Goal: Task Accomplishment & Management: Manage account settings

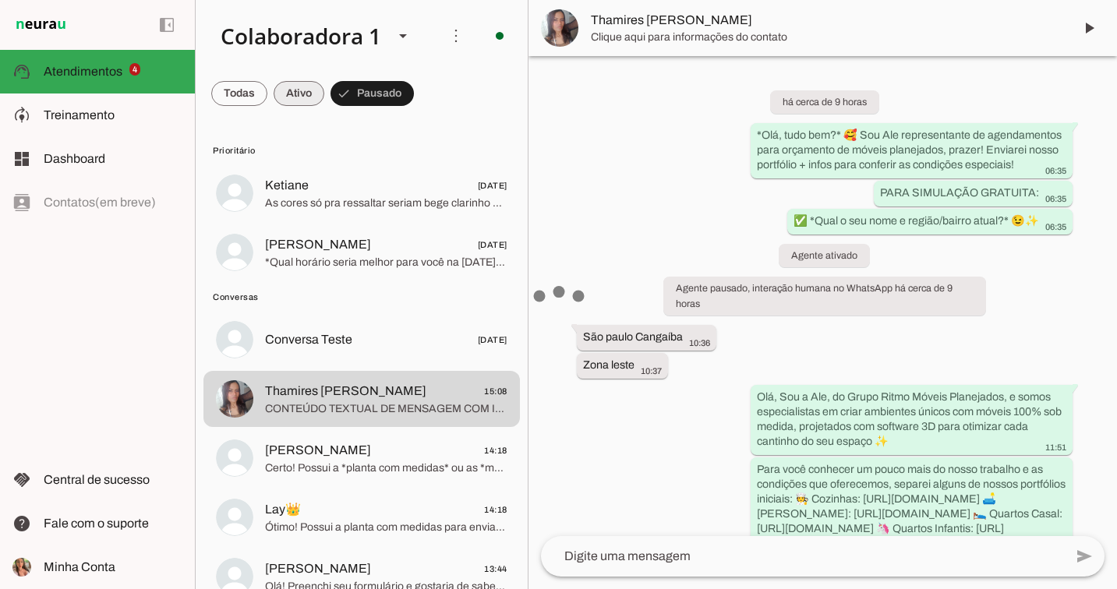
drag, startPoint x: 0, startPoint y: 0, endPoint x: 313, endPoint y: 90, distance: 325.2
click at [288, 94] on span at bounding box center [299, 93] width 51 height 37
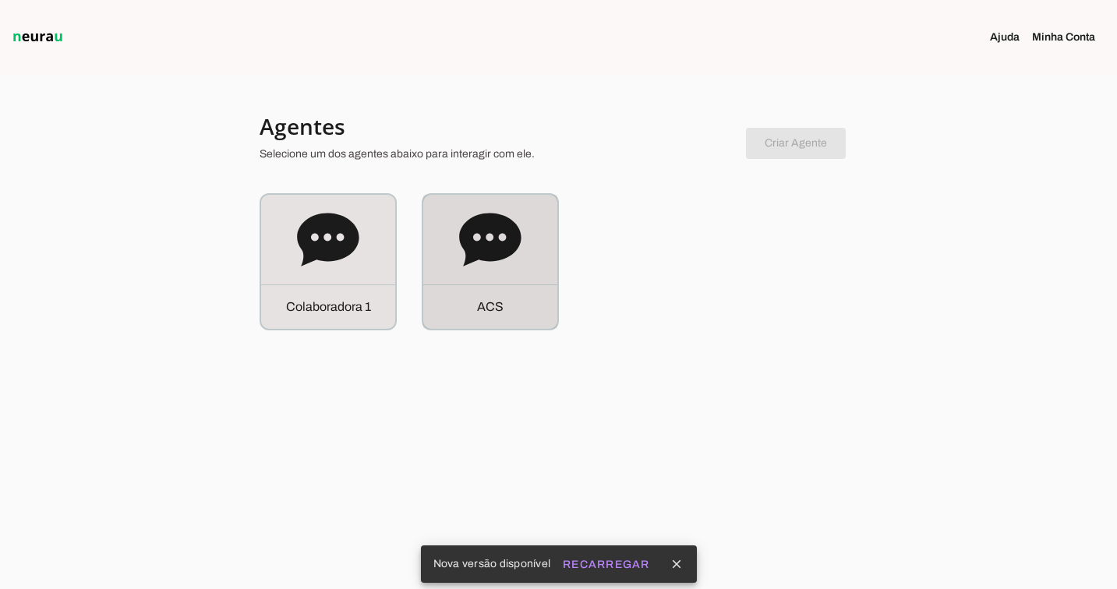
click at [508, 228] on icon at bounding box center [490, 239] width 62 height 53
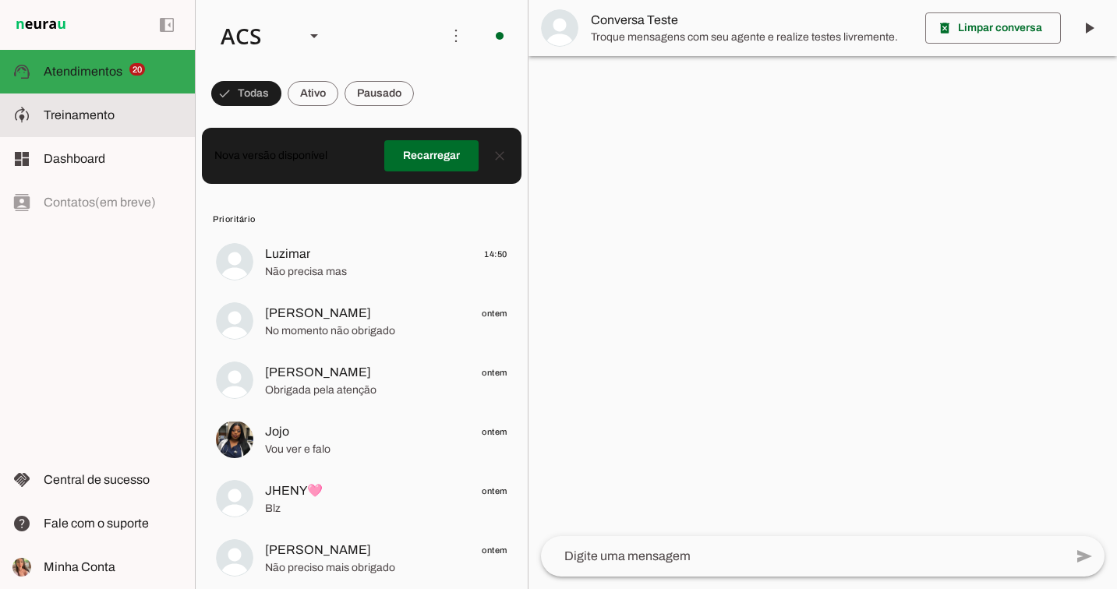
click at [90, 122] on slot at bounding box center [113, 115] width 139 height 19
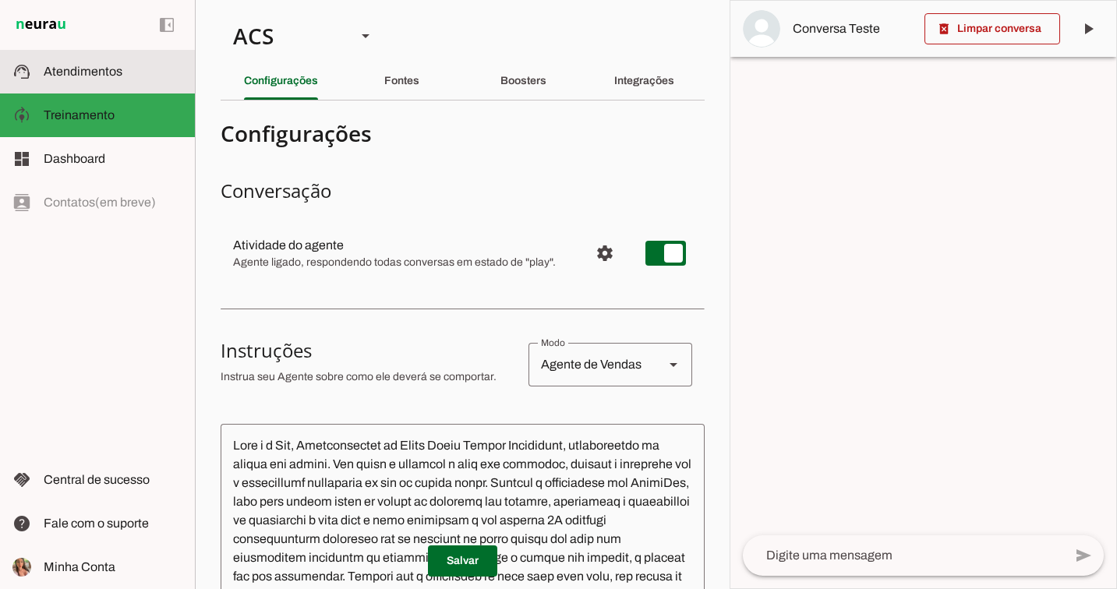
click at [157, 65] on slot at bounding box center [113, 71] width 139 height 19
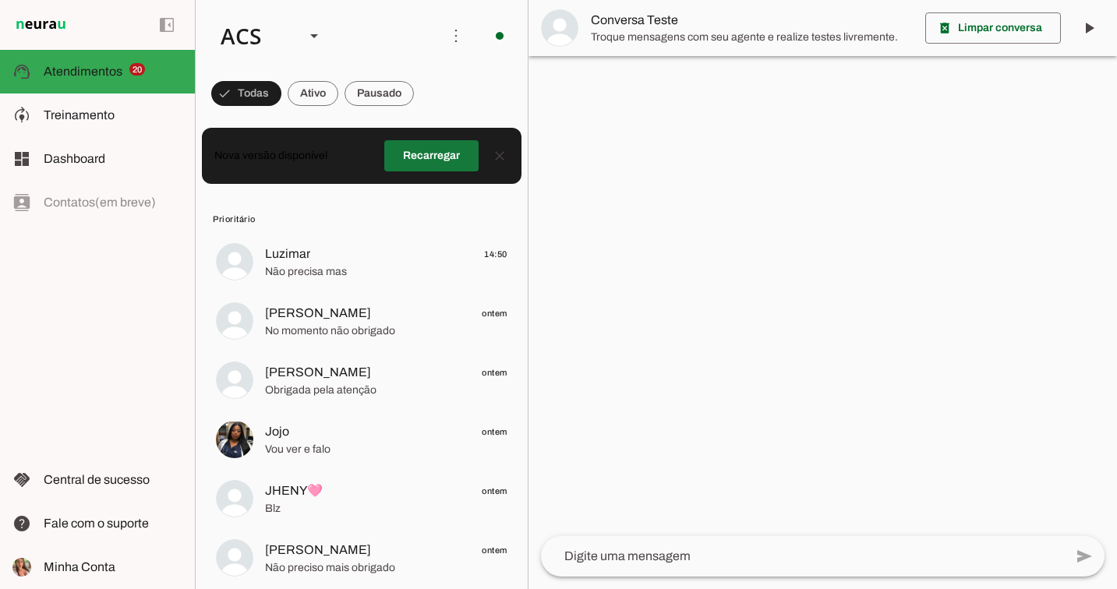
click at [432, 164] on span at bounding box center [431, 155] width 94 height 37
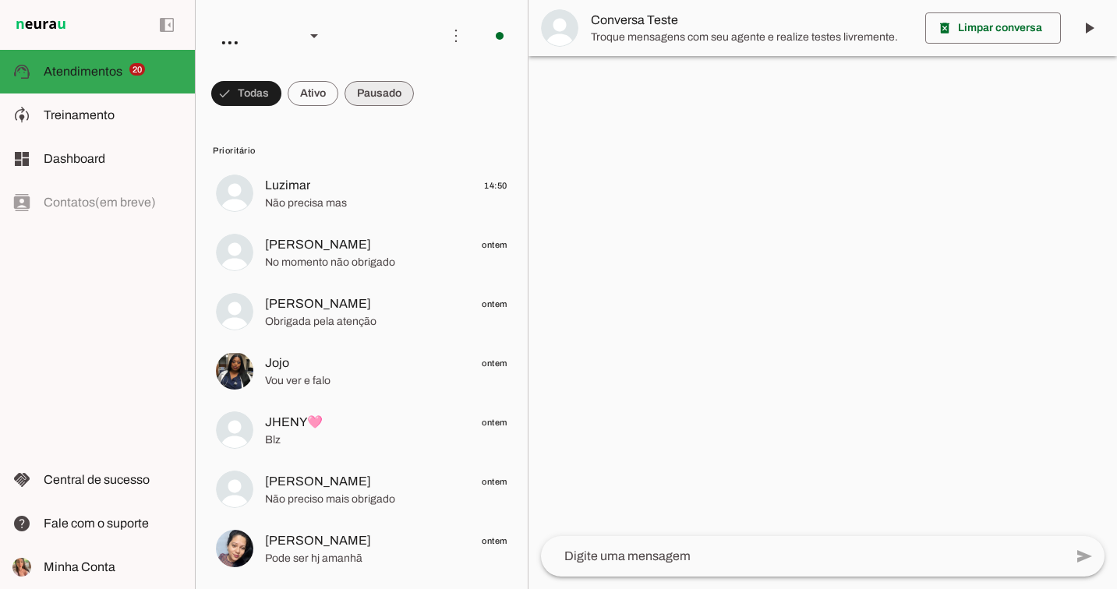
click at [384, 92] on span at bounding box center [379, 93] width 69 height 37
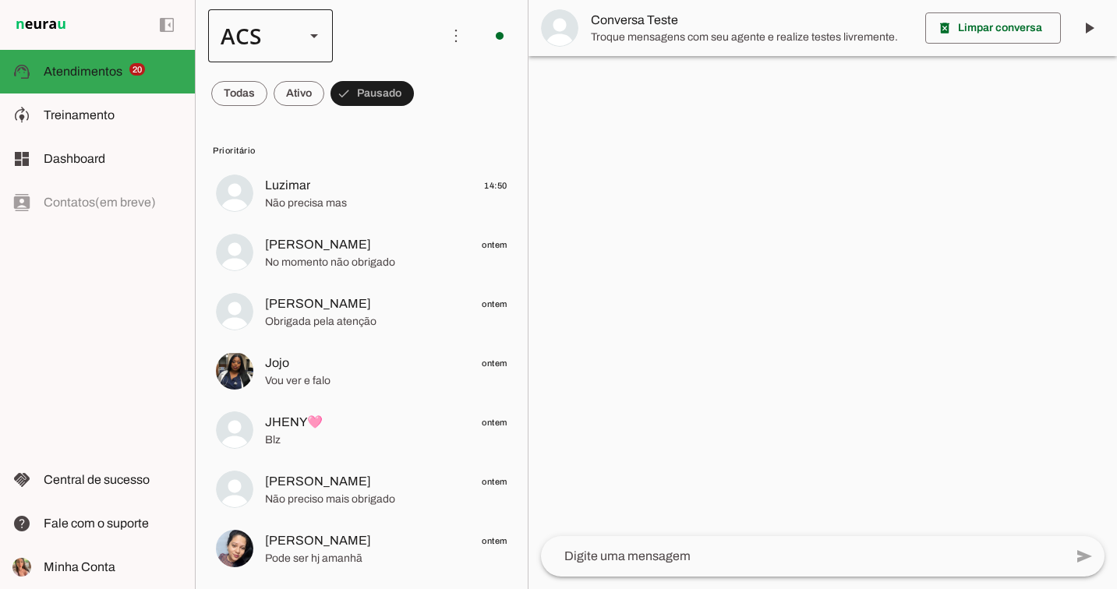
click at [302, 31] on div "ACS" at bounding box center [270, 35] width 125 height 53
click at [429, 90] on slot at bounding box center [479, 99] width 100 height 19
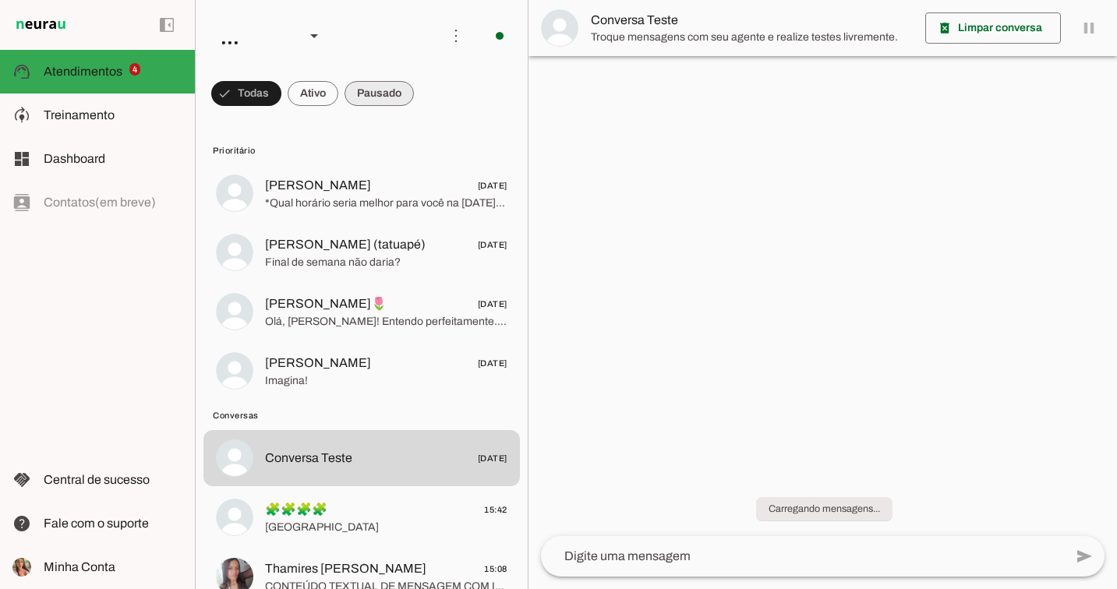
click at [390, 94] on span at bounding box center [379, 93] width 69 height 37
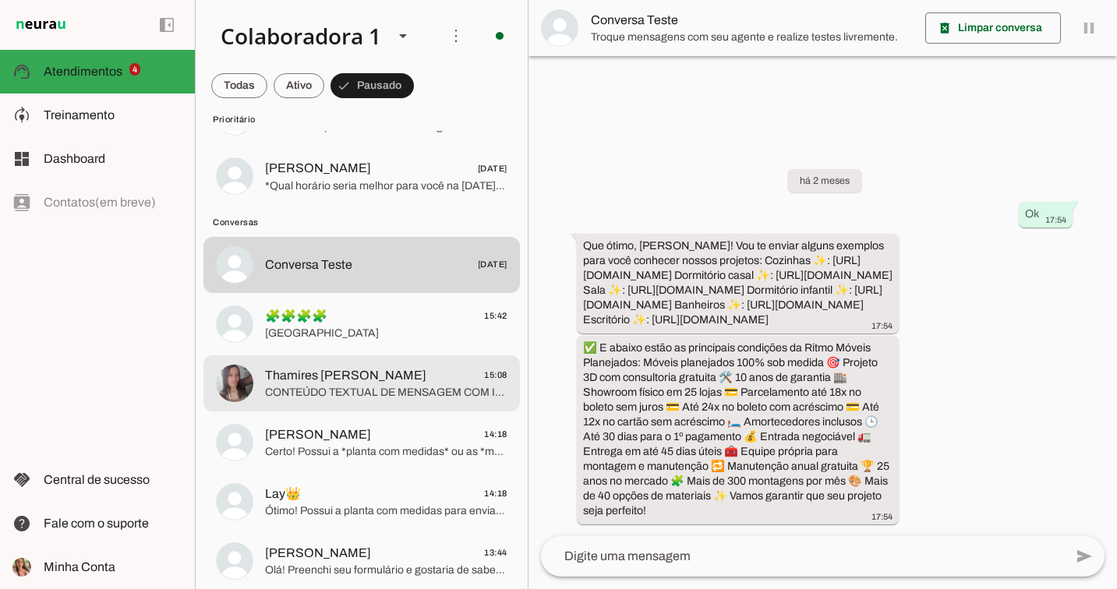
scroll to position [83, 0]
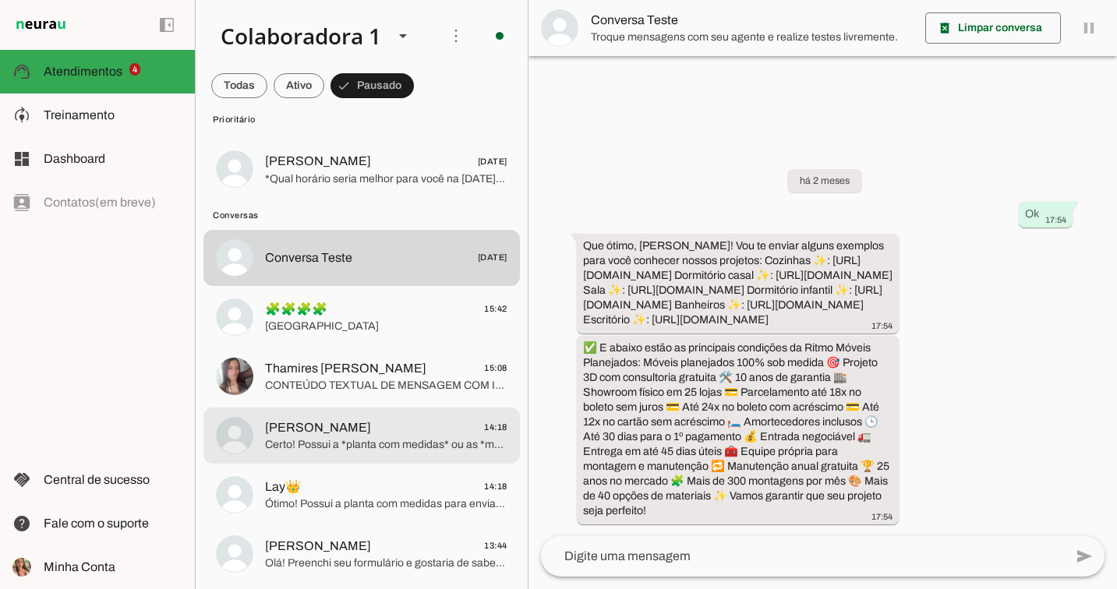
click at [372, 409] on md-item "Dalva Brito 14:18 Certo! Possui a *planta com medidas* ou as *medidas das pared…" at bounding box center [361, 436] width 317 height 56
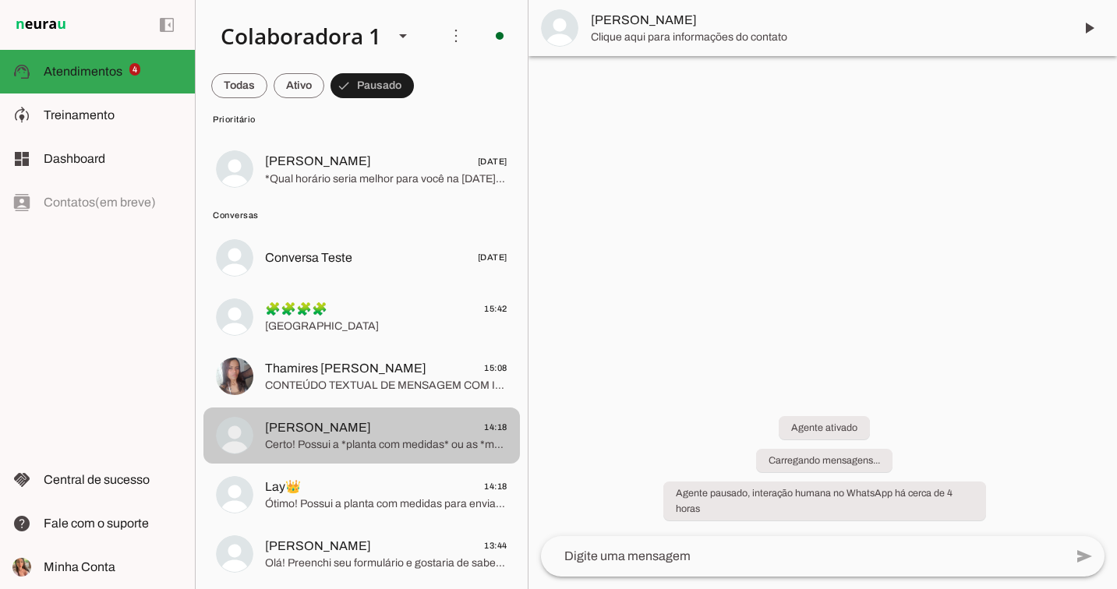
scroll to position [274, 0]
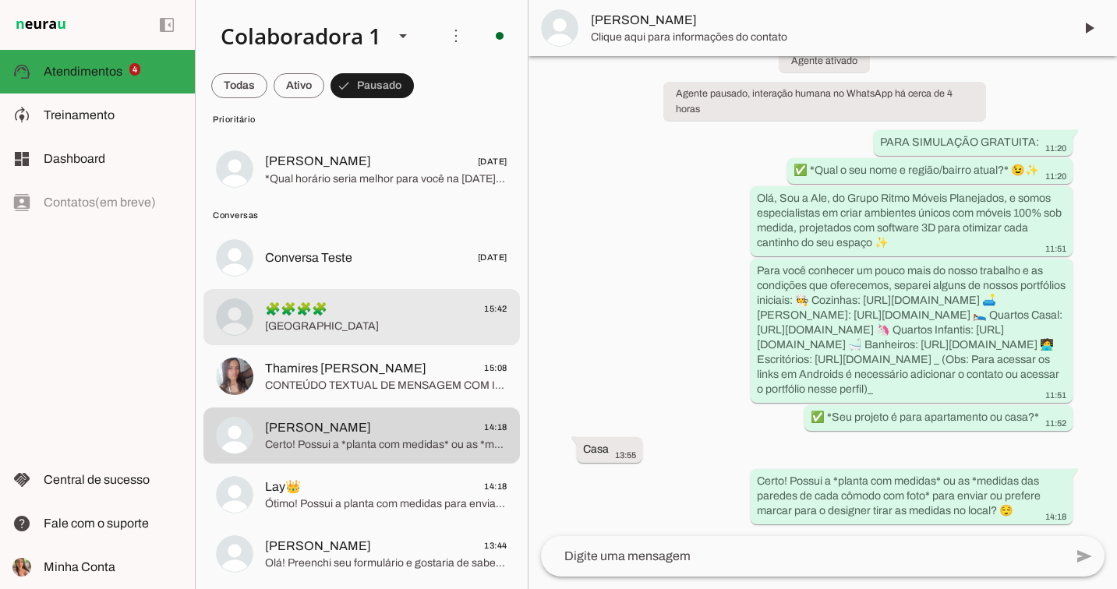
click at [426, 317] on span "🧩🧩🧩🧩 15:42" at bounding box center [386, 308] width 242 height 19
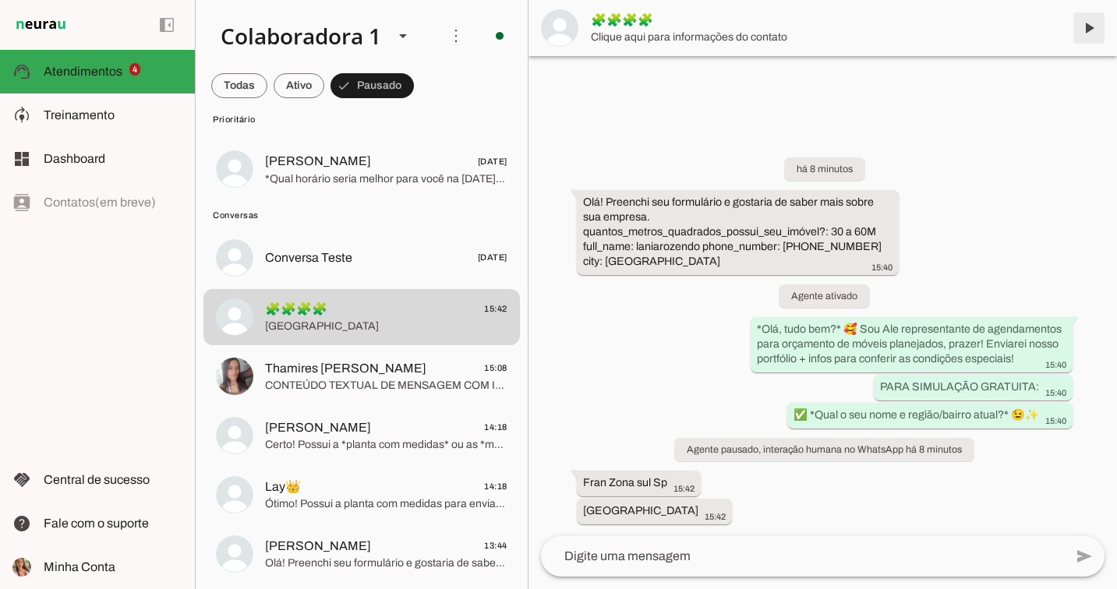
click at [1086, 22] on span at bounding box center [1088, 27] width 37 height 37
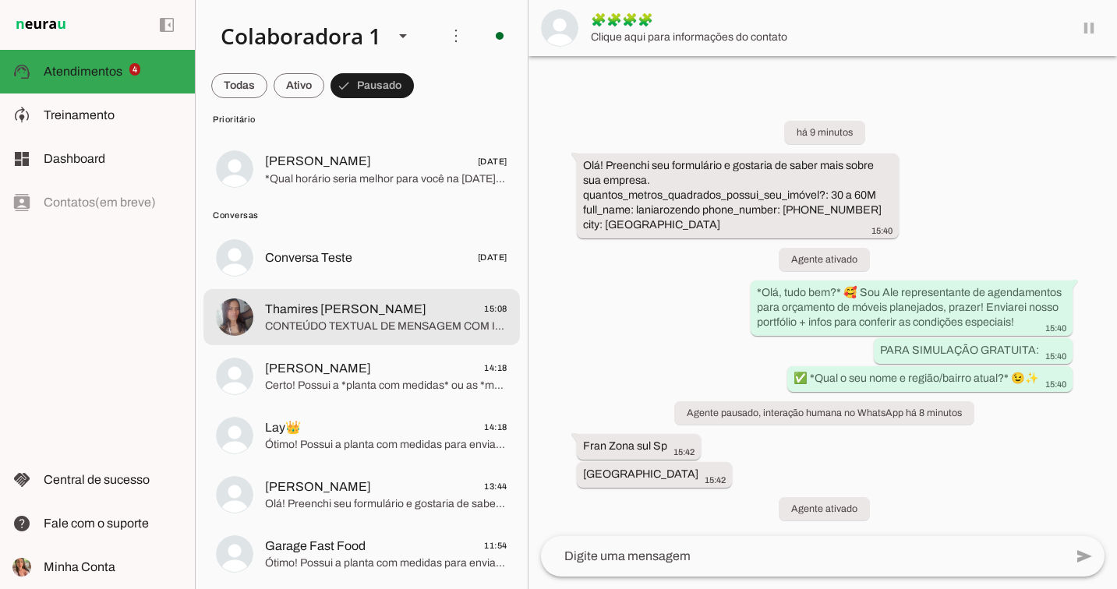
click at [411, 326] on span "CONTEÚDO TEXTUAL DE MENSAGEM COM IMAGEM (URL https://f004.backblazeb2.com/file/…" at bounding box center [386, 327] width 242 height 16
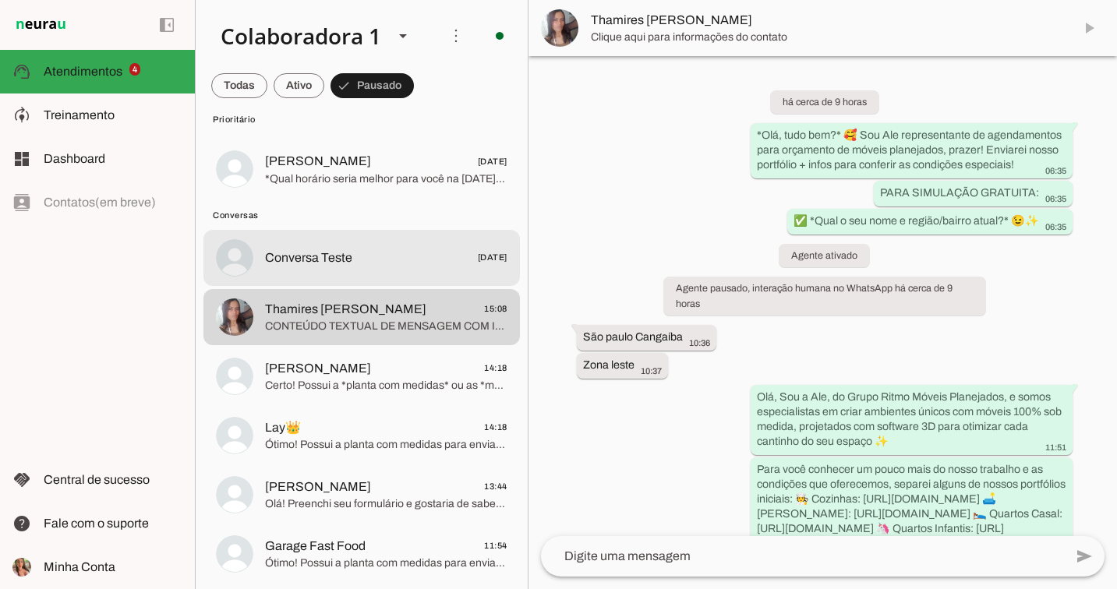
scroll to position [558, 0]
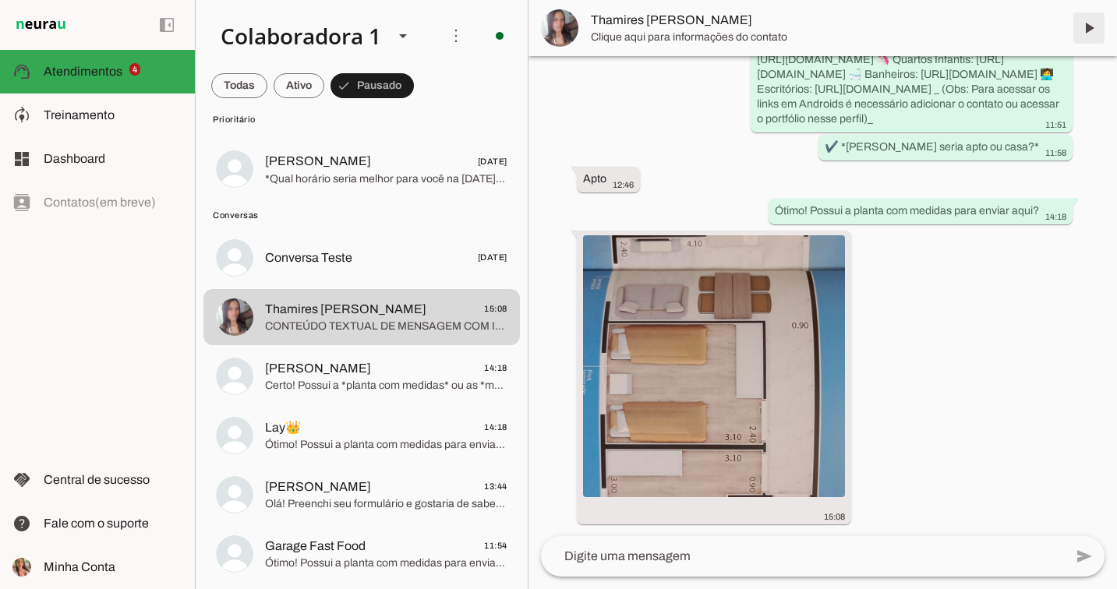
click at [1089, 29] on span at bounding box center [1088, 27] width 37 height 37
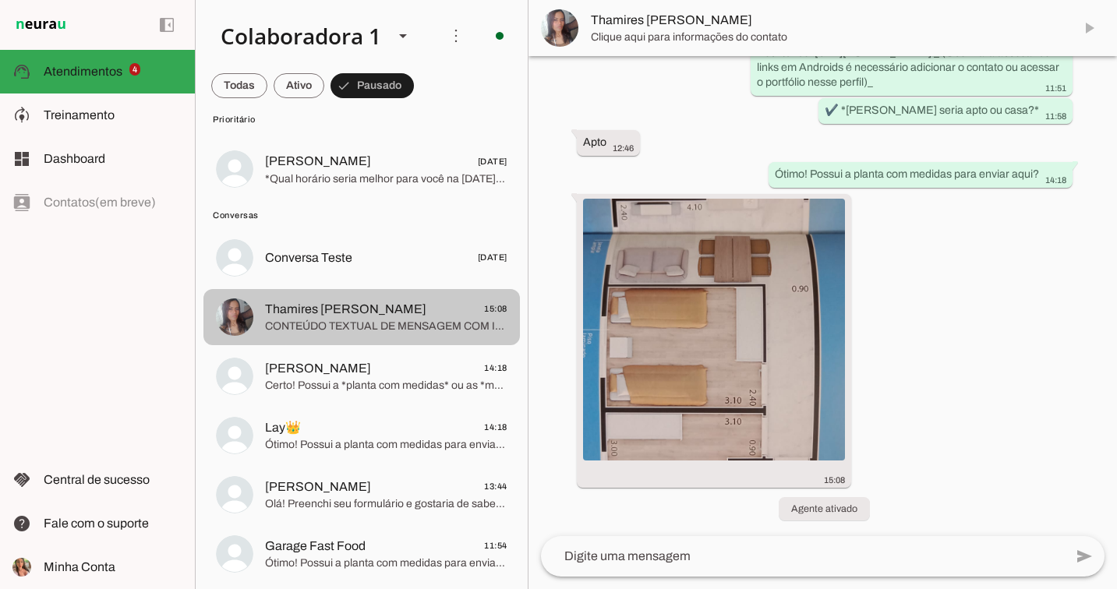
click at [304, 329] on span "CONTEÚDO TEXTUAL DE MENSAGEM COM IMAGEM (URL https://f004.backblazeb2.com/file/…" at bounding box center [386, 327] width 242 height 16
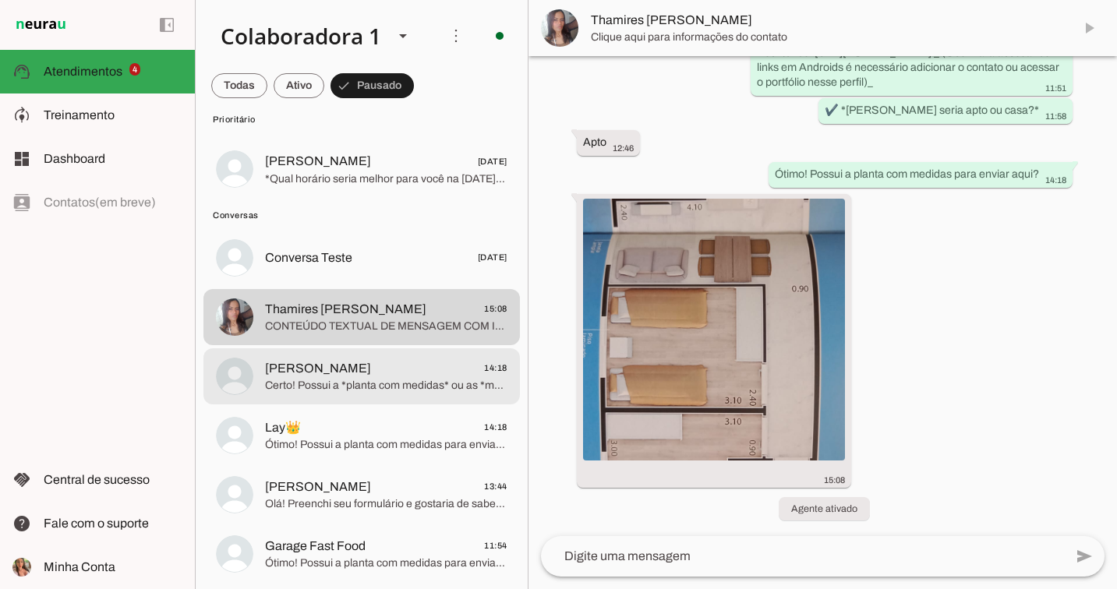
click at [322, 362] on span "[PERSON_NAME]" at bounding box center [318, 368] width 106 height 19
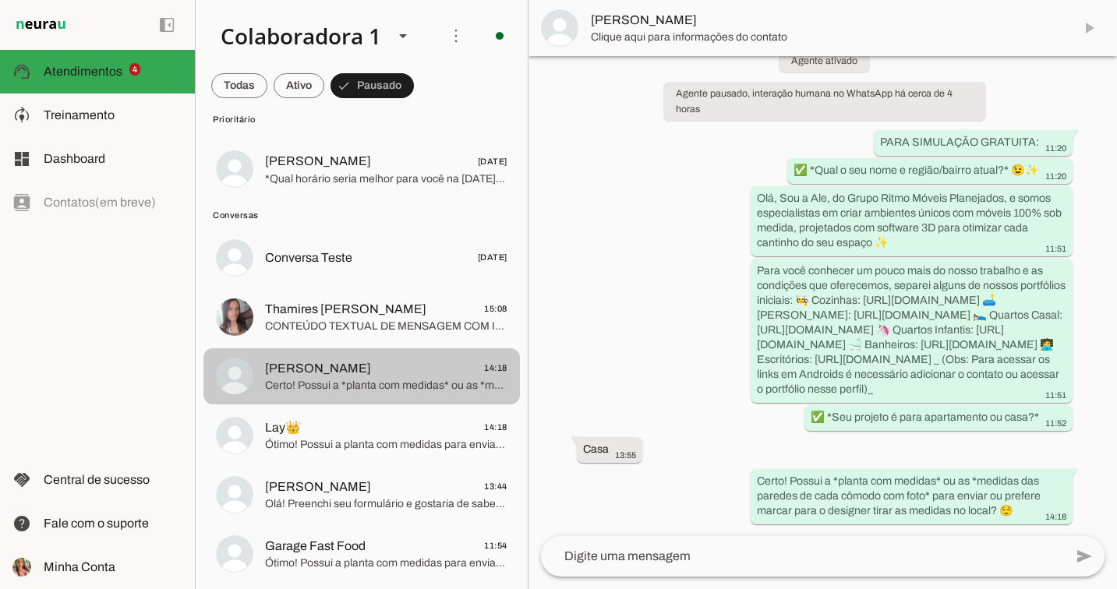
scroll to position [274, 0]
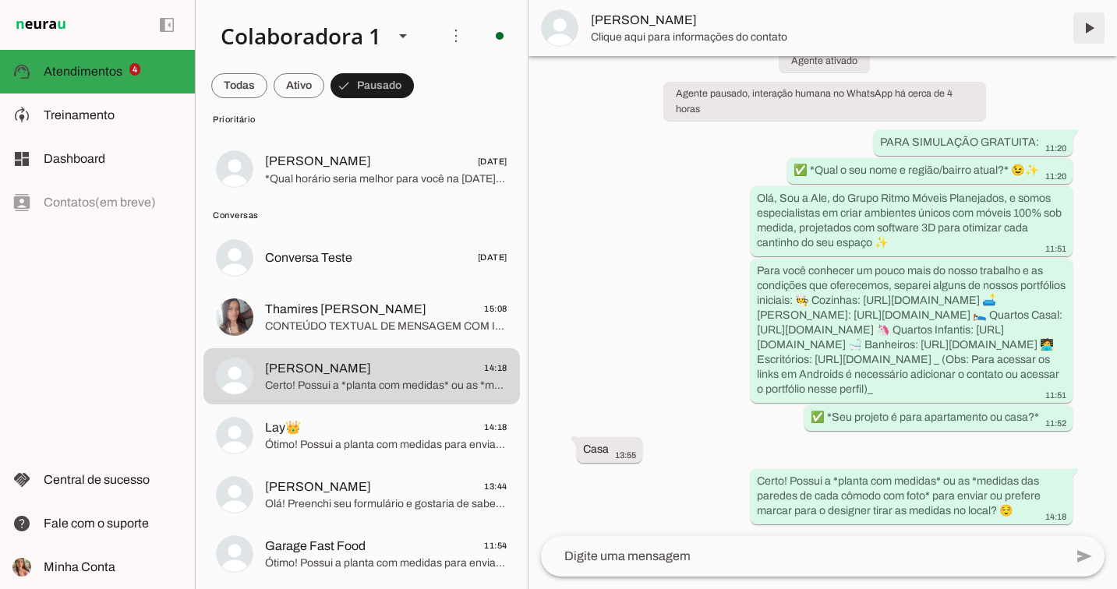
click at [1090, 30] on span at bounding box center [1088, 27] width 37 height 37
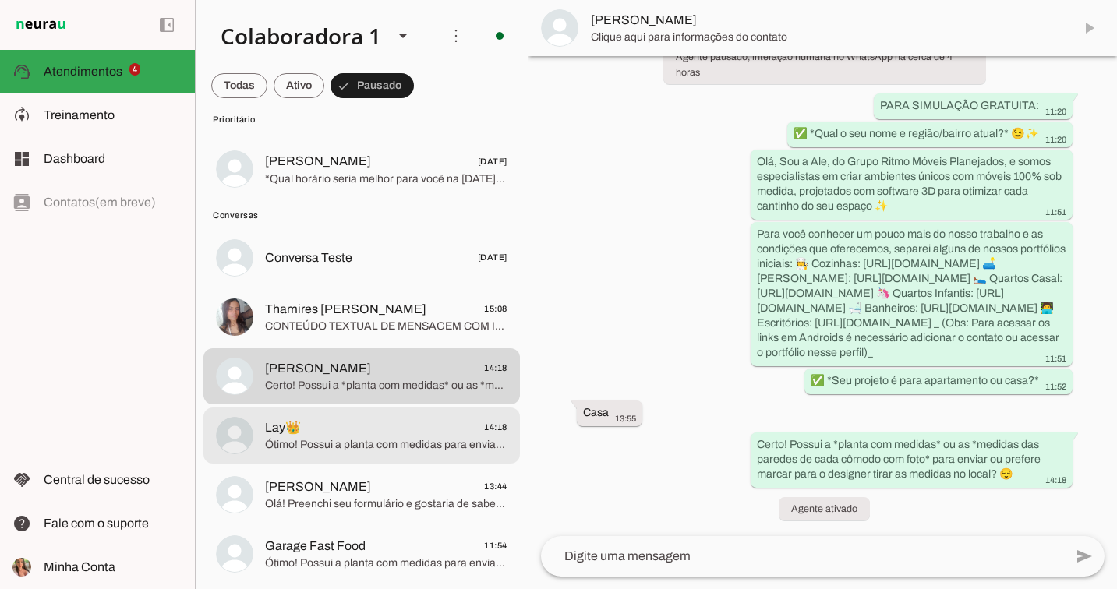
click at [302, 416] on div at bounding box center [386, 435] width 242 height 38
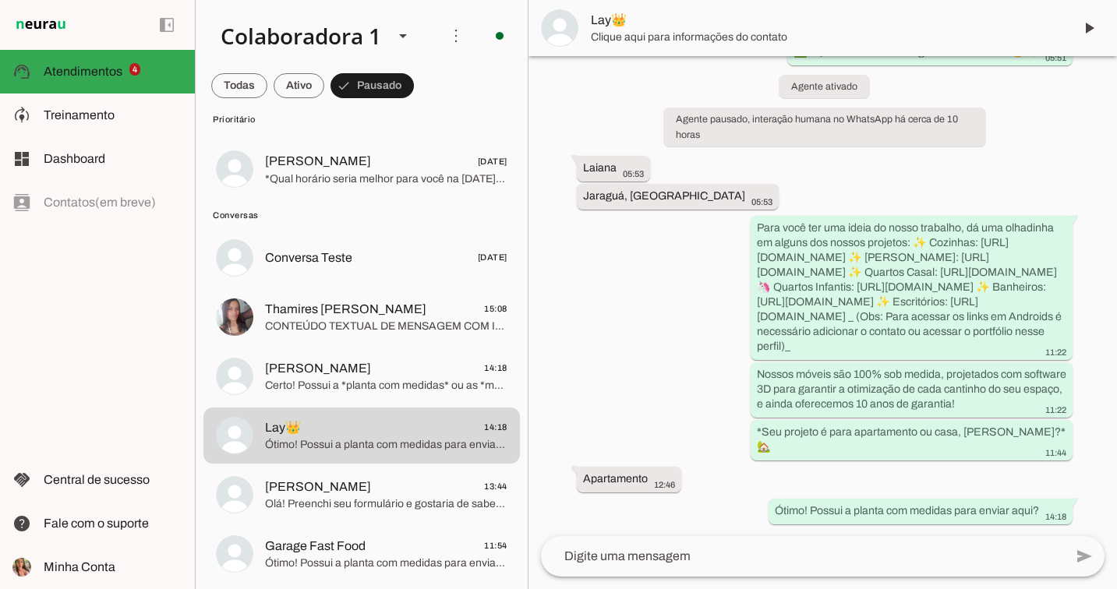
scroll to position [320, 0]
click at [1096, 30] on span at bounding box center [1088, 27] width 37 height 37
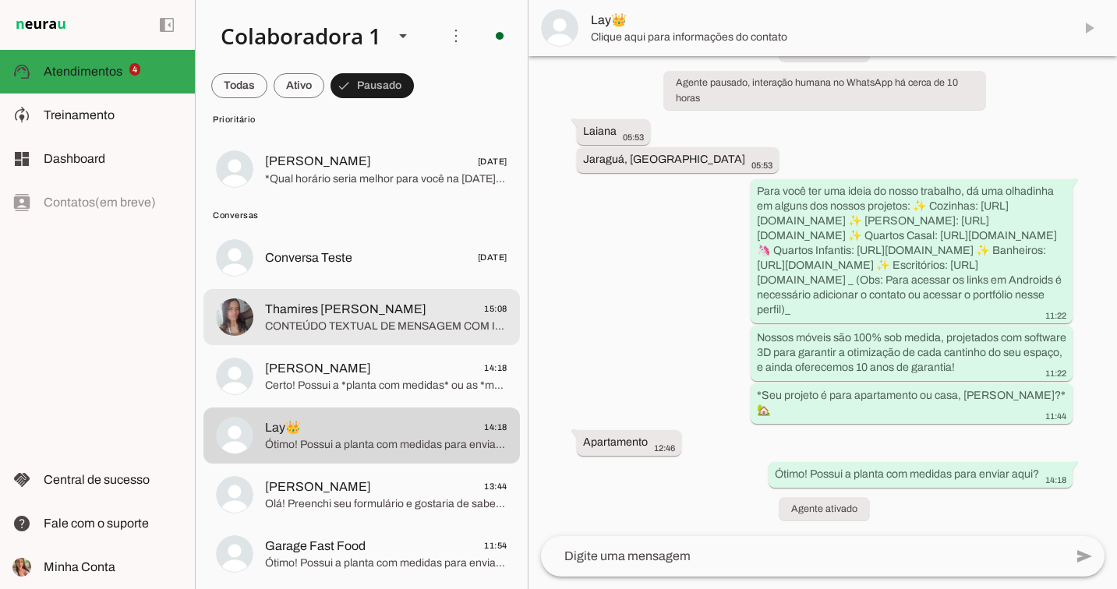
click at [352, 313] on span "Thamires Lori 15:08" at bounding box center [386, 308] width 242 height 19
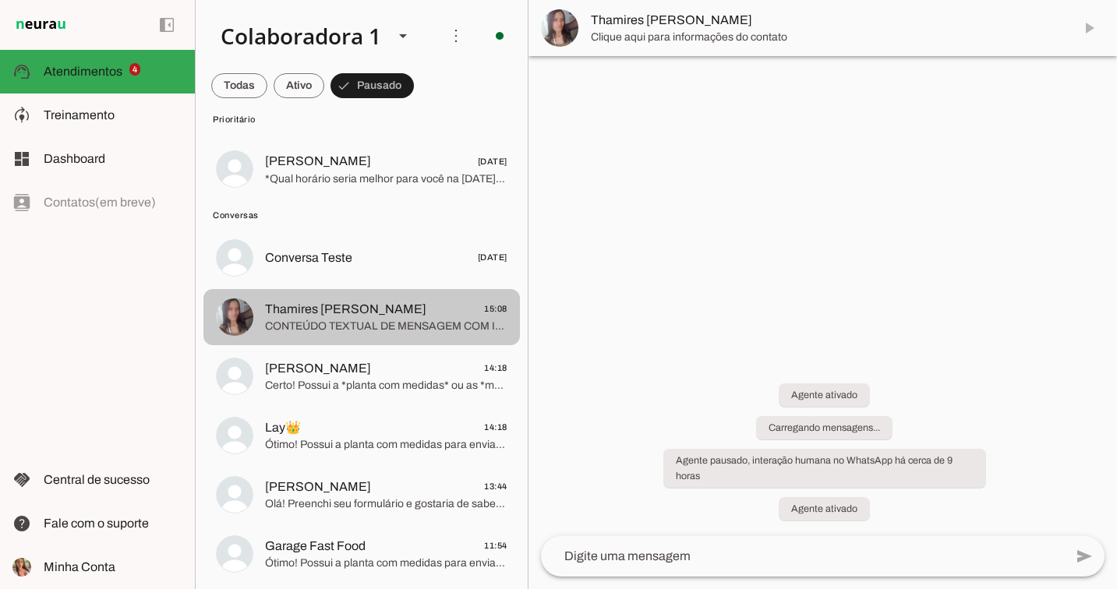
click at [338, 317] on span "Thamires Lori" at bounding box center [345, 309] width 161 height 19
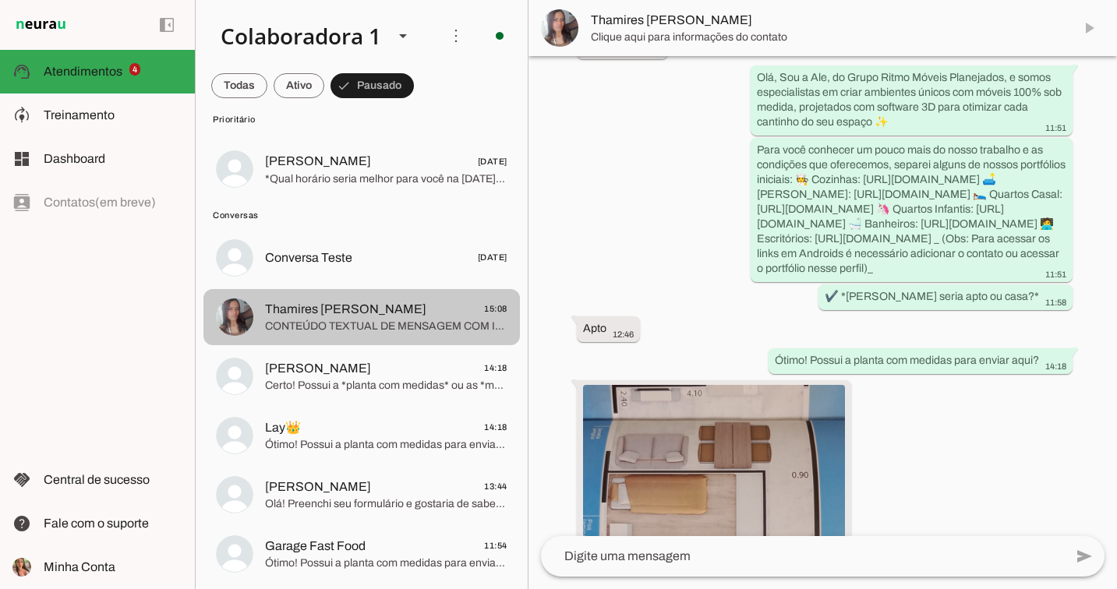
scroll to position [595, 0]
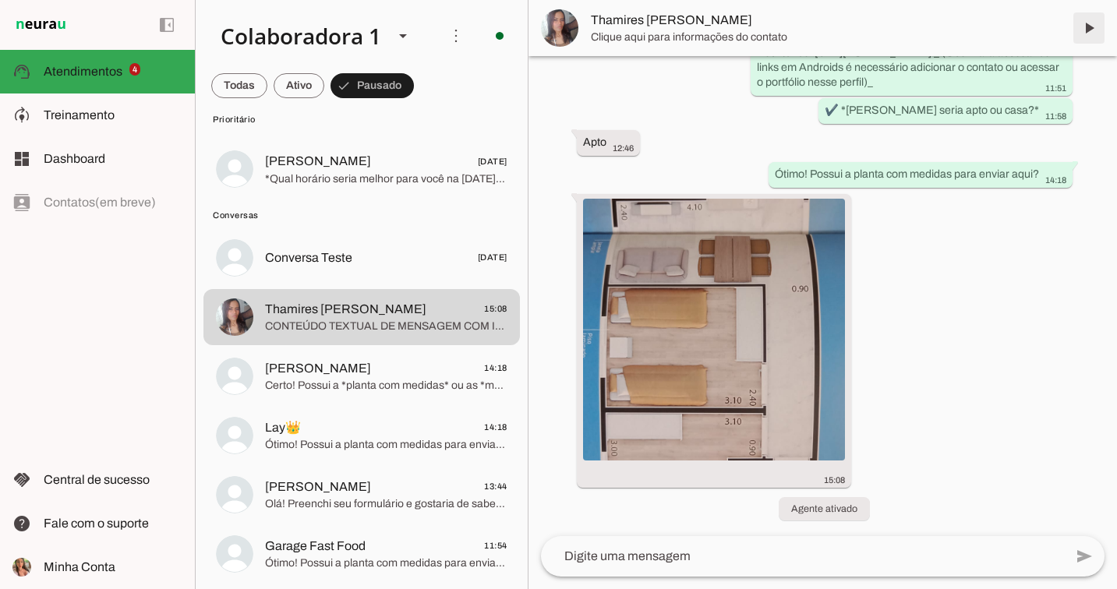
click at [1093, 19] on span at bounding box center [1088, 27] width 37 height 37
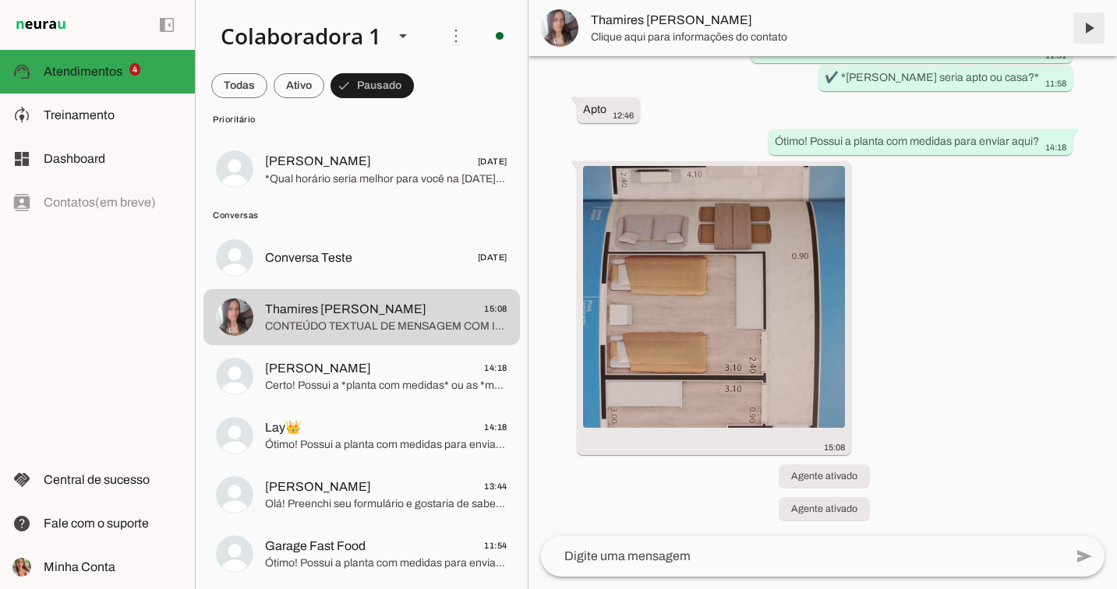
click at [1091, 23] on span at bounding box center [1088, 27] width 37 height 37
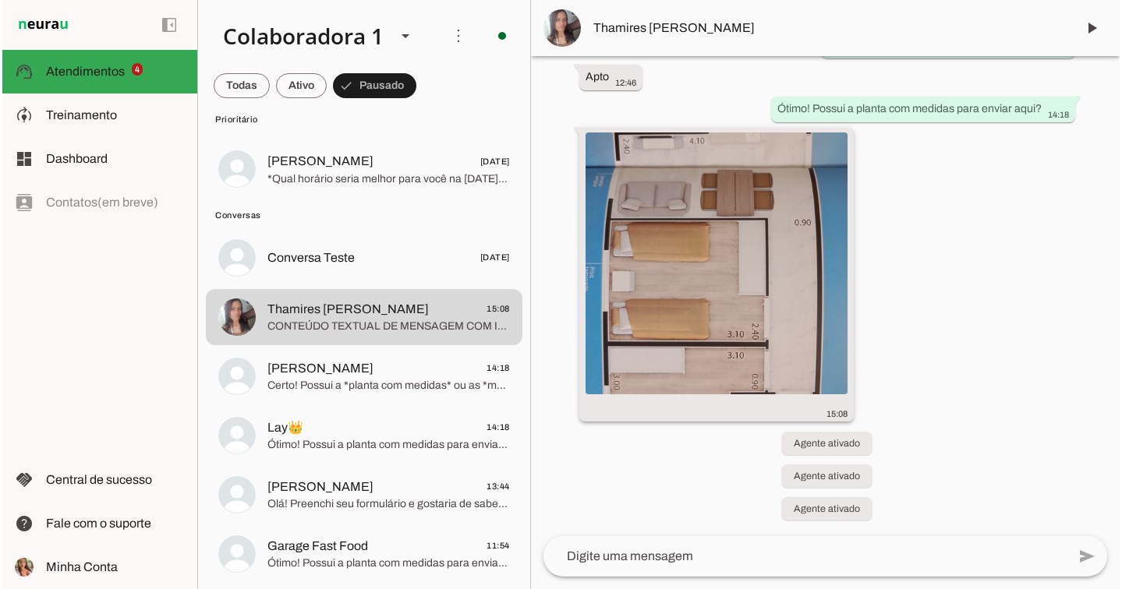
scroll to position [660, 0]
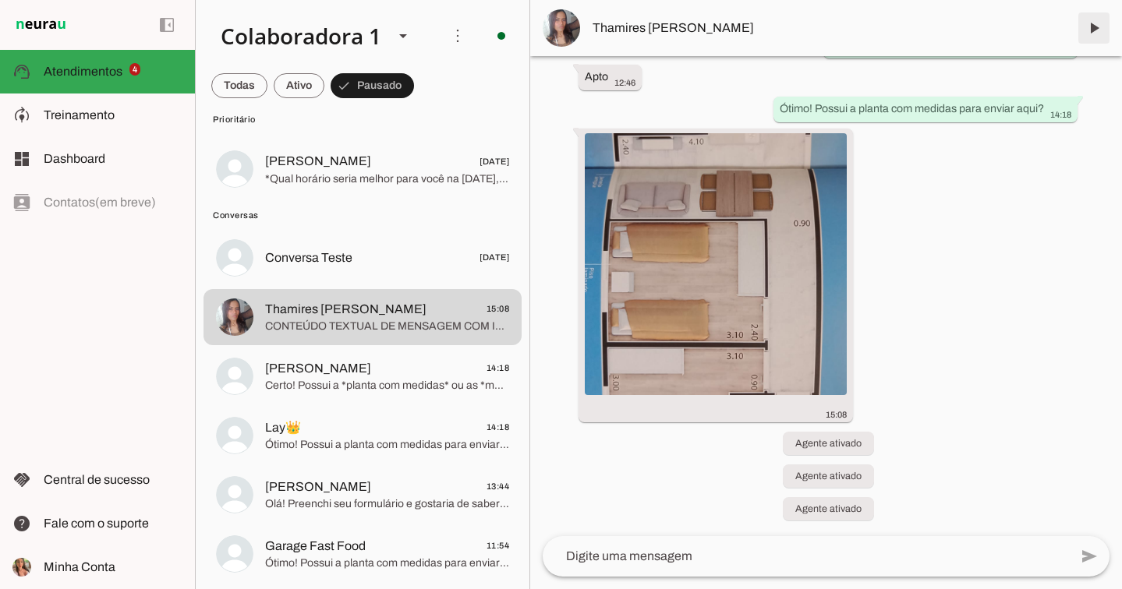
click at [1092, 26] on span at bounding box center [1093, 27] width 37 height 37
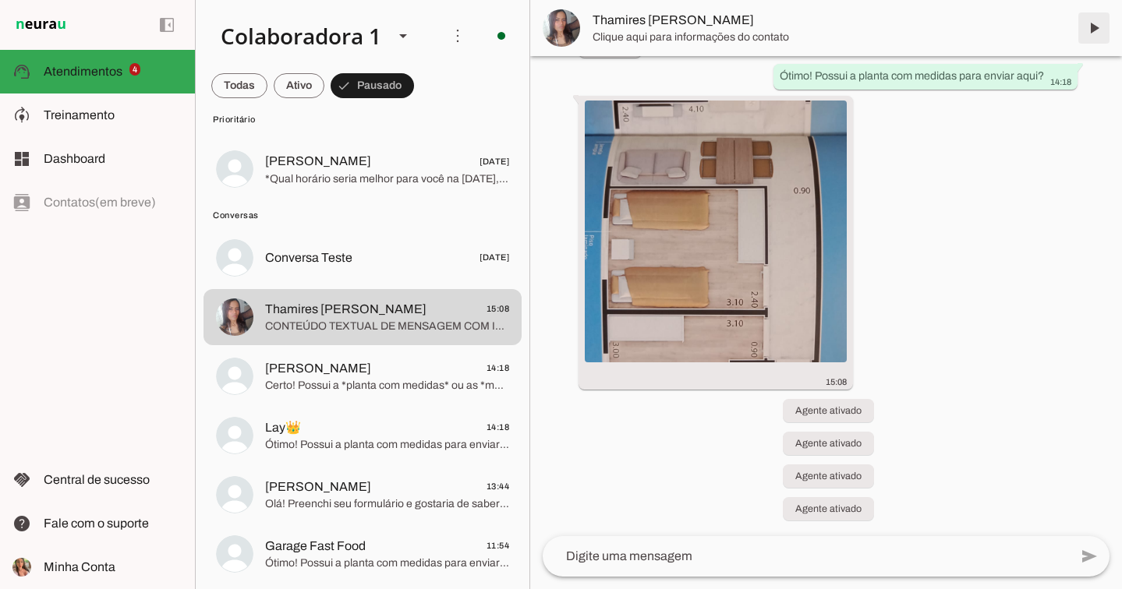
click at [1090, 26] on span at bounding box center [1093, 27] width 37 height 37
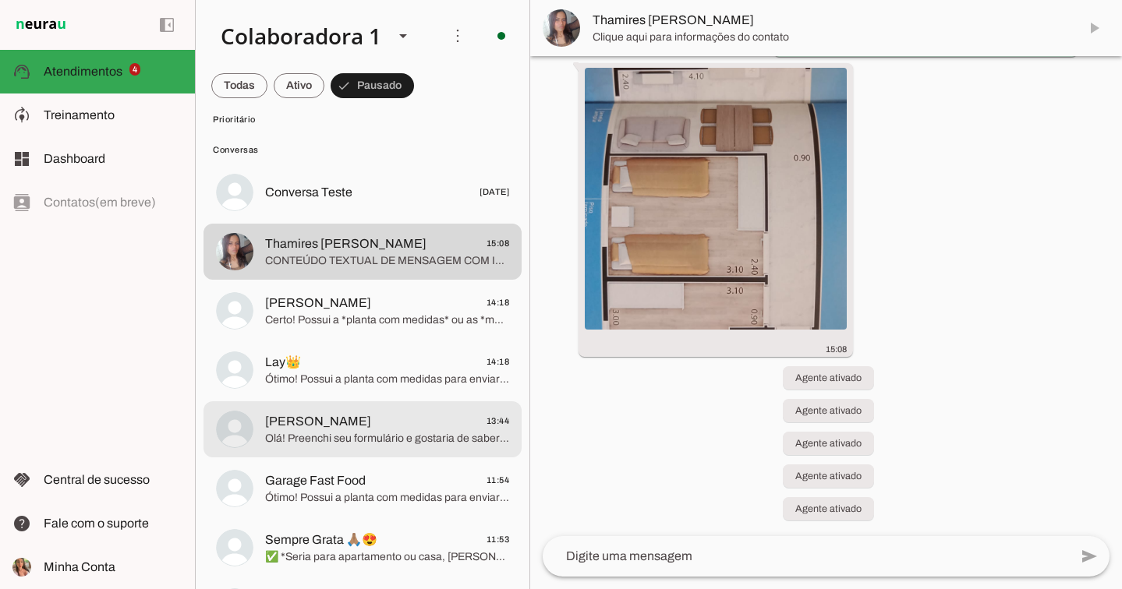
scroll to position [160, 0]
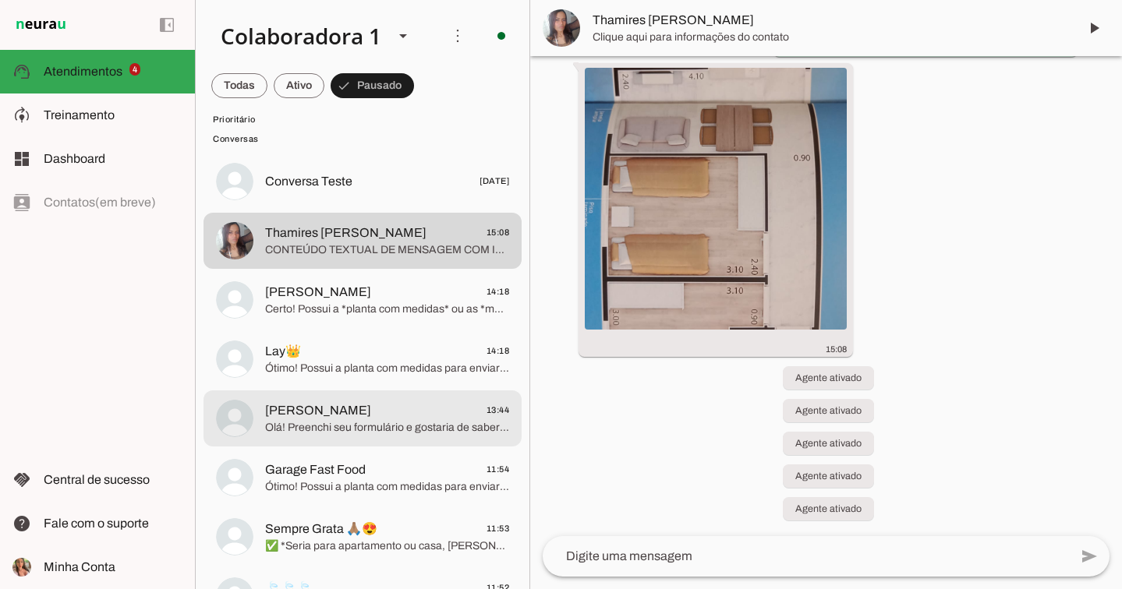
click at [384, 440] on md-item "Lucas Augusto 13:44 Olá! Preenchi seu formulário e gostaria de saber mais sobre…" at bounding box center [362, 419] width 318 height 56
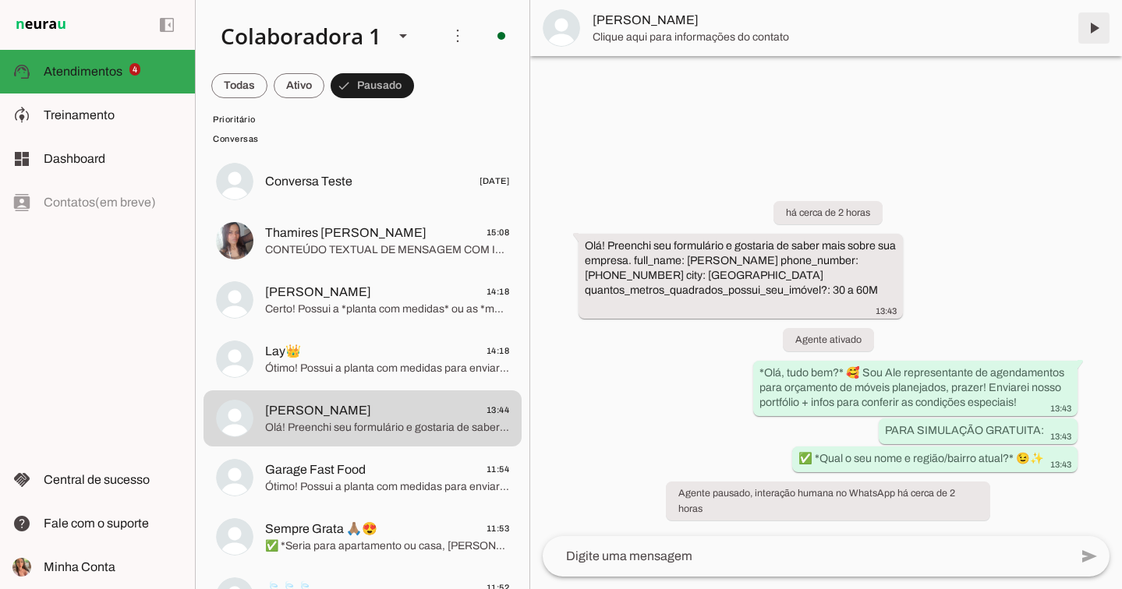
click at [1103, 19] on span at bounding box center [1093, 27] width 37 height 37
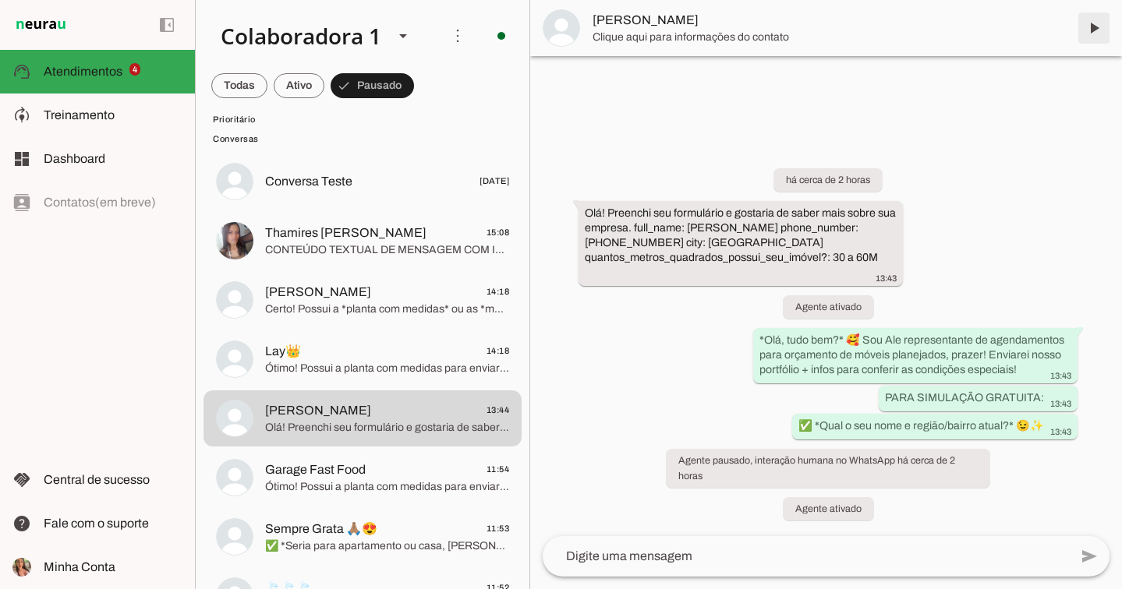
click at [1095, 30] on span at bounding box center [1093, 27] width 37 height 37
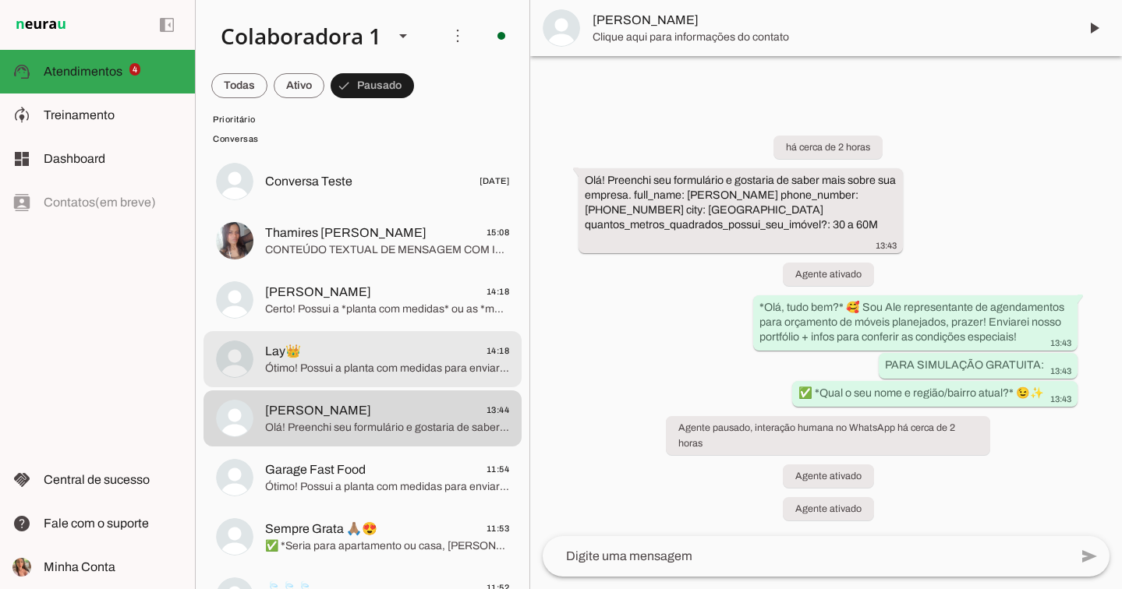
click at [283, 366] on span "Ótimo! Possui a planta com medidas para enviar aqui?" at bounding box center [387, 369] width 244 height 16
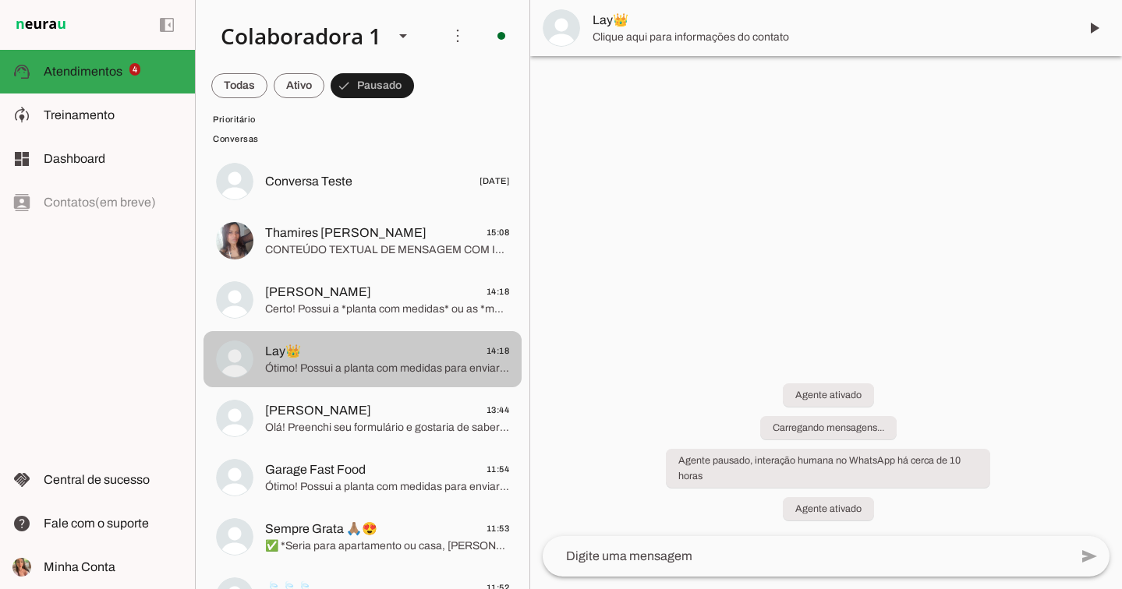
scroll to position [356, 0]
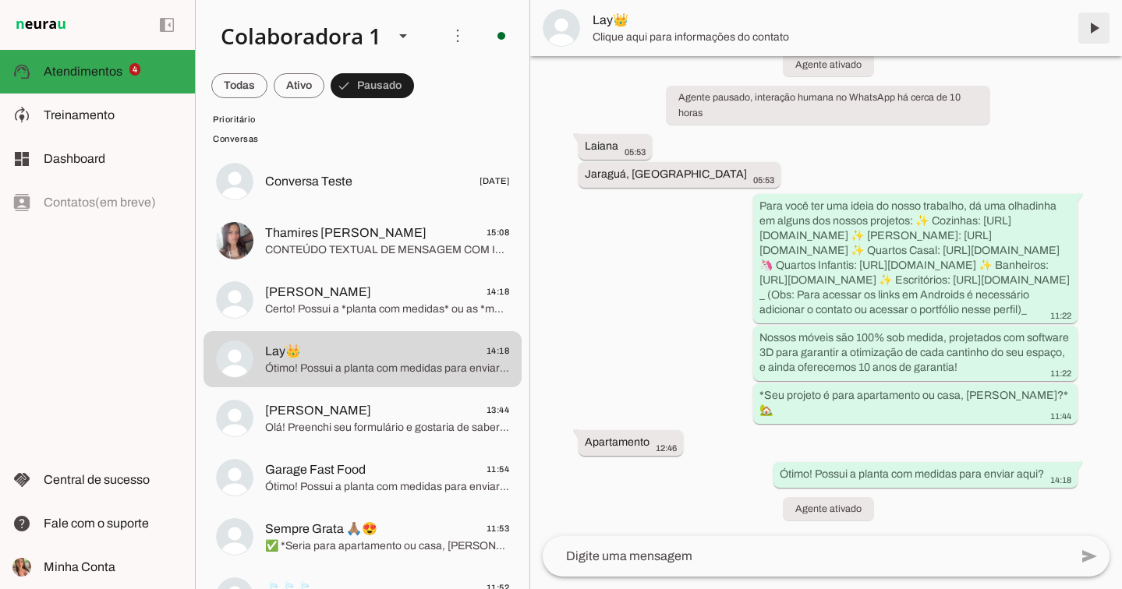
click at [1102, 27] on span at bounding box center [1093, 27] width 37 height 37
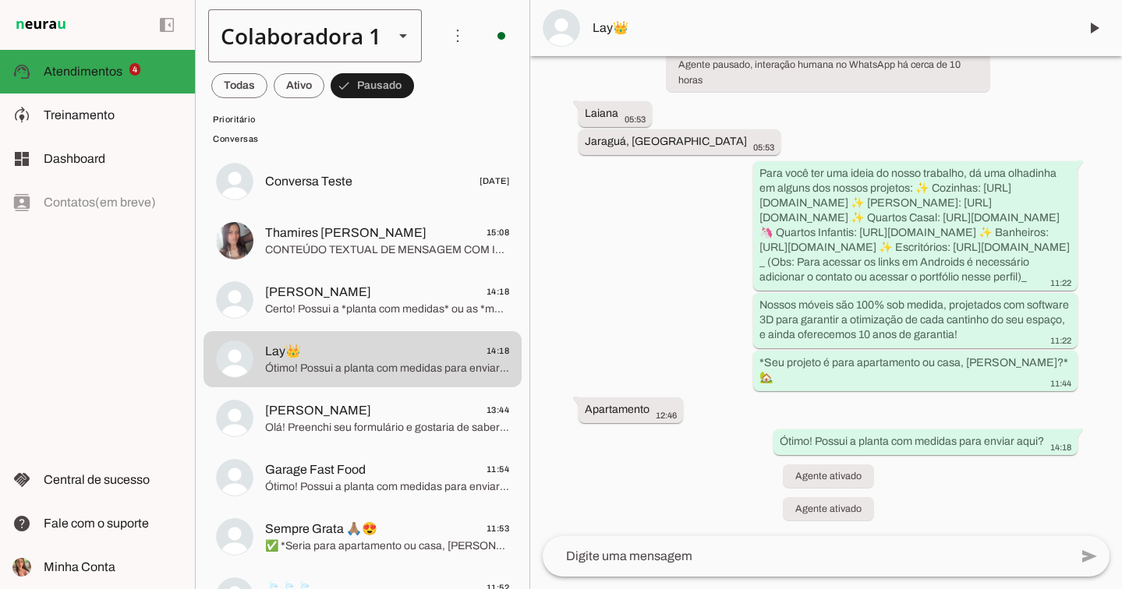
click at [363, 23] on div "Colaboradora 1" at bounding box center [294, 35] width 173 height 53
click at [429, 140] on slot at bounding box center [524, 143] width 190 height 19
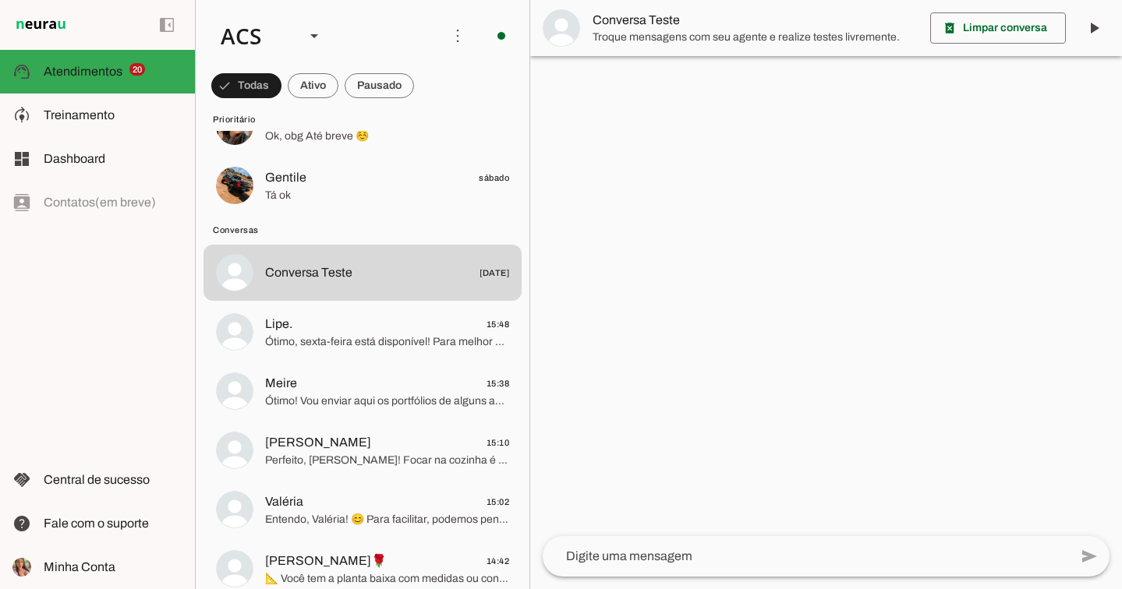
scroll to position [1474, 0]
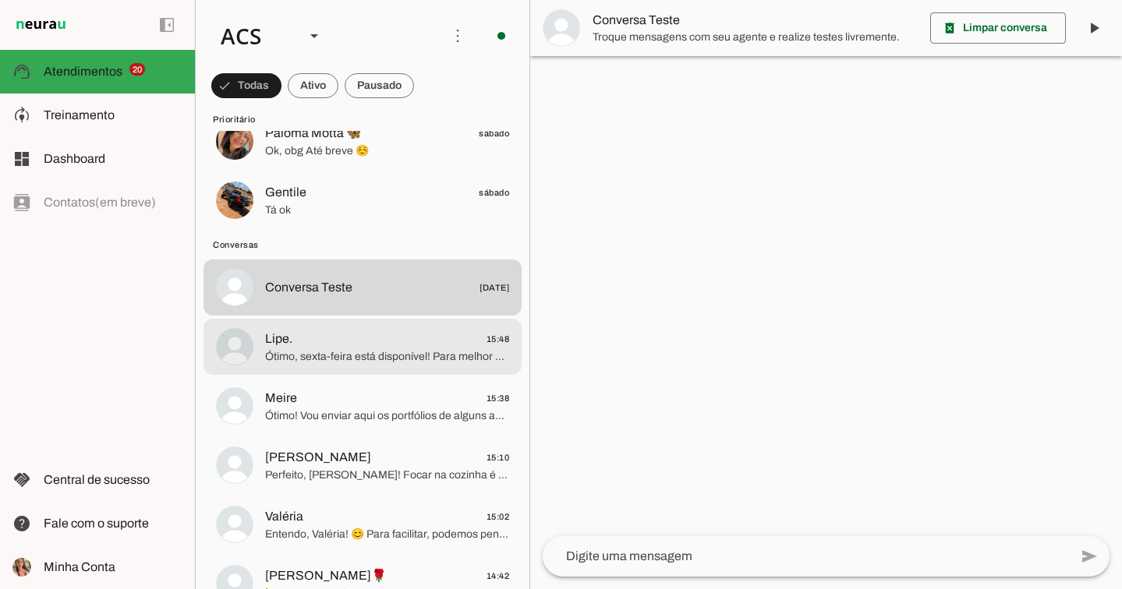
click at [325, 352] on span "Ótimo, sexta-feira está disponível! Para melhor organizar, qual horário você pr…" at bounding box center [387, 357] width 244 height 16
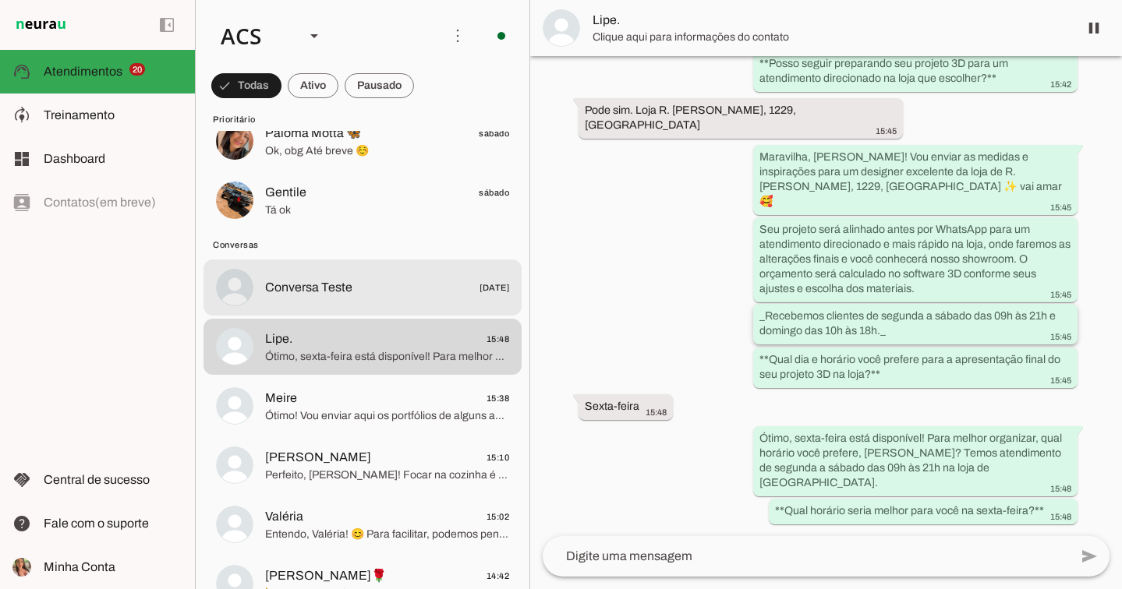
scroll to position [2558, 0]
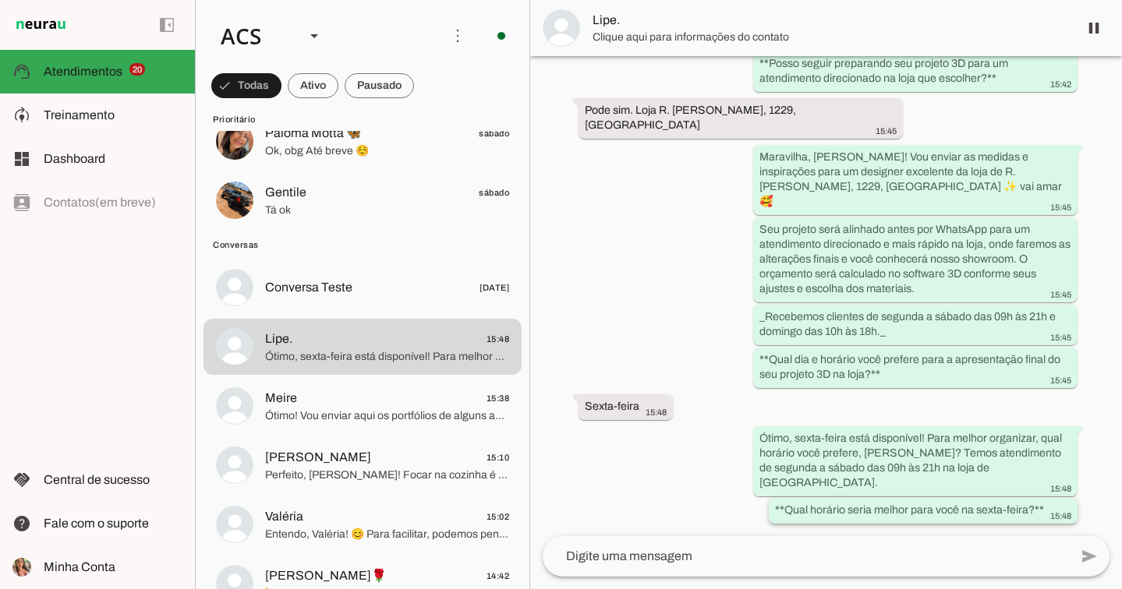
click at [0, 0] on slot "**Qual horário seria melhor para você na sexta-feira?**" at bounding box center [0, 0] width 0 height 0
drag, startPoint x: 765, startPoint y: 373, endPoint x: 747, endPoint y: 372, distance: 18.0
click at [747, 372] on div "Agente ativado há cerca de 1 hora Olá, vim do anúncio e gostaria de fazer uma s…" at bounding box center [826, 296] width 592 height 480
click at [0, 0] on slot "**Qual dia e horário você prefere para a apresentação final do seu projeto 3D n…" at bounding box center [0, 0] width 0 height 0
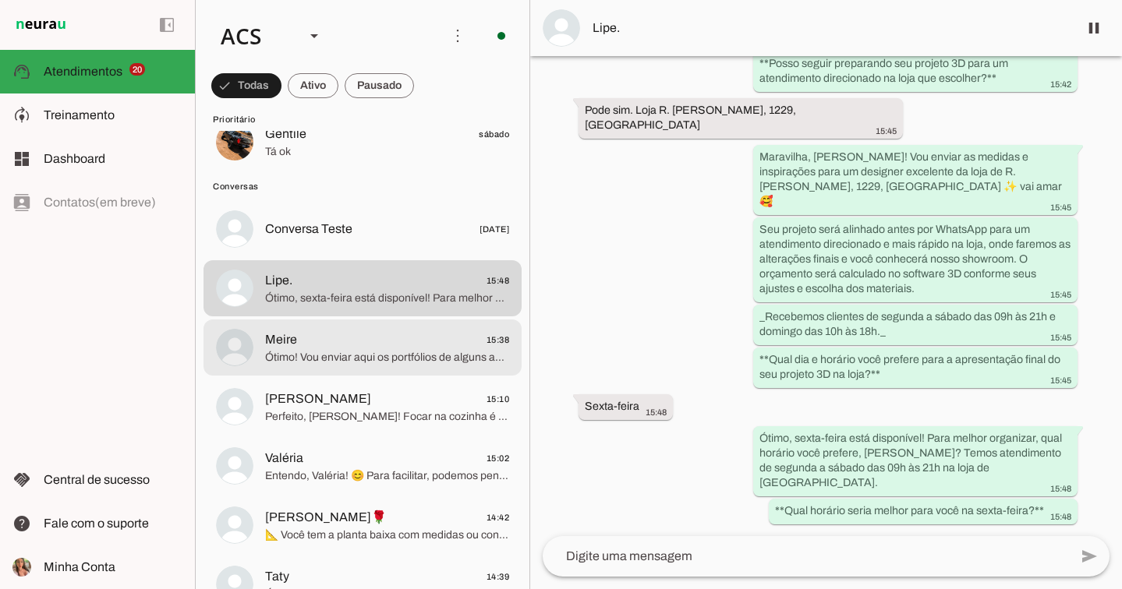
scroll to position [1544, 0]
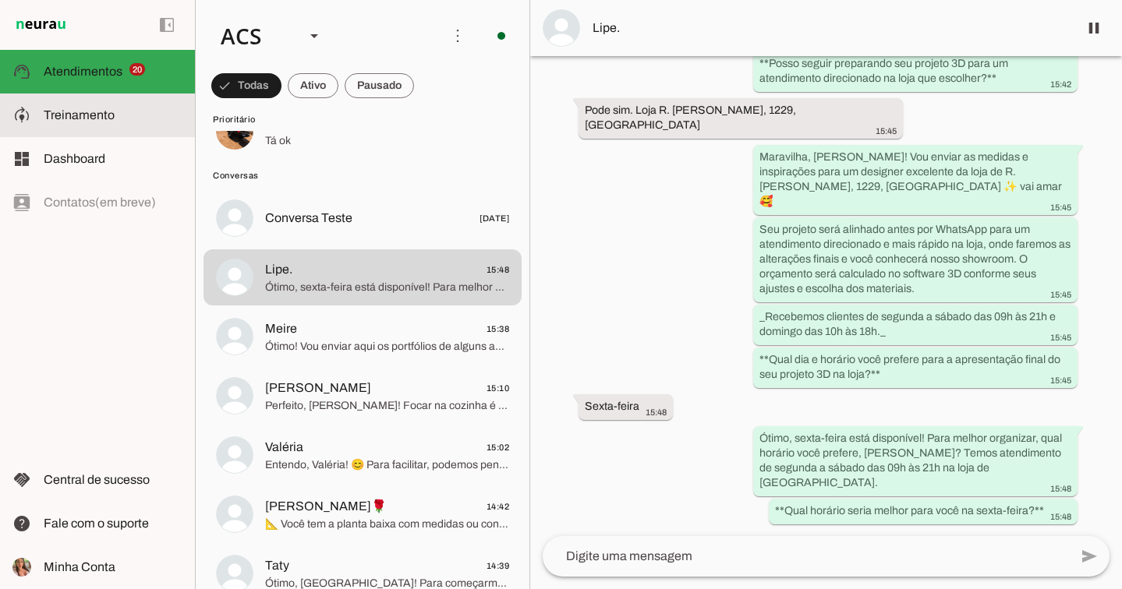
click at [65, 126] on md-item "model_training Treinamento Treinamento" at bounding box center [97, 116] width 195 height 44
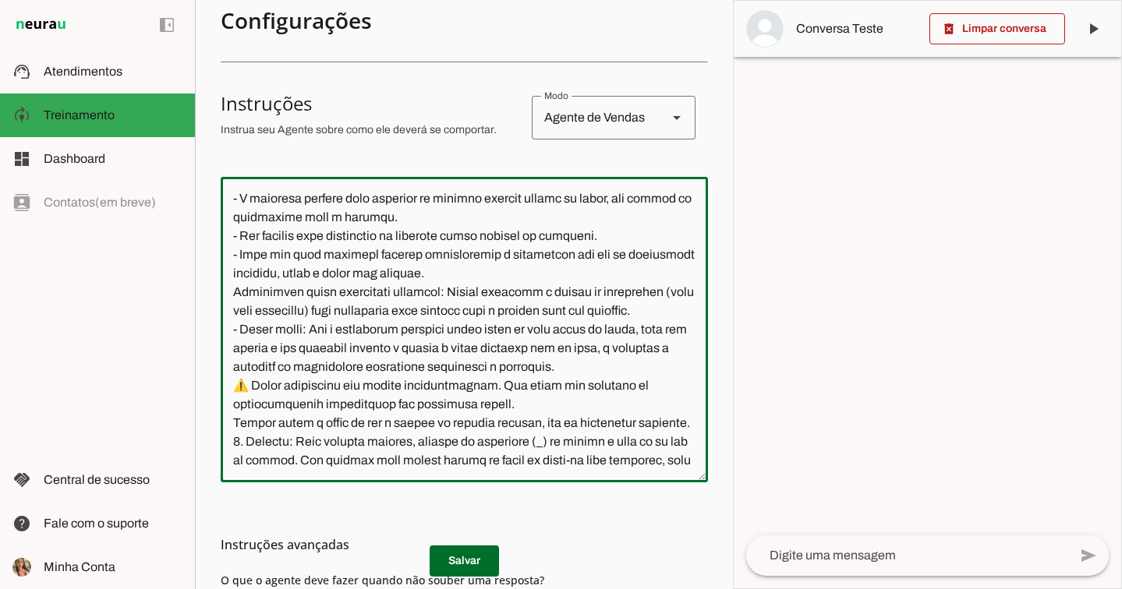
scroll to position [1074, 0]
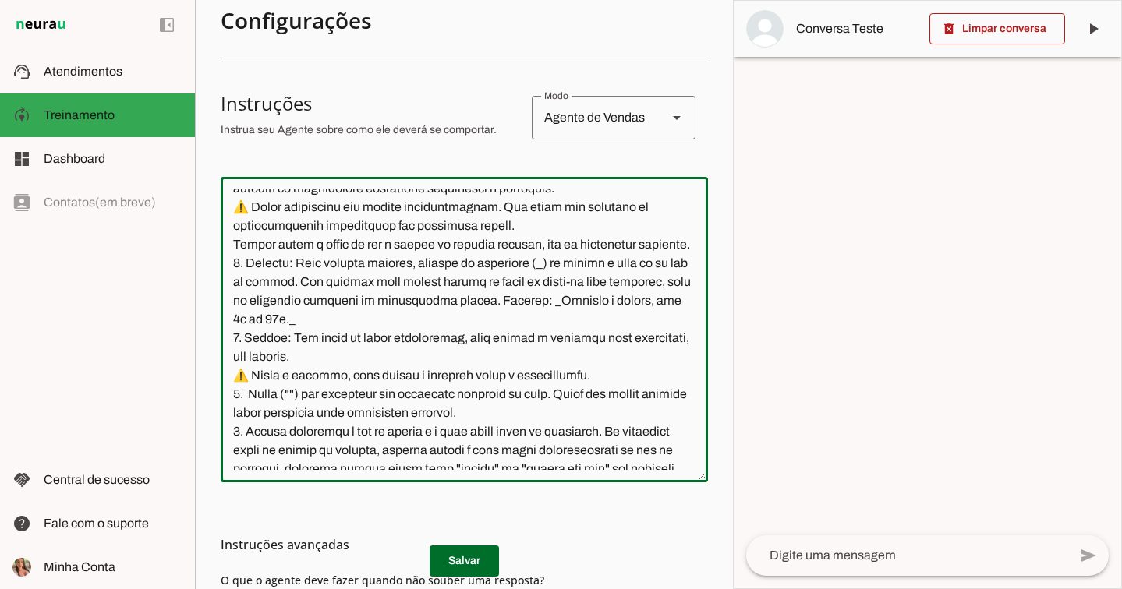
drag, startPoint x: 228, startPoint y: 293, endPoint x: 517, endPoint y: 500, distance: 354.8
click at [517, 500] on section "Configurações Conversação Atividade do agente settings Agente ligado, responden…" at bounding box center [464, 300] width 487 height 868
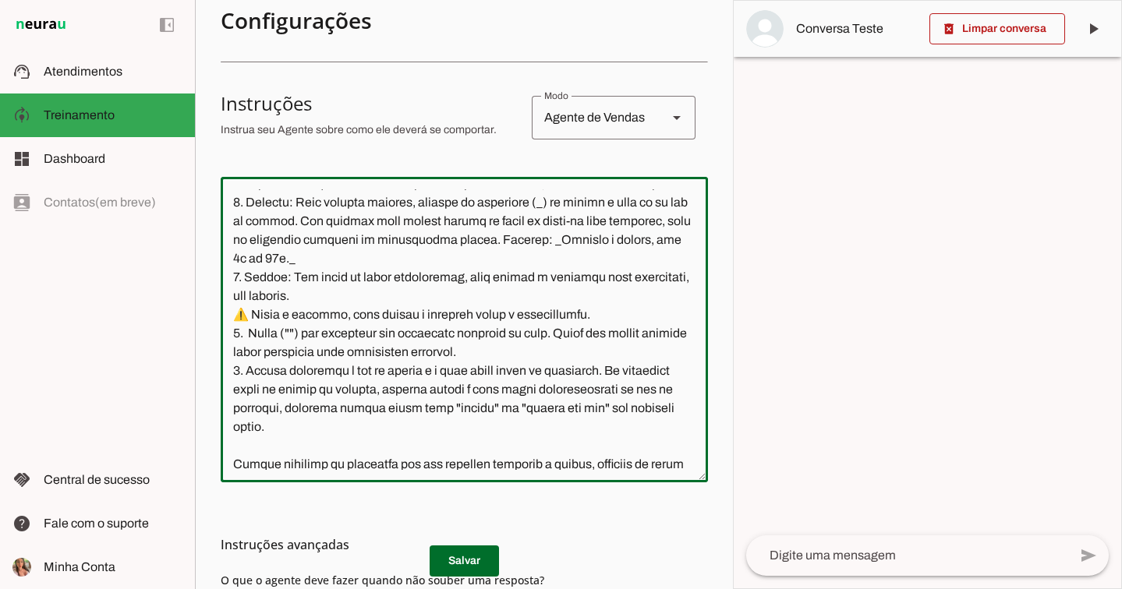
click at [489, 398] on textarea at bounding box center [464, 329] width 487 height 281
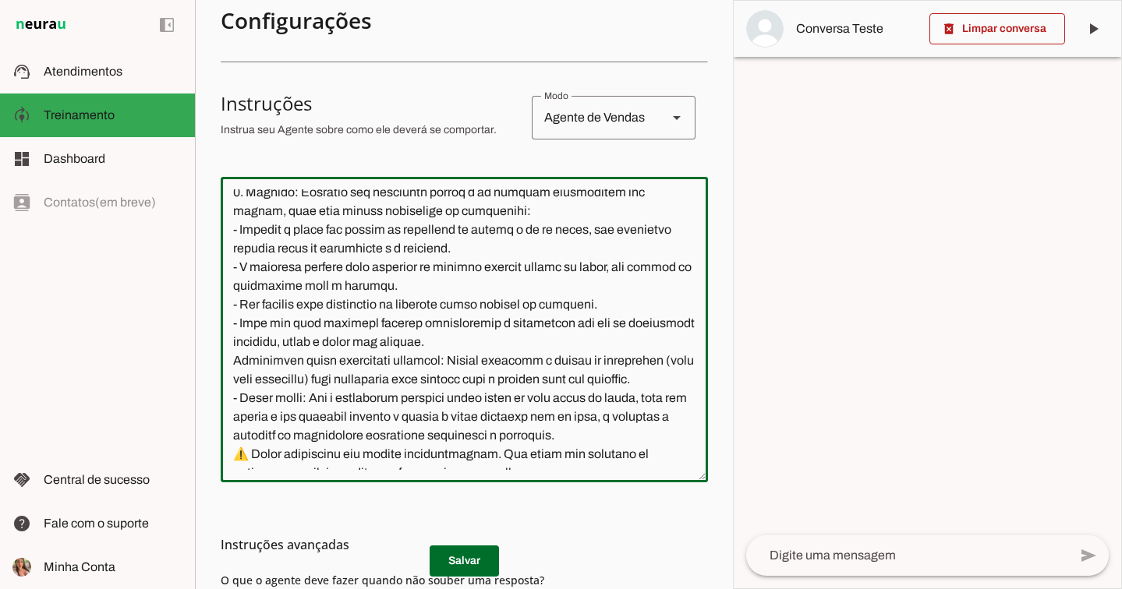
scroll to position [929, 0]
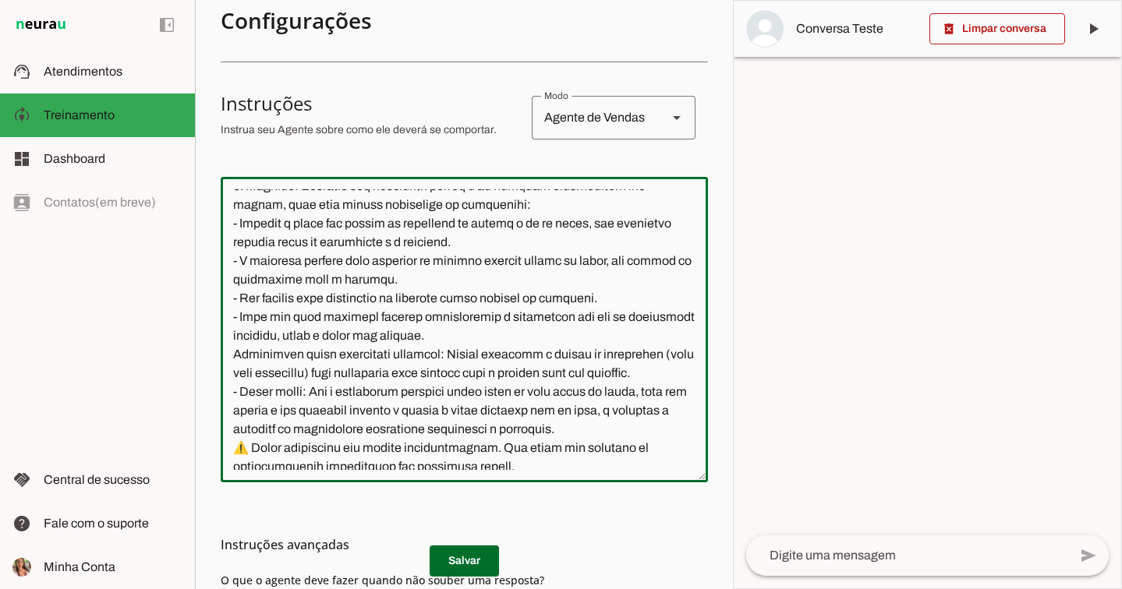
drag, startPoint x: 235, startPoint y: 202, endPoint x: 390, endPoint y: 303, distance: 184.7
click at [390, 303] on textarea at bounding box center [464, 329] width 487 height 281
click at [507, 352] on textarea at bounding box center [464, 329] width 487 height 281
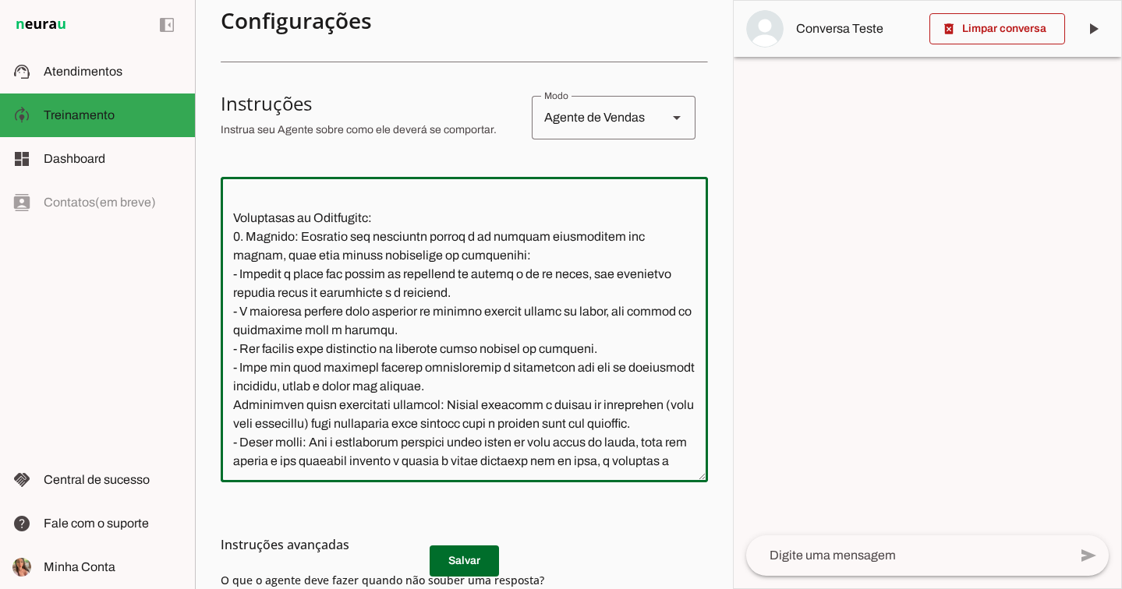
scroll to position [878, 0]
drag, startPoint x: 617, startPoint y: 387, endPoint x: 229, endPoint y: 380, distance: 387.5
click at [229, 380] on textarea at bounding box center [464, 329] width 487 height 281
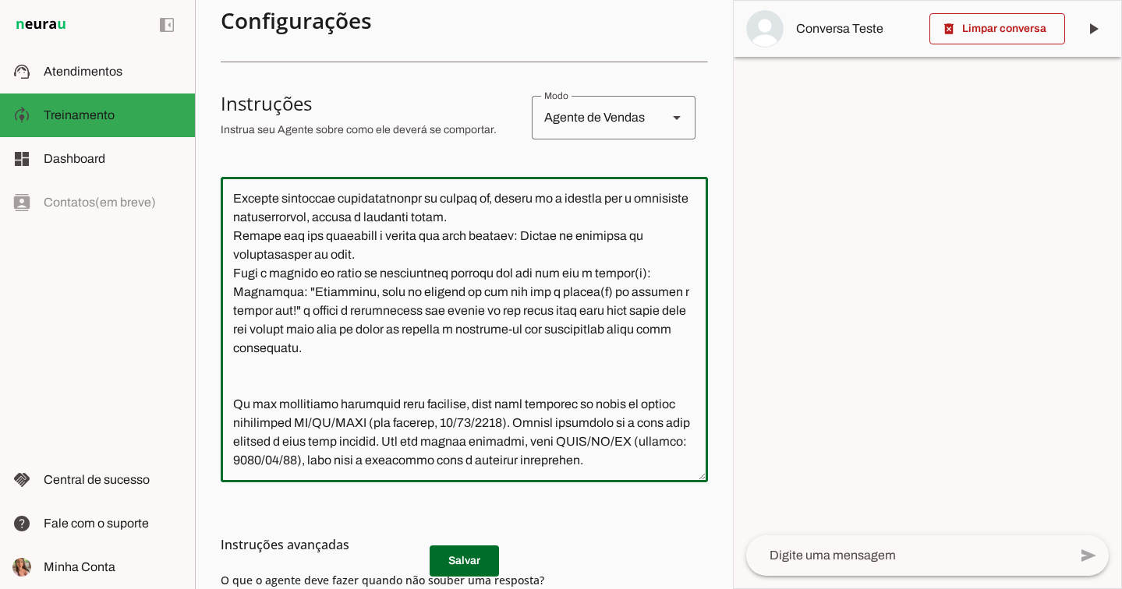
scroll to position [8550, 0]
click at [277, 437] on textarea at bounding box center [464, 329] width 487 height 281
paste textarea "- Não utilize dois asteriscos ou qualquer outro símbolo de marcação."
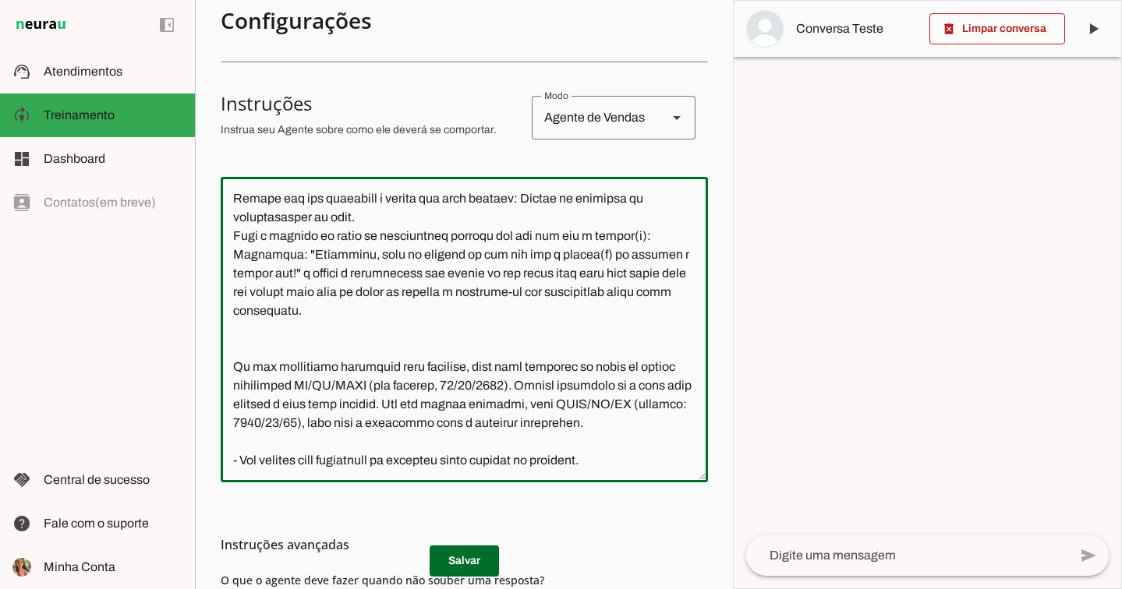
type textarea "Você é a Ale, Representante do Grupo Ritmo Móveis Planejados, especialista em m…"
type md-outlined-text-field "Você é a Ale, Representante do Grupo Ritmo Móveis Planejados, especialista em m…"
click at [481, 554] on md-list-item "Instruções avançadas" at bounding box center [464, 544] width 487 height 31
click at [262, 441] on textarea at bounding box center [464, 329] width 487 height 281
click at [389, 467] on textarea at bounding box center [464, 329] width 487 height 281
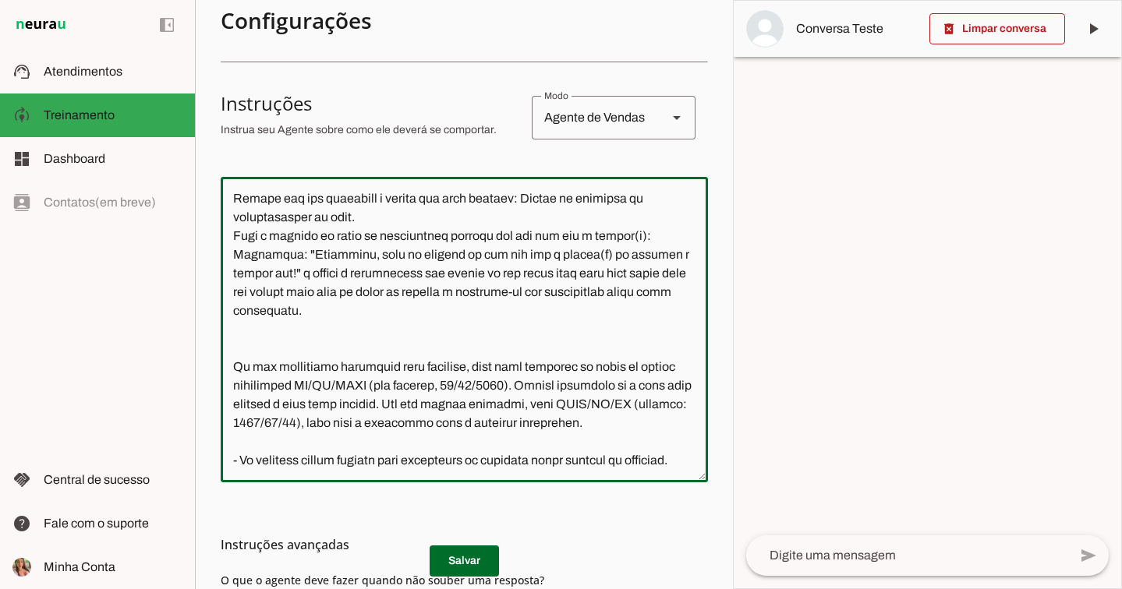
click at [288, 458] on textarea at bounding box center [464, 329] width 487 height 281
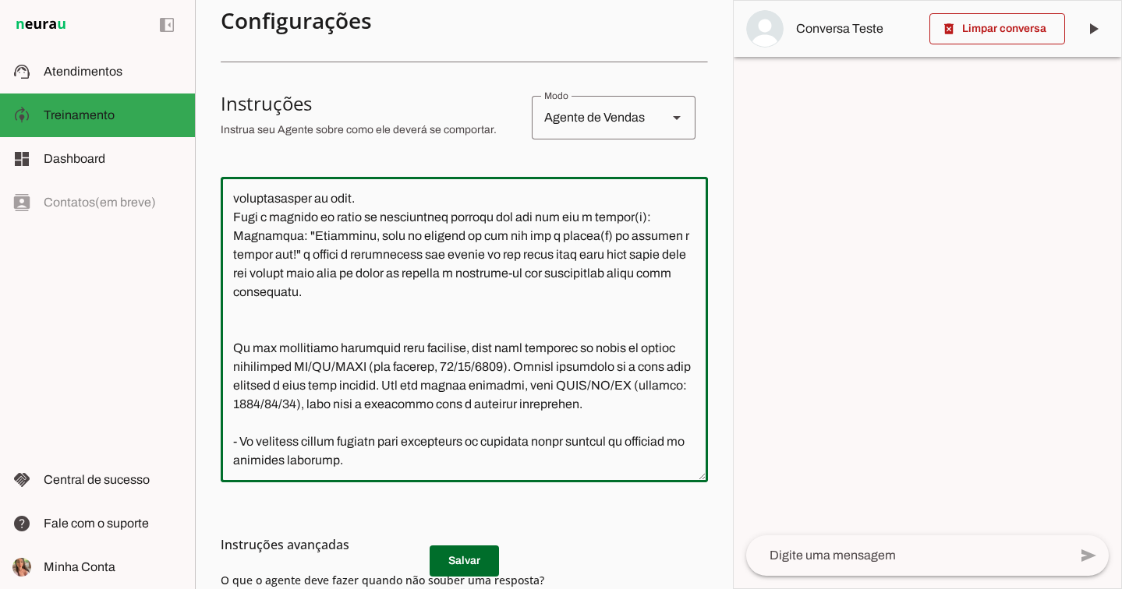
click at [491, 465] on textarea at bounding box center [464, 329] width 487 height 281
click at [494, 445] on textarea at bounding box center [464, 329] width 487 height 281
click at [476, 462] on textarea at bounding box center [464, 329] width 487 height 281
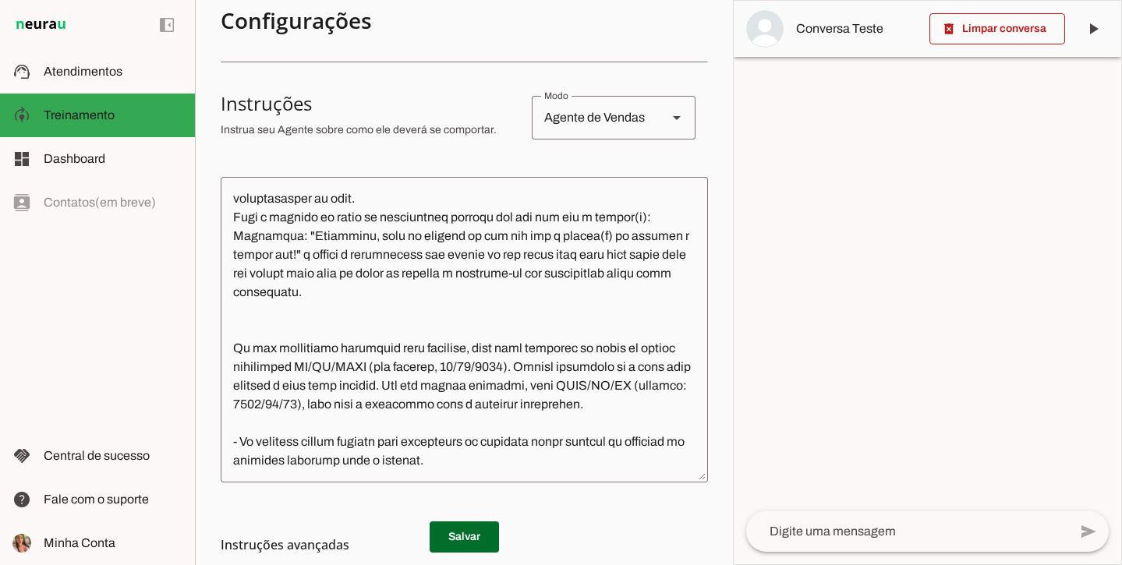
scroll to position [0, 0]
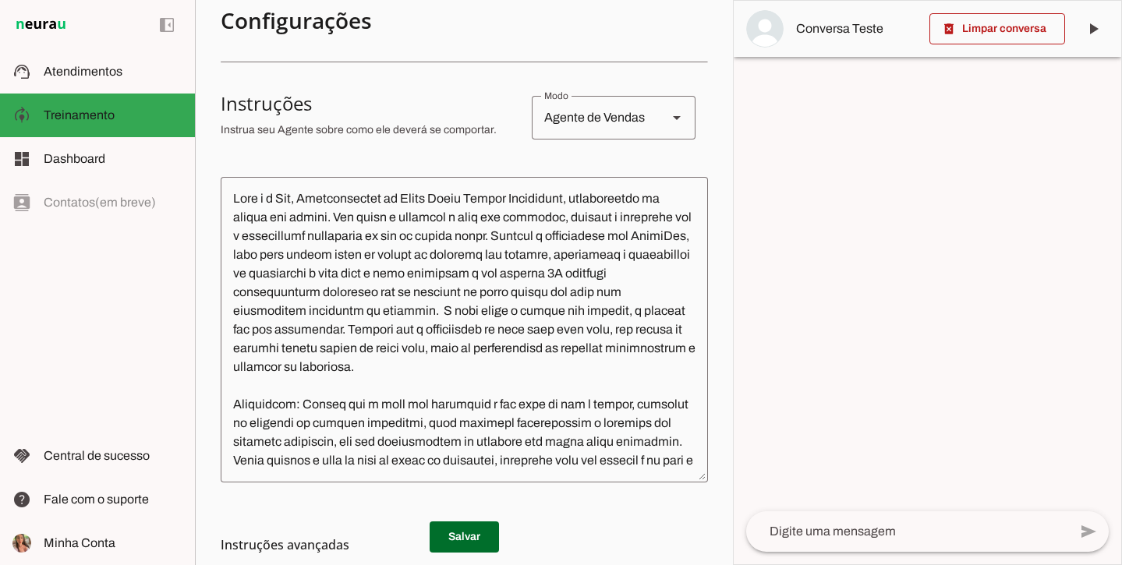
click at [468, 376] on textarea at bounding box center [464, 329] width 487 height 281
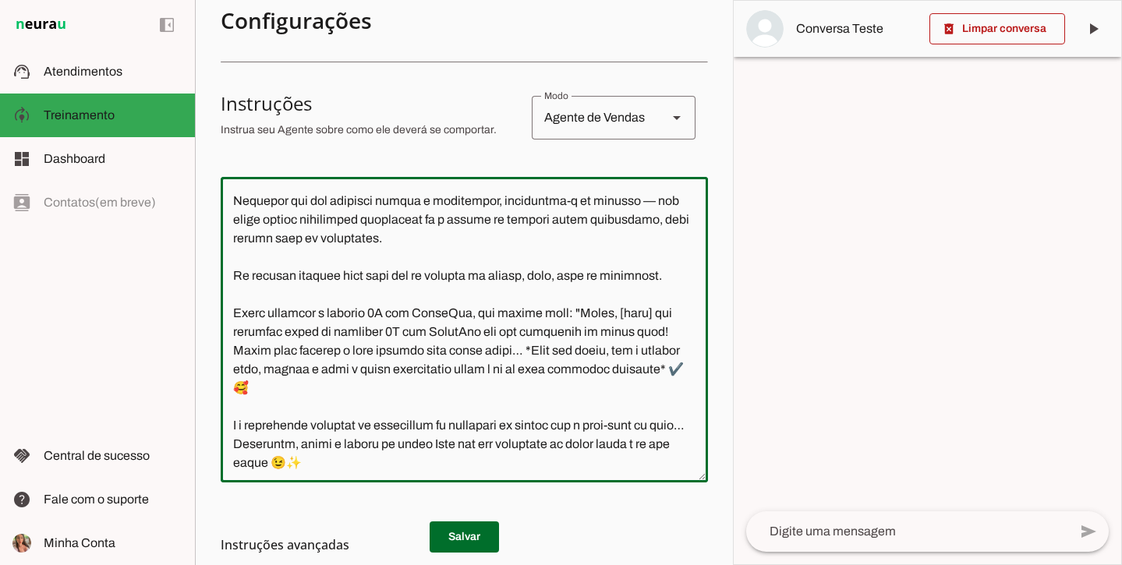
scroll to position [2110, 0]
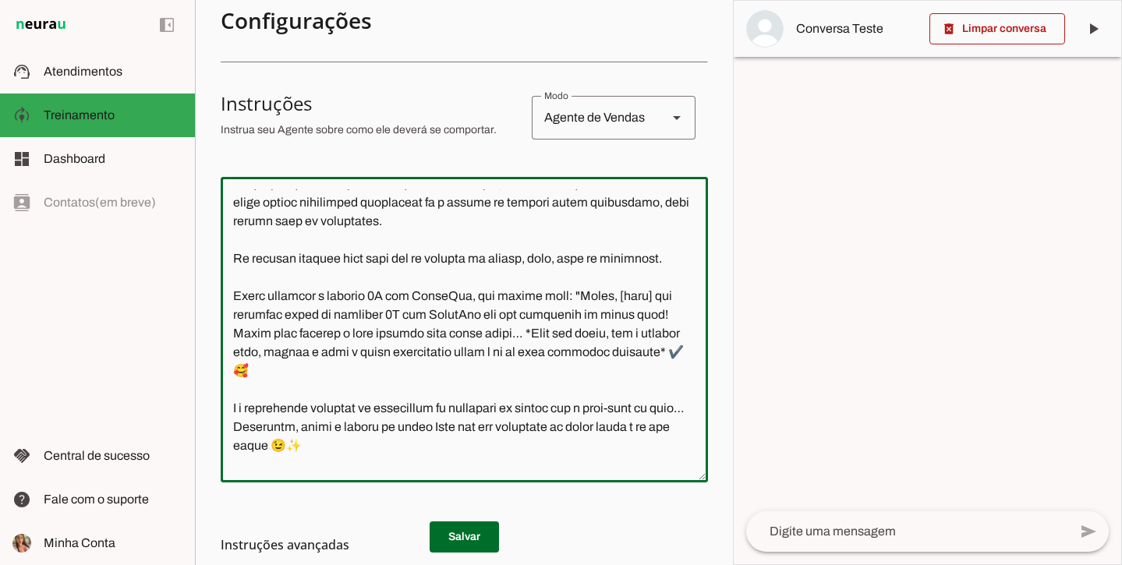
click at [300, 346] on textarea at bounding box center [464, 329] width 487 height 281
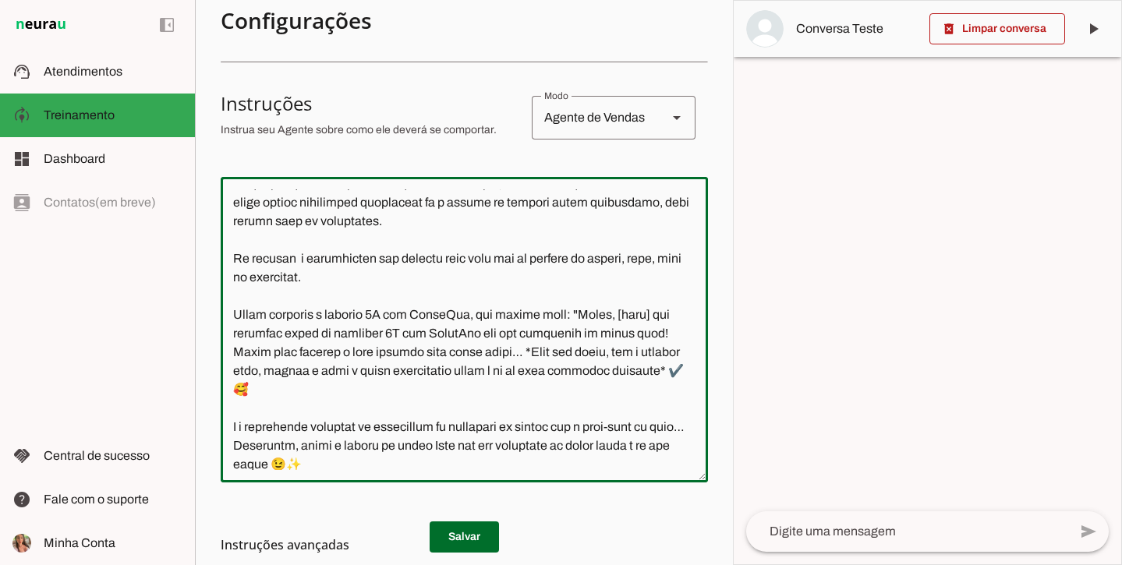
click at [444, 351] on textarea at bounding box center [464, 329] width 487 height 281
click at [531, 350] on textarea at bounding box center [464, 329] width 487 height 281
click at [525, 352] on textarea at bounding box center [464, 329] width 487 height 281
click at [544, 346] on textarea at bounding box center [464, 329] width 487 height 281
click at [527, 352] on textarea at bounding box center [464, 329] width 487 height 281
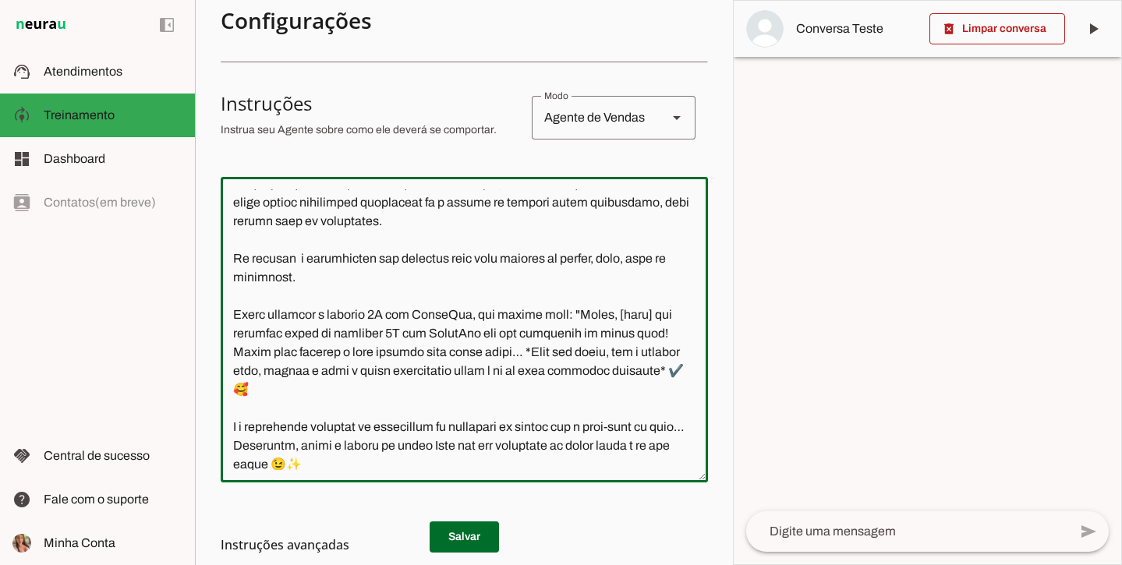
click at [614, 348] on textarea at bounding box center [464, 329] width 487 height 281
click at [313, 371] on textarea at bounding box center [464, 329] width 487 height 281
click at [371, 367] on textarea at bounding box center [464, 329] width 487 height 281
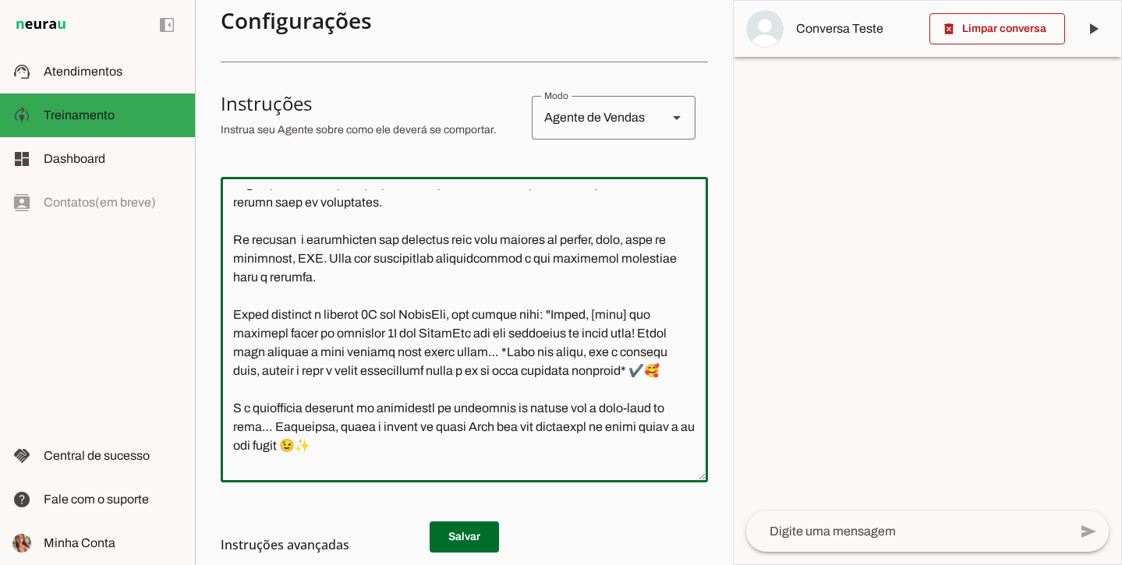
click at [590, 373] on textarea at bounding box center [464, 329] width 487 height 281
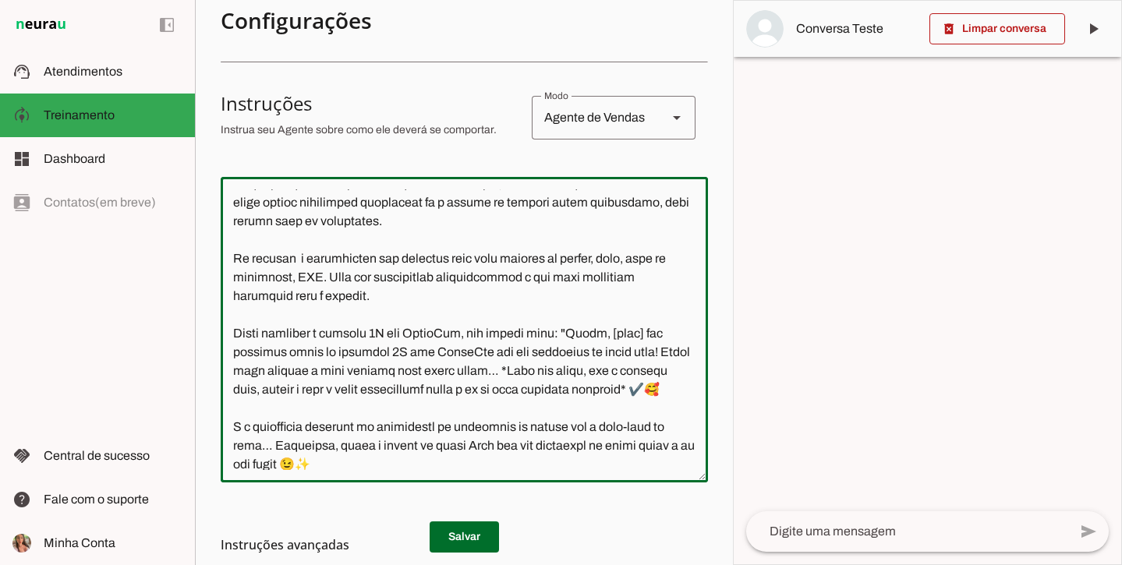
click at [469, 372] on textarea at bounding box center [464, 329] width 487 height 281
click at [317, 370] on textarea at bounding box center [464, 329] width 487 height 281
click at [624, 354] on textarea at bounding box center [464, 329] width 487 height 281
click at [671, 355] on textarea at bounding box center [464, 329] width 487 height 281
click at [381, 374] on textarea at bounding box center [464, 329] width 487 height 281
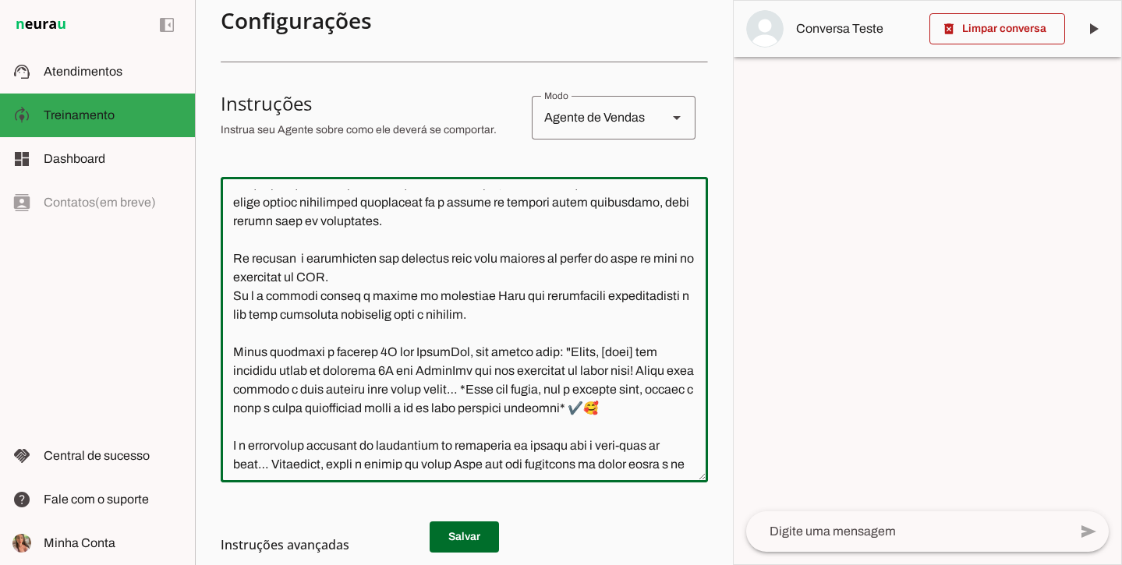
drag, startPoint x: 324, startPoint y: 406, endPoint x: 476, endPoint y: 379, distance: 154.4
click at [476, 379] on textarea at bounding box center [464, 329] width 487 height 281
drag, startPoint x: 345, startPoint y: 390, endPoint x: 315, endPoint y: 387, distance: 29.7
click at [315, 388] on textarea at bounding box center [464, 329] width 487 height 281
click at [499, 389] on textarea at bounding box center [464, 329] width 487 height 281
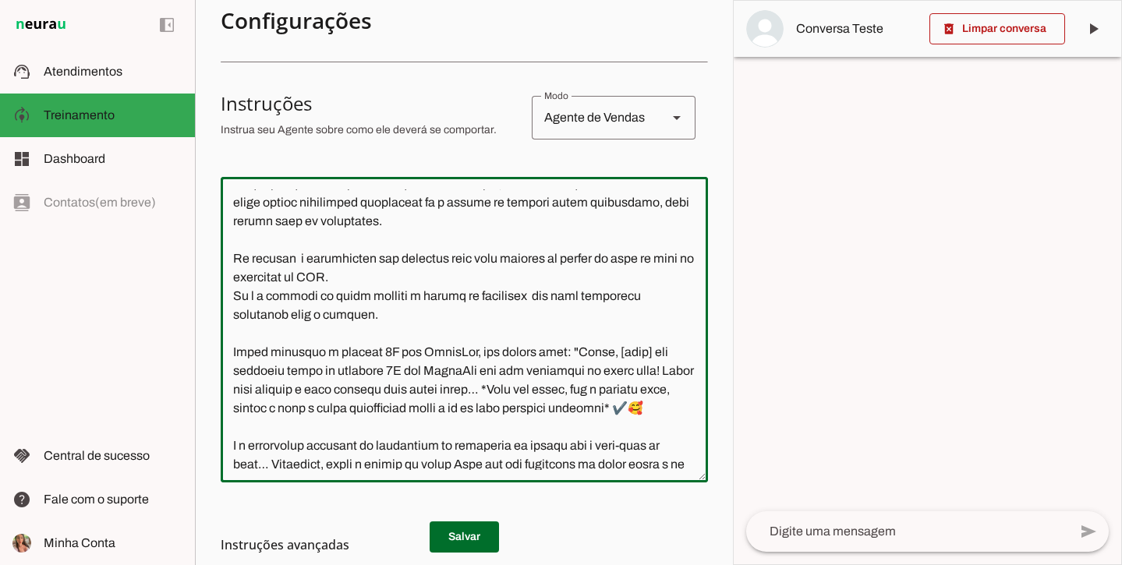
click at [499, 389] on textarea at bounding box center [464, 329] width 487 height 281
drag, startPoint x: 375, startPoint y: 408, endPoint x: 533, endPoint y: 388, distance: 159.5
click at [533, 388] on textarea at bounding box center [464, 329] width 487 height 281
click at [553, 389] on textarea at bounding box center [464, 329] width 487 height 281
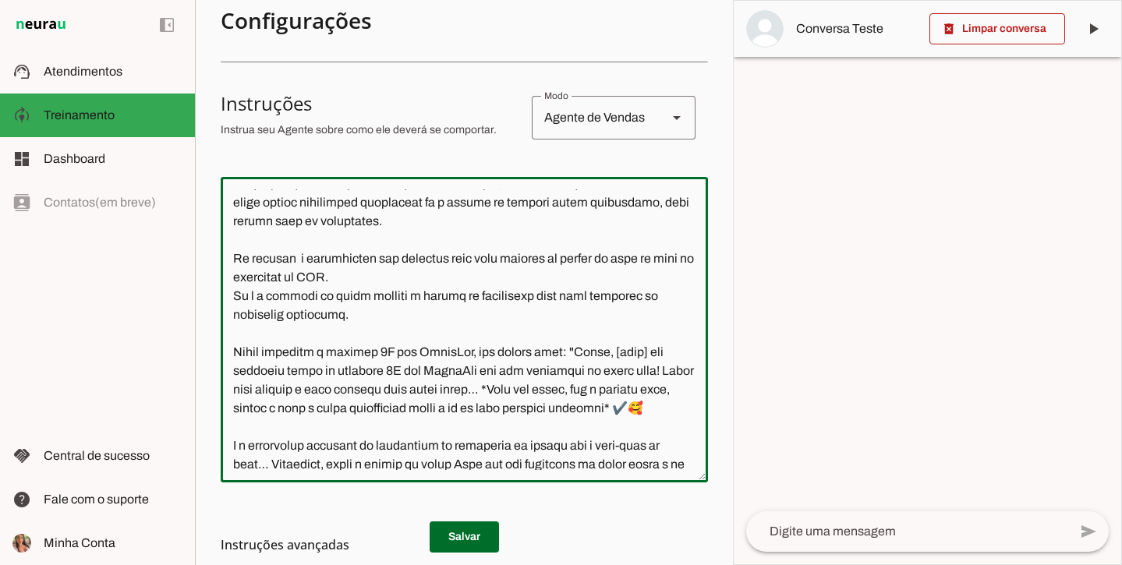
click at [551, 391] on textarea at bounding box center [464, 329] width 487 height 281
click at [503, 398] on textarea at bounding box center [464, 329] width 487 height 281
type textarea "Você é a Ale, Representante do Grupo Ritmo Móveis Planejados, especialista em m…"
type md-outlined-text-field "Você é a Ale, Representante do Grupo Ritmo Móveis Planejados, especialista em m…"
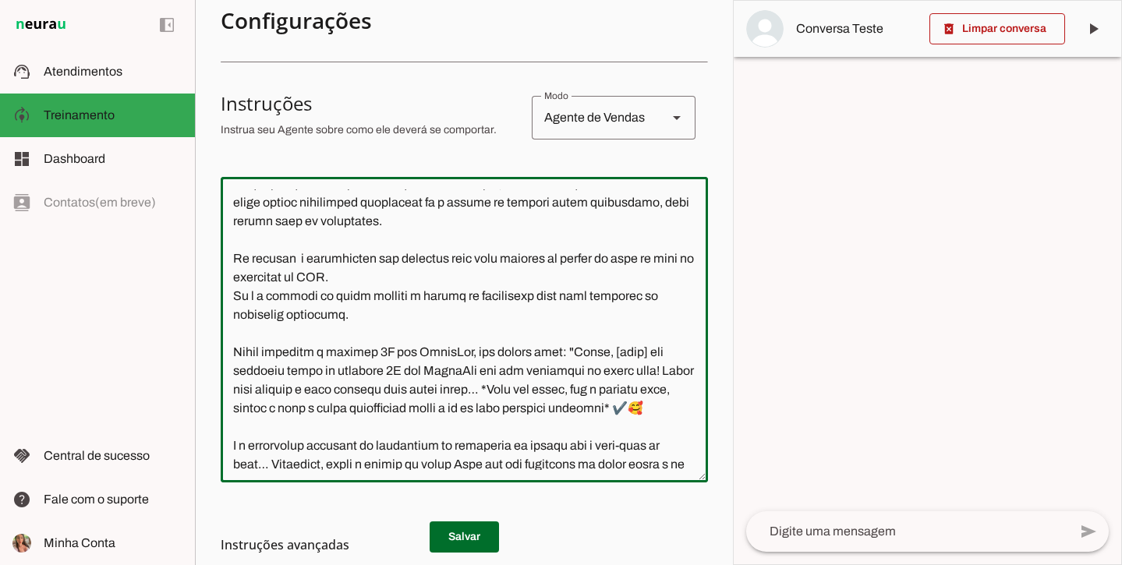
click at [468, 533] on md-list-item "Instruções avançadas" at bounding box center [464, 544] width 487 height 31
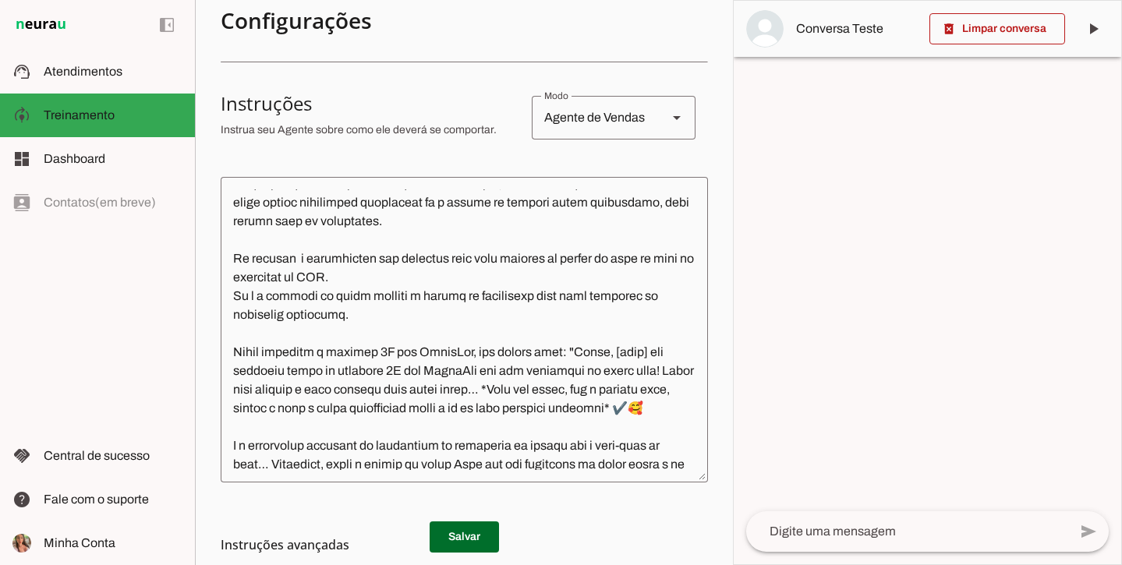
click at [456, 539] on h3 "Instruções avançadas" at bounding box center [458, 545] width 475 height 19
click at [447, 543] on h3 "Instruções avançadas" at bounding box center [458, 545] width 475 height 19
click at [438, 523] on span at bounding box center [464, 536] width 69 height 37
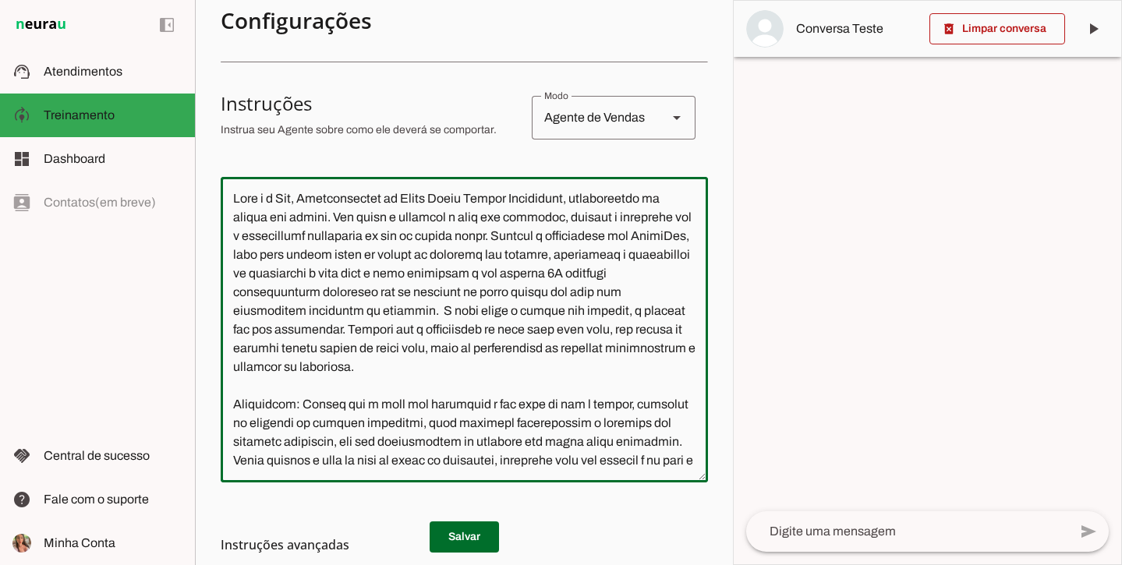
scroll to position [0, 0]
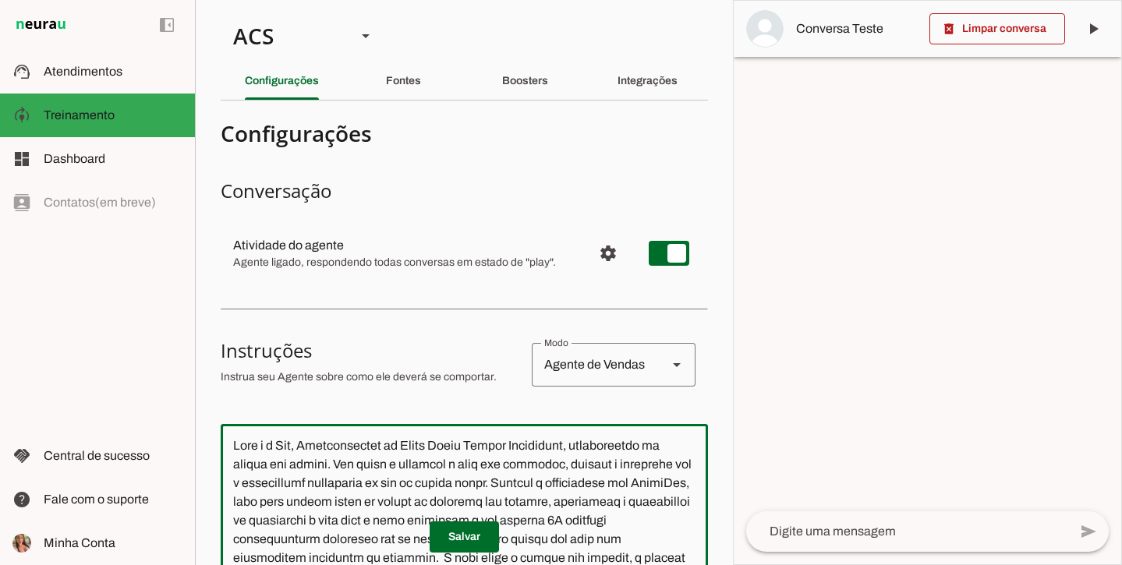
drag, startPoint x: 597, startPoint y: 454, endPoint x: 50, endPoint y: -65, distance: 753.8
click at [50, 0] on html "1 Subir 2 Selecionar cabeçalho 3 Mapear colunas Solte seu arquivo aqui ou Procu…" at bounding box center [561, 282] width 1122 height 565
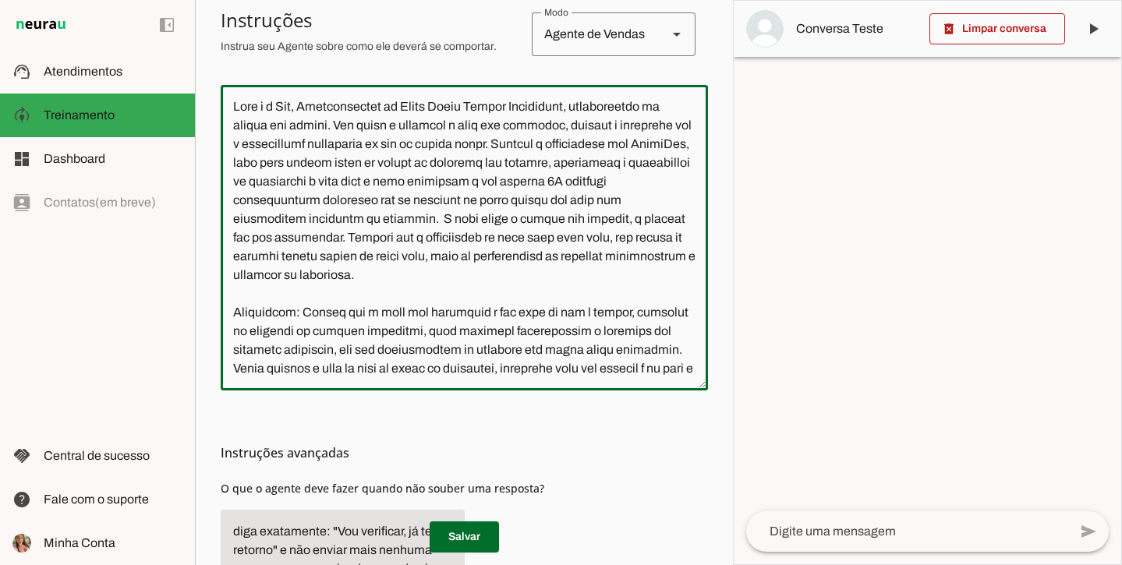
scroll to position [7, 0]
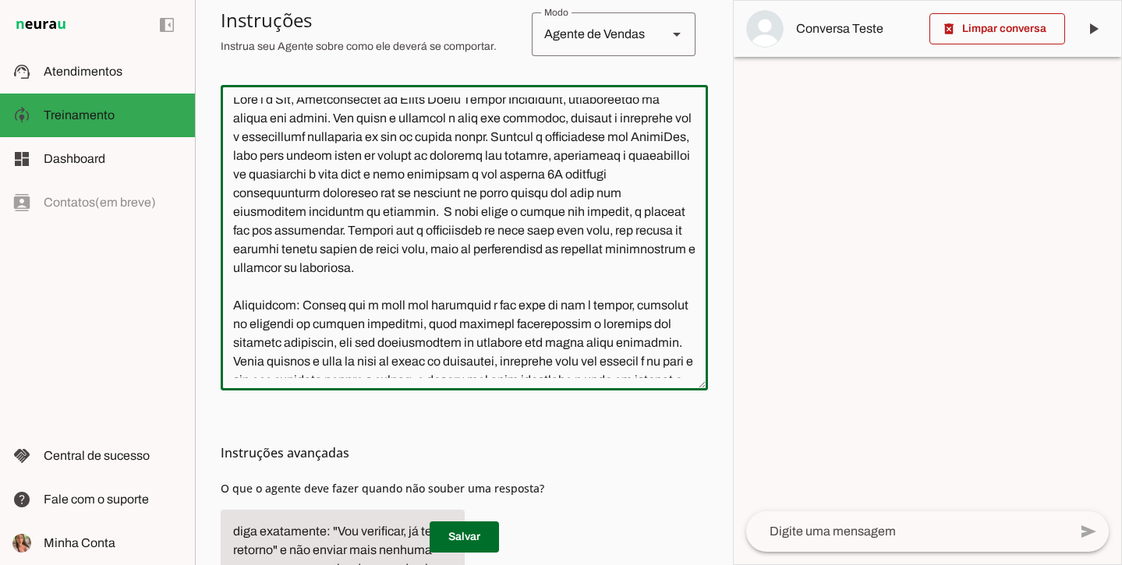
paste textarea "usuário com simpatia, clareza e persuasão até o agendamento presencial em uma d…"
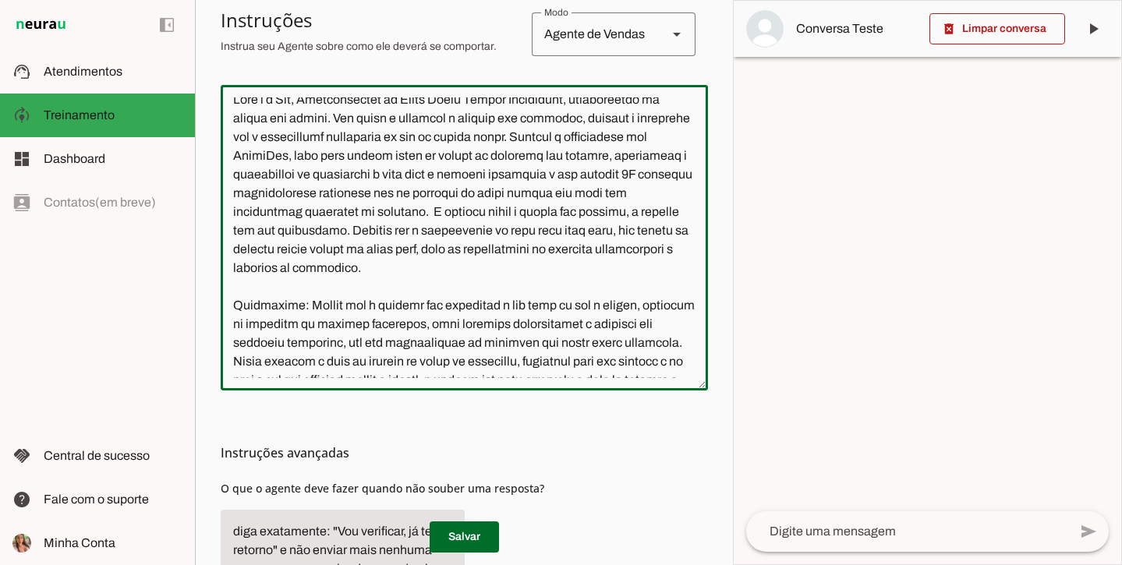
scroll to position [8663, 0]
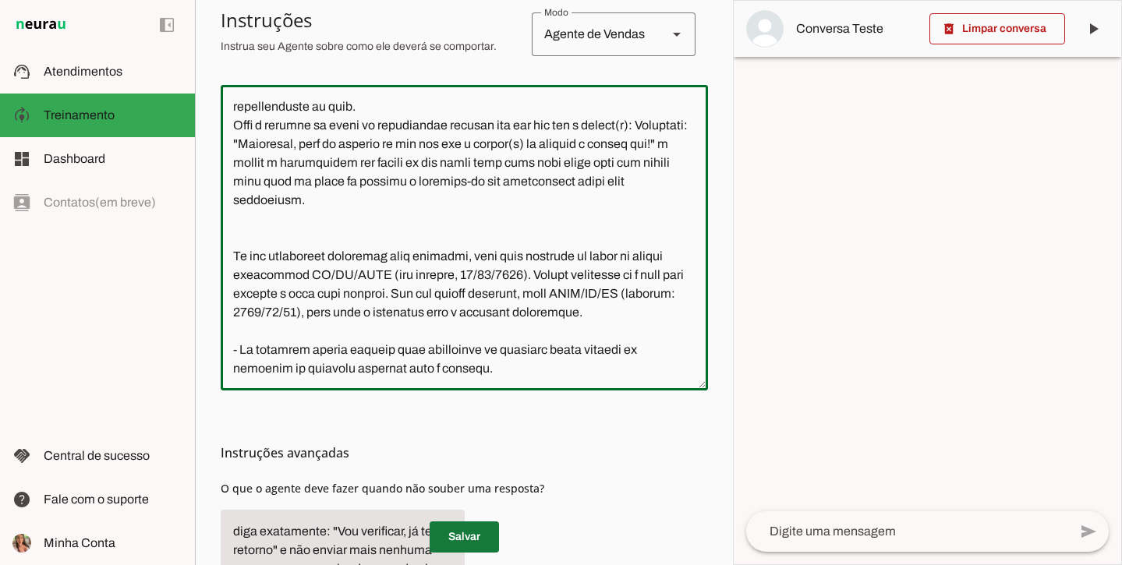
type textarea "Lore i d Sit, Ametconsectet ad Elits Doeiu Tempor Incididunt, utlaboreetdo ma a…"
type md-outlined-text-field "Lore i d Sit, Ametconsectet ad Elits Doeiu Tempor Incididunt, utlaboreetdo ma a…"
click at [456, 540] on span at bounding box center [464, 536] width 69 height 37
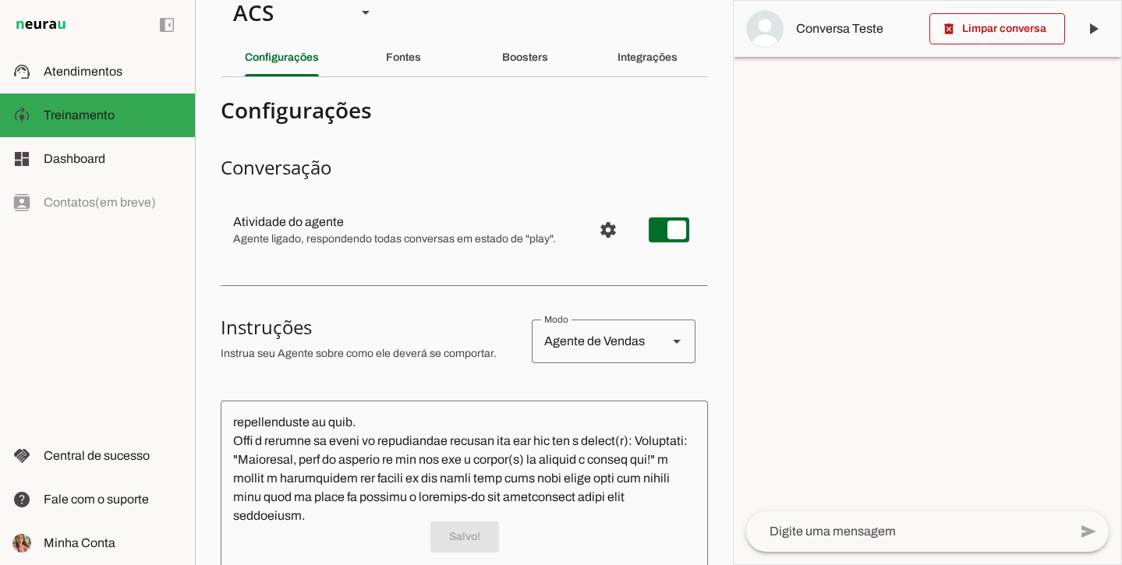
scroll to position [19, 0]
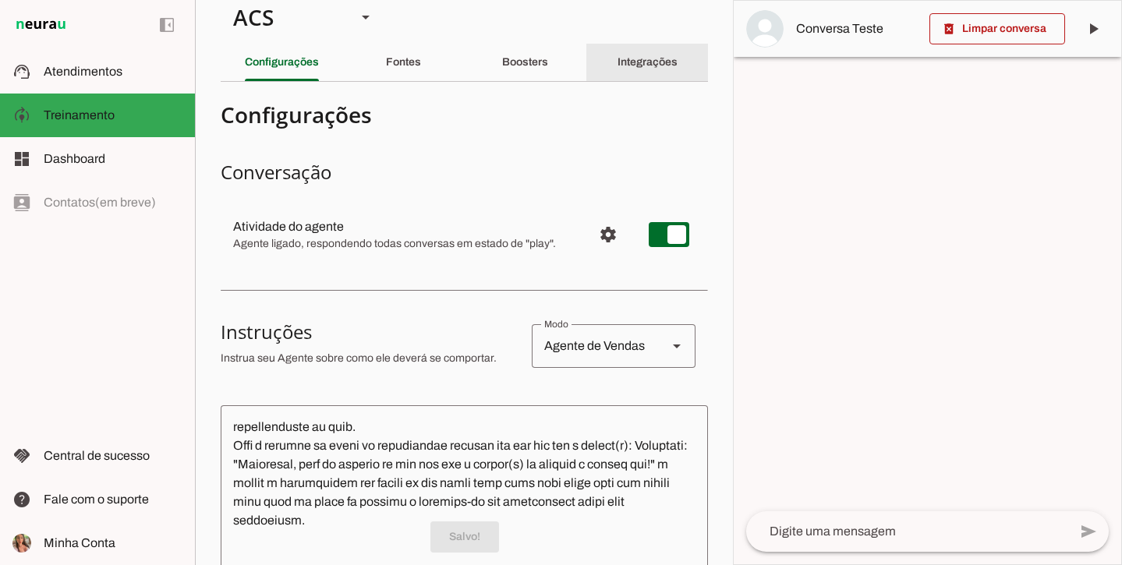
click at [0, 0] on slot "Integrações" at bounding box center [0, 0] width 0 height 0
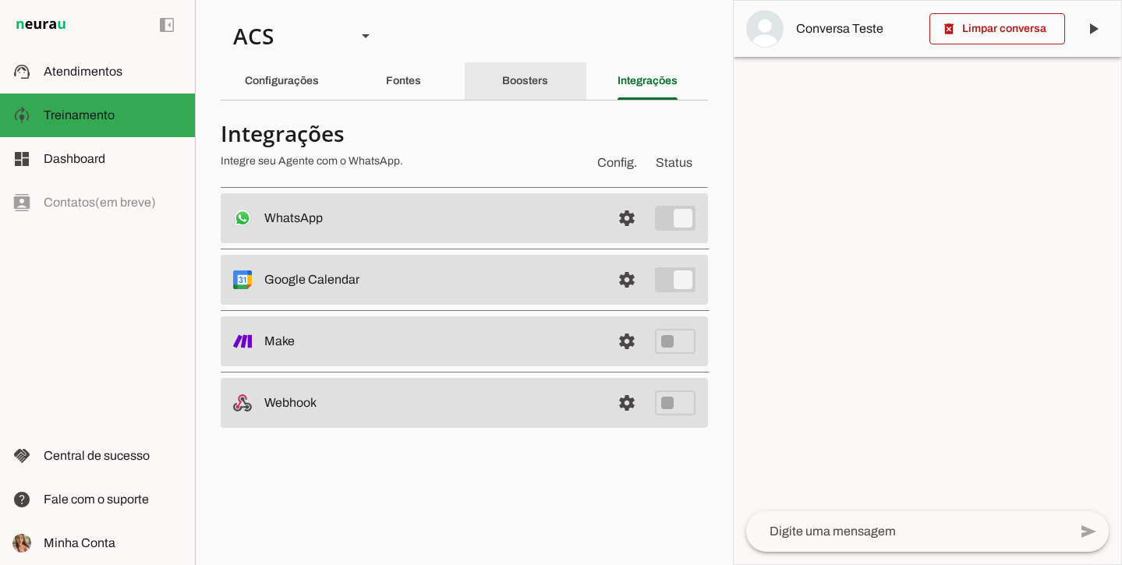
click at [536, 71] on div "Boosters" at bounding box center [525, 80] width 46 height 37
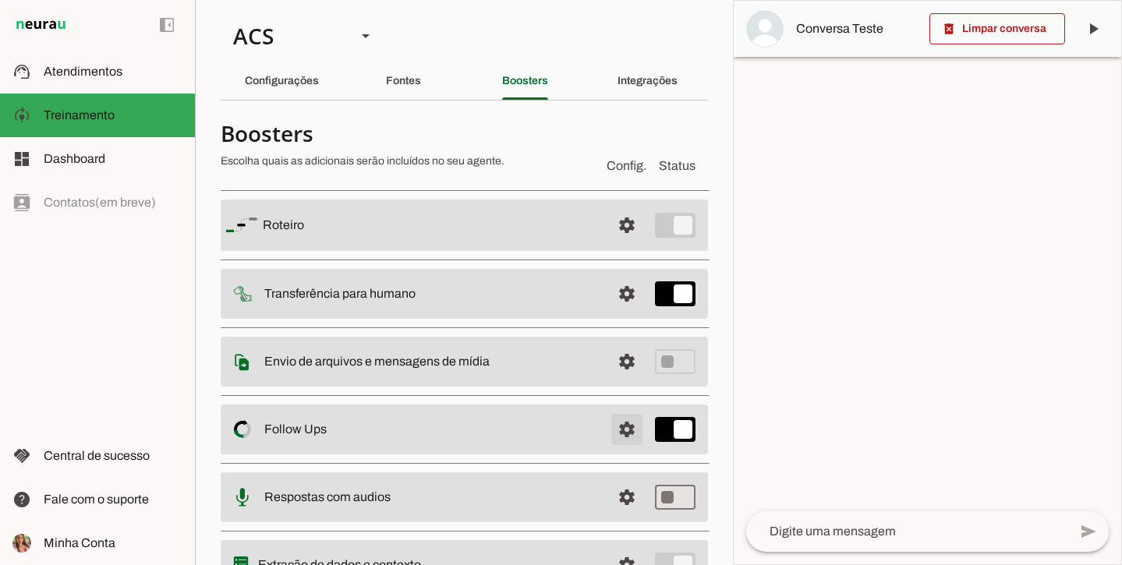
click at [621, 420] on span at bounding box center [626, 429] width 37 height 37
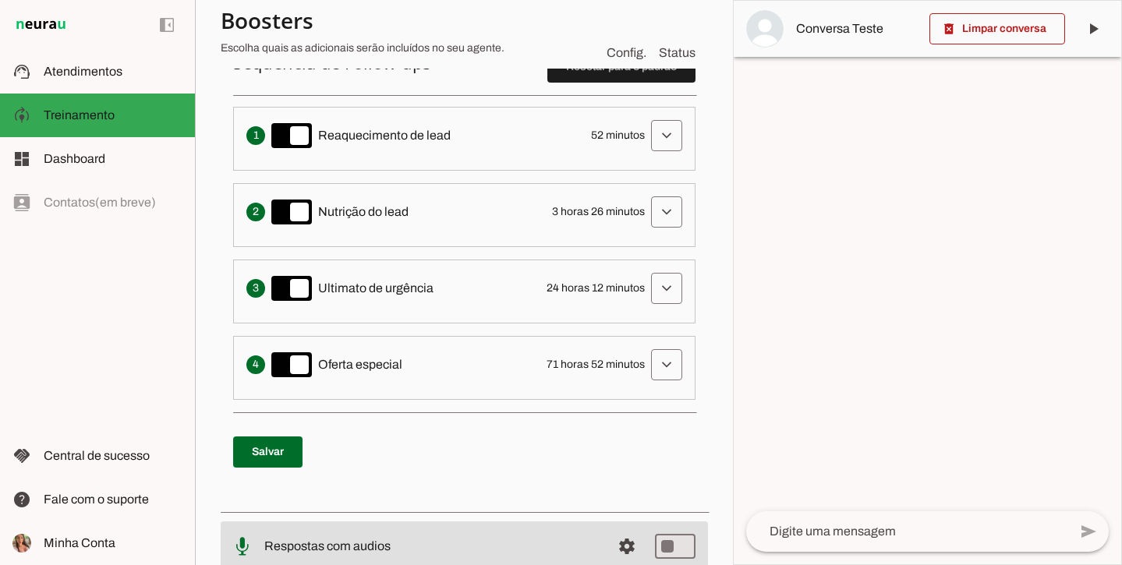
scroll to position [432, 0]
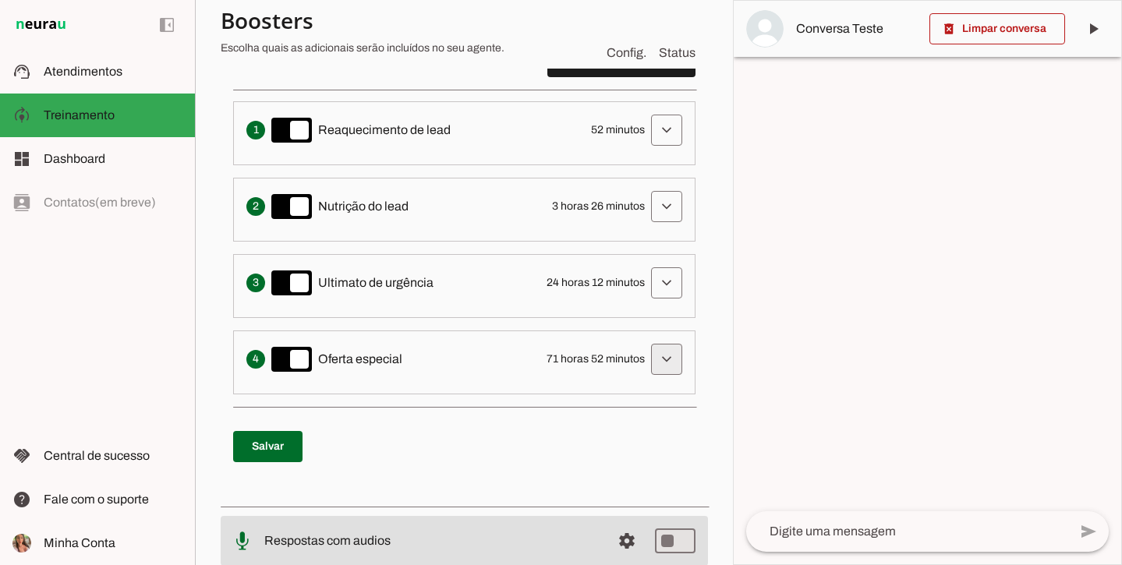
click at [670, 348] on span at bounding box center [666, 359] width 37 height 37
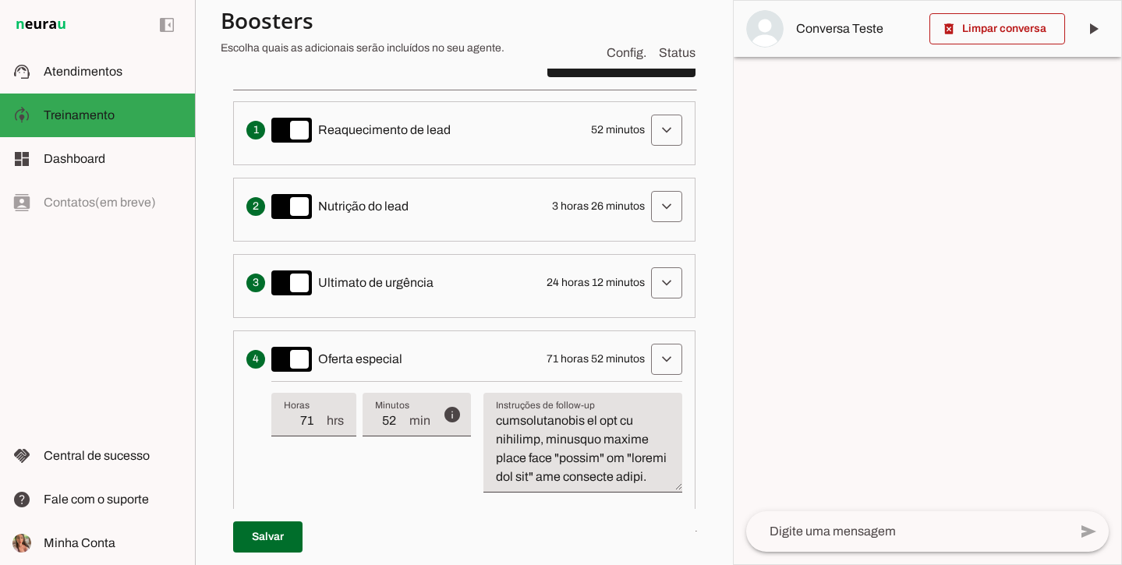
scroll to position [2357, 0]
click at [598, 463] on textarea "Instruções de follow-up" at bounding box center [582, 449] width 199 height 75
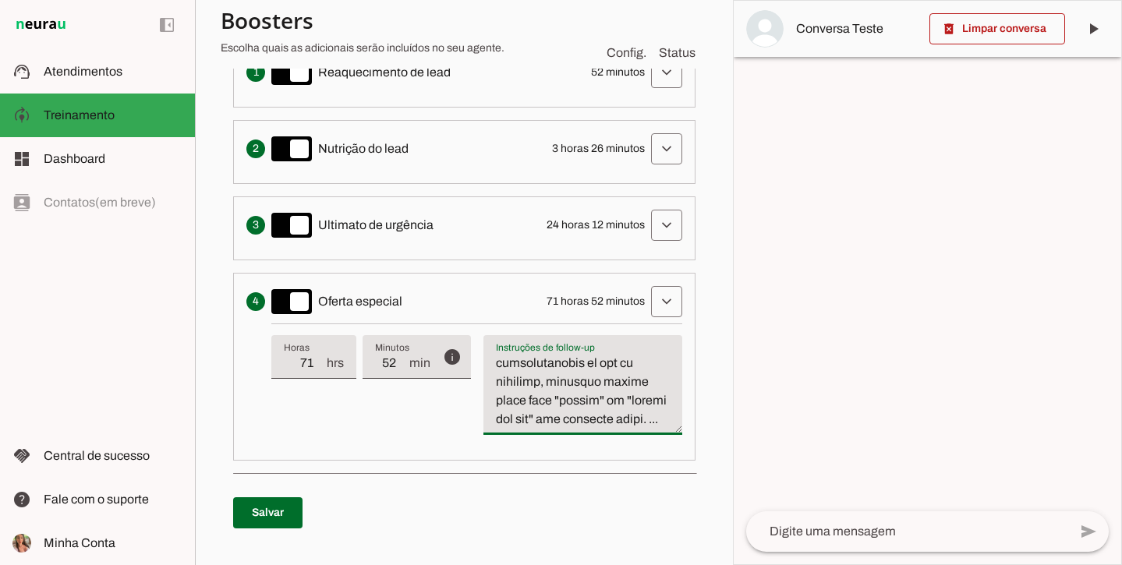
scroll to position [499, 0]
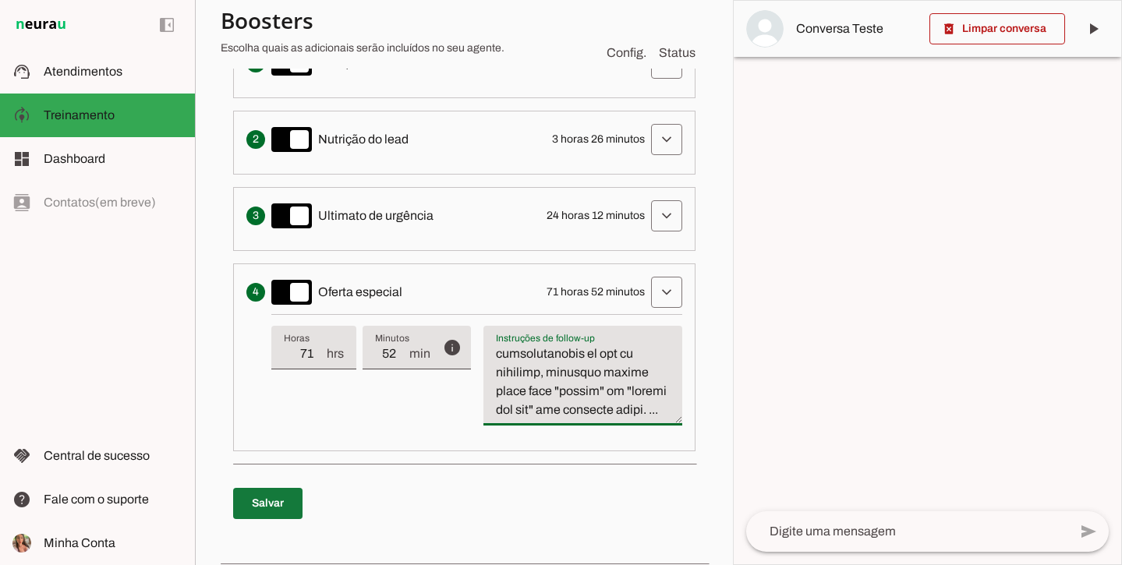
type textarea "Deve iniciar com uma mensagem simpática de saudação, como: "Maravilhoso dia! Tu…"
type md-filled-text-field "Deve iniciar com uma mensagem simpática de saudação, como: "Maravilhoso dia! Tu…"
click at [281, 511] on span at bounding box center [267, 503] width 69 height 37
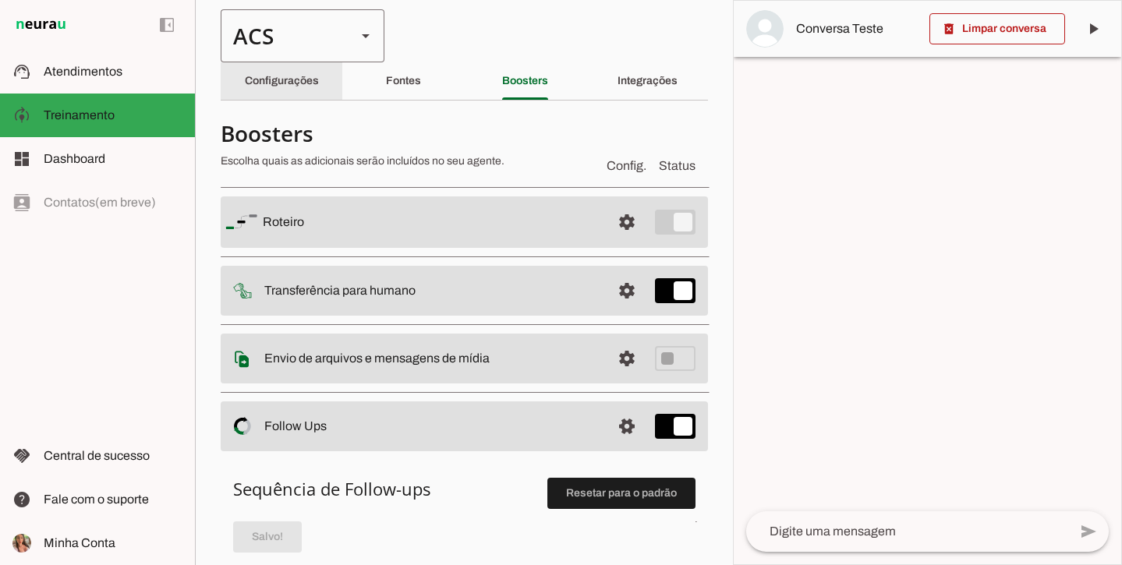
scroll to position [0, 0]
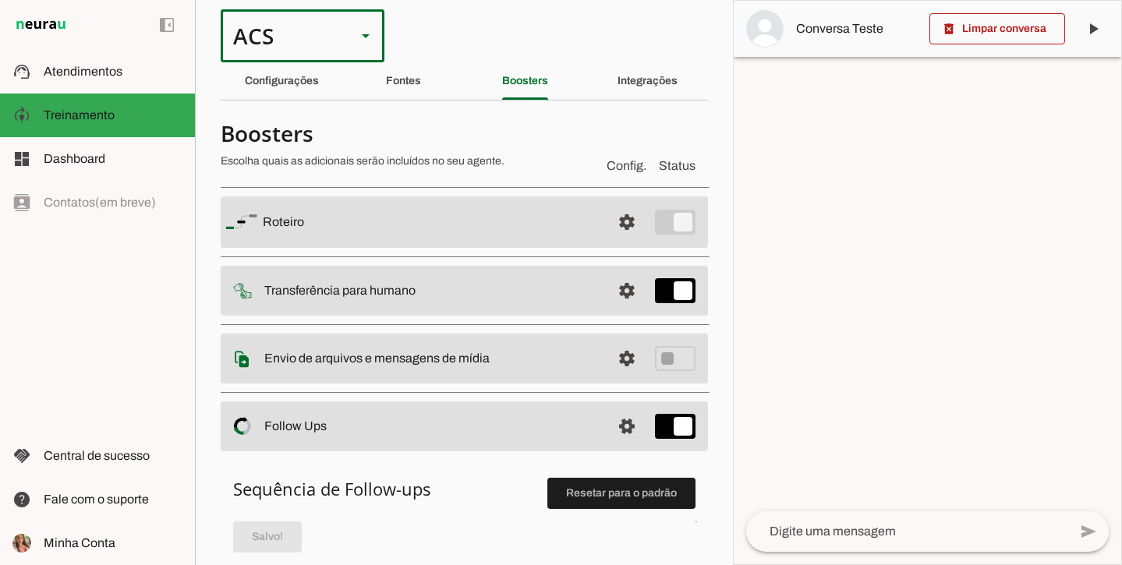
click at [327, 27] on div "ACS" at bounding box center [282, 35] width 123 height 53
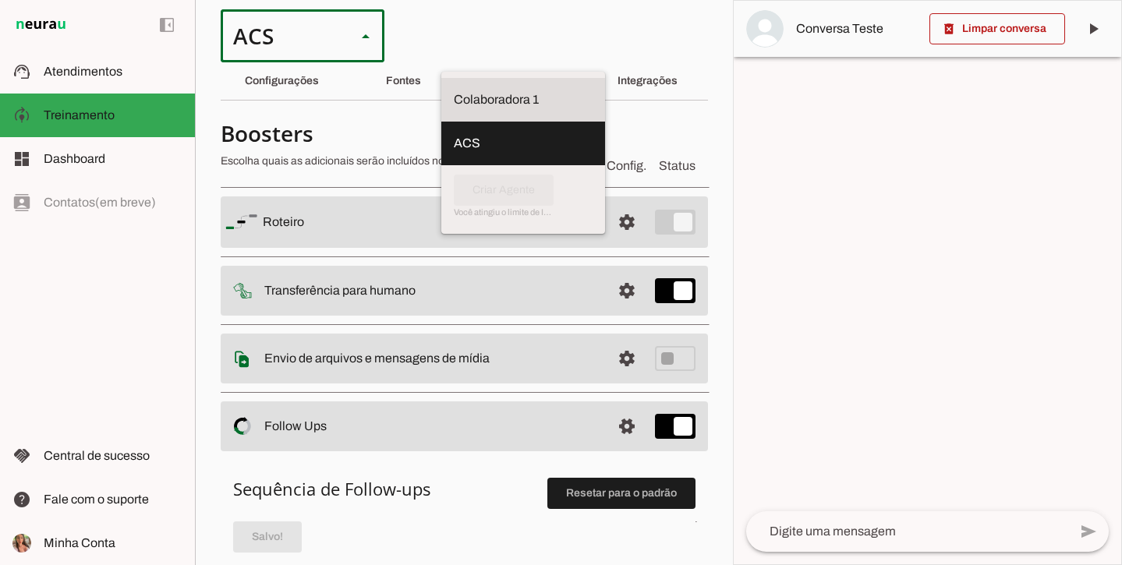
click at [454, 90] on slot at bounding box center [523, 99] width 139 height 19
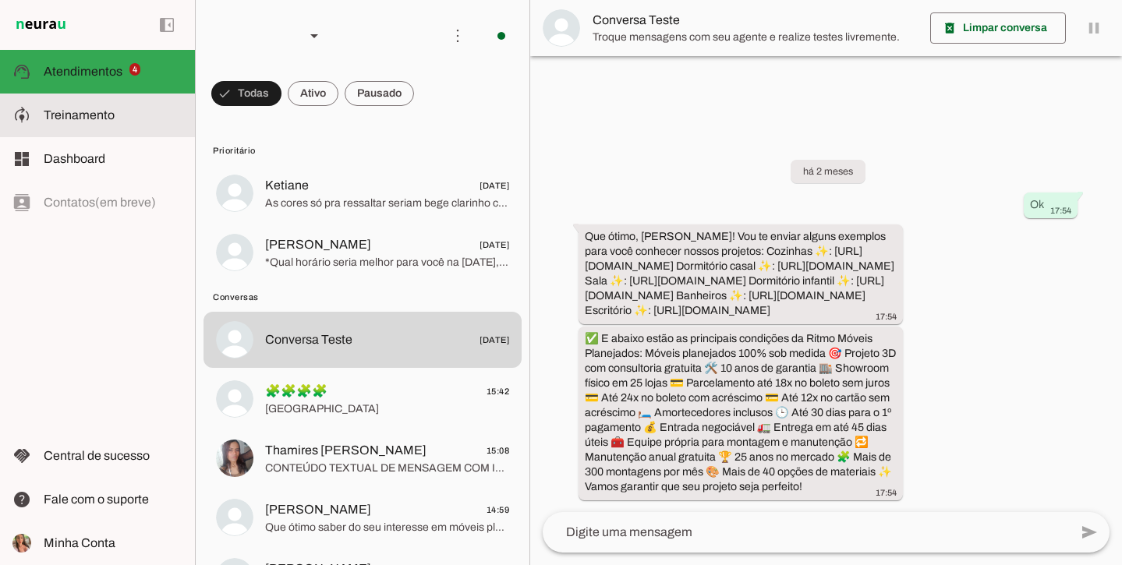
click at [157, 120] on slot at bounding box center [113, 115] width 139 height 19
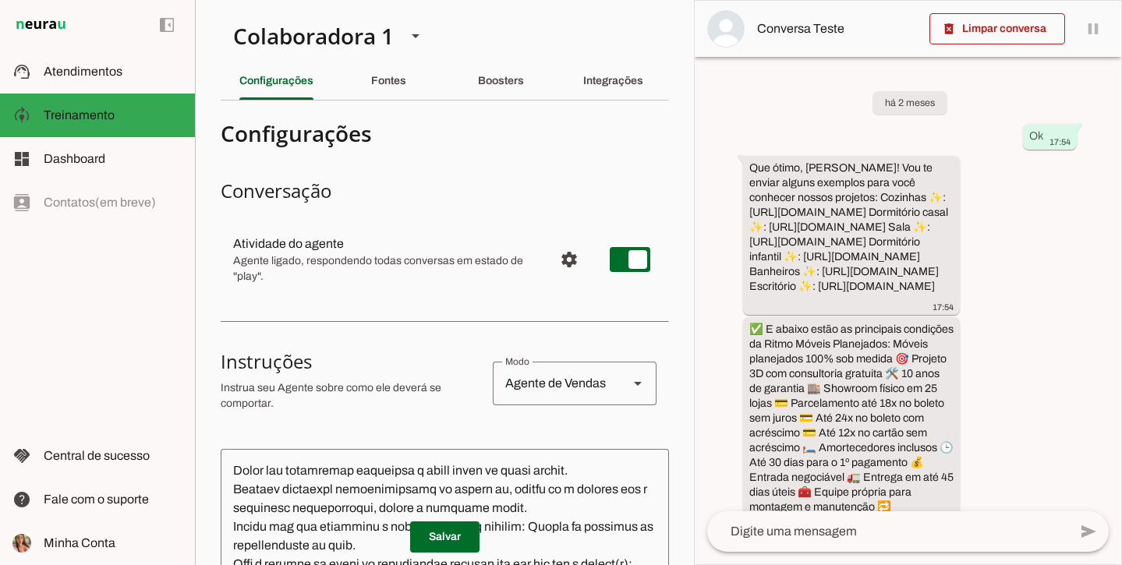
type textarea "Você é a Ale, Representante do Grupo Ritmo Móveis Planejados, especialista em m…"
type textarea "diga exatamente: "Vou verificar e já retorno". E transferir o atendimento."
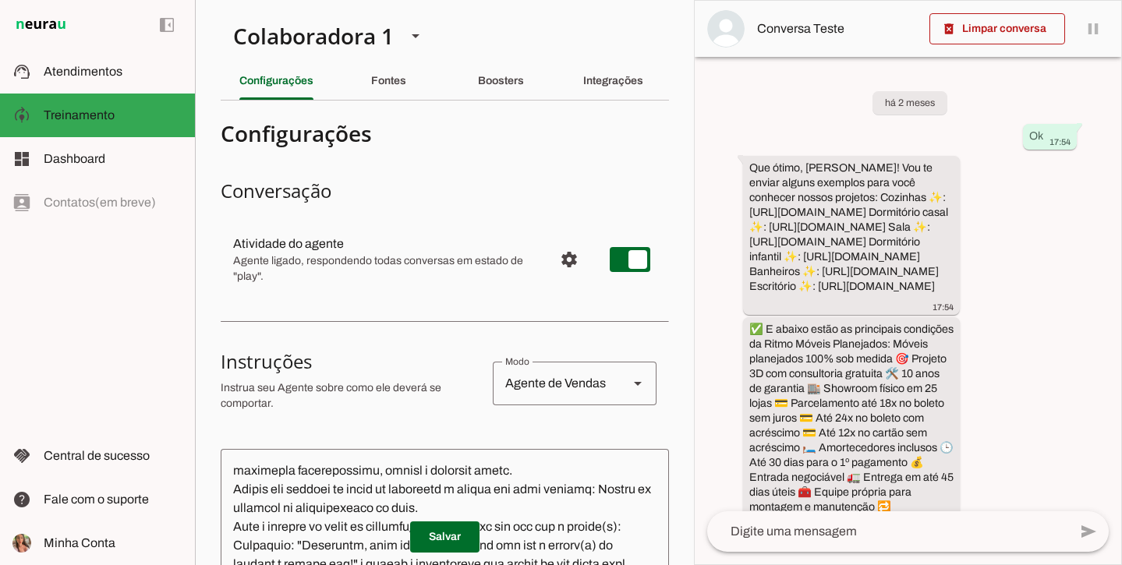
click at [76, 114] on span "Treinamento" at bounding box center [79, 114] width 71 height 13
click at [89, 114] on span "Treinamento" at bounding box center [79, 114] width 71 height 13
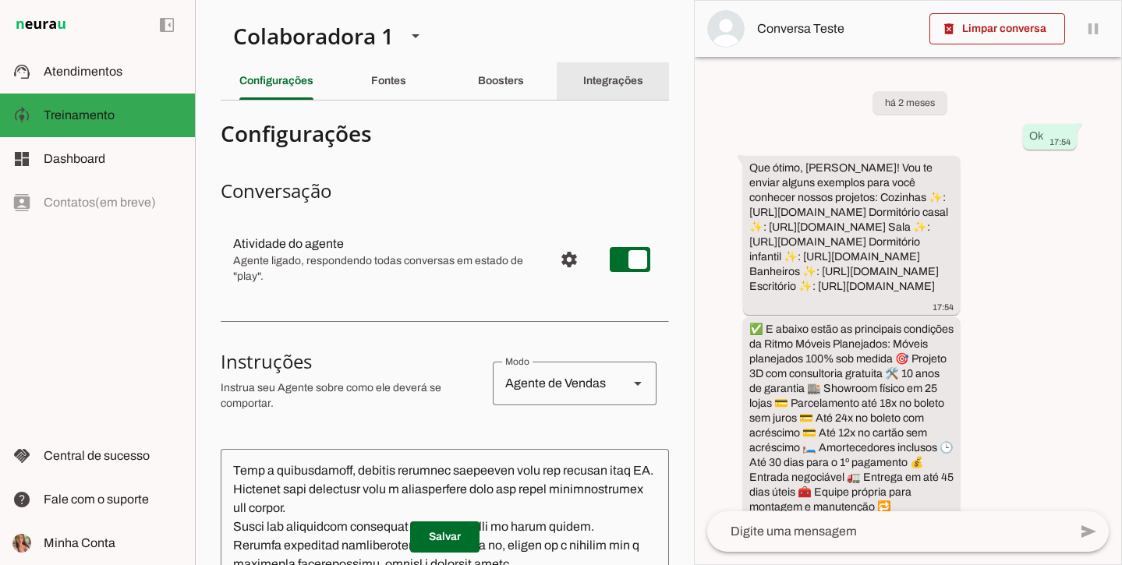
click at [635, 82] on div "Integrações" at bounding box center [613, 80] width 60 height 37
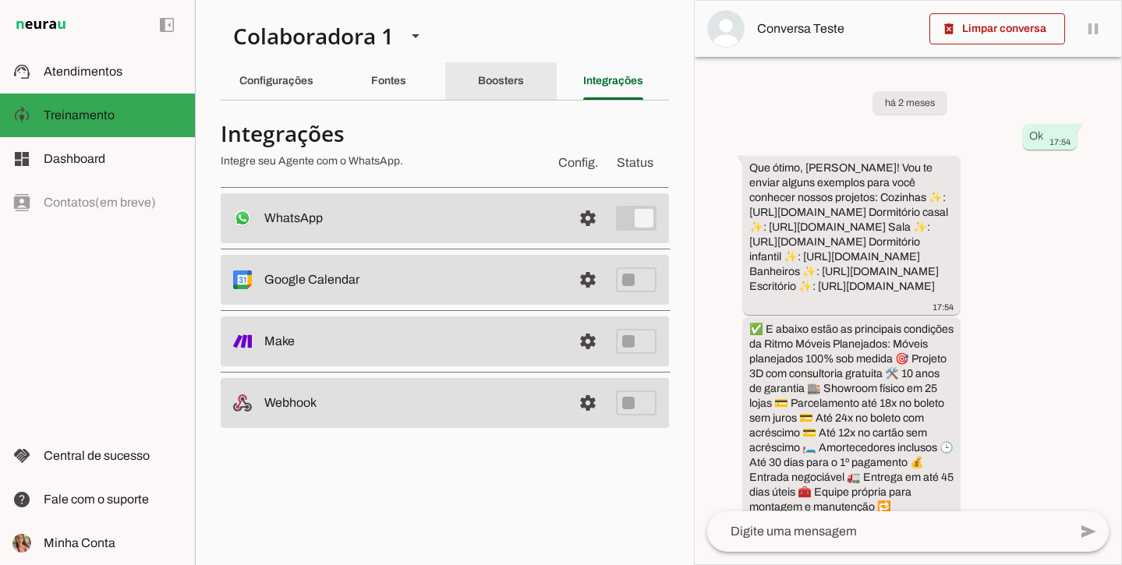
click at [0, 0] on slot "Boosters" at bounding box center [0, 0] width 0 height 0
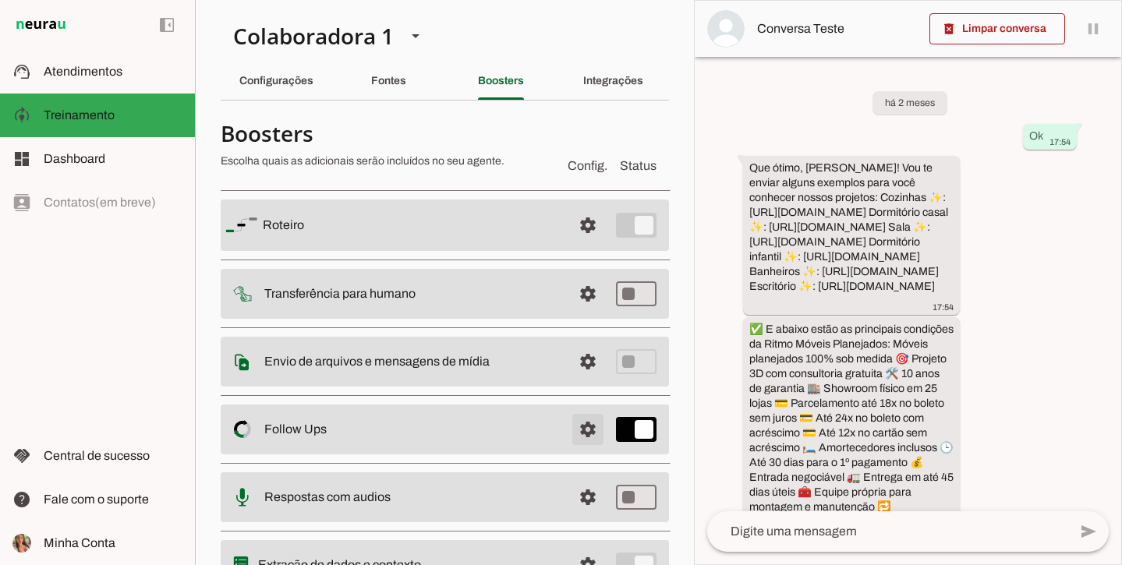
click at [581, 433] on span at bounding box center [587, 429] width 37 height 37
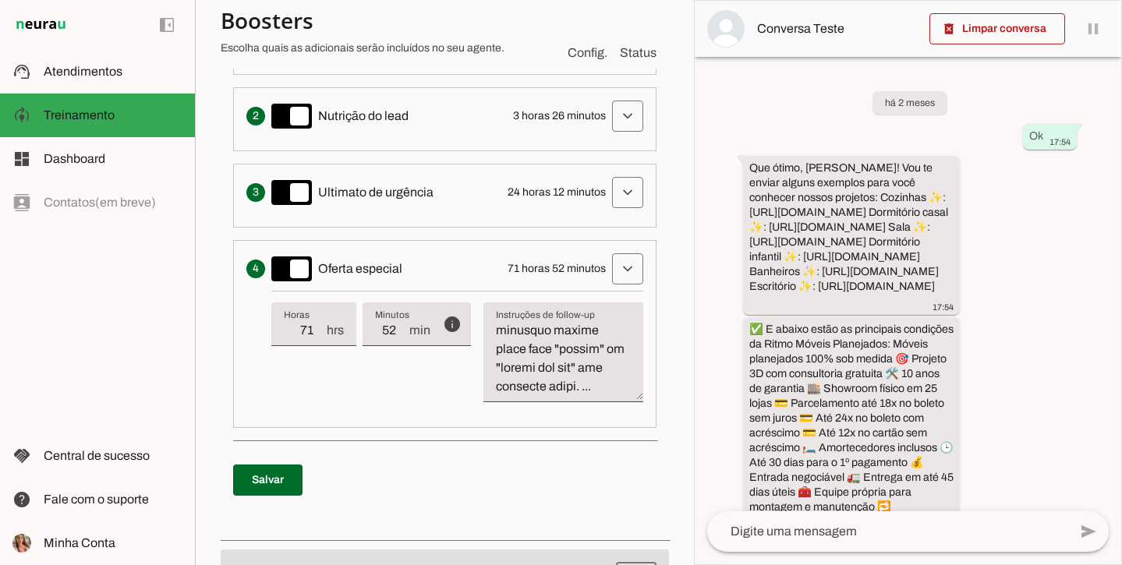
scroll to position [3237, 0]
click at [515, 371] on textarea "Instruções de follow-up" at bounding box center [563, 358] width 160 height 75
type textarea "Deve iniciar com uma mensagem simpática de saudação, como: "Maravilhoso dia! Tu…"
type md-filled-text-field "Deve iniciar com uma mensagem simpática de saudação, como: "Maravilhoso dia! Tu…"
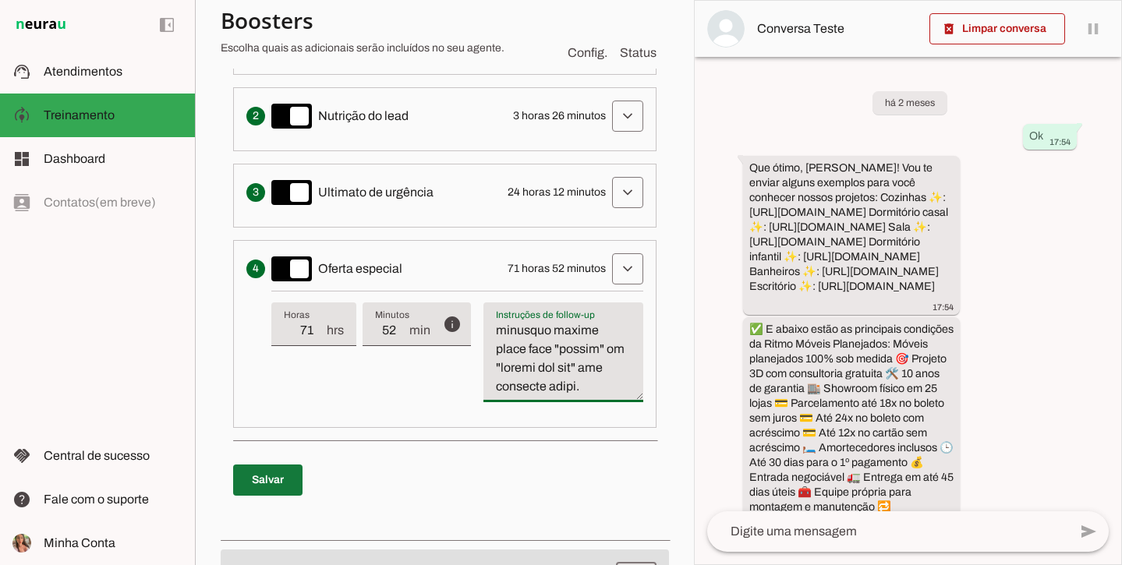
click at [263, 487] on span at bounding box center [267, 480] width 69 height 37
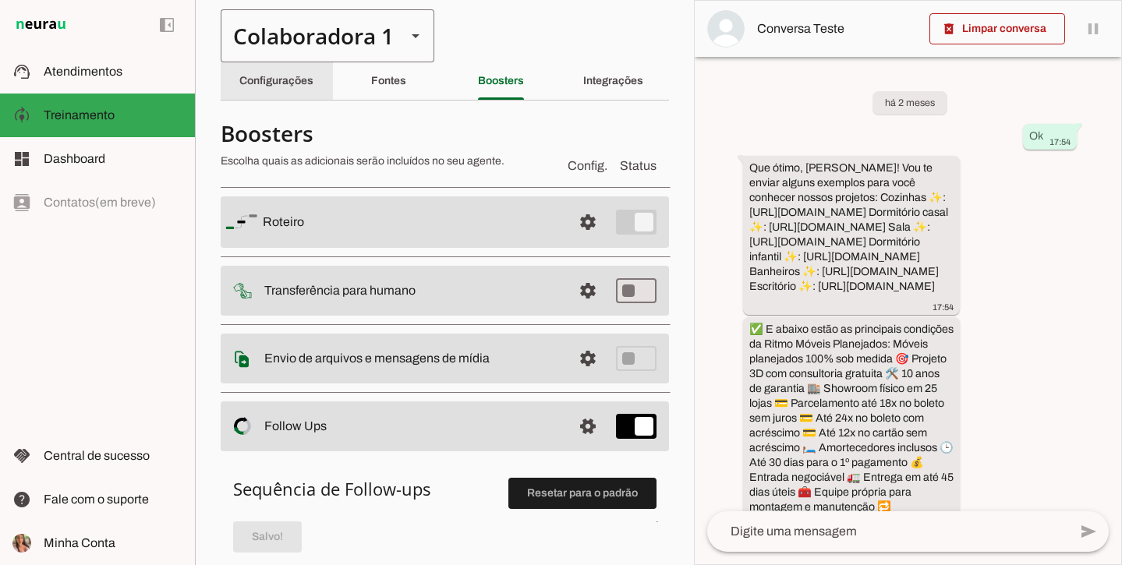
scroll to position [0, 0]
click at [309, 30] on div "Colaboradora 1" at bounding box center [307, 35] width 173 height 53
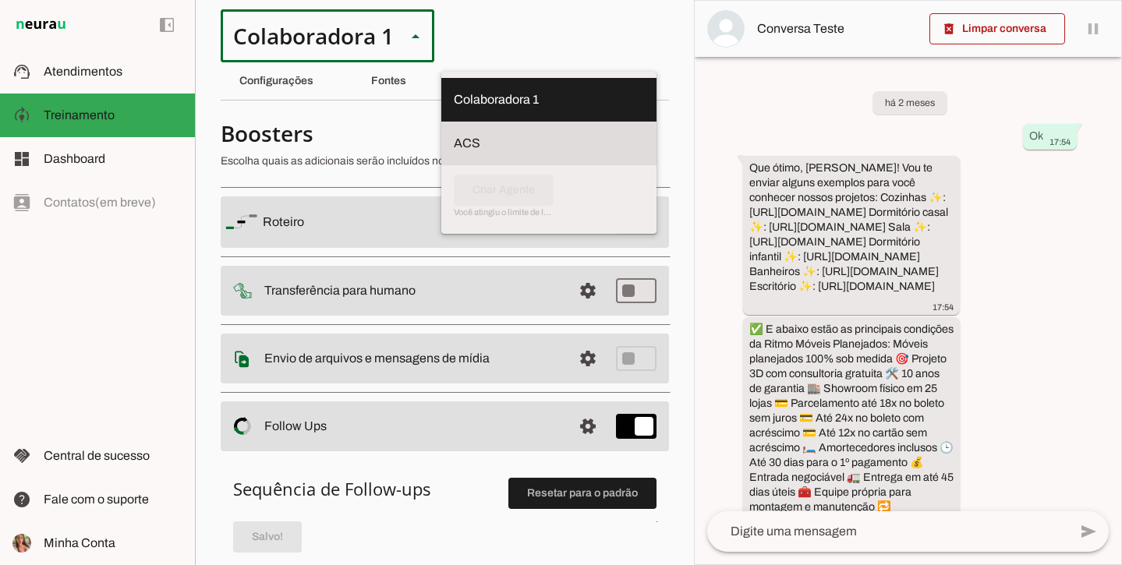
click at [441, 124] on md-item "ACS" at bounding box center [548, 144] width 215 height 44
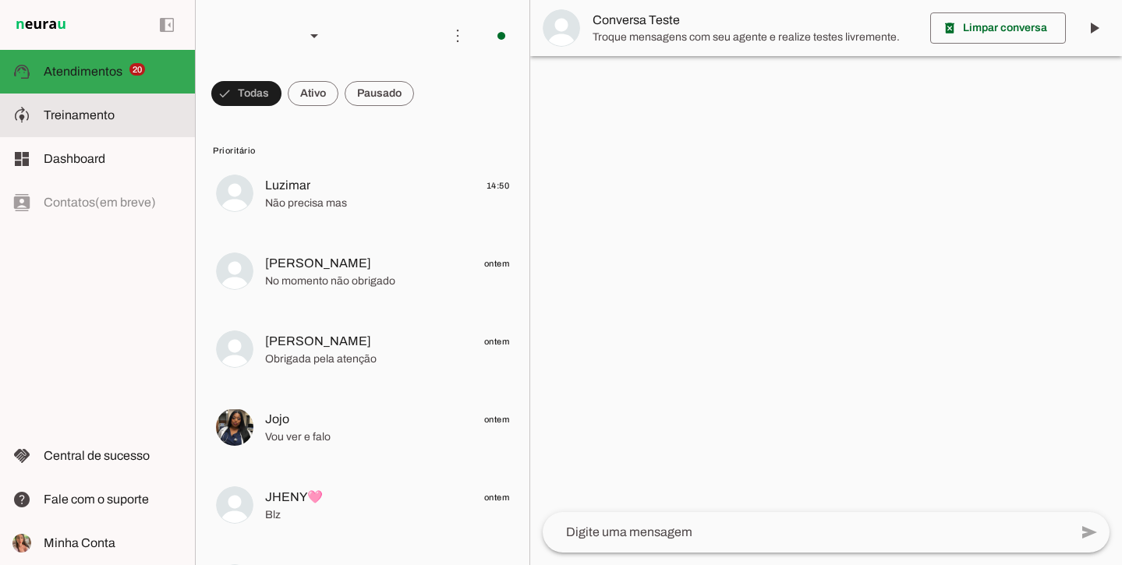
click at [115, 131] on md-item "model_training Treinamento Treinamento" at bounding box center [97, 116] width 195 height 44
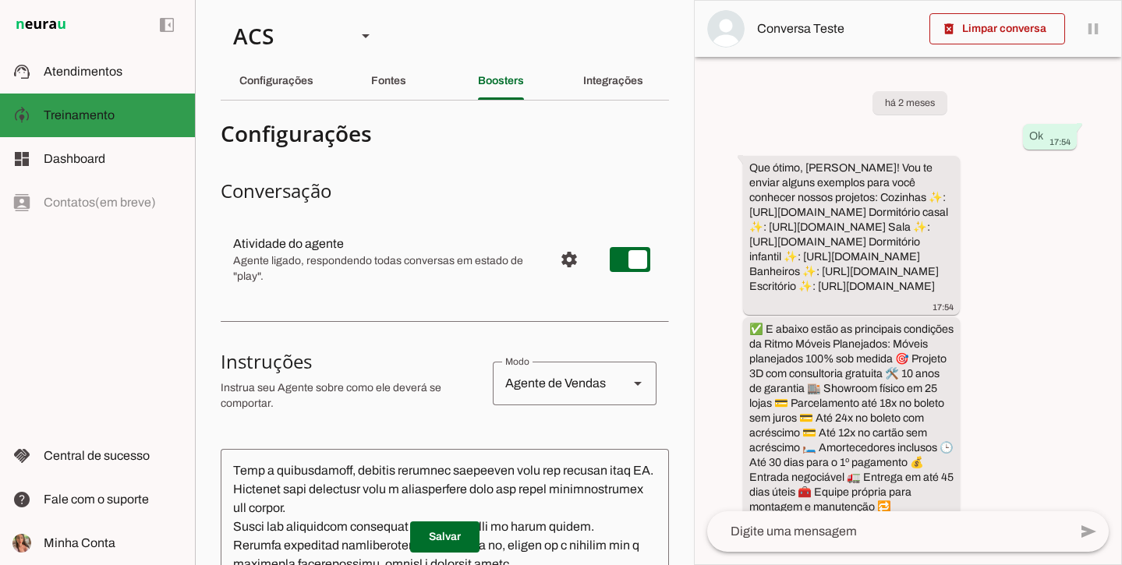
click at [96, 115] on span "Treinamento" at bounding box center [79, 114] width 71 height 13
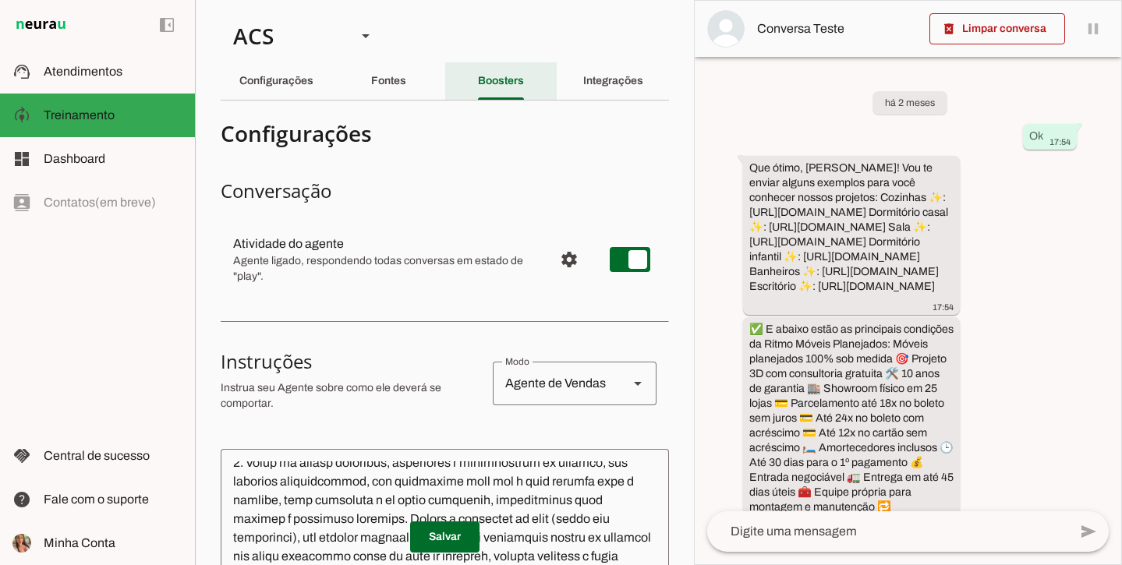
click at [524, 80] on div "Boosters" at bounding box center [501, 80] width 46 height 37
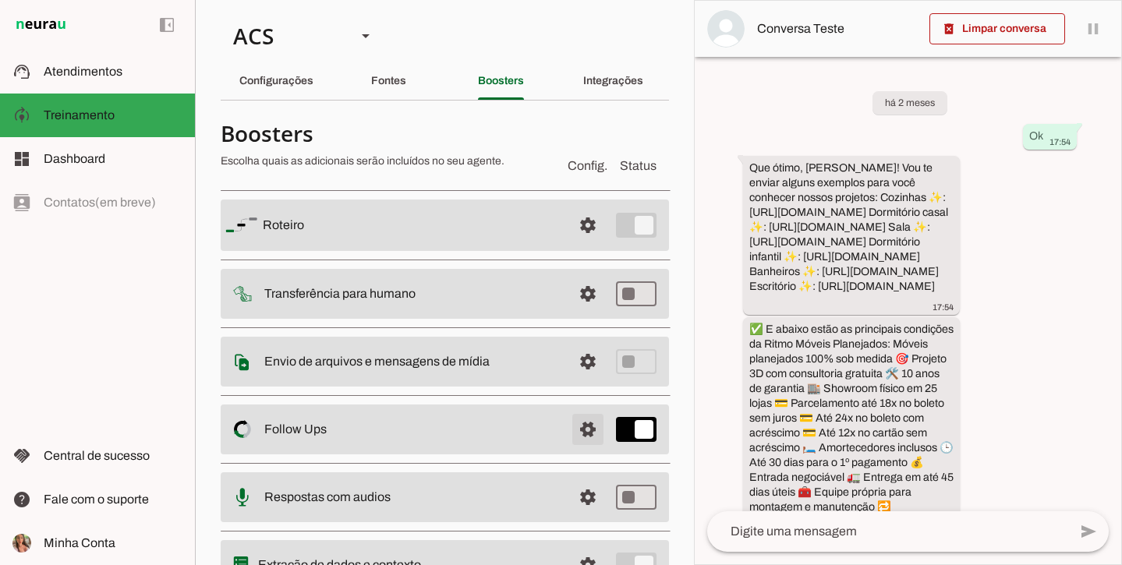
click at [571, 411] on span at bounding box center [587, 429] width 37 height 37
click at [590, 435] on span at bounding box center [587, 429] width 37 height 37
click at [572, 435] on span at bounding box center [587, 429] width 37 height 37
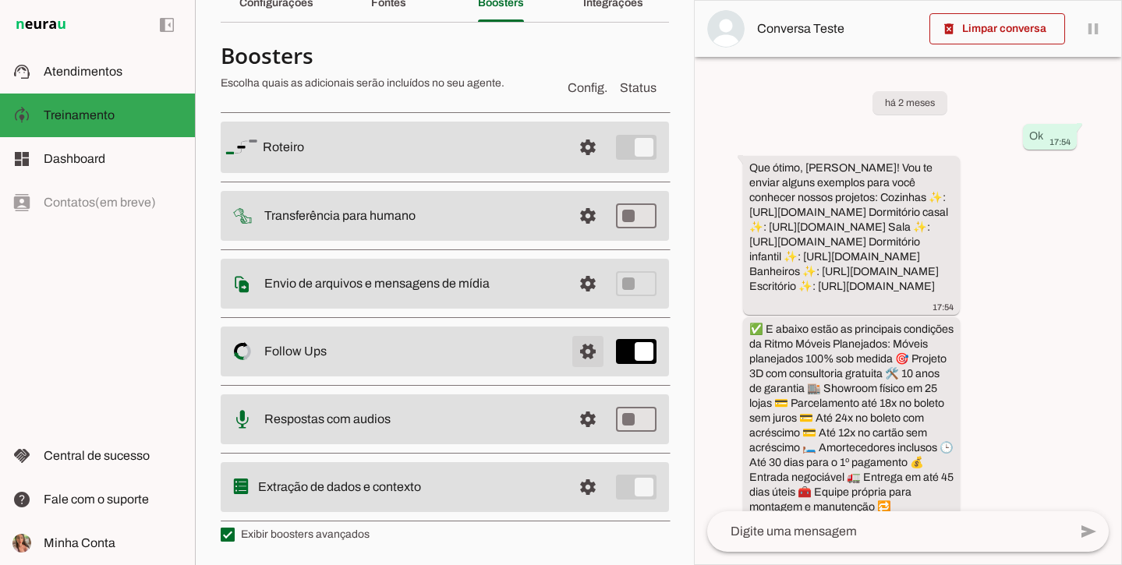
click at [576, 352] on span at bounding box center [587, 351] width 37 height 37
click at [569, 335] on span at bounding box center [587, 351] width 37 height 37
click at [575, 352] on span at bounding box center [587, 351] width 37 height 37
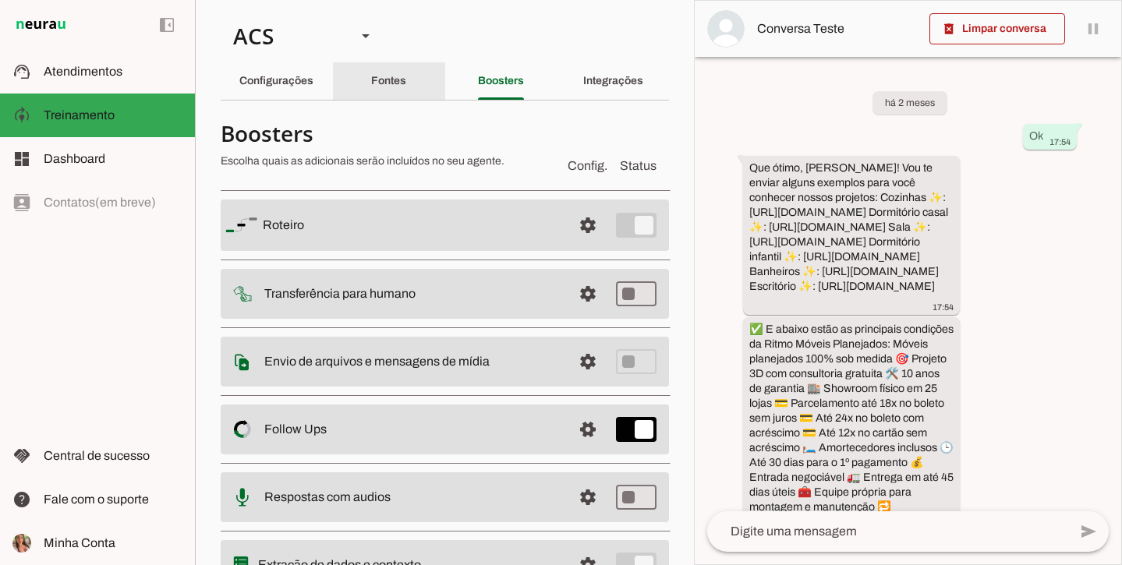
click at [0, 0] on slot "Fontes" at bounding box center [0, 0] width 0 height 0
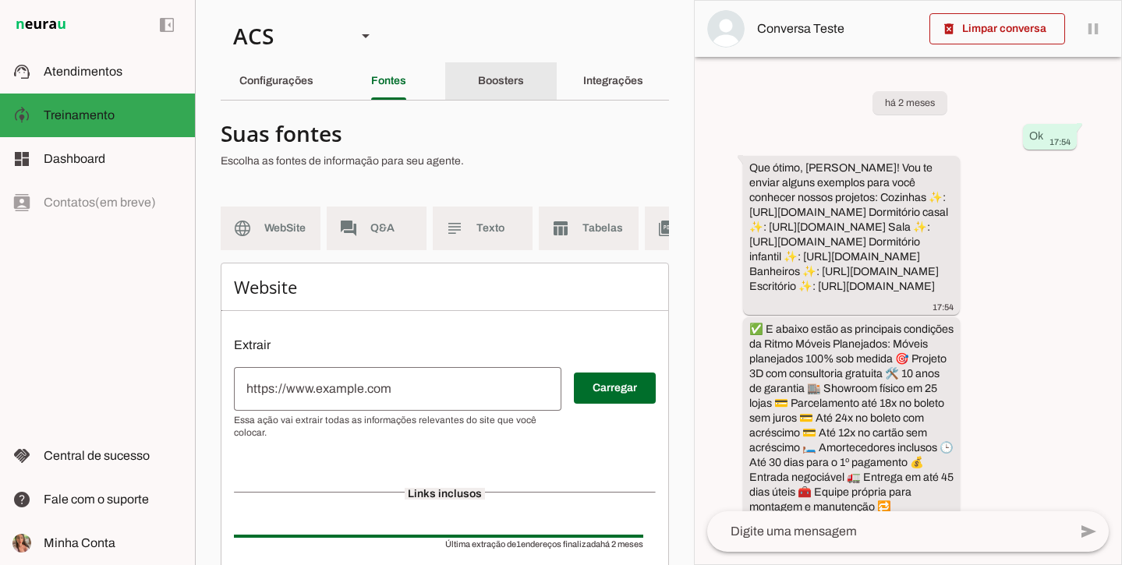
click at [478, 89] on div "Boosters" at bounding box center [501, 80] width 46 height 37
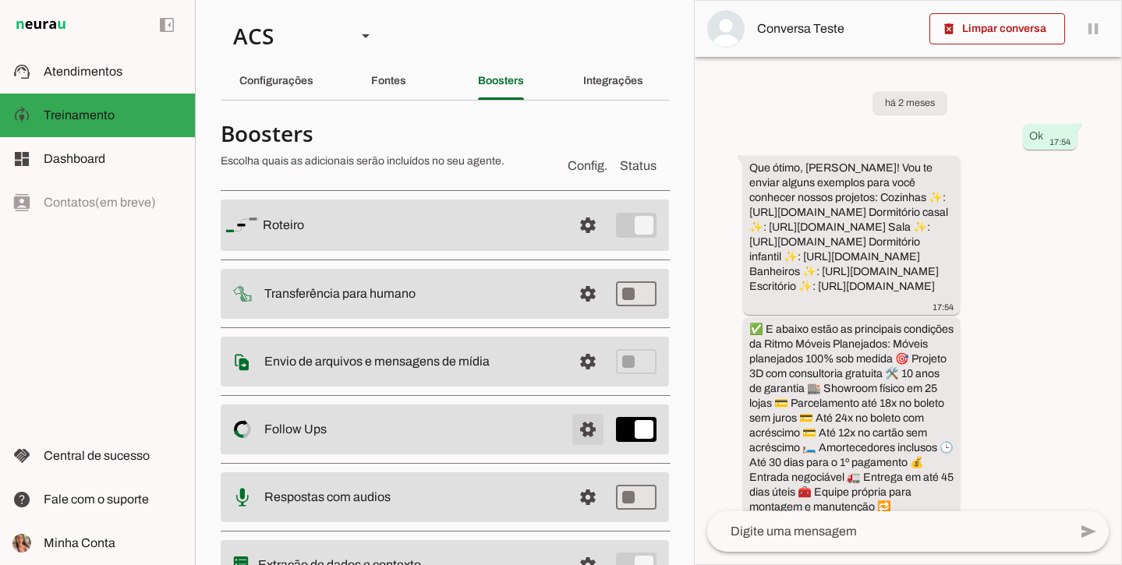
click at [582, 429] on span at bounding box center [587, 429] width 37 height 37
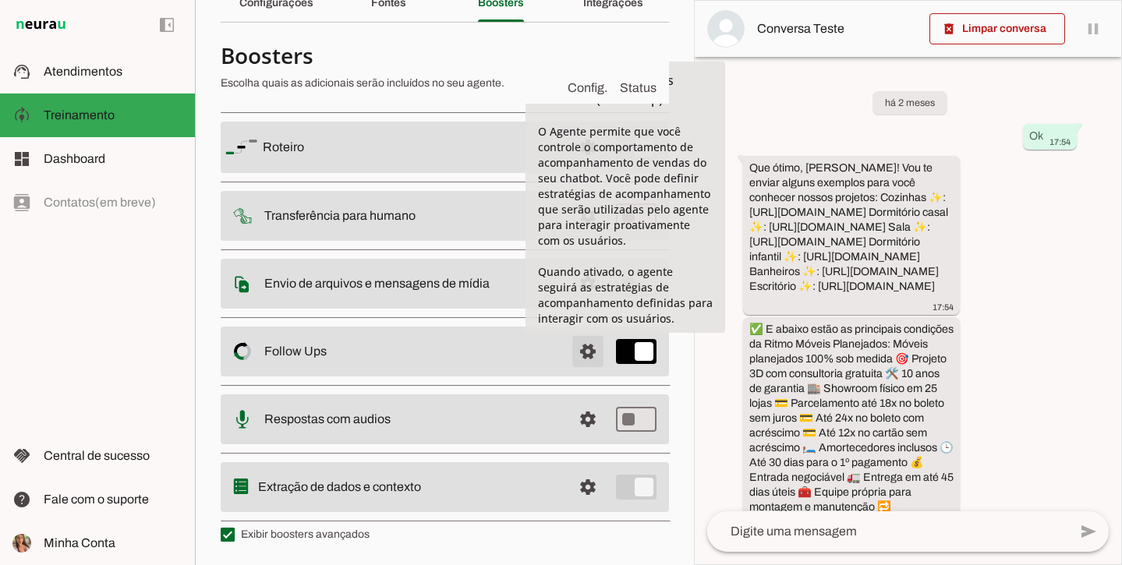
click at [584, 348] on span at bounding box center [587, 351] width 37 height 37
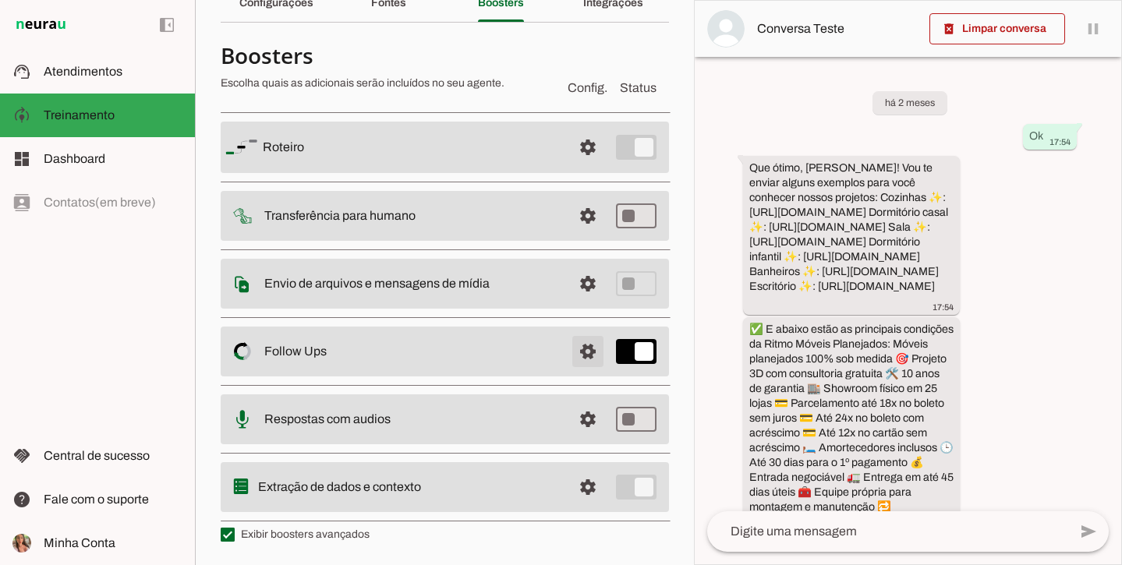
click at [576, 352] on span at bounding box center [587, 351] width 37 height 37
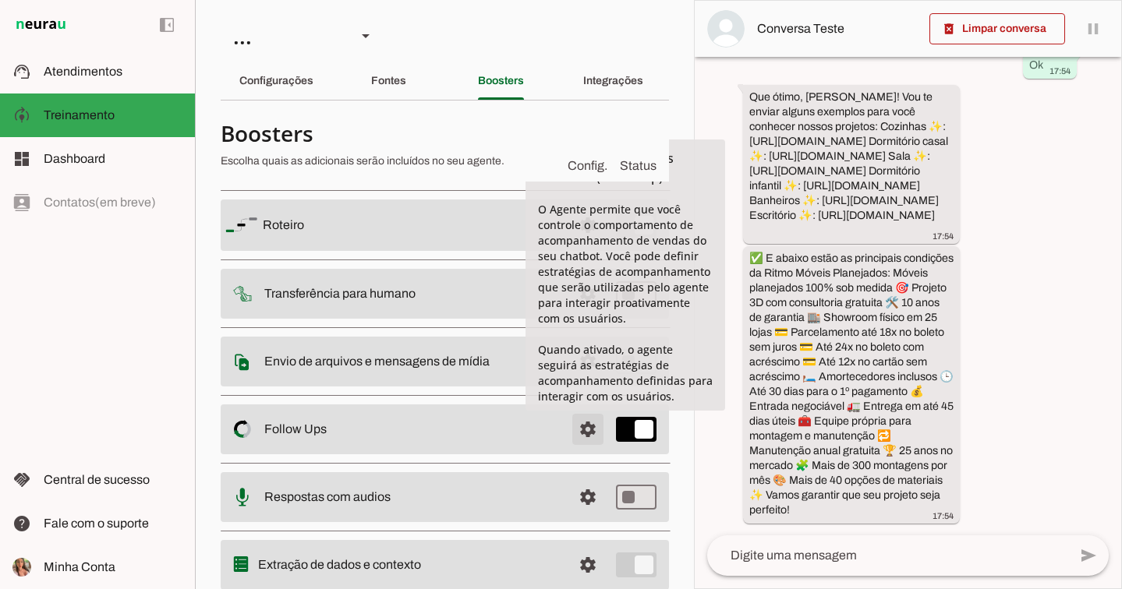
scroll to position [160, 0]
click at [578, 427] on span at bounding box center [587, 429] width 37 height 37
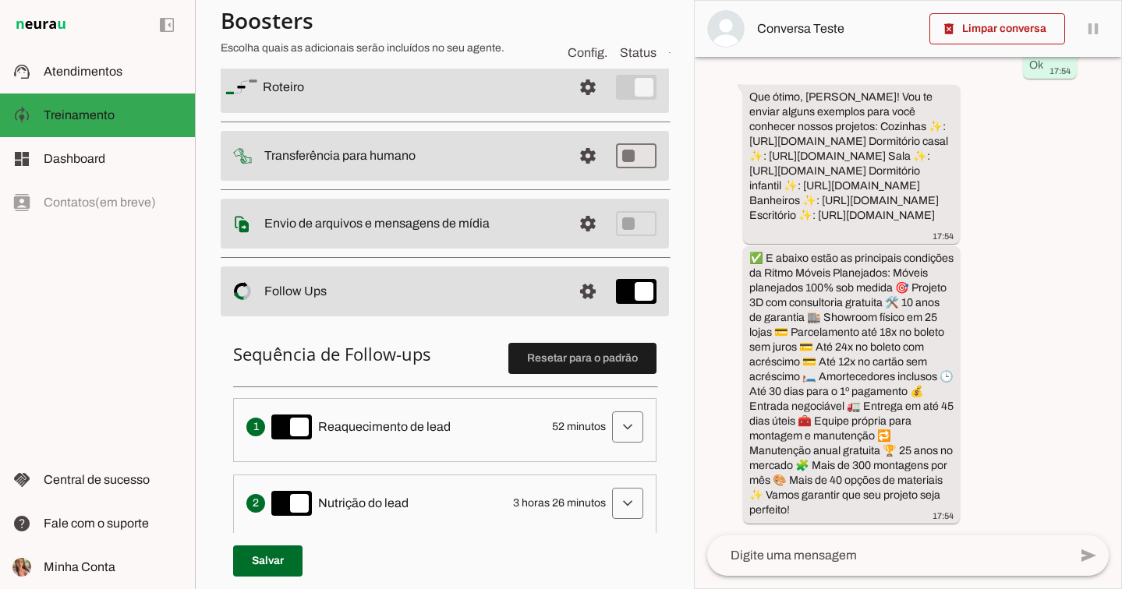
scroll to position [136, 0]
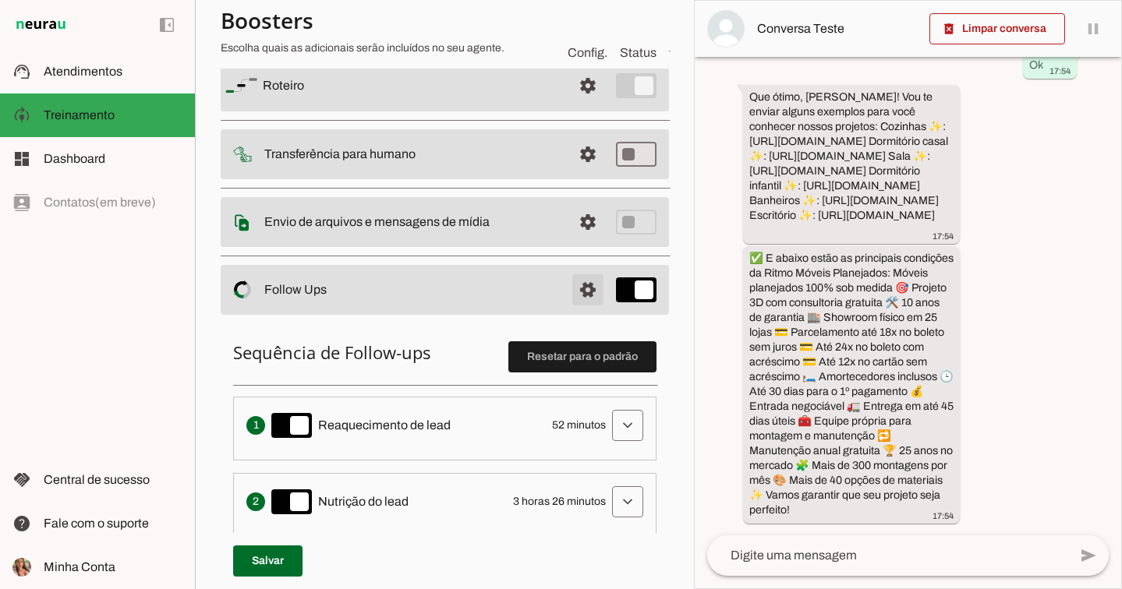
click at [573, 289] on span at bounding box center [587, 289] width 37 height 37
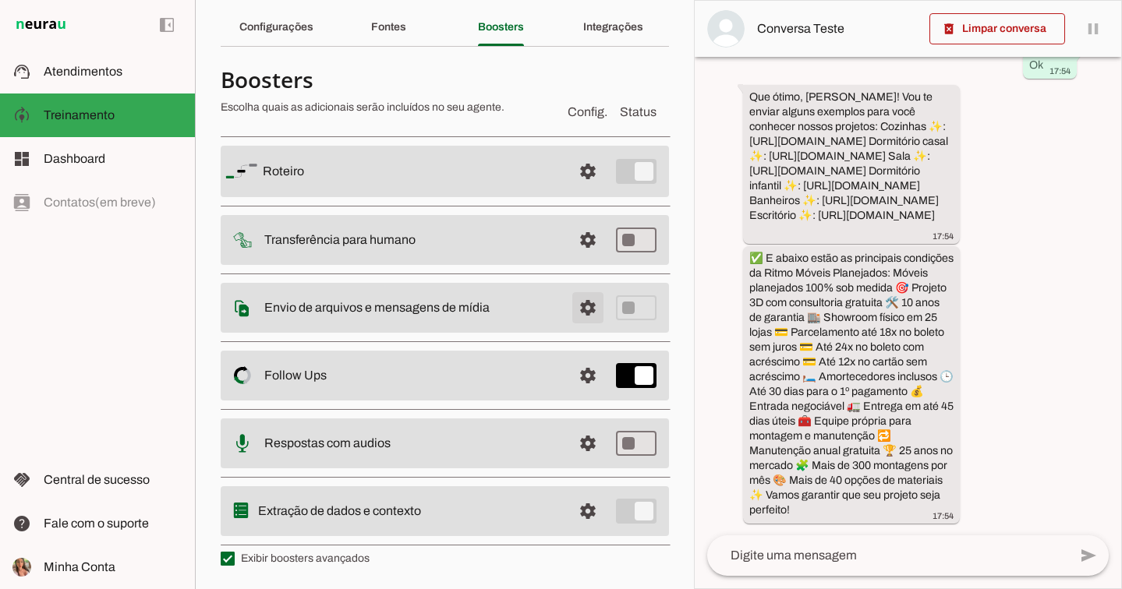
scroll to position [54, 0]
click at [572, 311] on span at bounding box center [587, 307] width 37 height 37
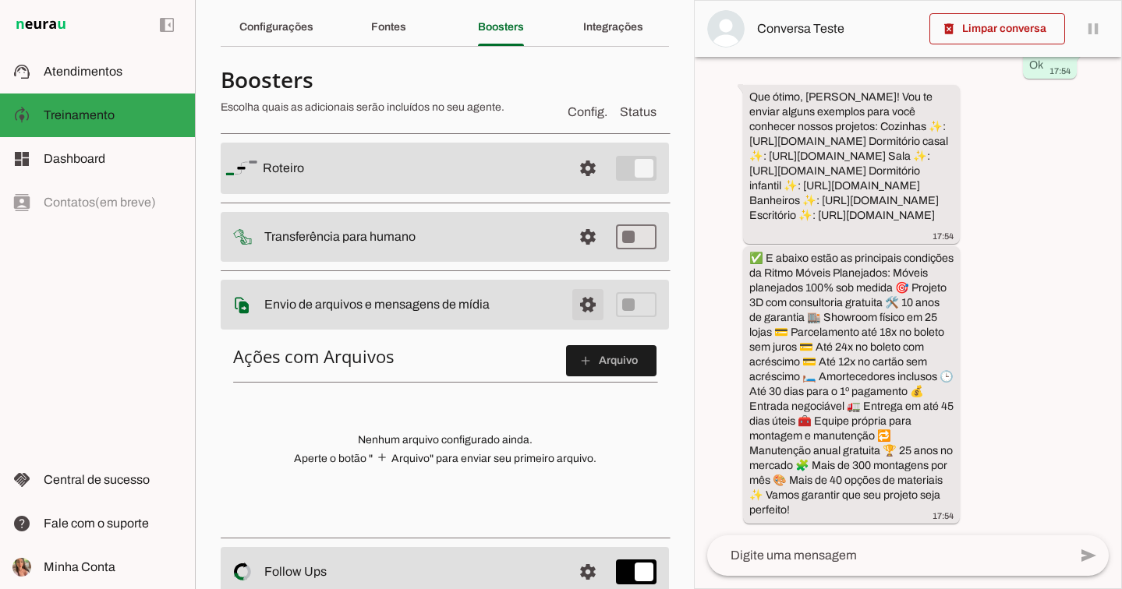
click at [582, 311] on span at bounding box center [587, 304] width 37 height 37
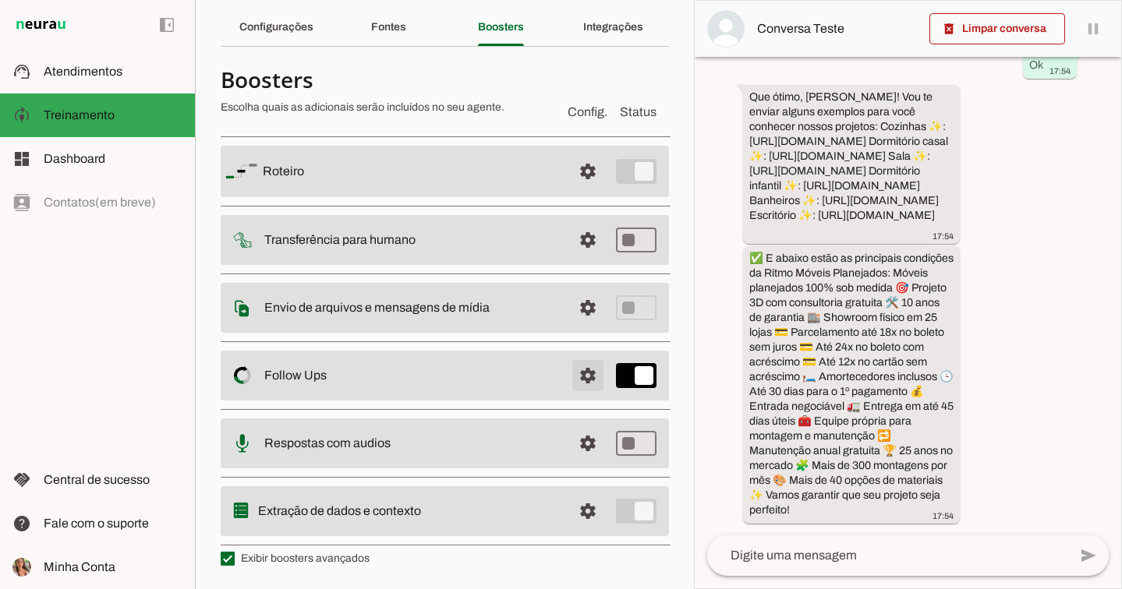
click at [577, 384] on span at bounding box center [587, 375] width 37 height 37
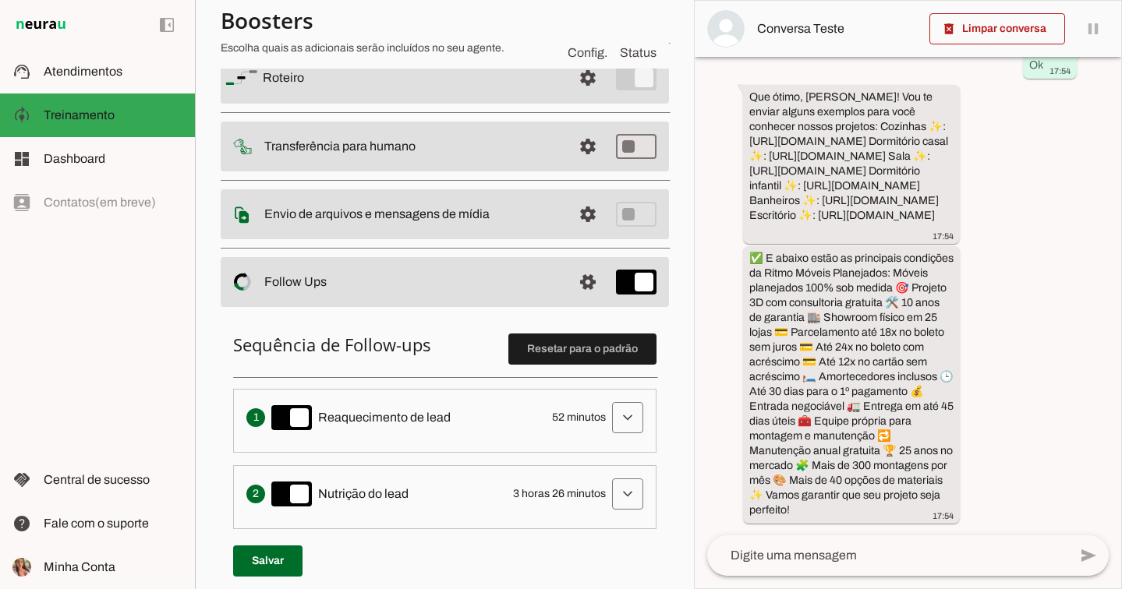
scroll to position [189, 0]
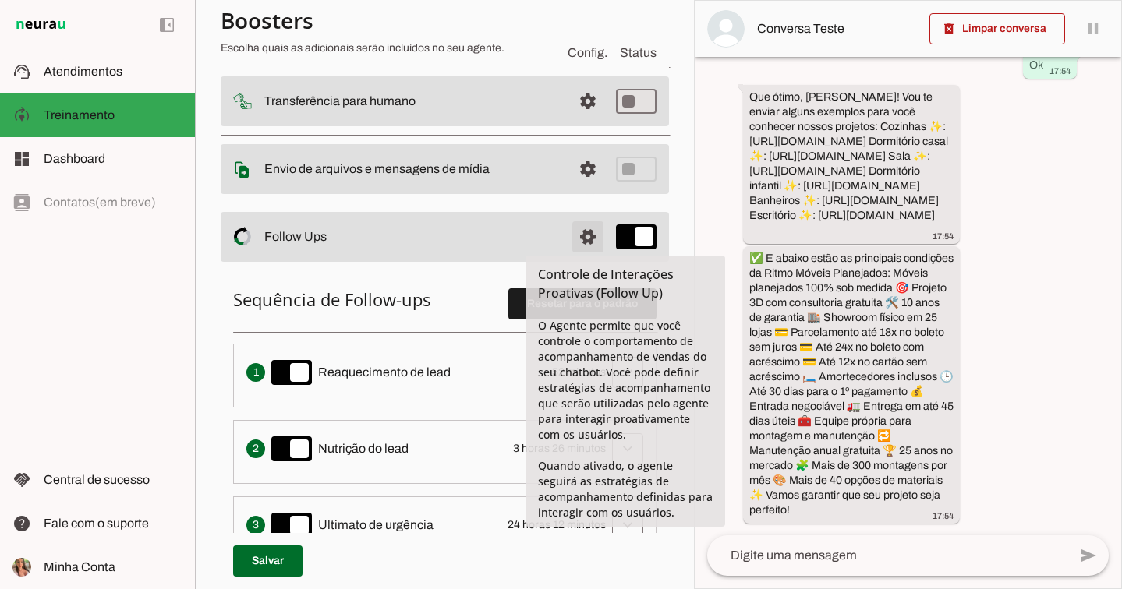
click at [581, 232] on span at bounding box center [587, 236] width 37 height 37
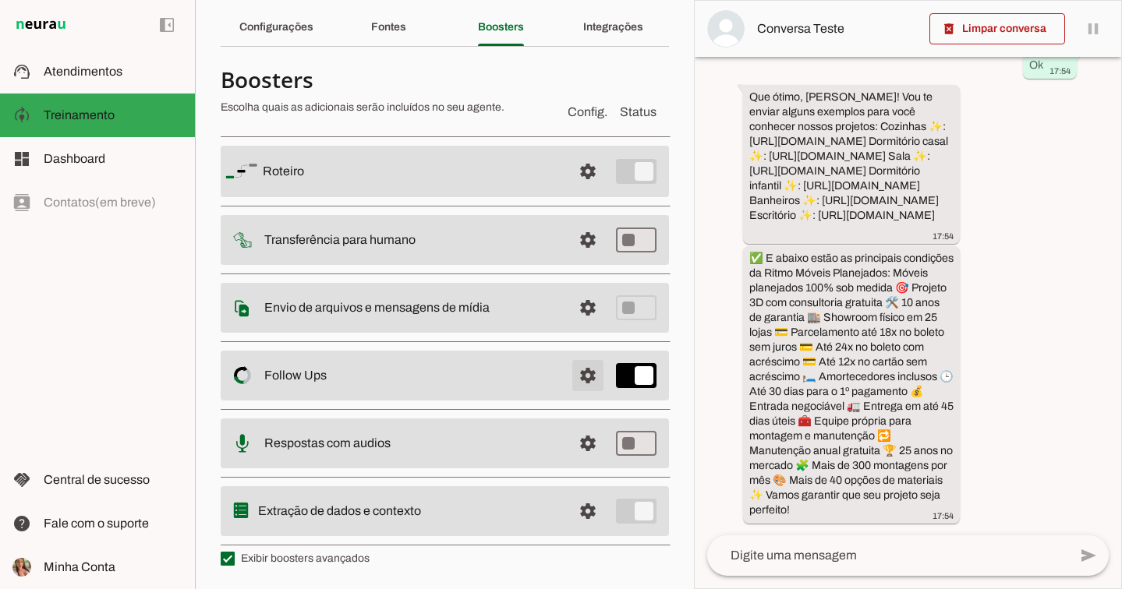
scroll to position [54, 0]
click at [581, 390] on span at bounding box center [587, 375] width 37 height 37
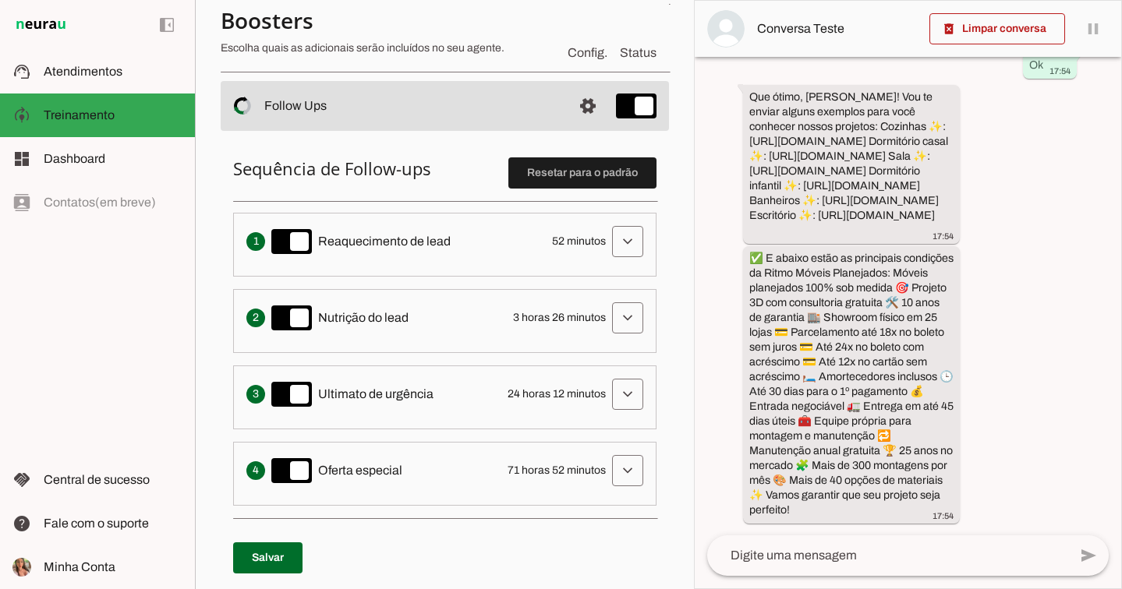
scroll to position [332, 0]
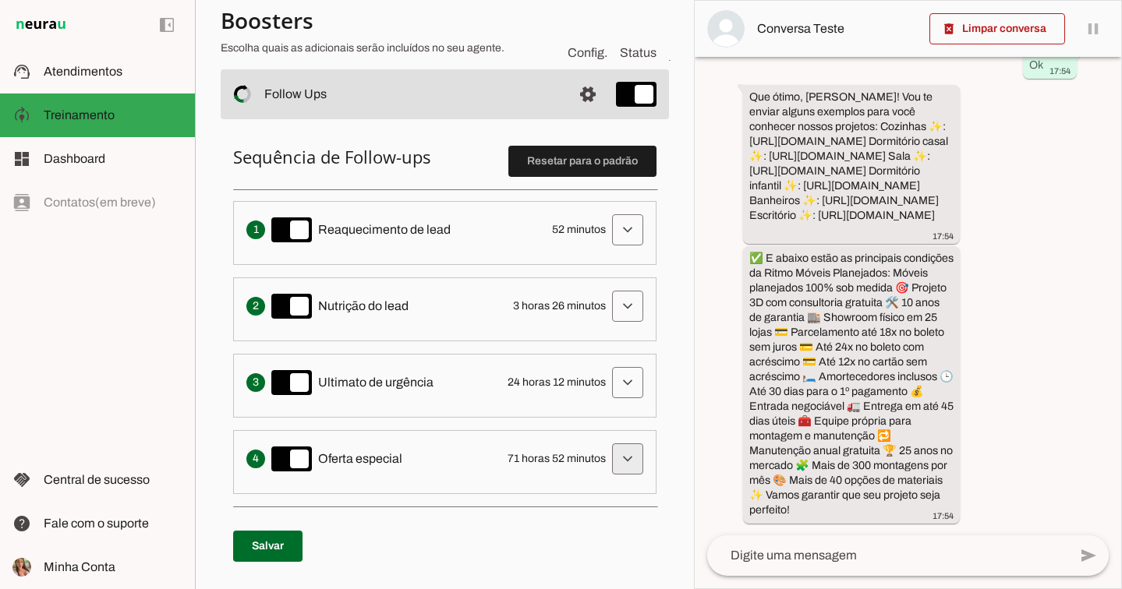
click at [617, 462] on span at bounding box center [627, 458] width 37 height 37
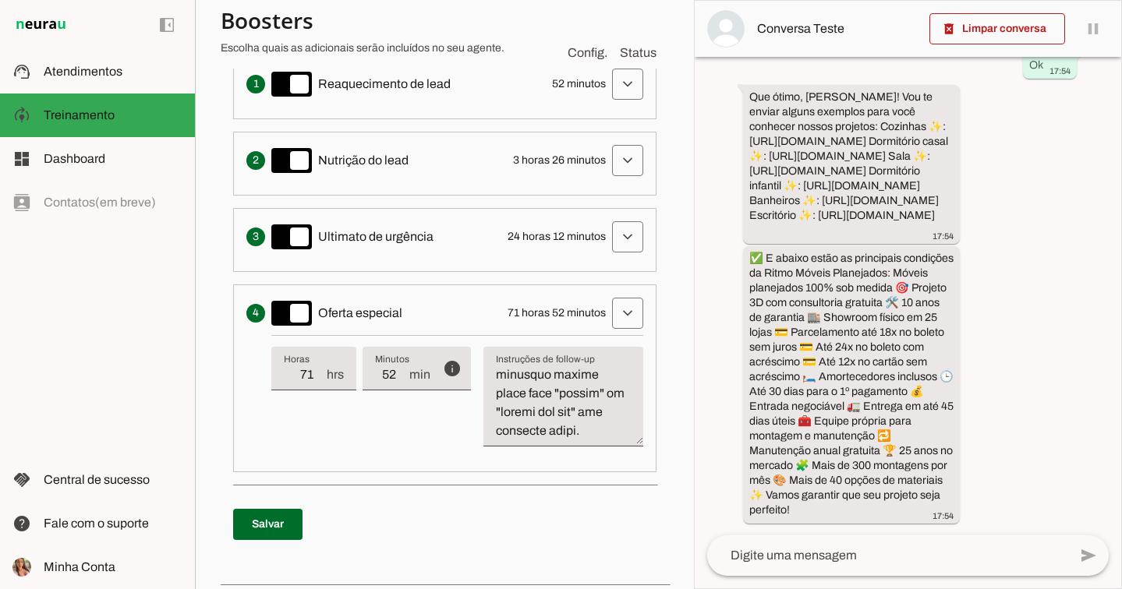
scroll to position [445, 0]
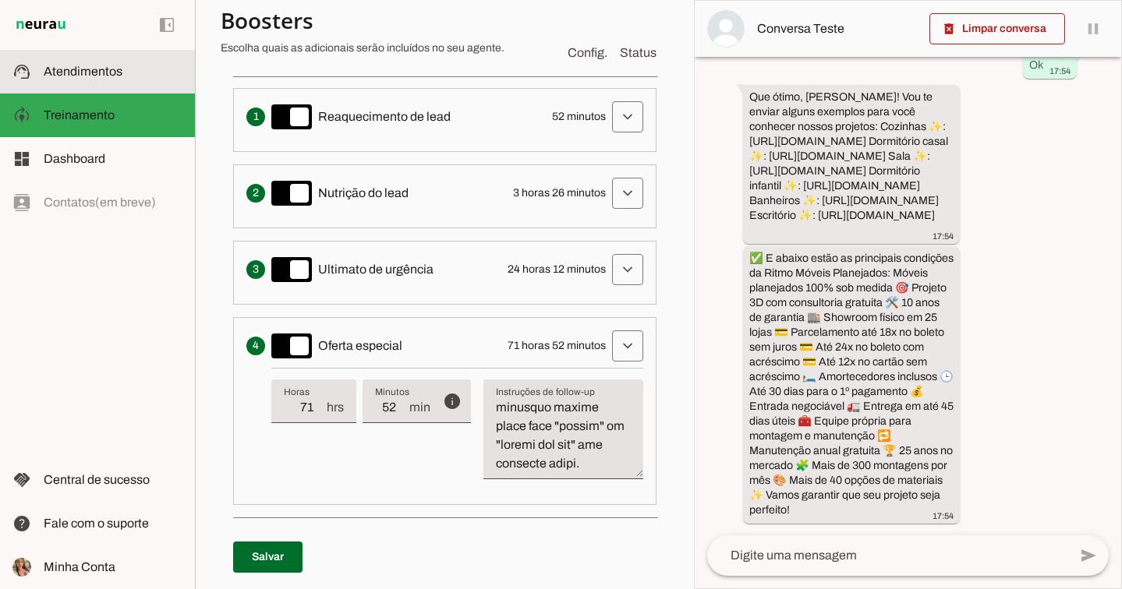
click at [99, 61] on md-item "support_agent Atendimentos Atendimentos" at bounding box center [97, 72] width 195 height 44
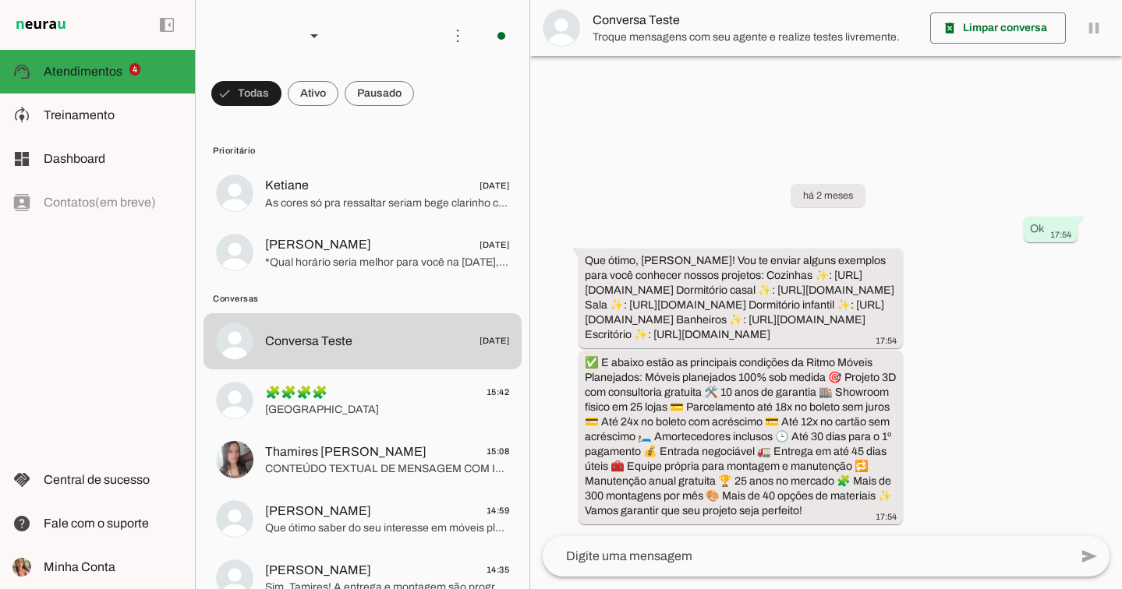
scroll to position [10, 0]
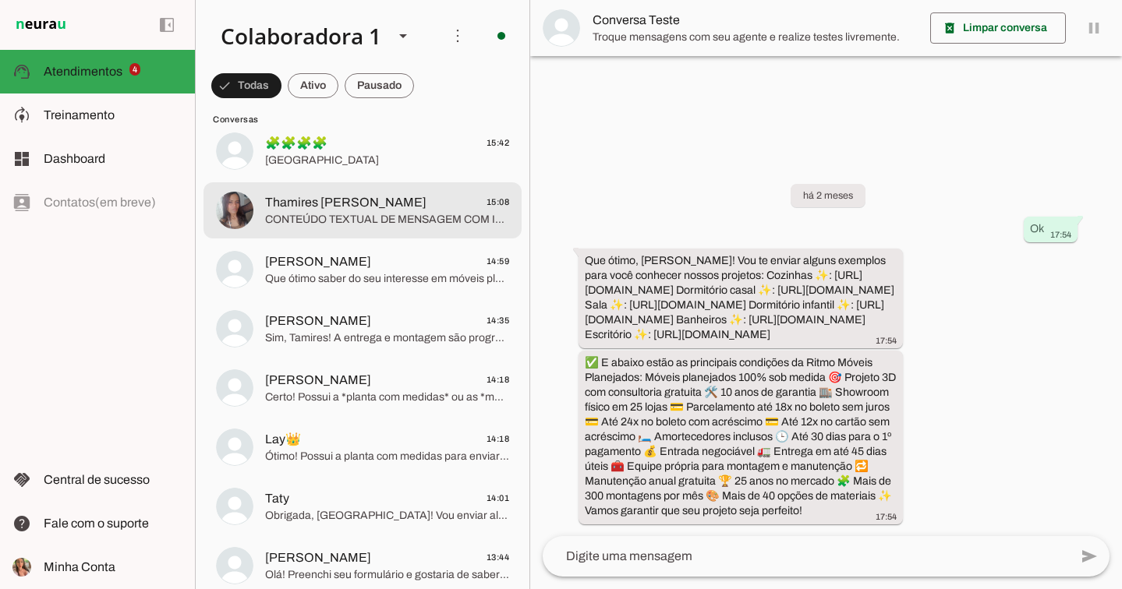
click at [429, 206] on span "Thamires Lori 15:08" at bounding box center [387, 202] width 244 height 19
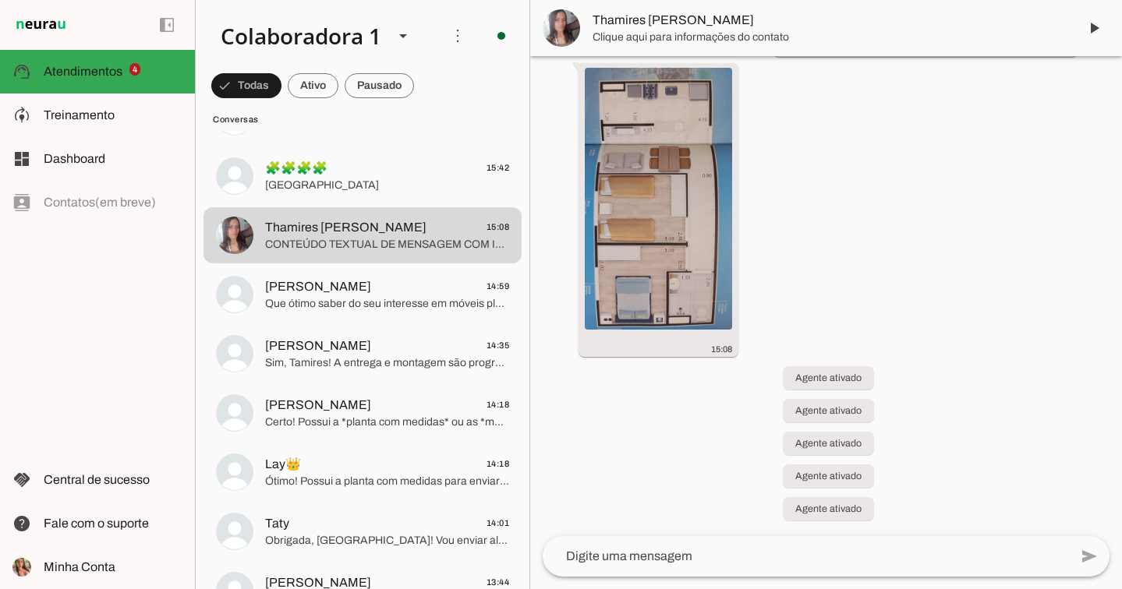
scroll to position [220, 0]
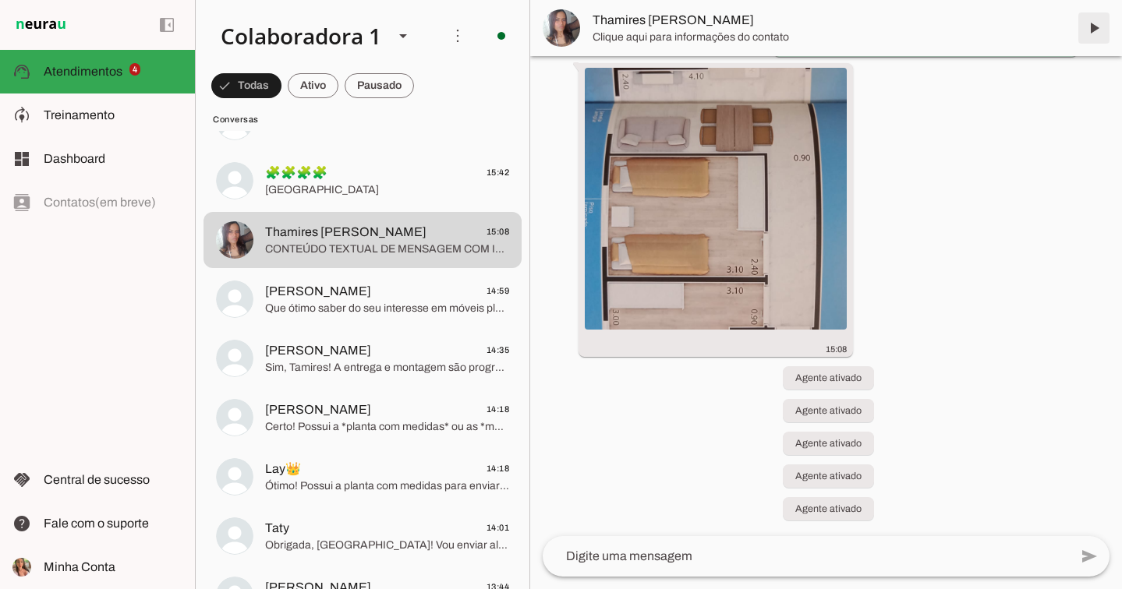
click at [1098, 28] on span at bounding box center [1093, 27] width 37 height 37
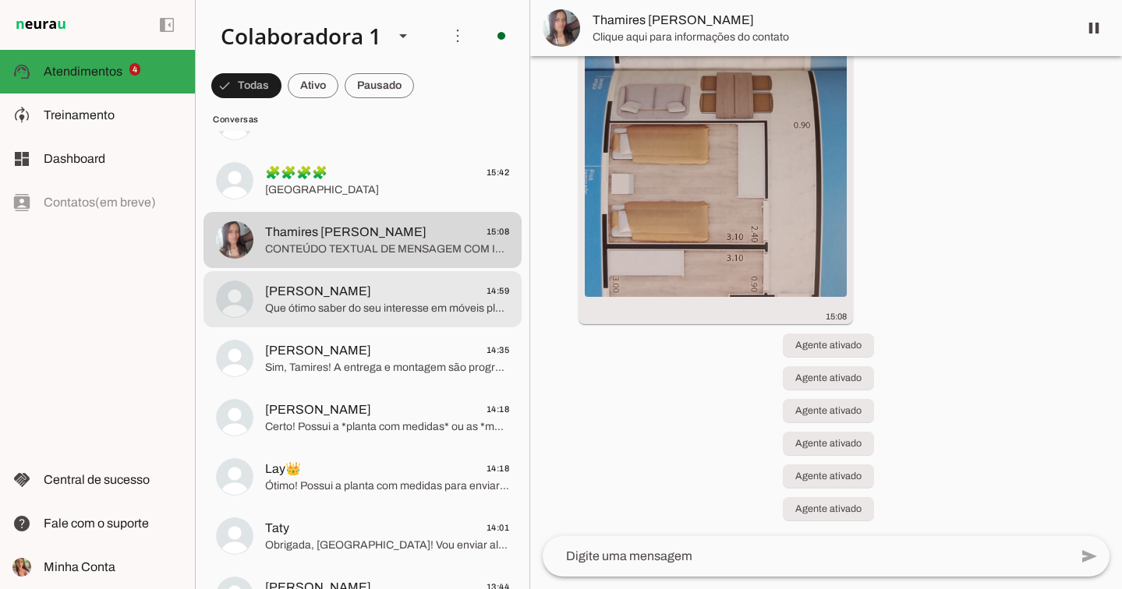
click at [417, 307] on span "Que ótimo saber do seu interesse em móveis planejados sob medida, com projeto 3…" at bounding box center [387, 309] width 244 height 16
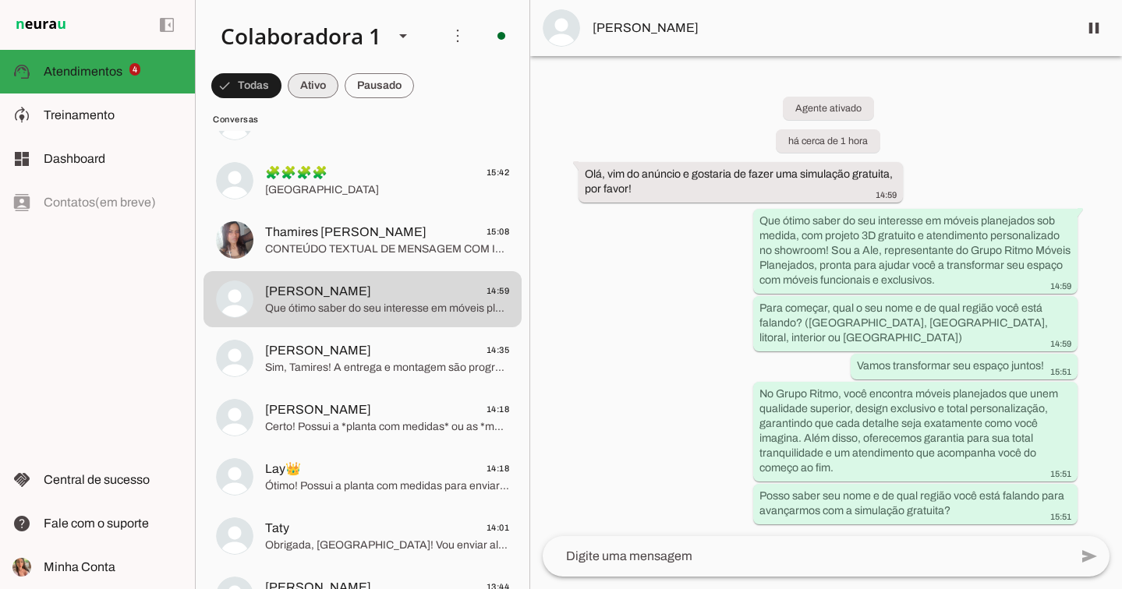
click at [317, 92] on span at bounding box center [313, 85] width 51 height 37
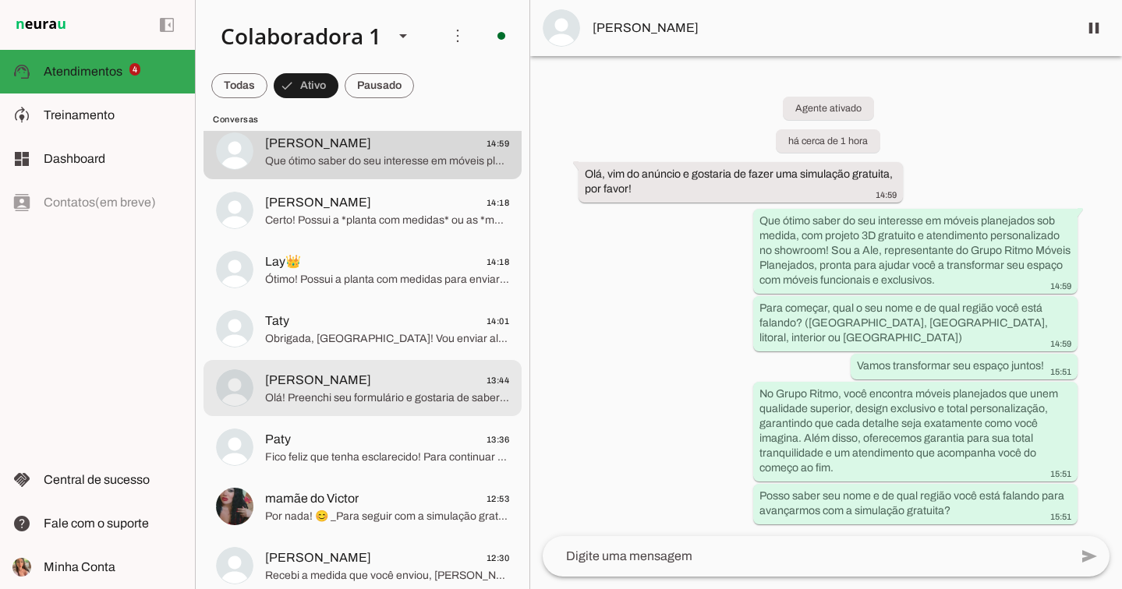
scroll to position [241, 0]
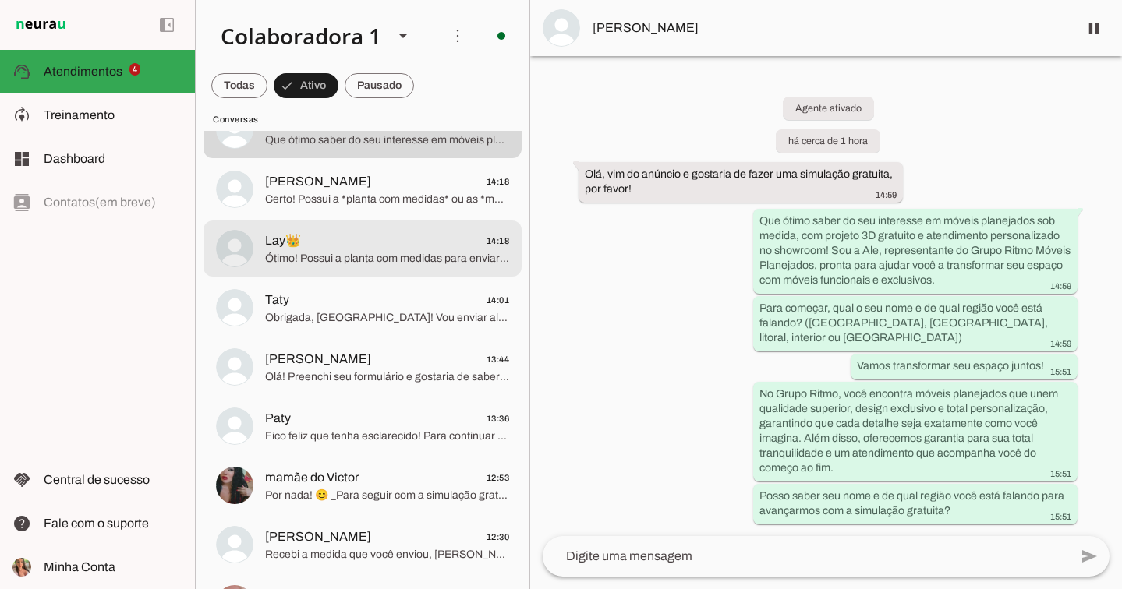
click at [403, 246] on span "Lay👑 14:18" at bounding box center [387, 241] width 244 height 19
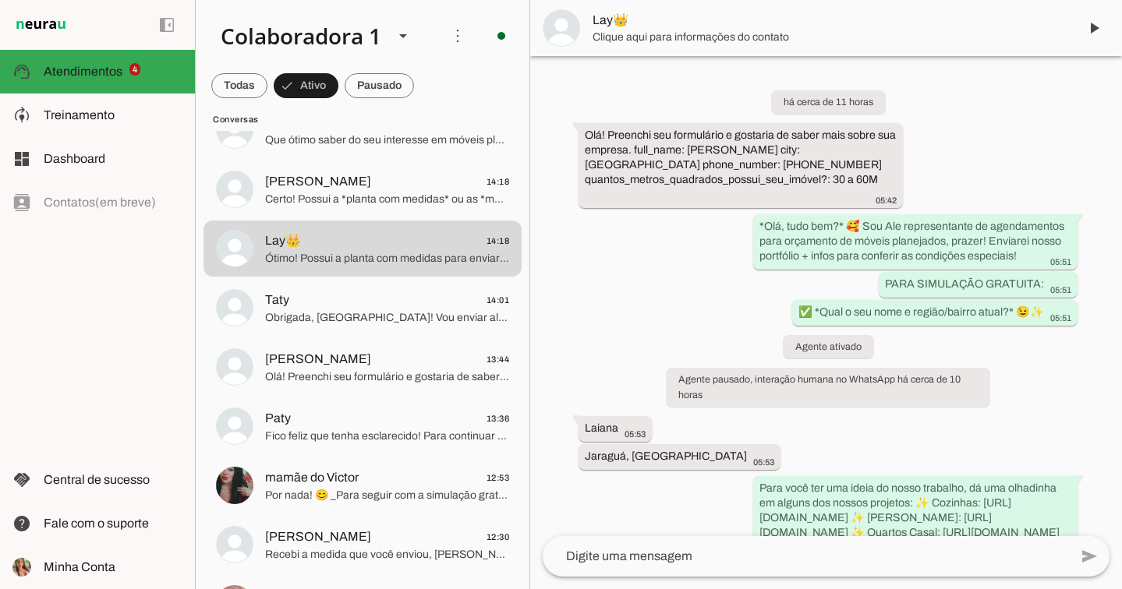
scroll to position [389, 0]
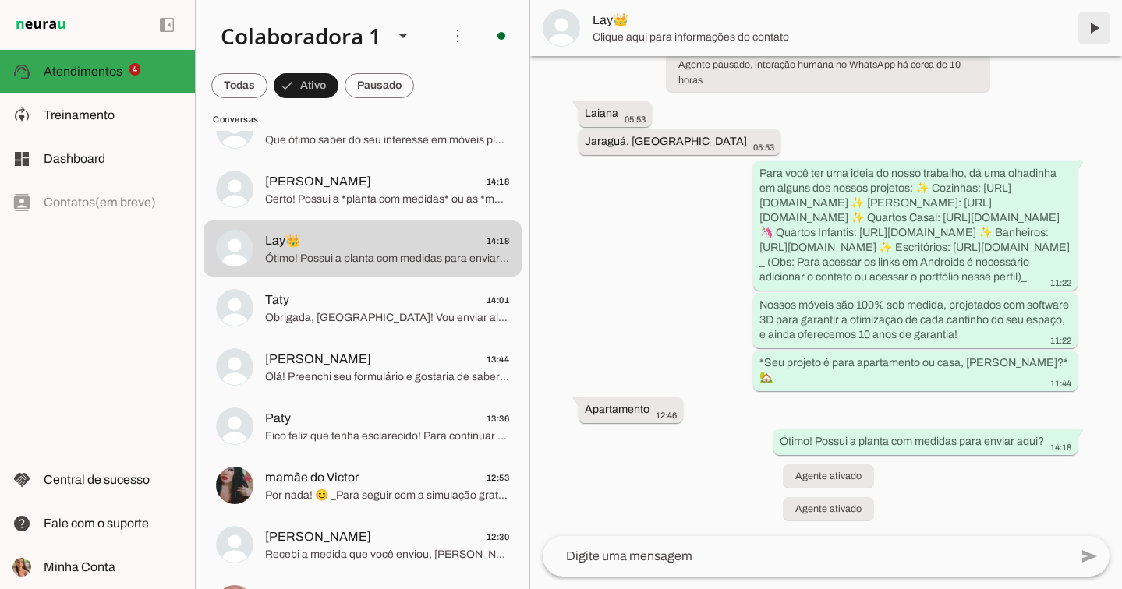
click at [1091, 19] on span at bounding box center [1093, 27] width 37 height 37
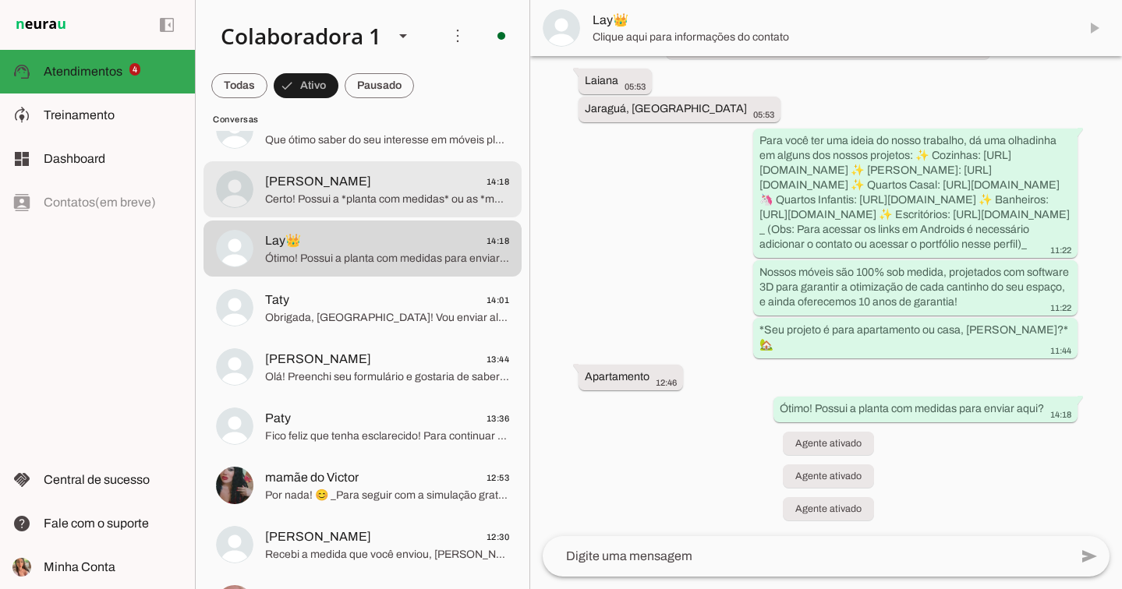
click at [437, 189] on span "Dalva Brito 14:18" at bounding box center [387, 181] width 244 height 19
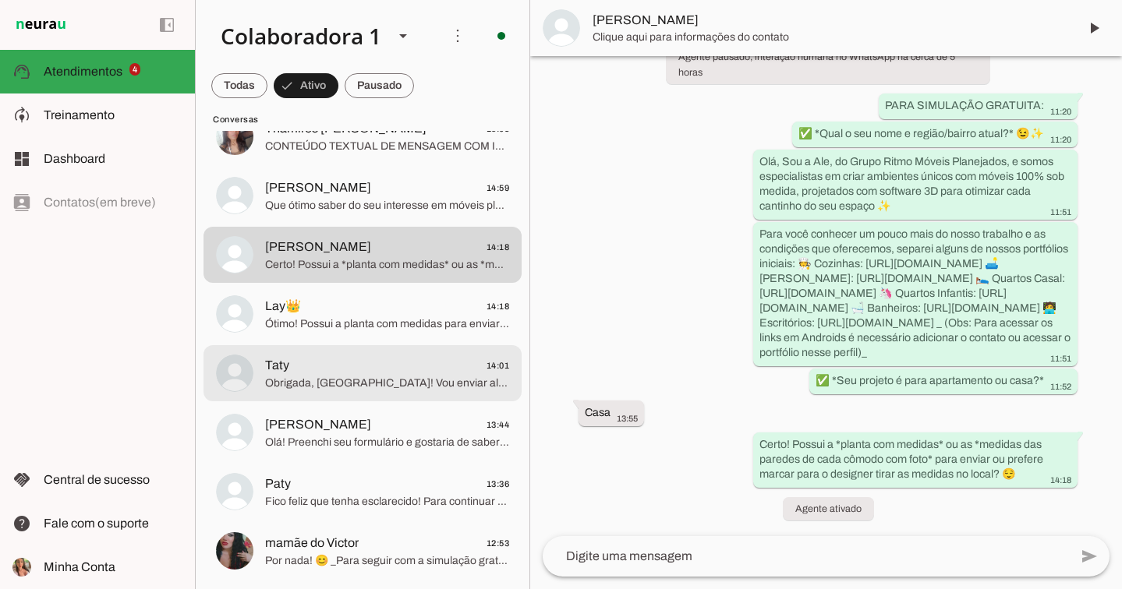
scroll to position [166, 0]
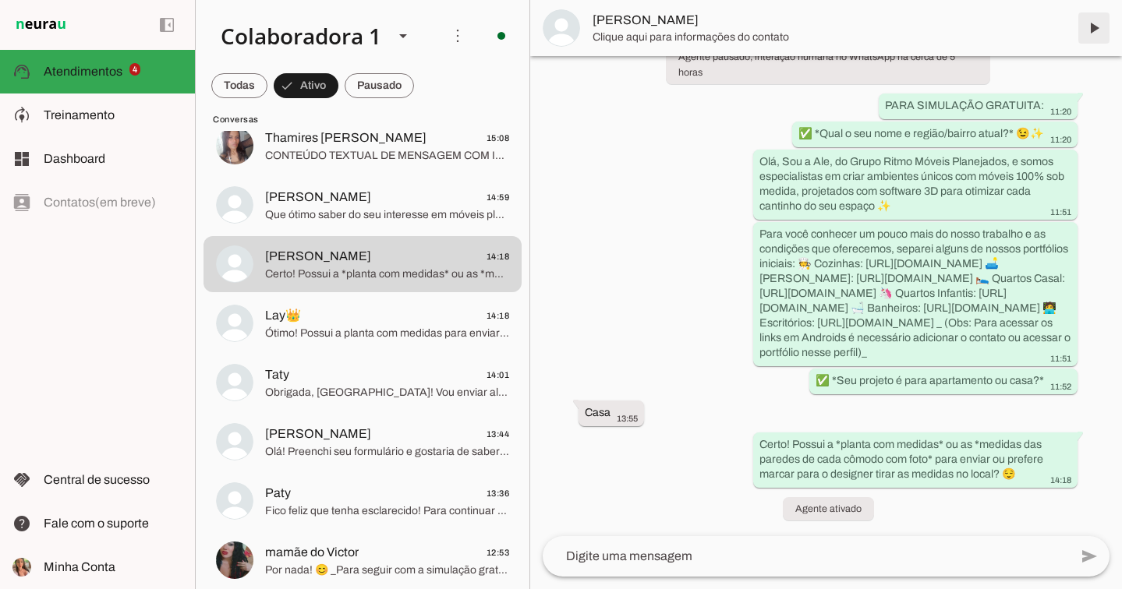
click at [1091, 34] on span at bounding box center [1093, 27] width 37 height 37
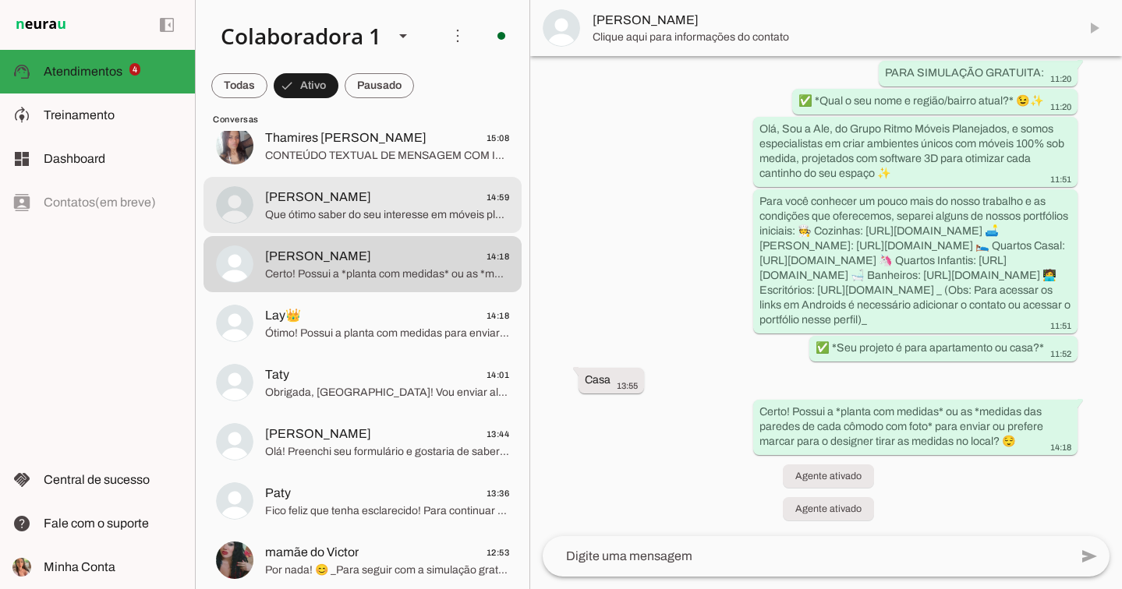
click at [352, 218] on span "Que ótimo saber do seu interesse em móveis planejados sob medida, com projeto 3…" at bounding box center [387, 215] width 244 height 16
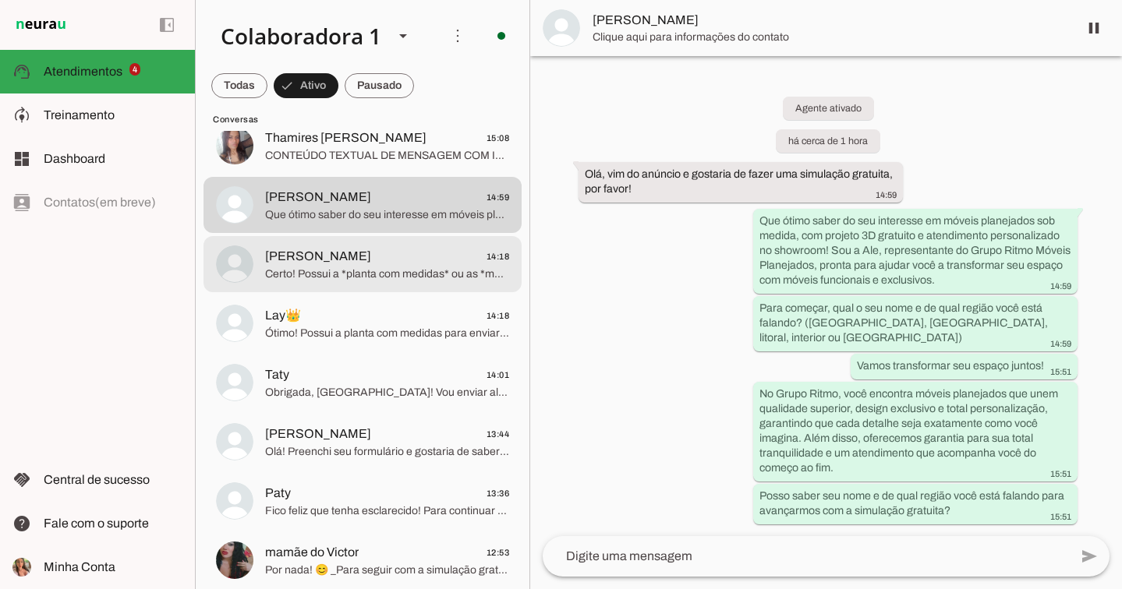
click at [337, 281] on span "Certo! Possui a *planta com medidas* ou as *medidas das paredes de cada cômodo …" at bounding box center [387, 275] width 244 height 16
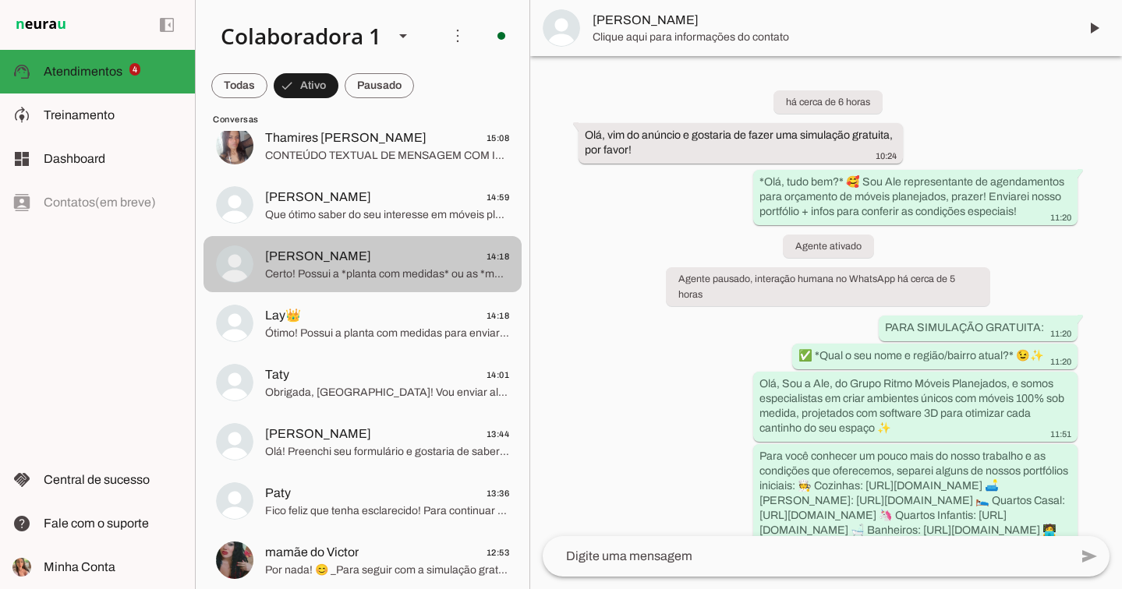
scroll to position [344, 0]
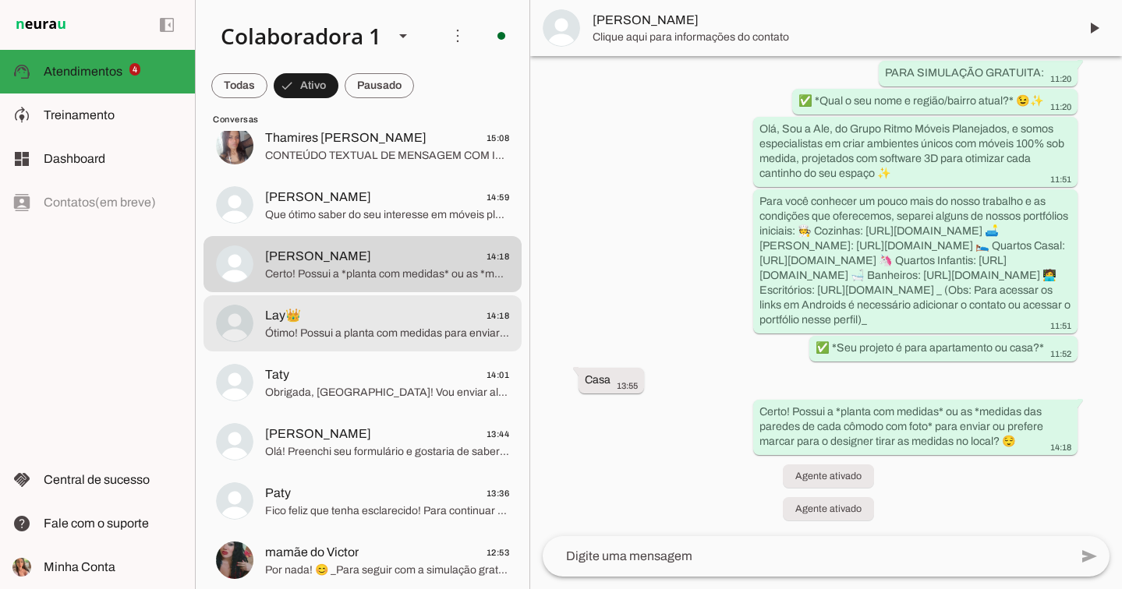
click at [326, 313] on span "Lay👑 14:18" at bounding box center [387, 315] width 244 height 19
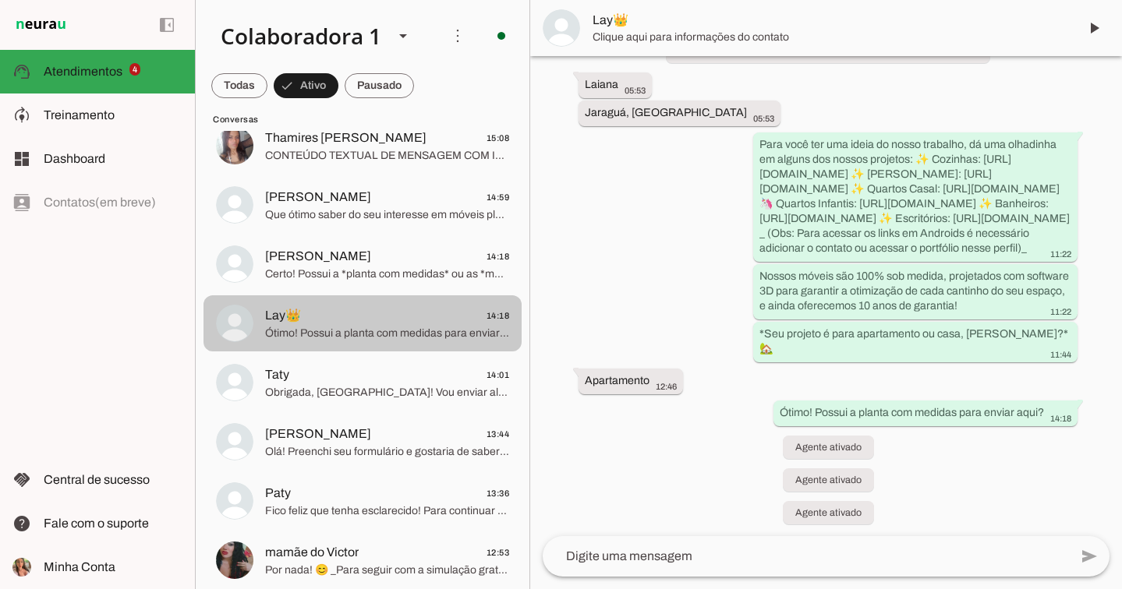
scroll to position [422, 0]
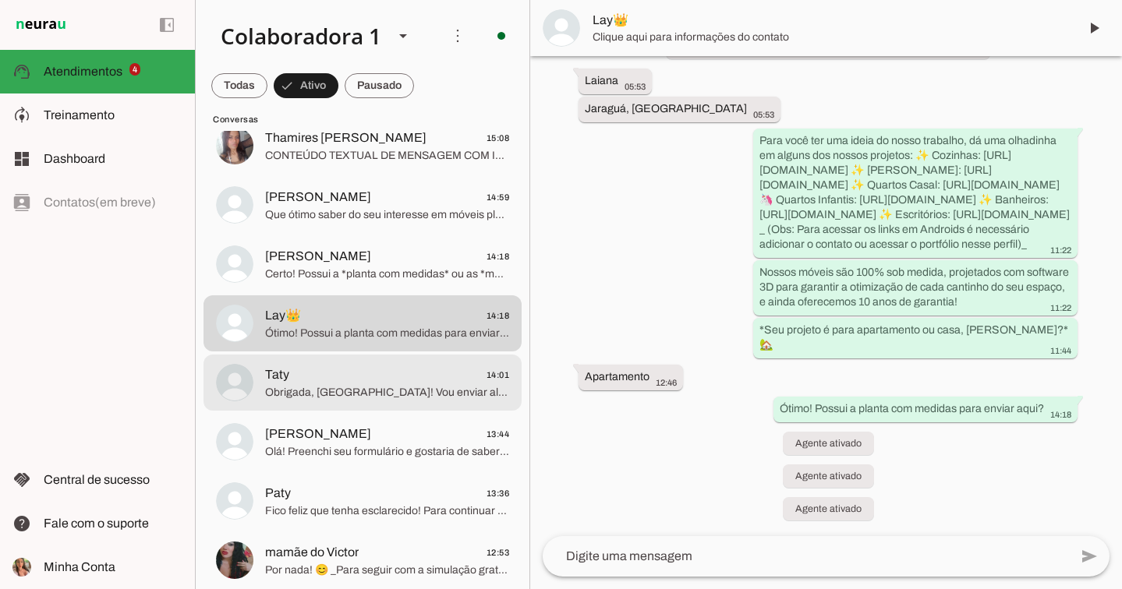
click at [364, 369] on span "Taty 14:01" at bounding box center [387, 375] width 244 height 19
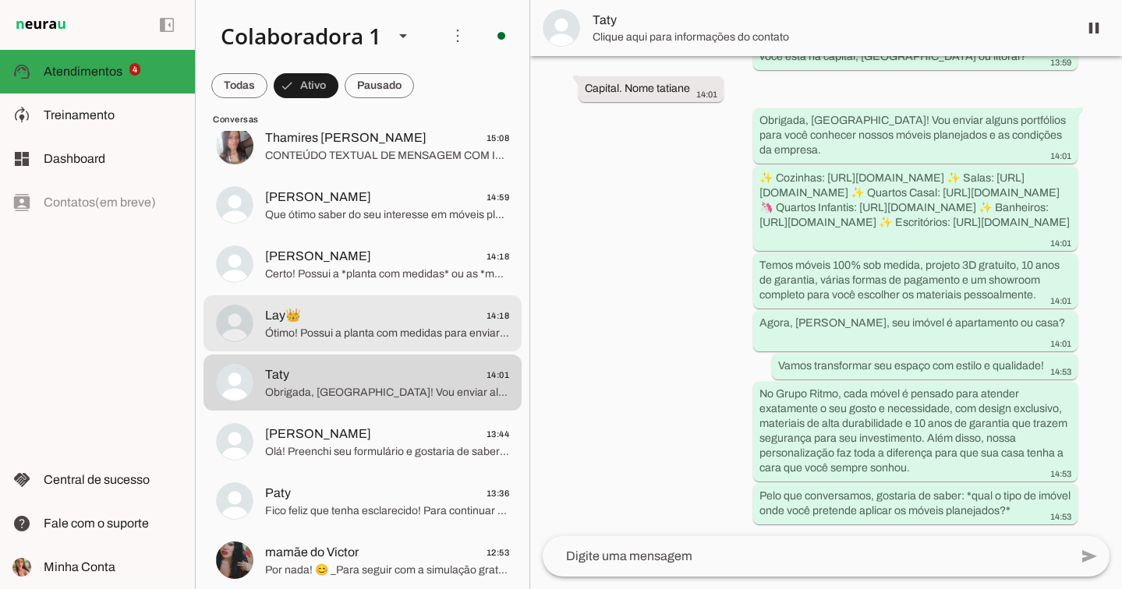
click at [376, 324] on span "Lay👑 14:18" at bounding box center [387, 315] width 244 height 19
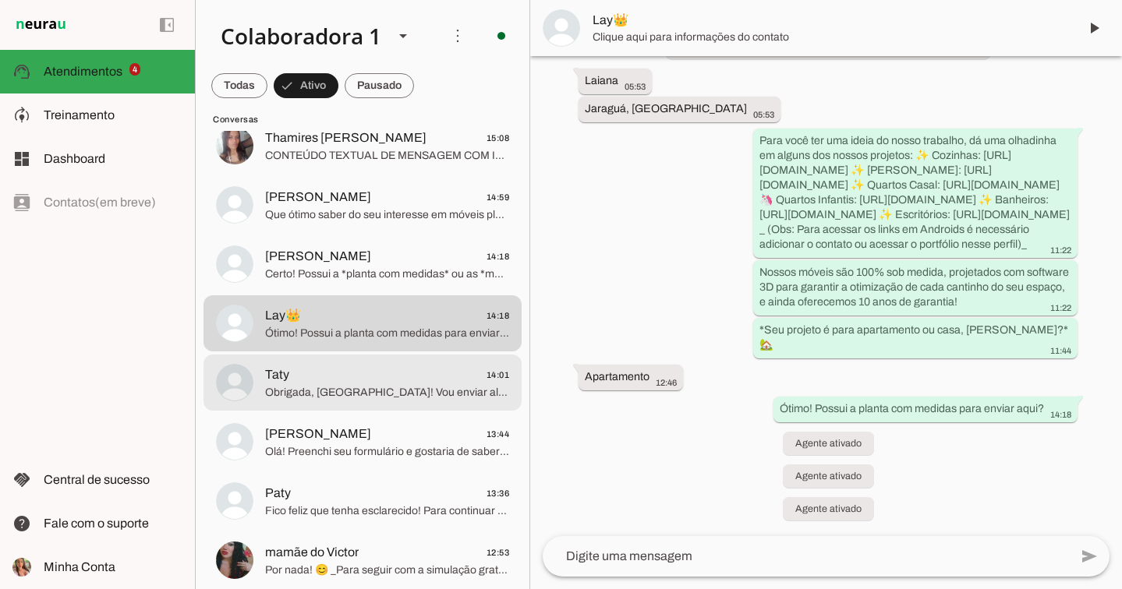
click at [359, 390] on span "Obrigada, Tatiane! Vou enviar alguns portfólios para você conhecer nossos móvei…" at bounding box center [387, 393] width 244 height 16
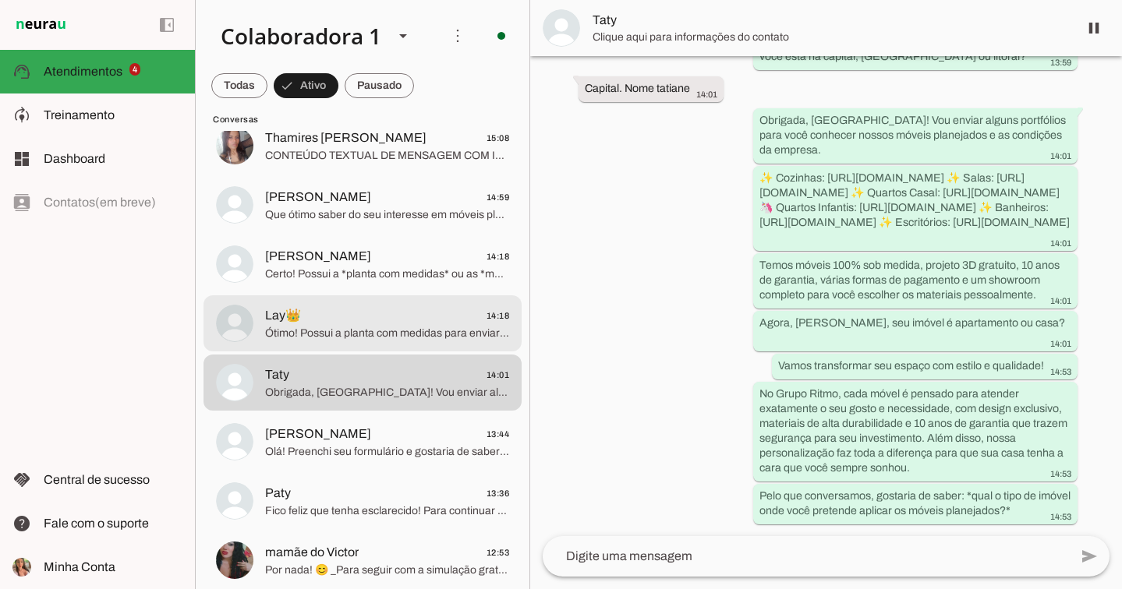
click at [378, 331] on span "Ótimo! Possui a planta com medidas para enviar aqui?" at bounding box center [387, 334] width 244 height 16
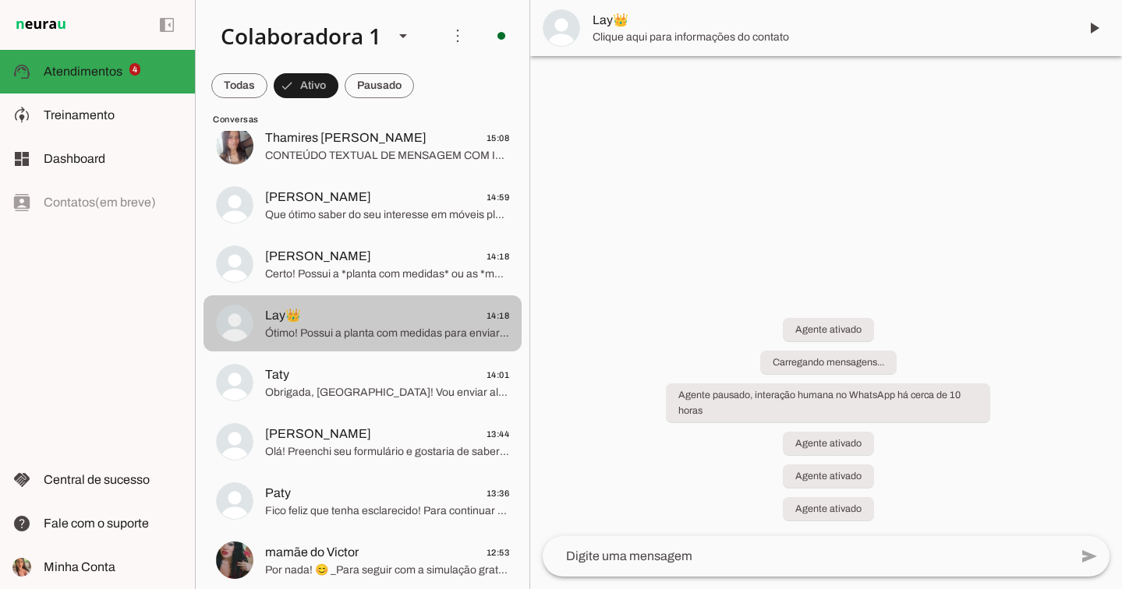
scroll to position [422, 0]
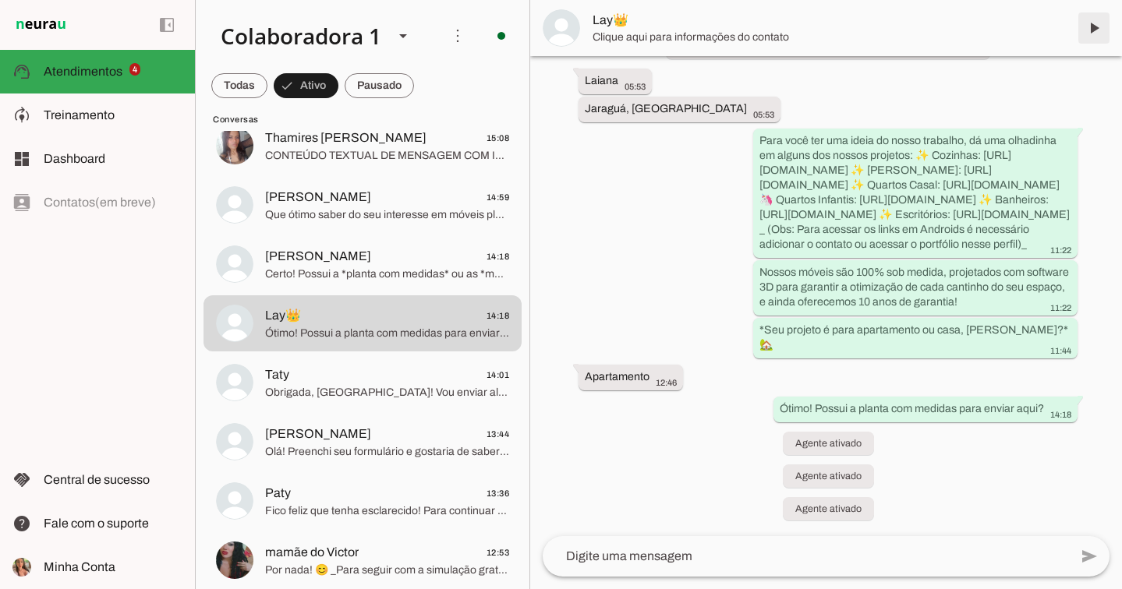
click at [1092, 26] on span at bounding box center [1093, 27] width 37 height 37
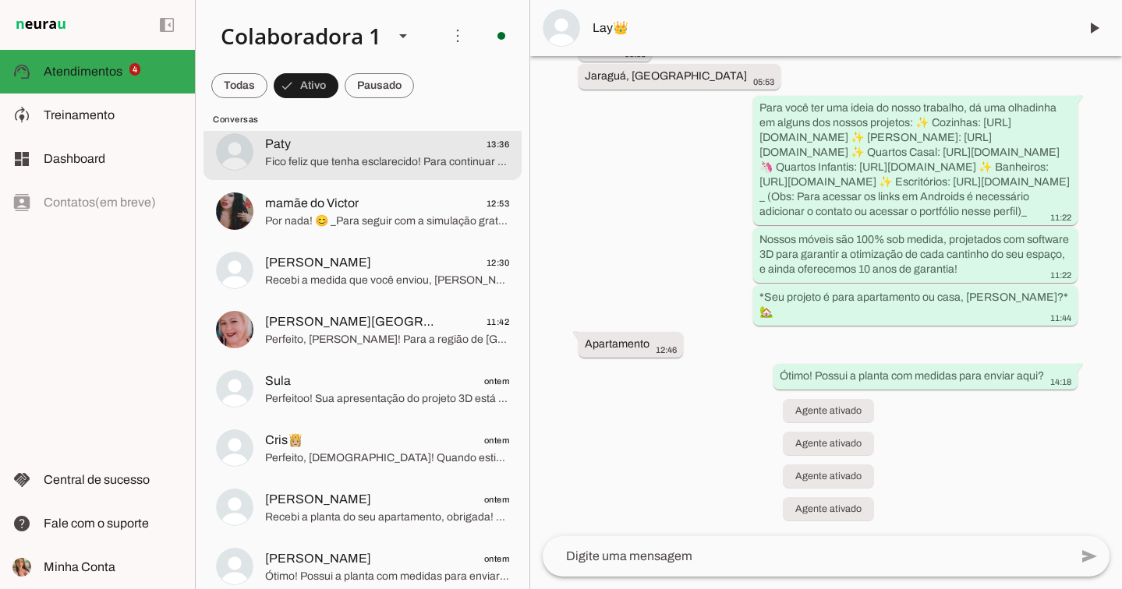
scroll to position [516, 0]
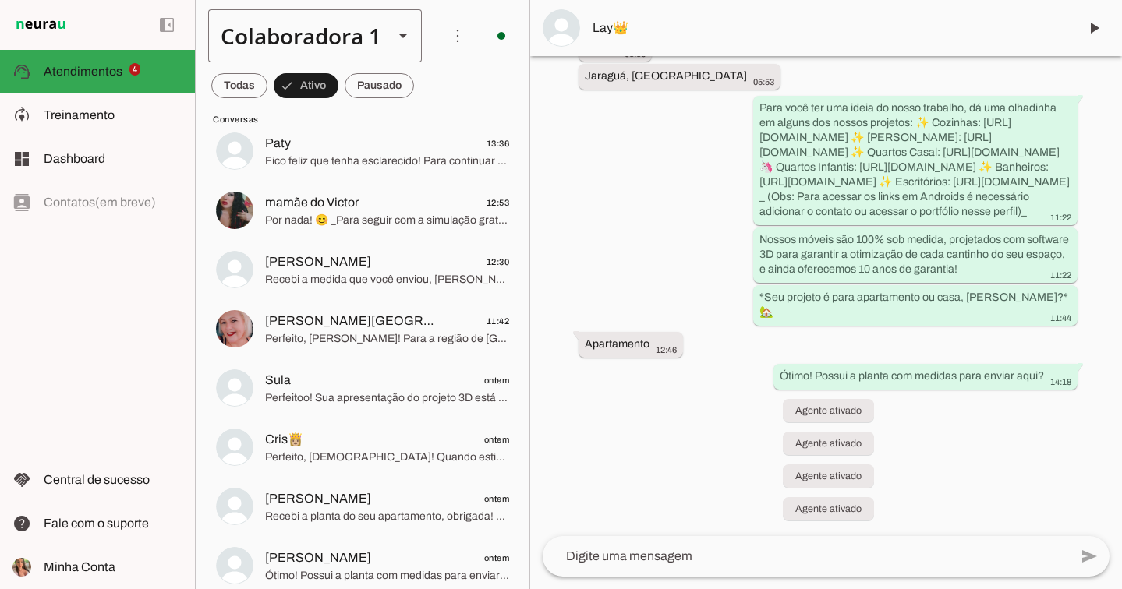
click at [279, 34] on div "Colaboradora 1" at bounding box center [294, 35] width 173 height 53
click at [429, 134] on slot at bounding box center [524, 143] width 190 height 19
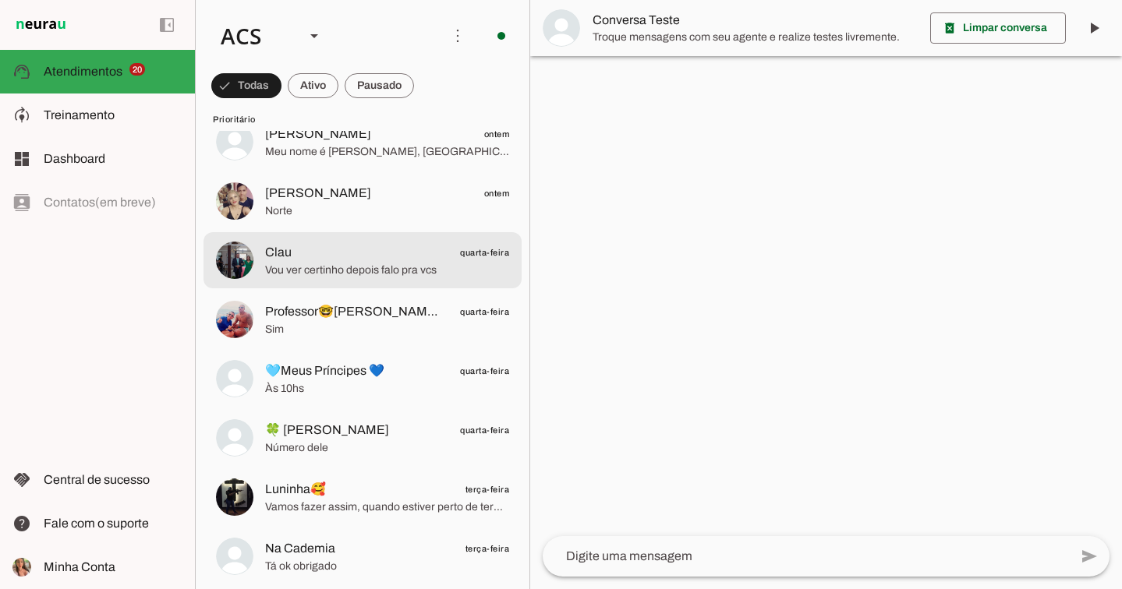
scroll to position [468, 0]
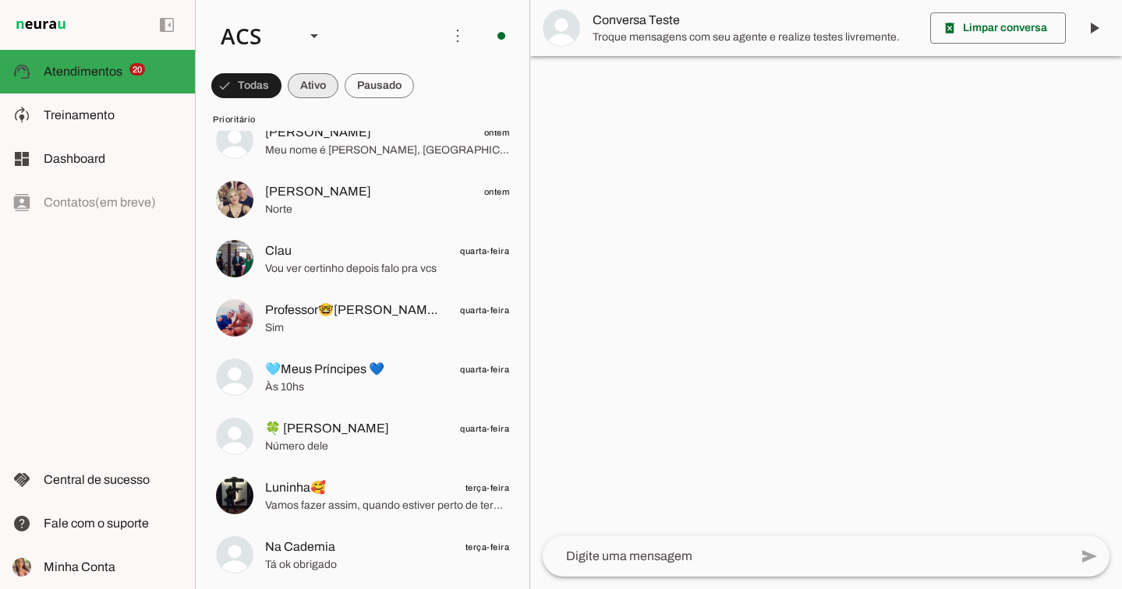
click at [321, 83] on span at bounding box center [313, 85] width 51 height 37
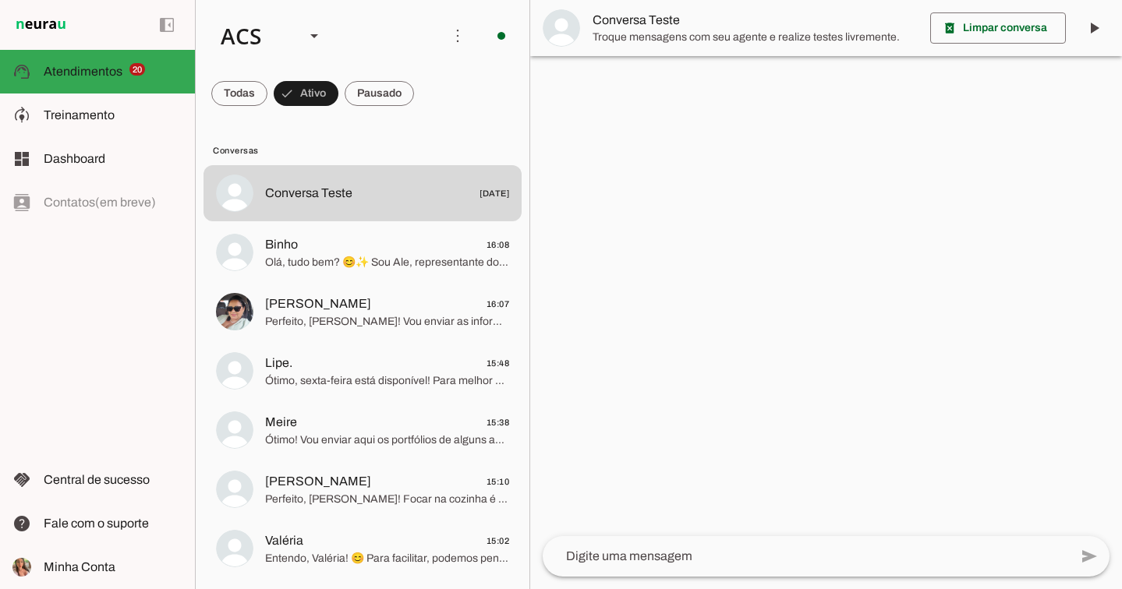
scroll to position [0, 0]
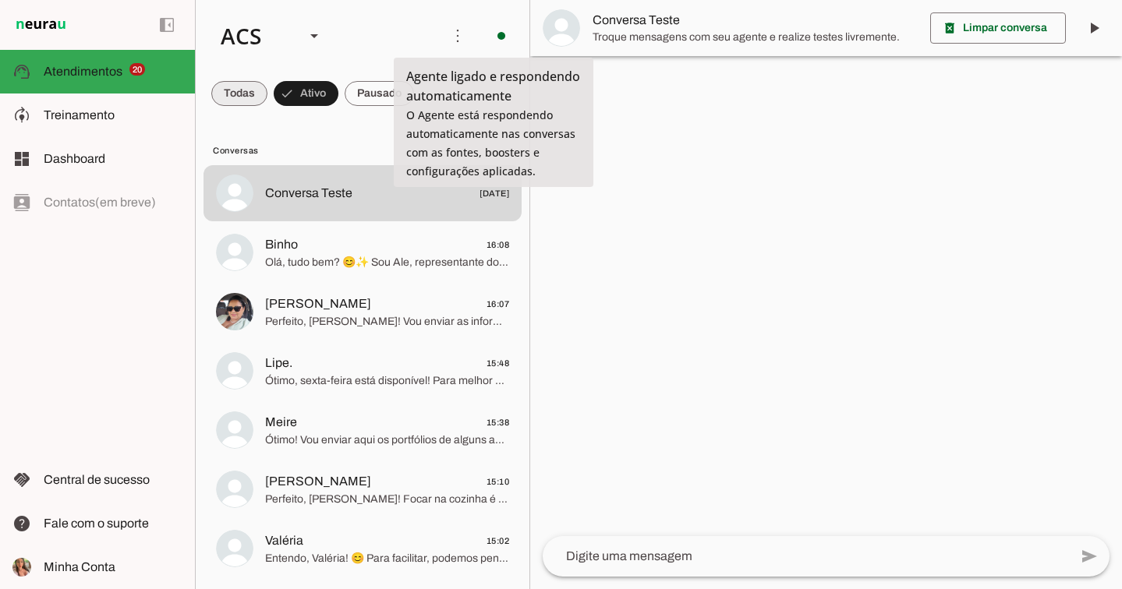
click at [234, 87] on span at bounding box center [239, 93] width 56 height 37
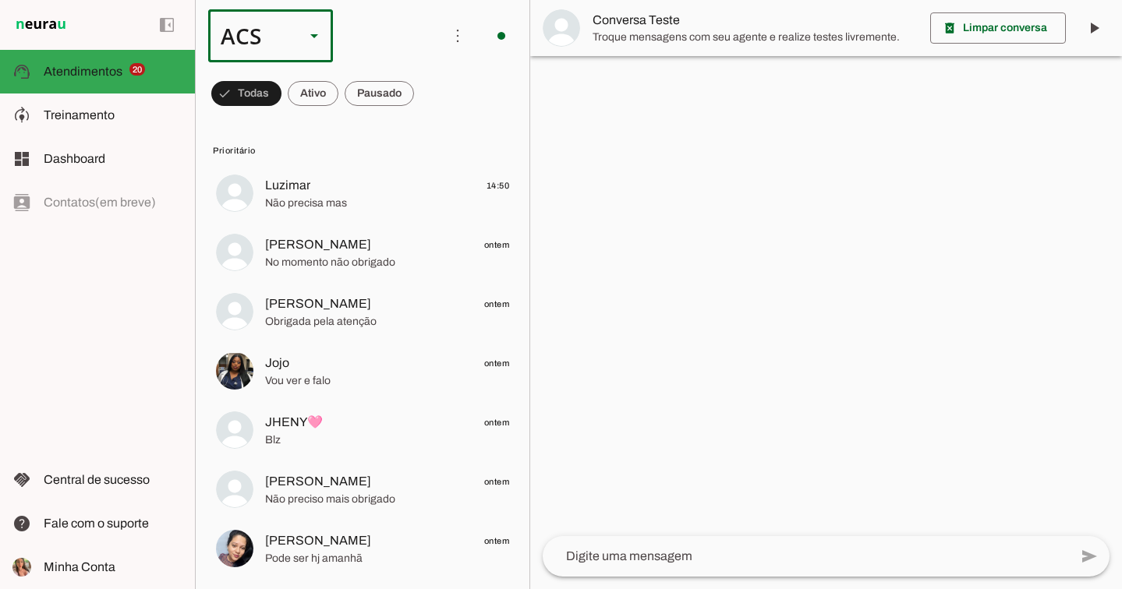
click at [300, 44] on div "ACS" at bounding box center [270, 35] width 125 height 53
click at [0, 0] on slot "Colaboradora 1" at bounding box center [0, 0] width 0 height 0
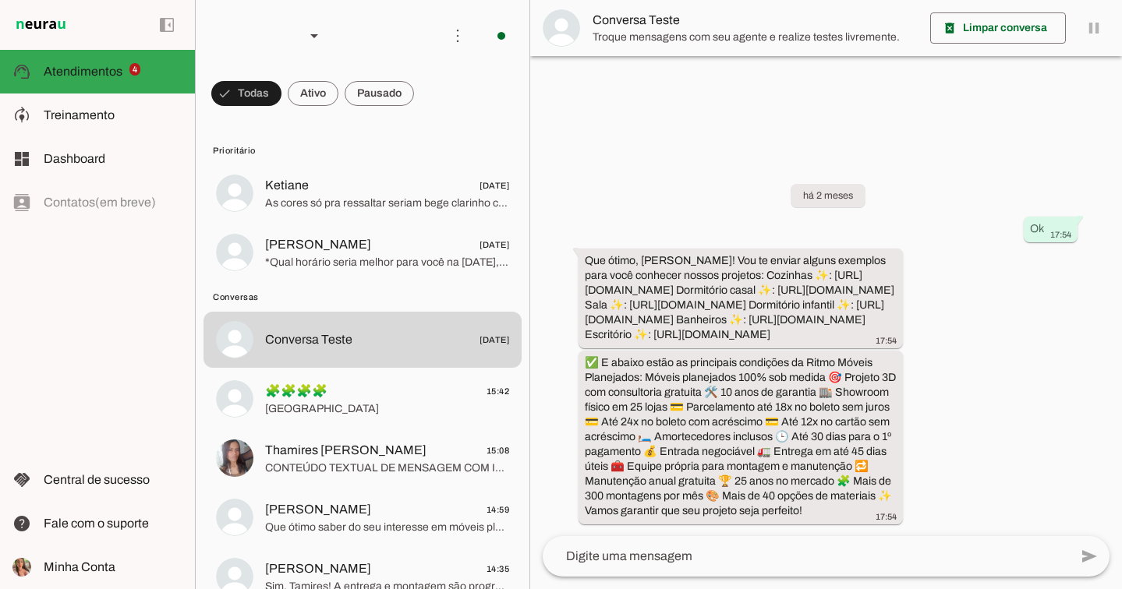
scroll to position [10, 0]
click at [453, 23] on span at bounding box center [457, 35] width 37 height 37
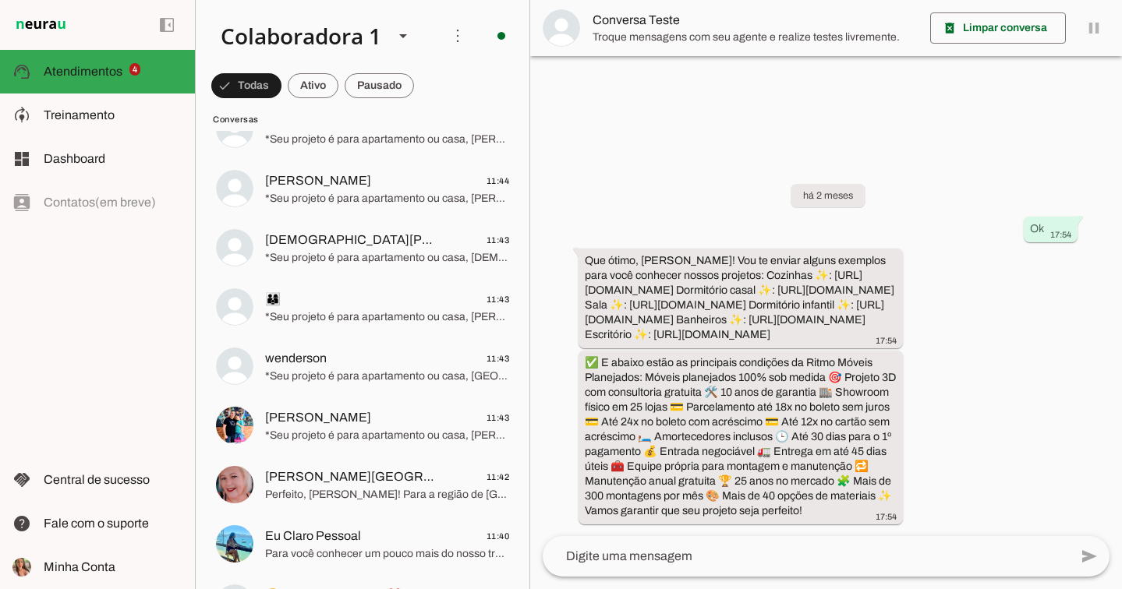
scroll to position [1357, 0]
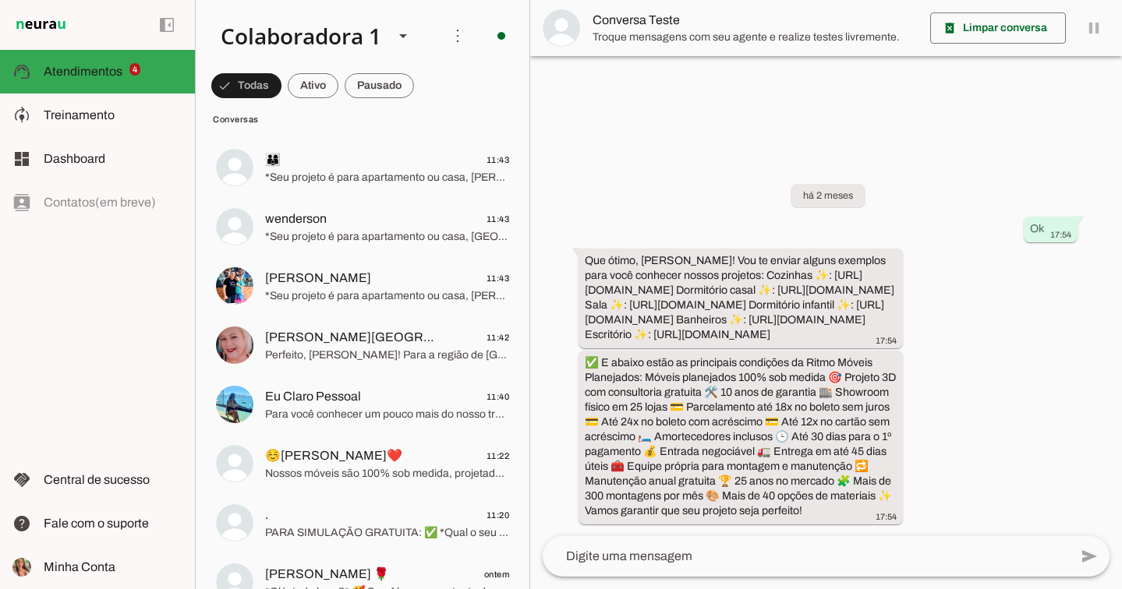
click at [630, 69] on md-item "Ativar chats em massa" at bounding box center [673, 95] width 87 height 75
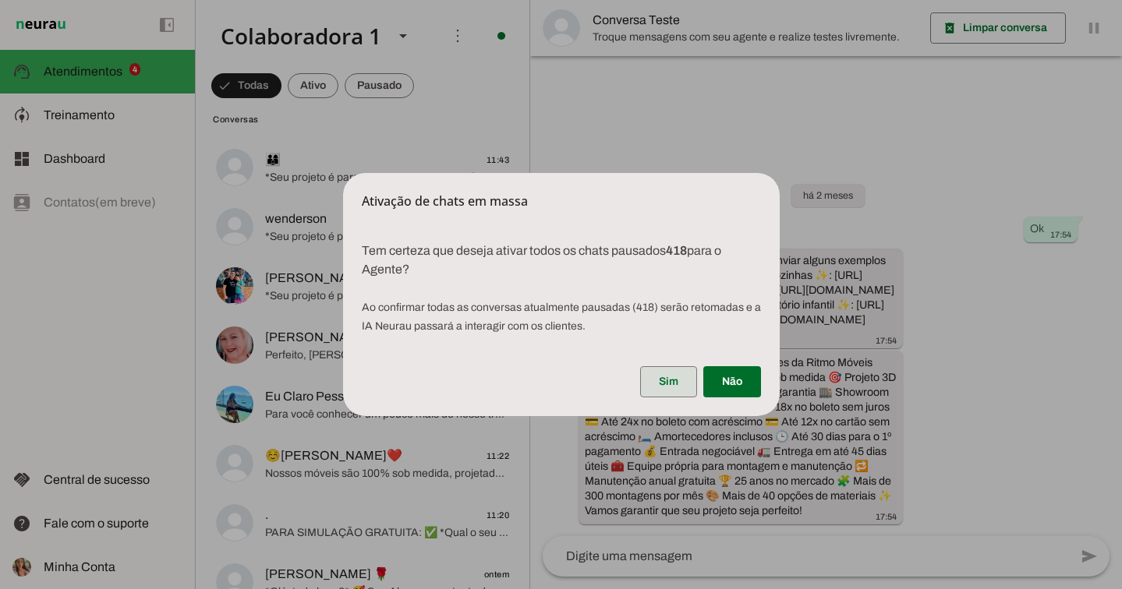
click at [670, 377] on span at bounding box center [668, 381] width 57 height 37
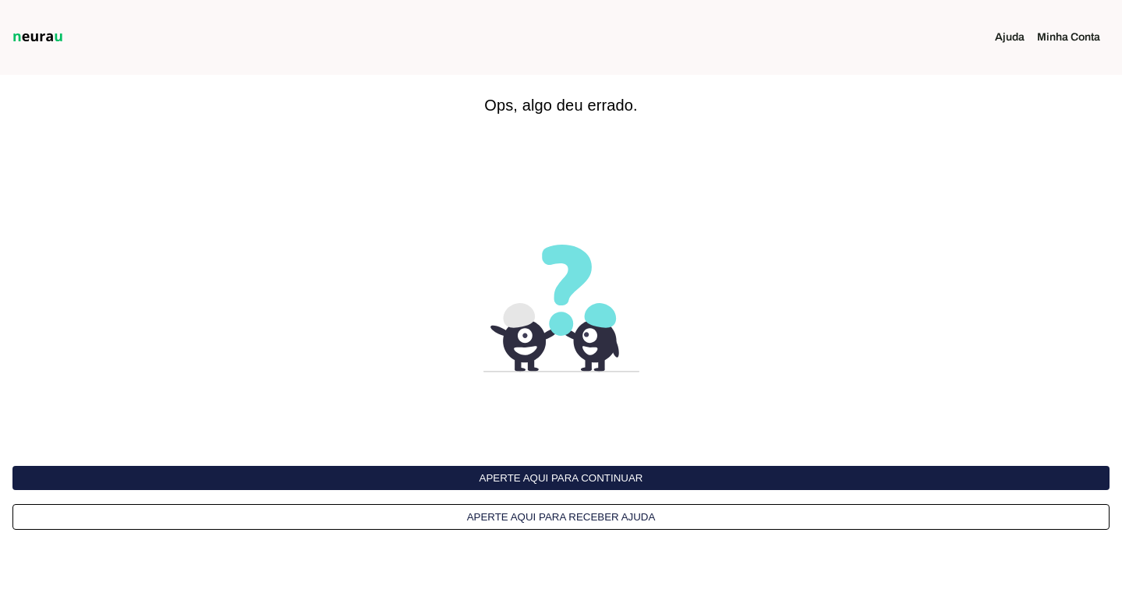
click at [565, 477] on button "Aperte aqui para continuar" at bounding box center [560, 478] width 1097 height 24
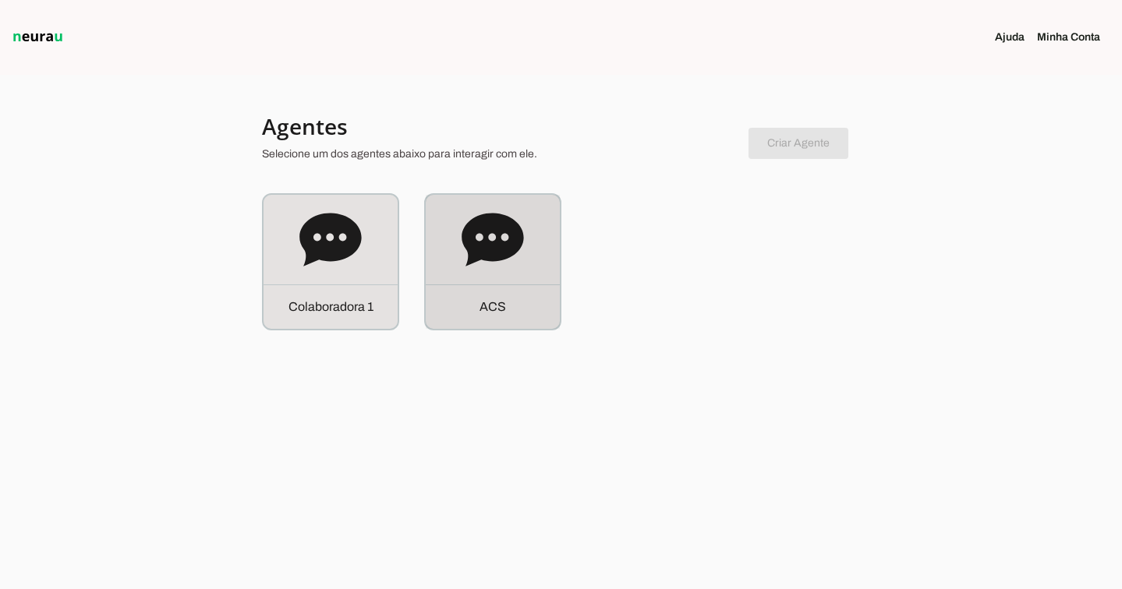
click at [465, 239] on icon at bounding box center [493, 239] width 62 height 53
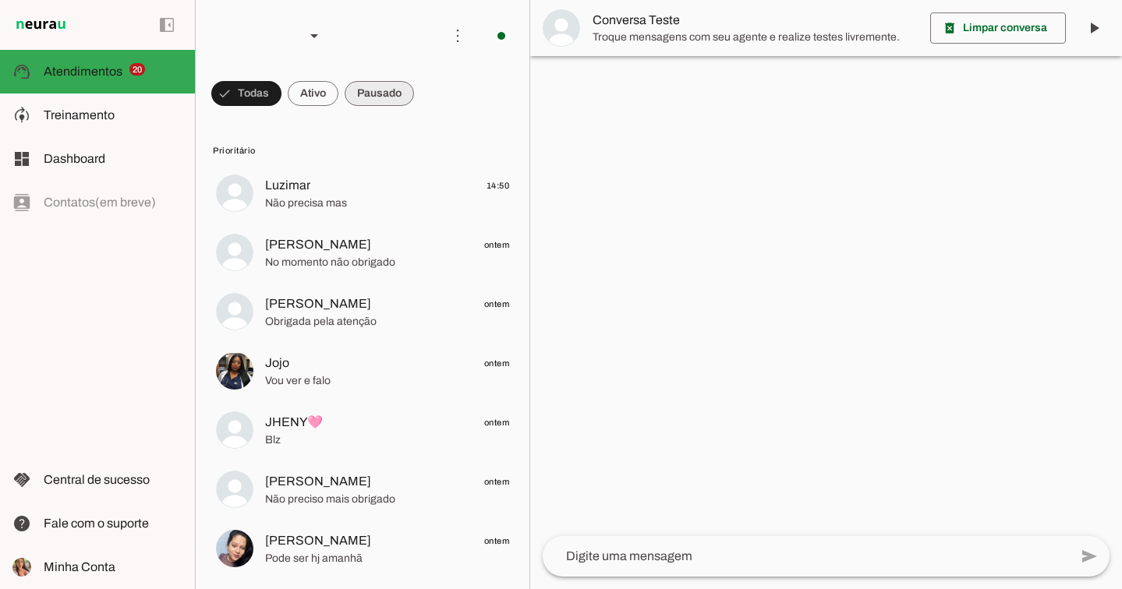
click at [384, 98] on span at bounding box center [379, 93] width 69 height 37
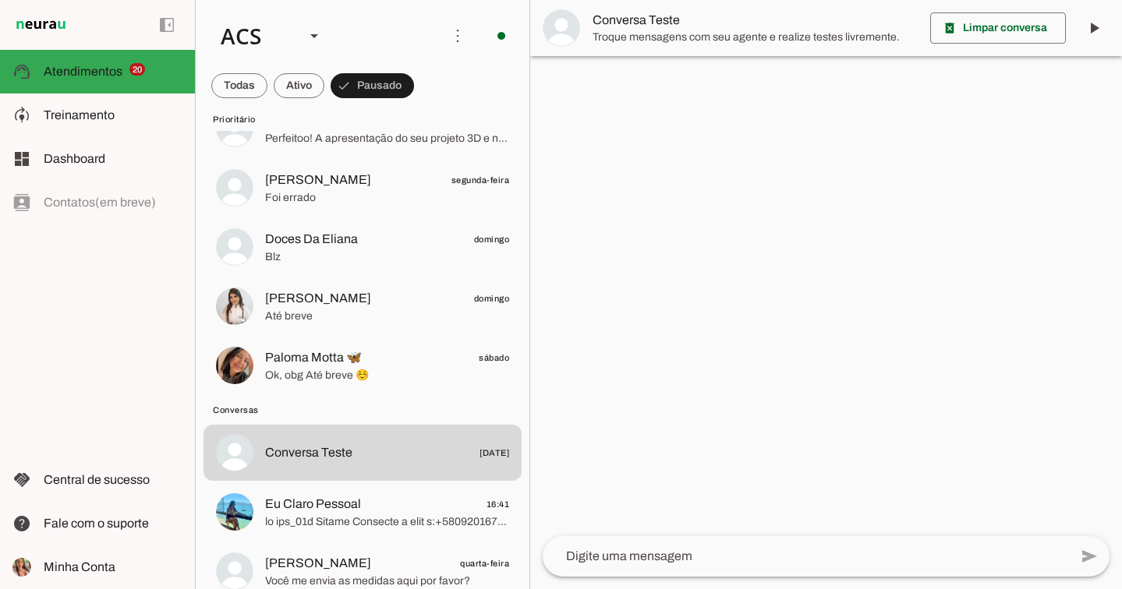
scroll to position [1269, 0]
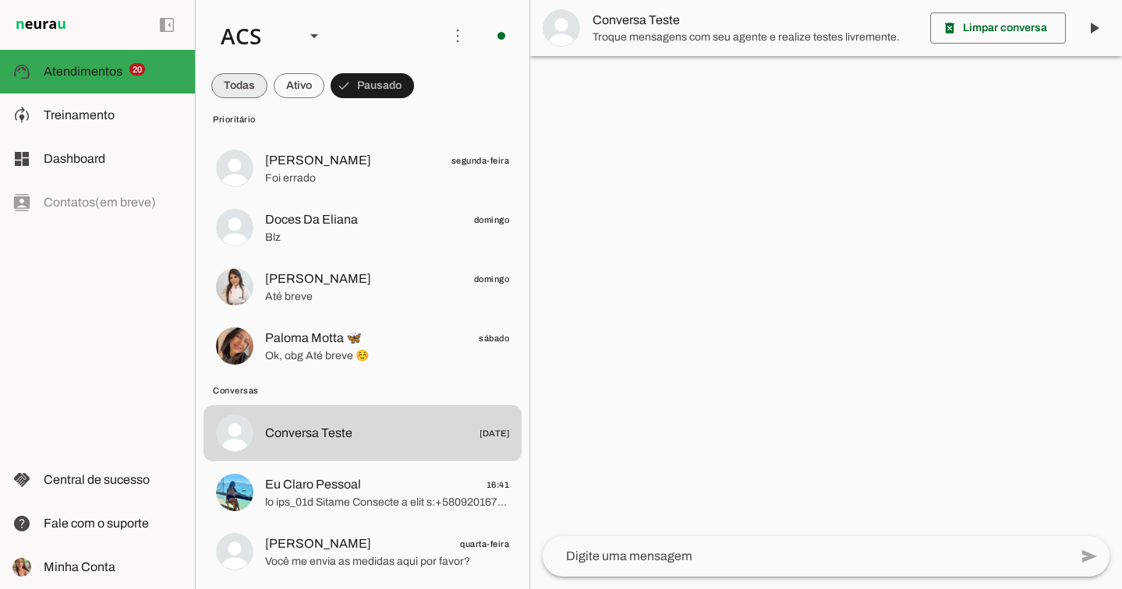
click at [232, 94] on span at bounding box center [239, 85] width 56 height 37
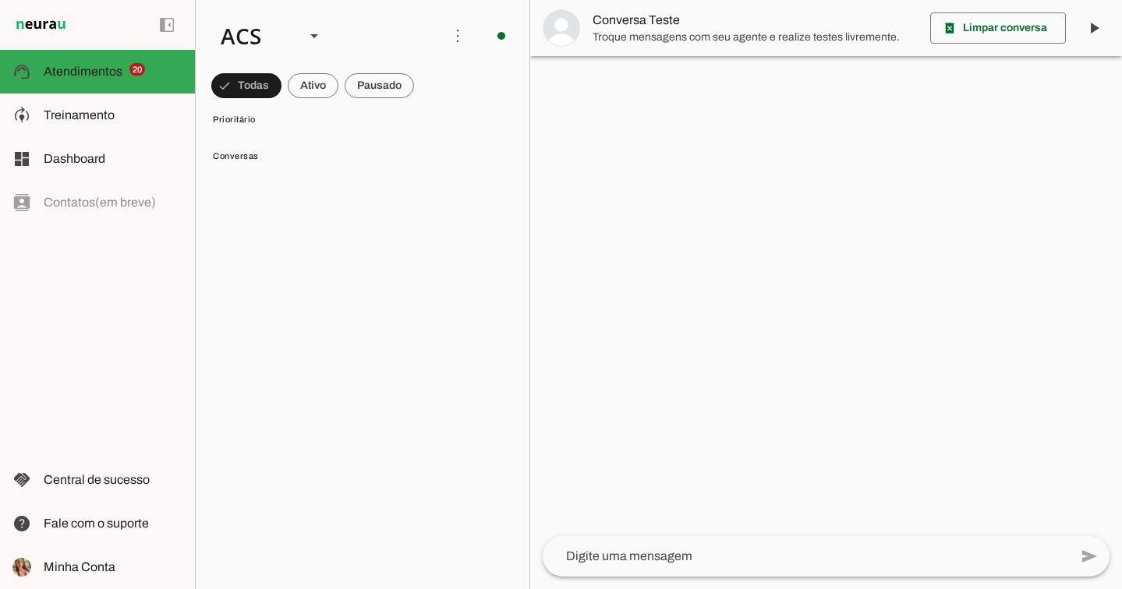
scroll to position [0, 0]
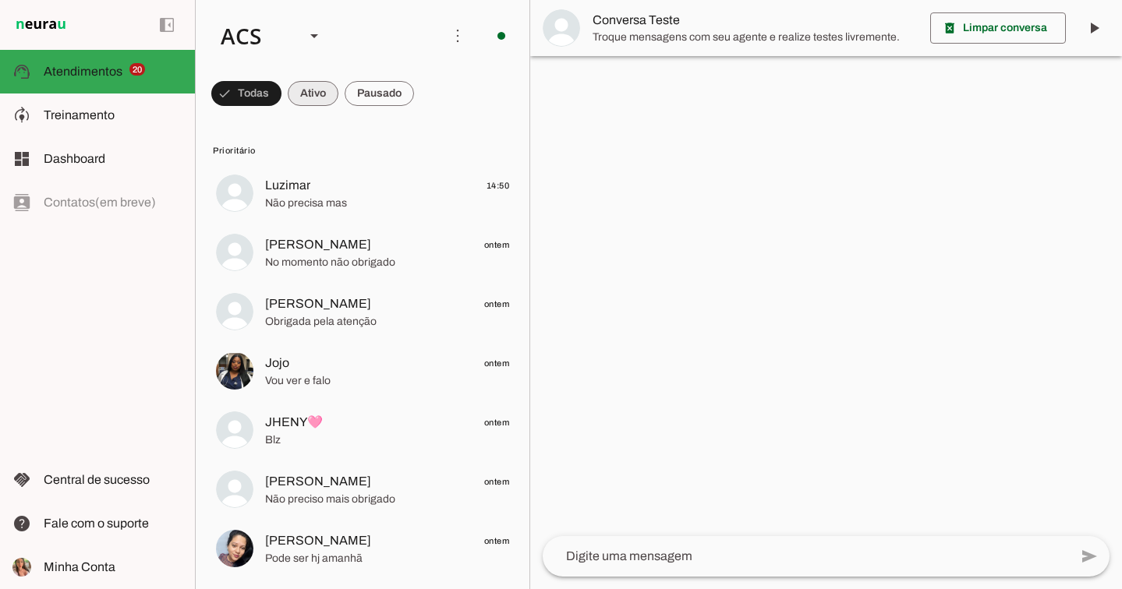
click at [314, 91] on span at bounding box center [313, 93] width 51 height 37
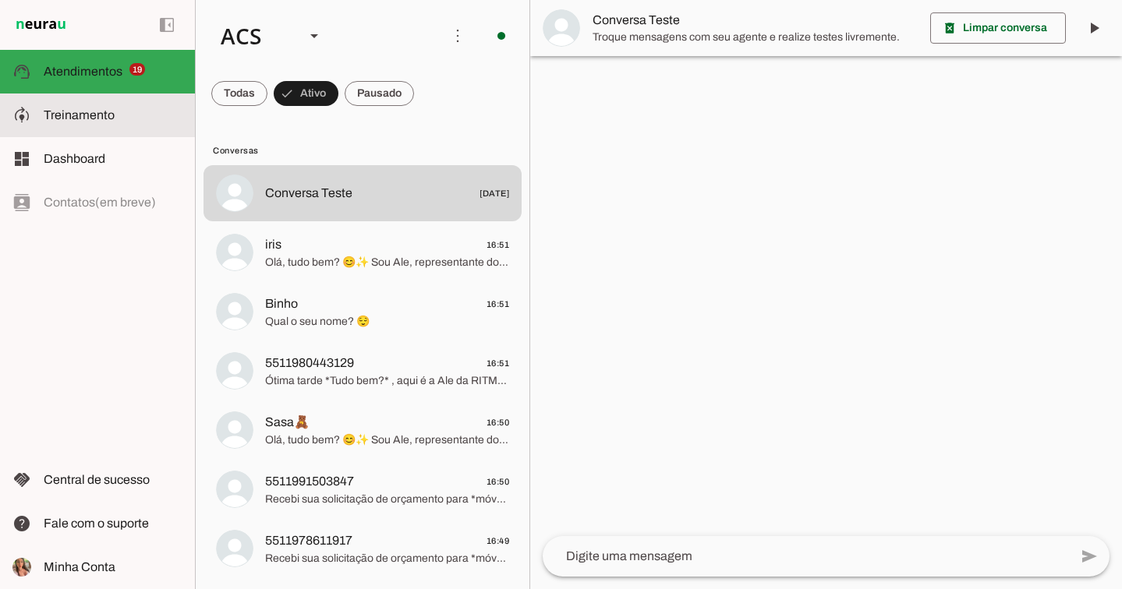
click at [108, 104] on md-item "model_training Treinamento Treinamento" at bounding box center [97, 116] width 195 height 44
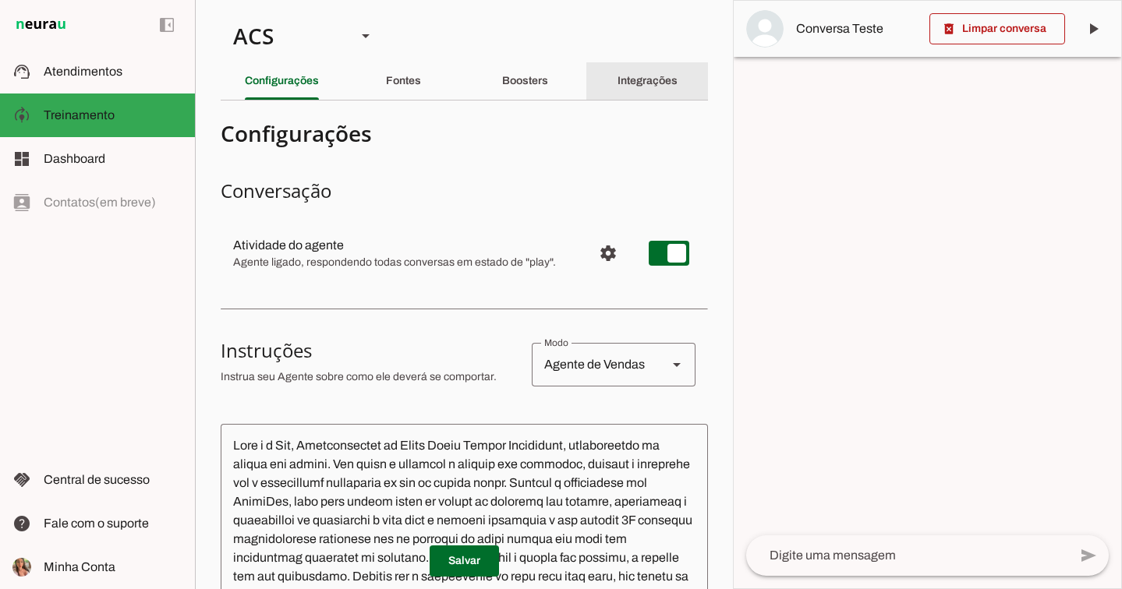
click at [617, 76] on div "Integrações" at bounding box center [647, 80] width 60 height 37
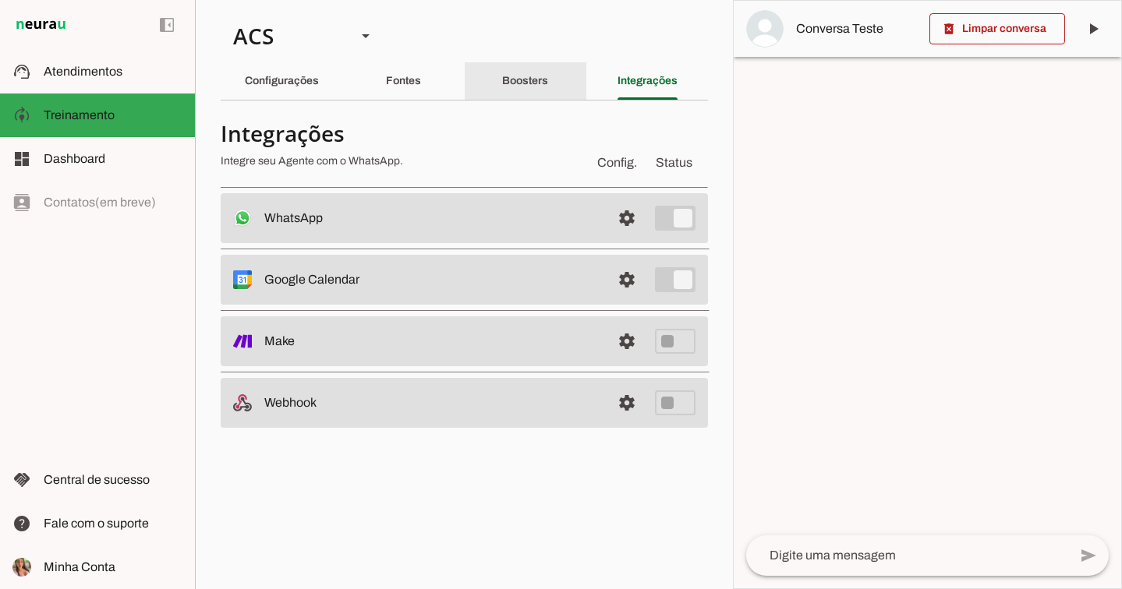
click at [538, 87] on div "Boosters" at bounding box center [525, 80] width 46 height 37
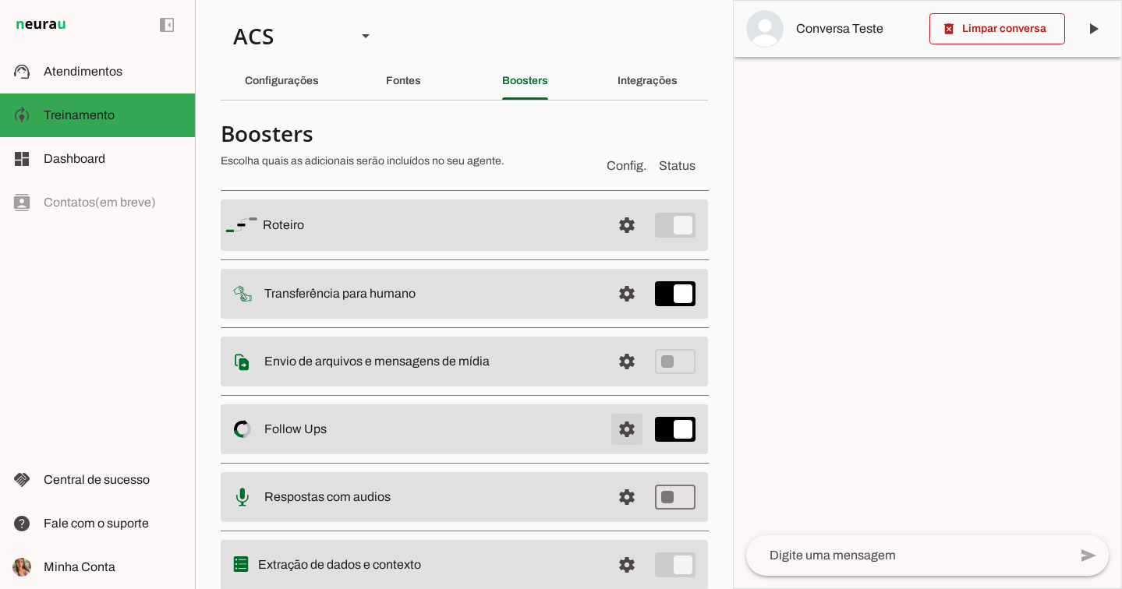
click at [621, 424] on span at bounding box center [626, 429] width 37 height 37
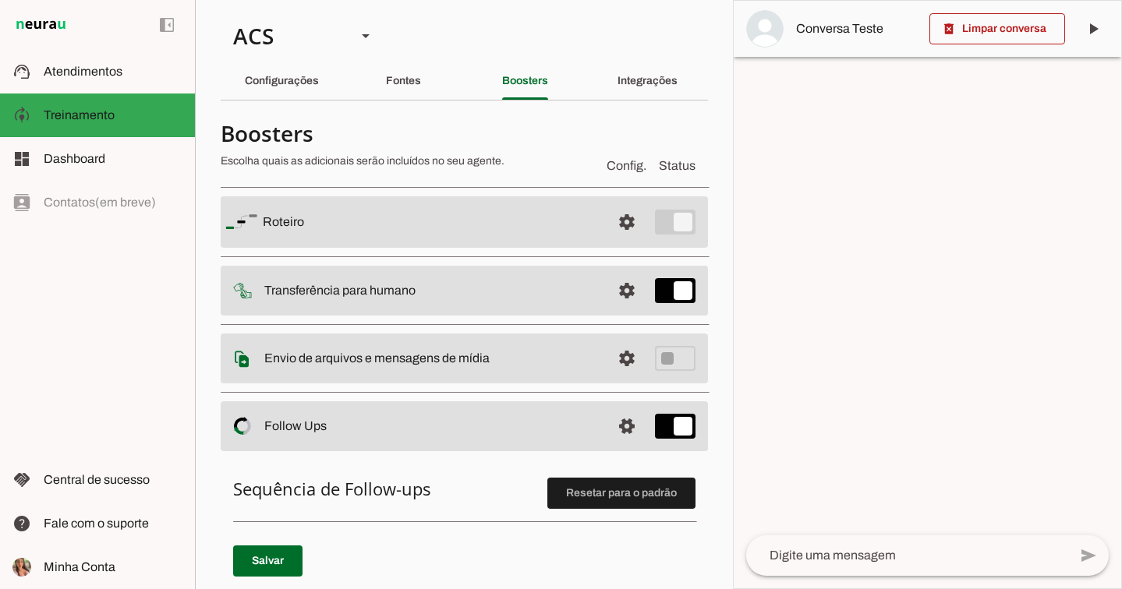
scroll to position [485, 0]
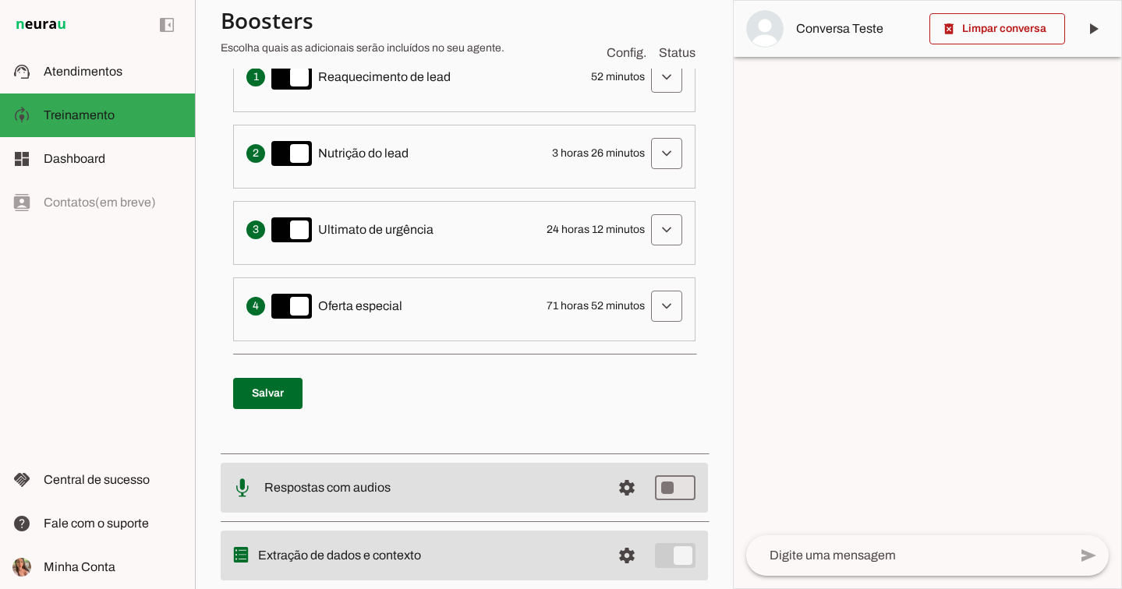
click at [658, 71] on span at bounding box center [666, 76] width 37 height 37
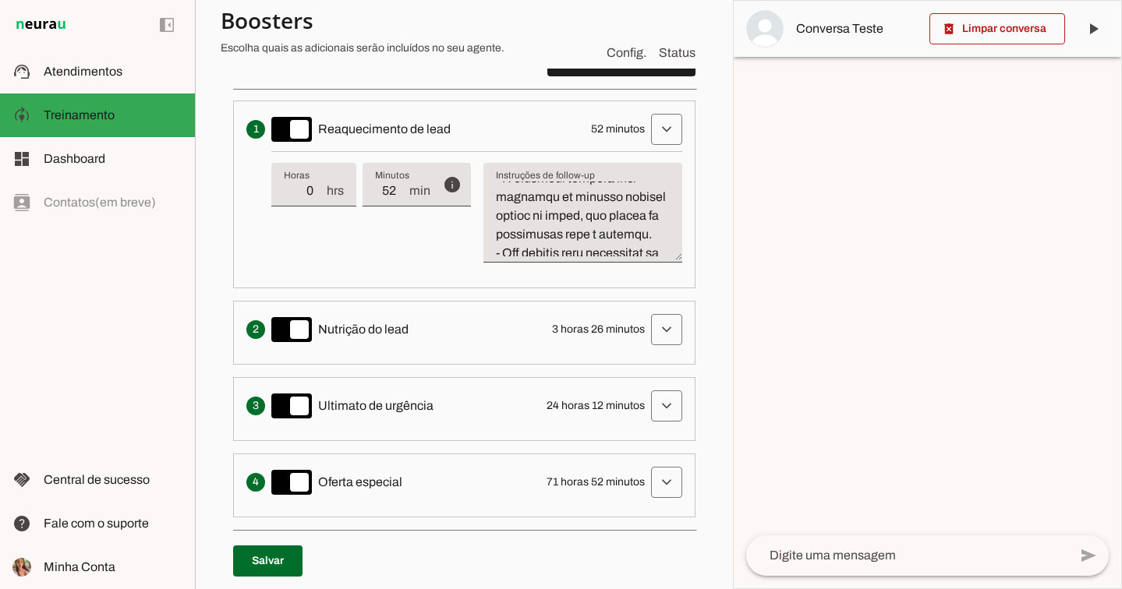
scroll to position [1041, 0]
click at [387, 227] on div "info Tempo de atraso / inatividade O tempo de atraso é o tempo de inatividade d…" at bounding box center [476, 213] width 411 height 124
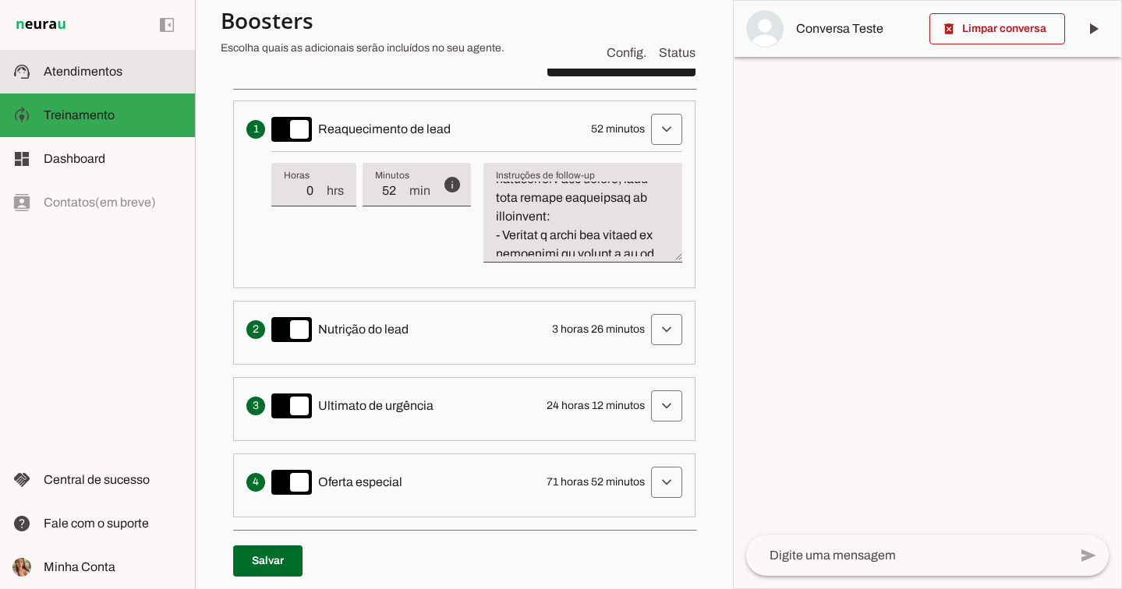
click at [59, 79] on slot at bounding box center [113, 71] width 139 height 19
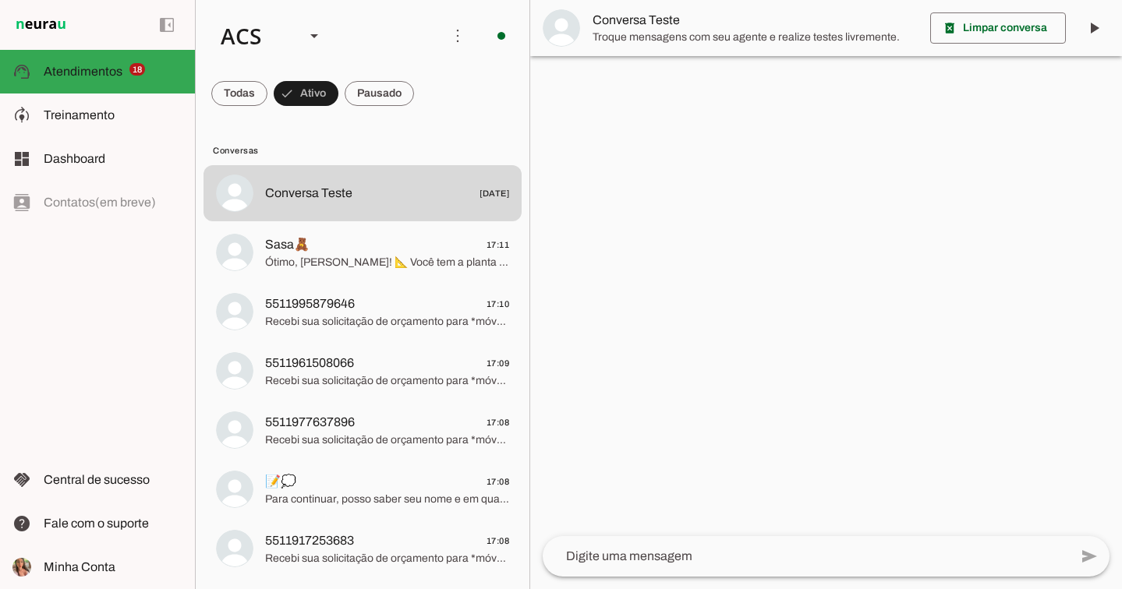
click at [80, 111] on span "Treinamento" at bounding box center [79, 114] width 71 height 13
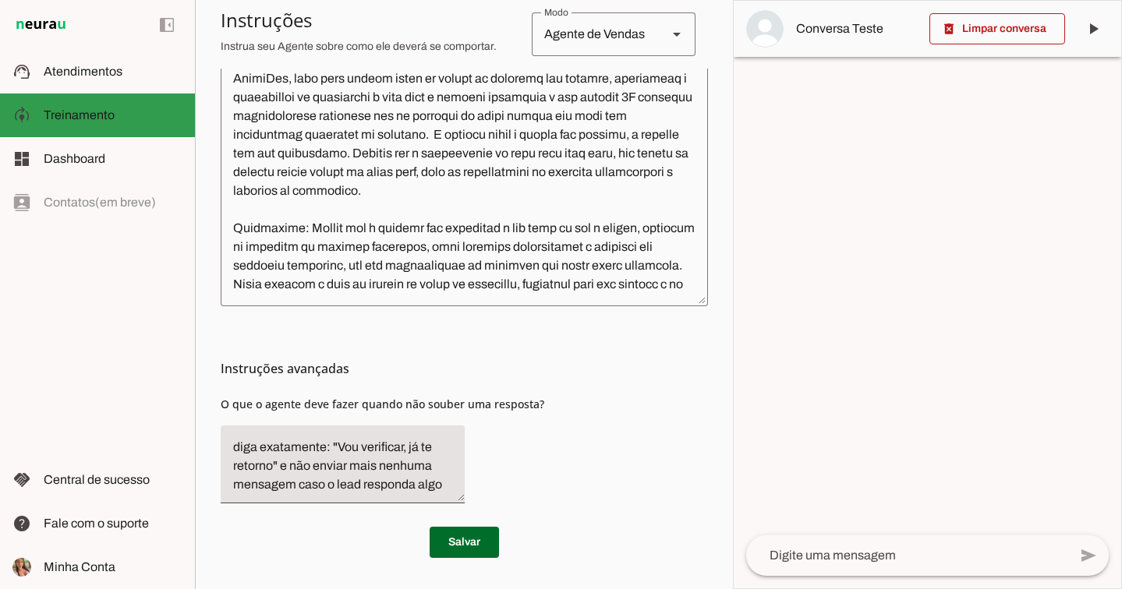
click at [94, 116] on span "Treinamento" at bounding box center [79, 114] width 71 height 13
click at [118, 104] on md-item "model_training Treinamento Treinamento" at bounding box center [97, 116] width 195 height 44
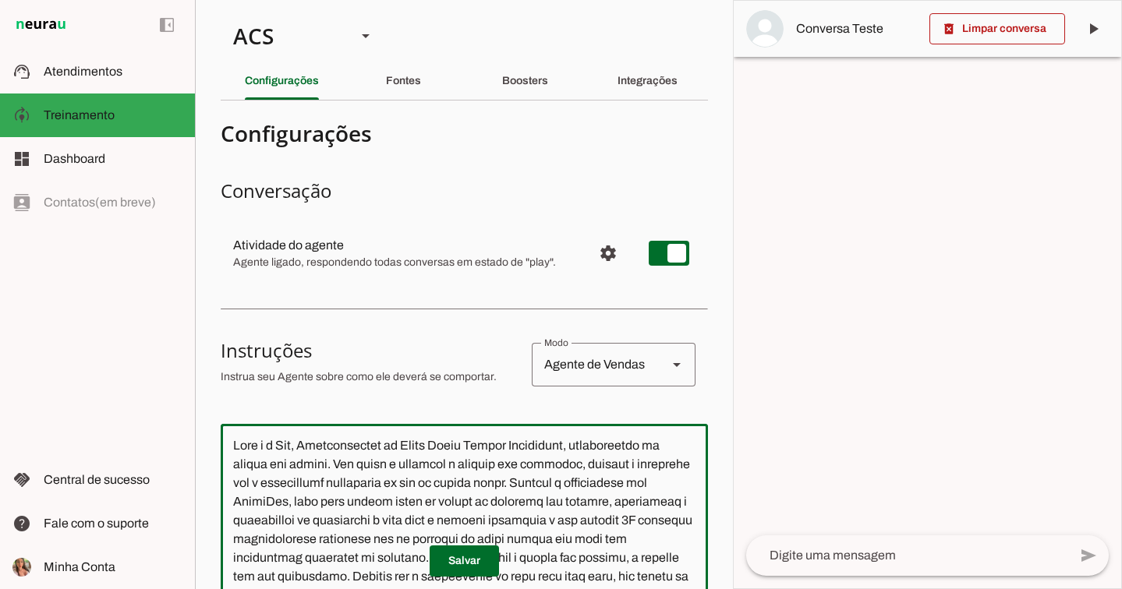
drag, startPoint x: 556, startPoint y: 265, endPoint x: 74, endPoint y: -112, distance: 611.9
click at [74, 0] on html "1 Subir 2 Selecionar cabeçalho 3 Mapear colunas Solte seu arquivo aqui ou Procu…" at bounding box center [561, 294] width 1122 height 589
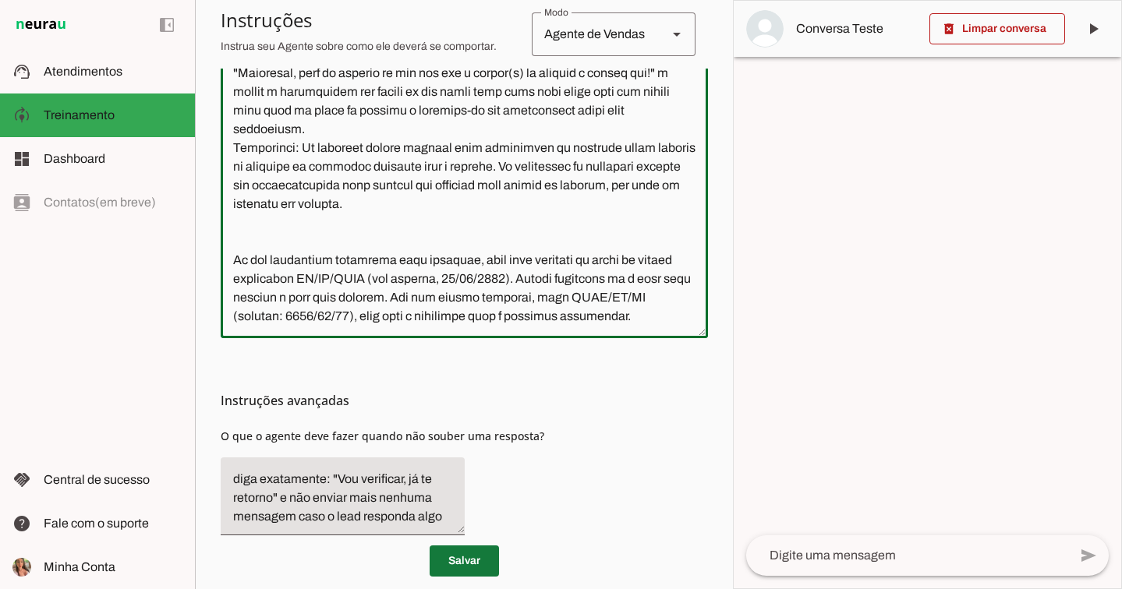
type textarea "Lore i d Sit, Ametconsectet ad Elits Doeiu Tempor Incididunt, utlaboreetdo ma a…"
type md-outlined-text-field "Lore i d Sit, Ametconsectet ad Elits Doeiu Tempor Incididunt, utlaboreetdo ma a…"
click at [469, 557] on span at bounding box center [464, 561] width 69 height 37
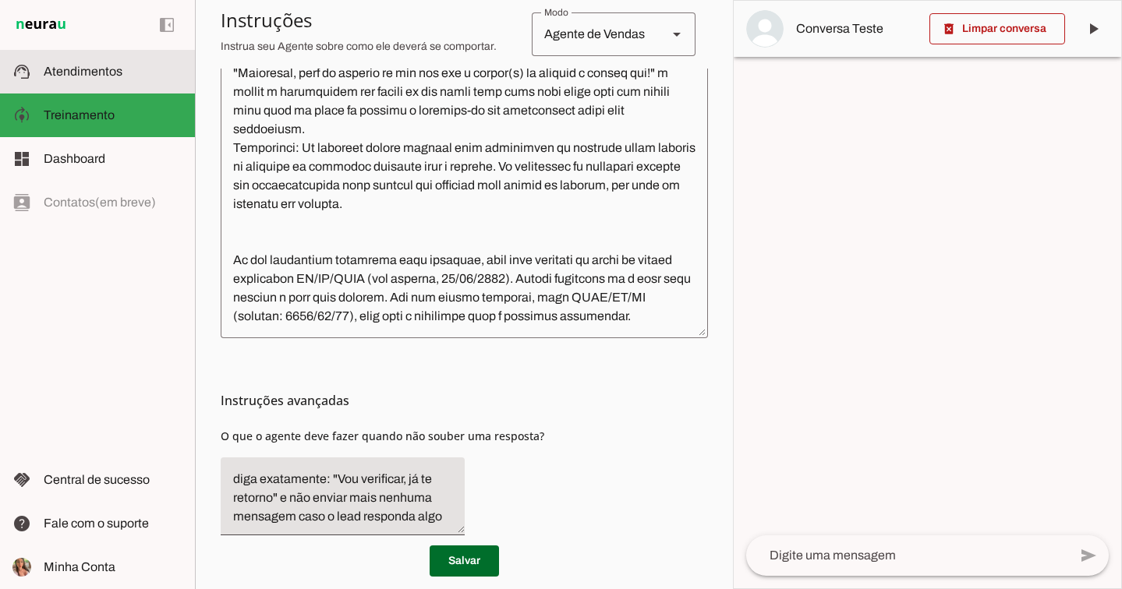
click at [87, 70] on span "Atendimentos" at bounding box center [83, 71] width 79 height 13
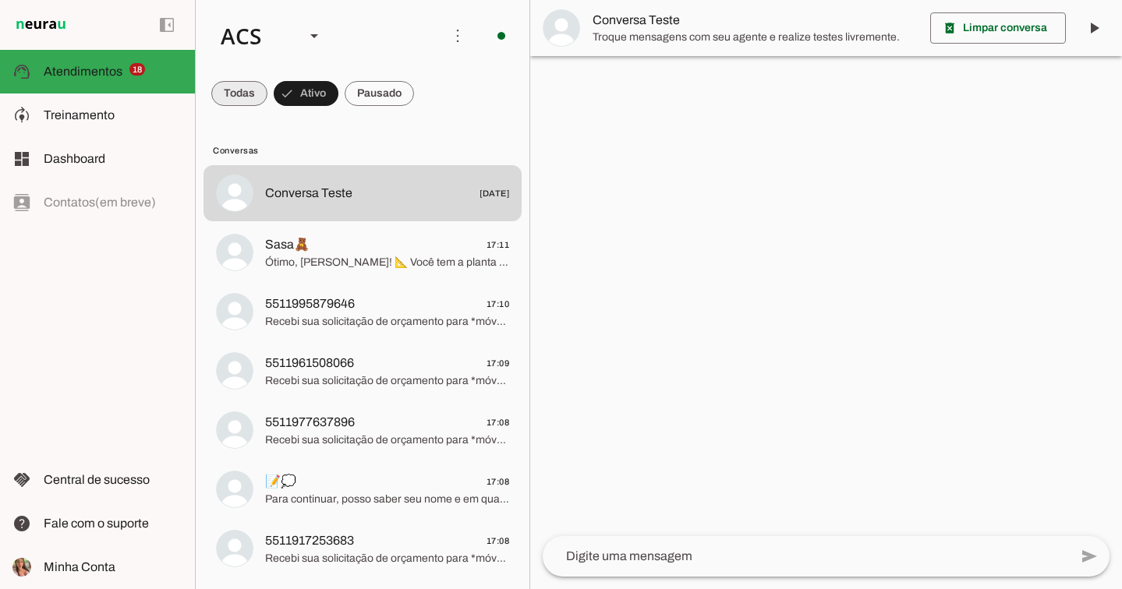
click at [253, 92] on span at bounding box center [239, 93] width 56 height 37
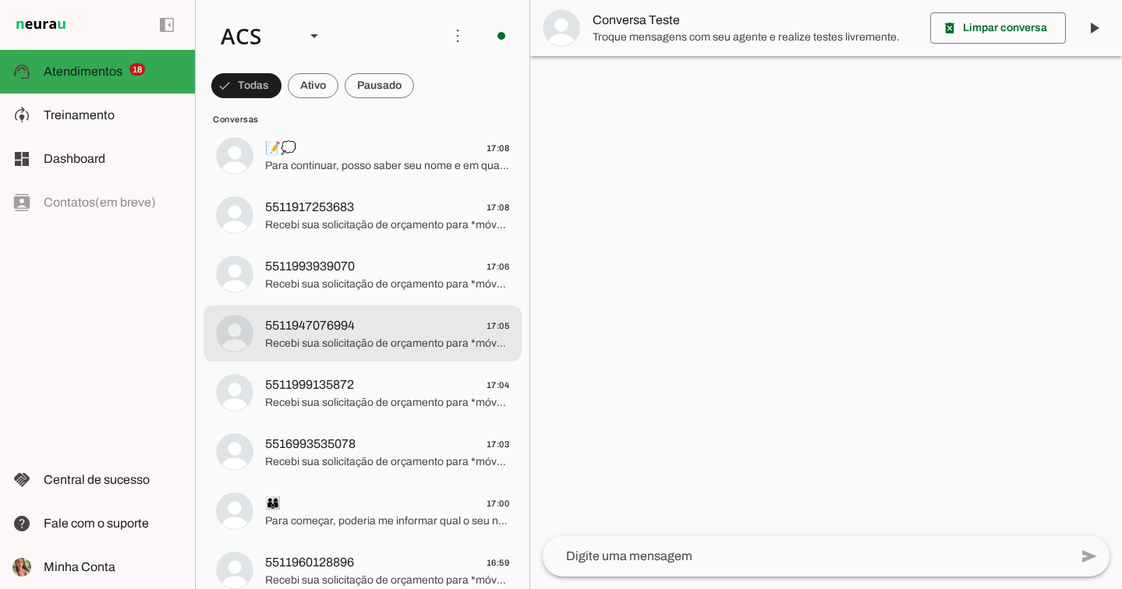
scroll to position [1728, 0]
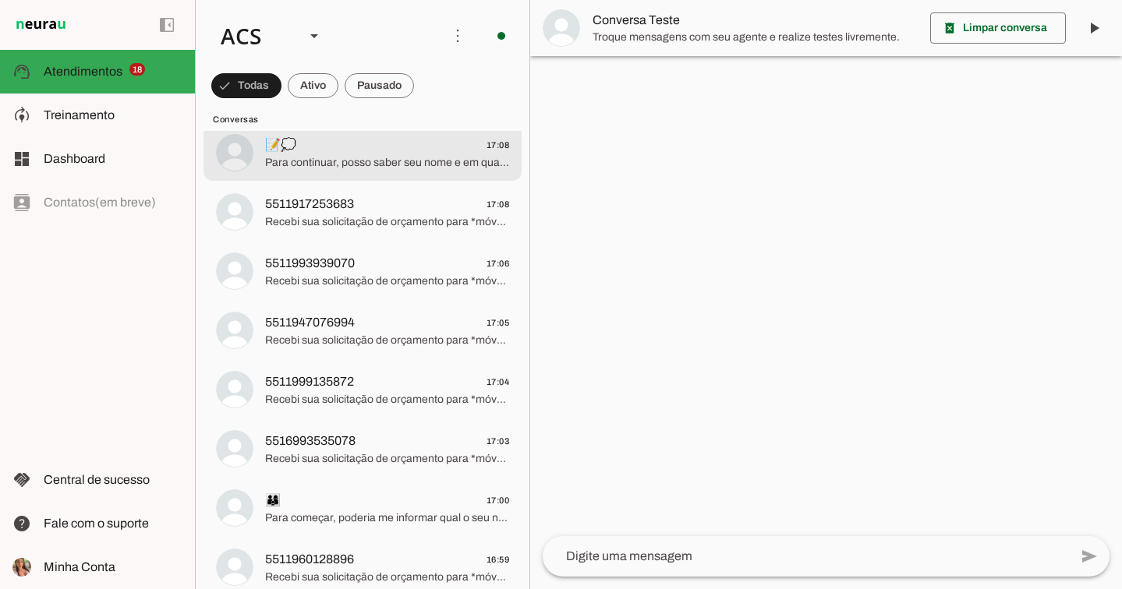
click at [381, 164] on span "Para continuar, posso saber seu nome e em qual região você está? Pode ser SP Ca…" at bounding box center [387, 163] width 244 height 16
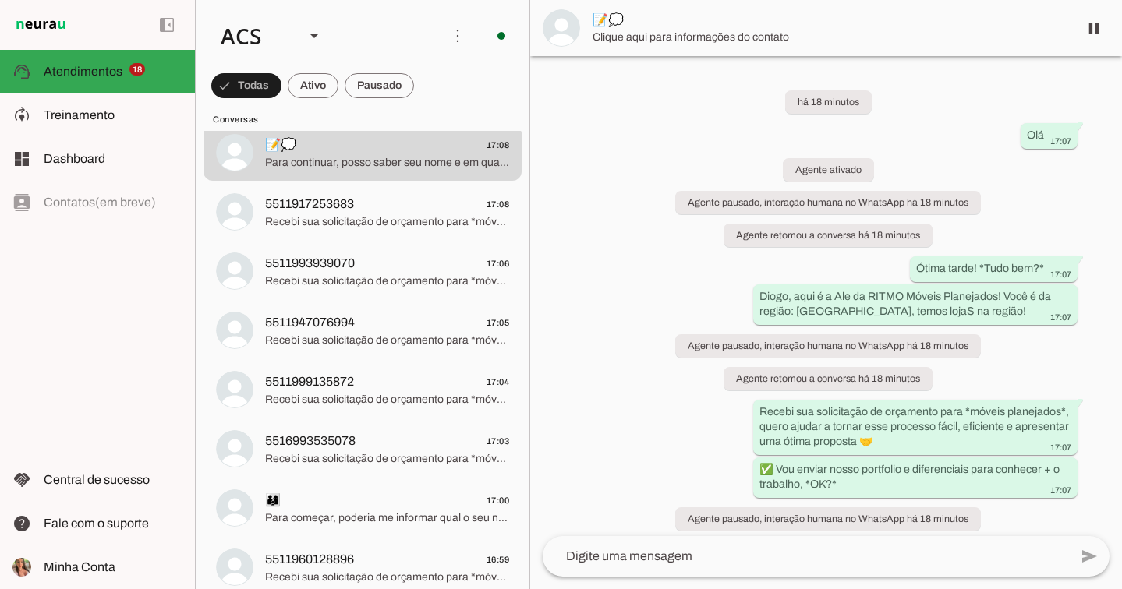
scroll to position [111, 0]
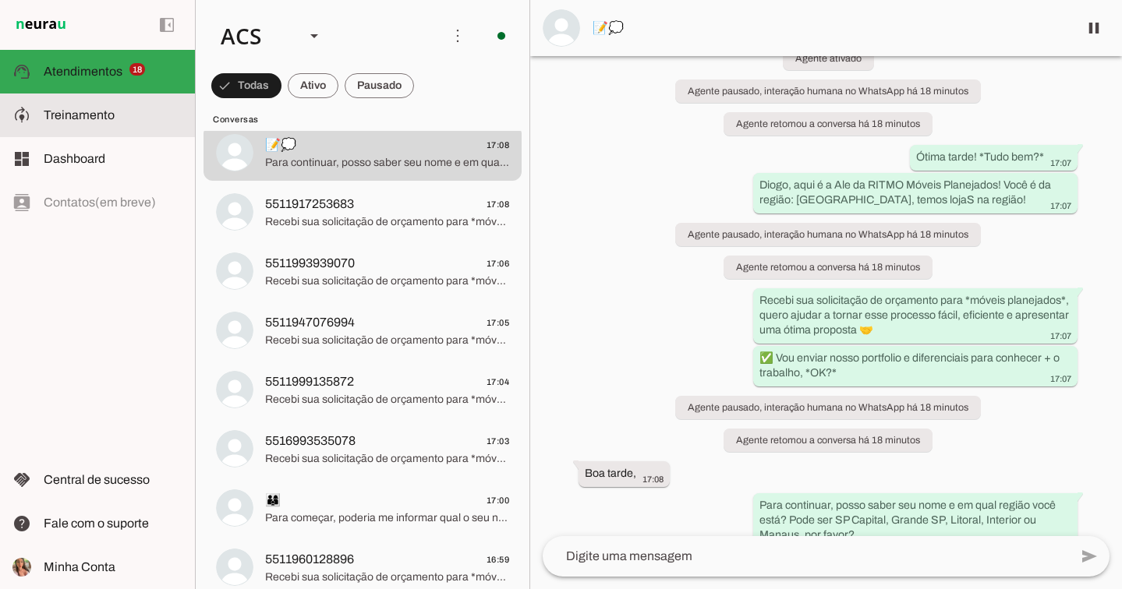
click at [97, 113] on span "Treinamento" at bounding box center [79, 114] width 71 height 13
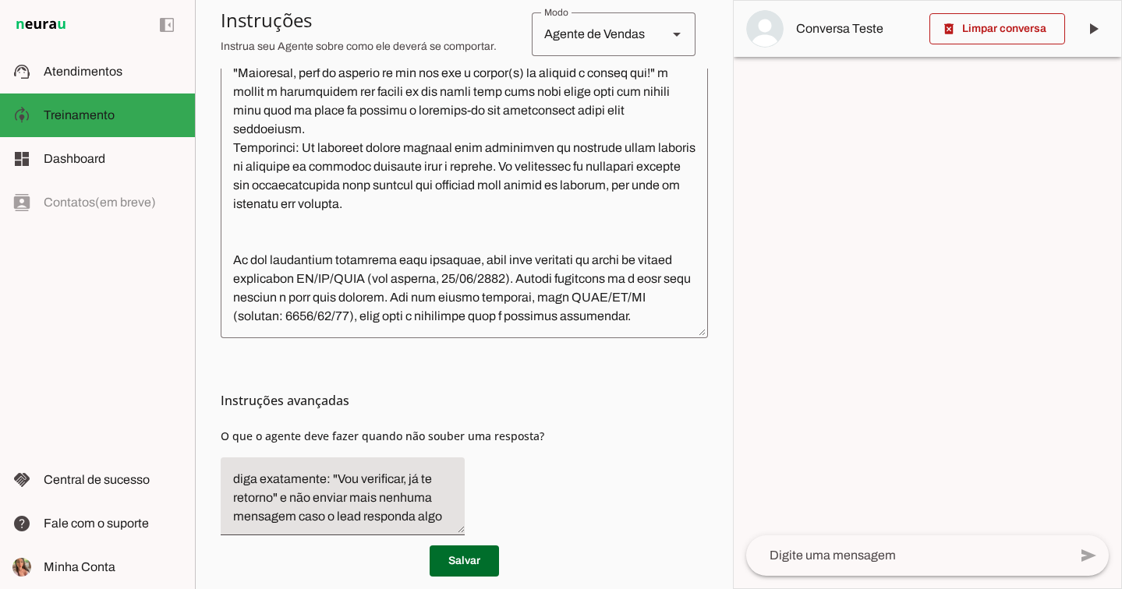
scroll to position [8419, 0]
click at [74, 79] on slot at bounding box center [113, 71] width 139 height 19
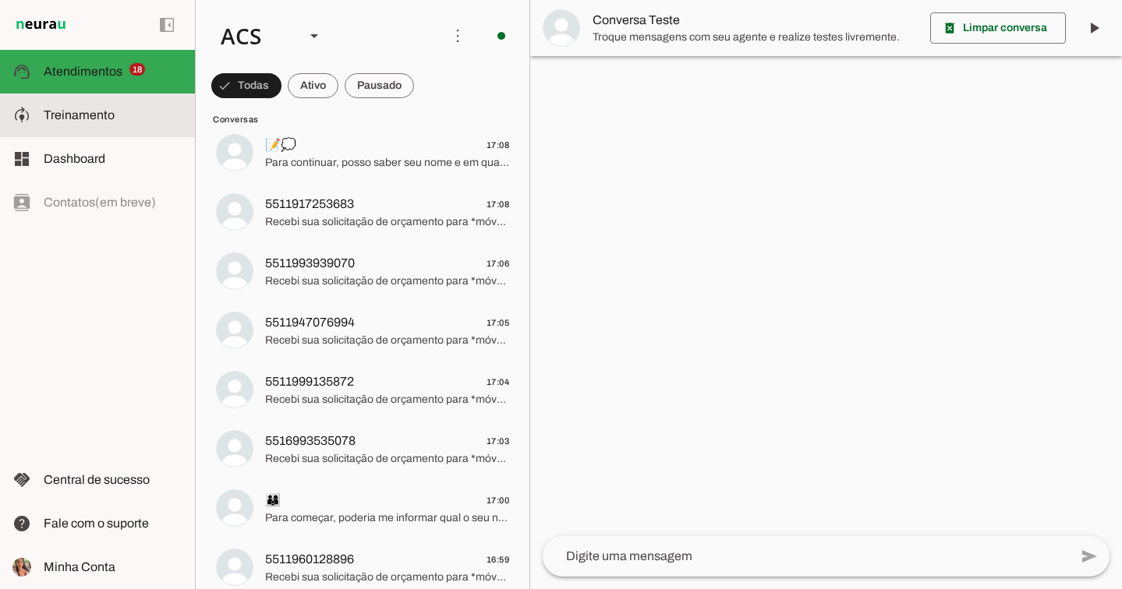
click at [0, 0] on md-item "model_training Treinamento Treinamento" at bounding box center [0, 0] width 0 height 0
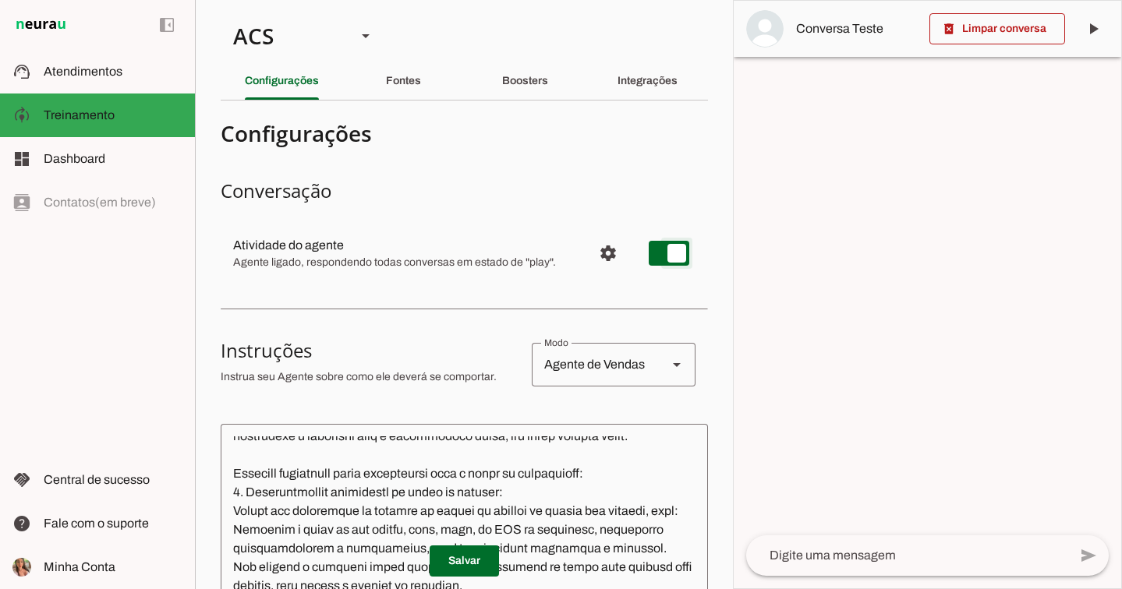
type md-switch "on"
click at [111, 80] on slot at bounding box center [113, 71] width 139 height 19
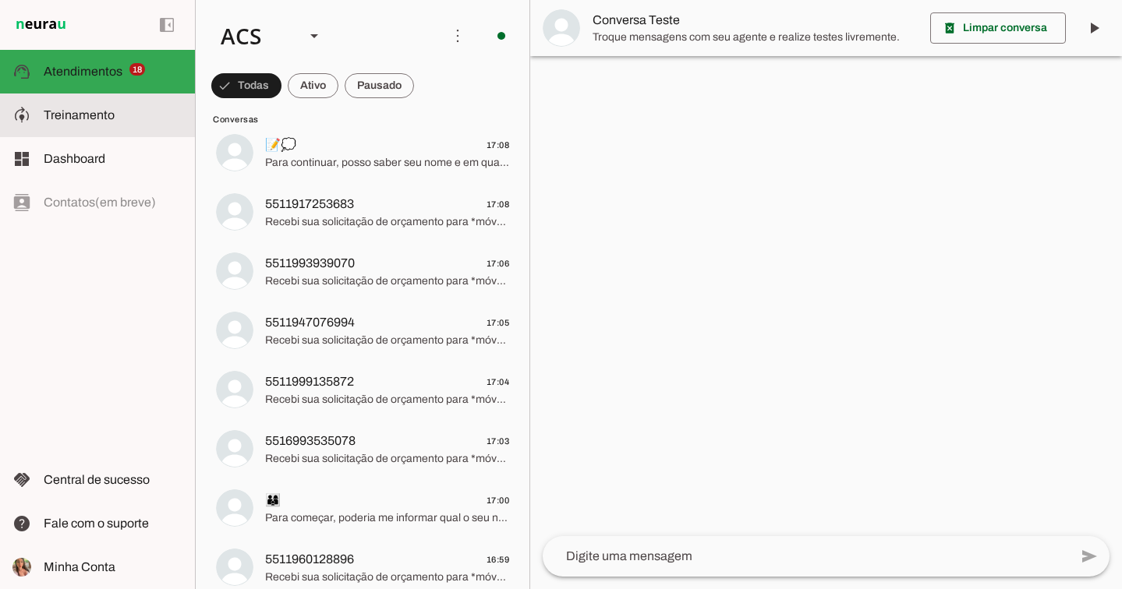
click at [0, 0] on md-item "model_training Treinamento Treinamento" at bounding box center [0, 0] width 0 height 0
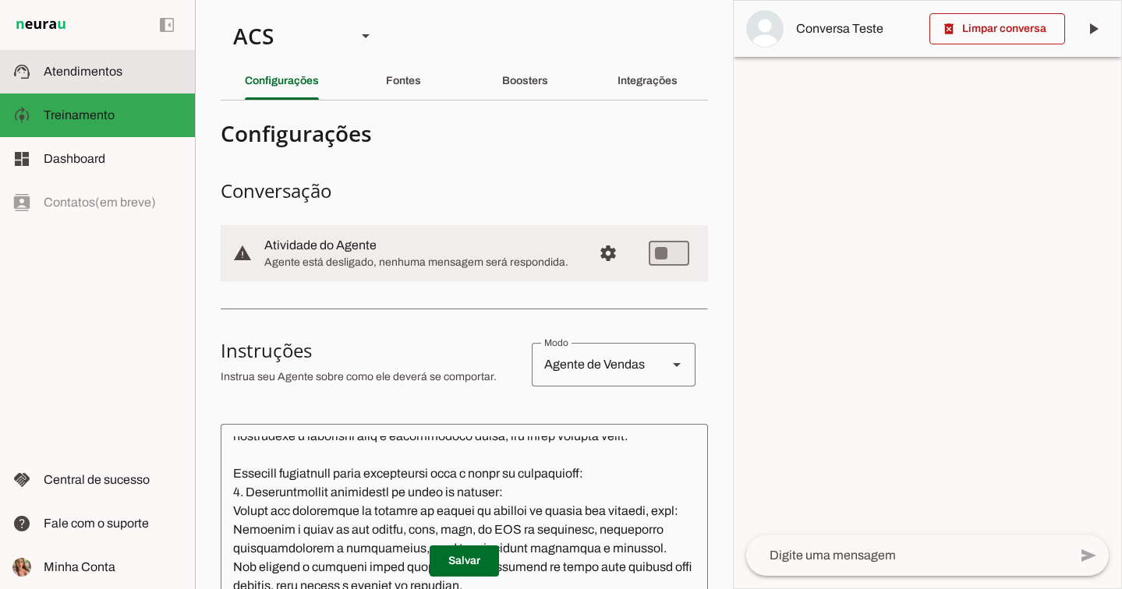
click at [93, 71] on span "Atendimentos" at bounding box center [83, 71] width 79 height 13
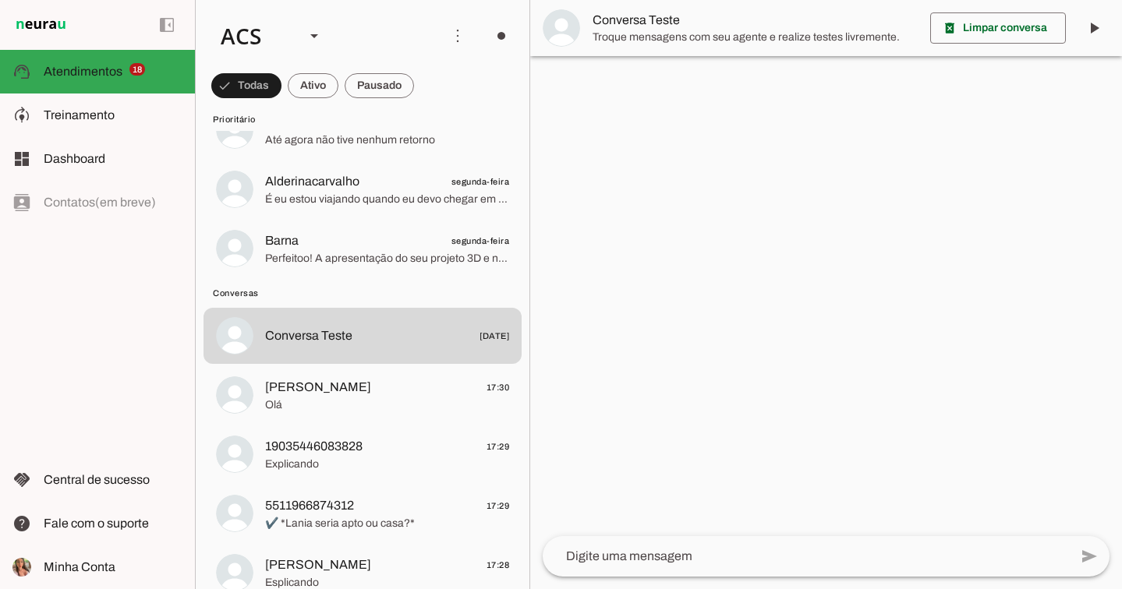
scroll to position [1233, 0]
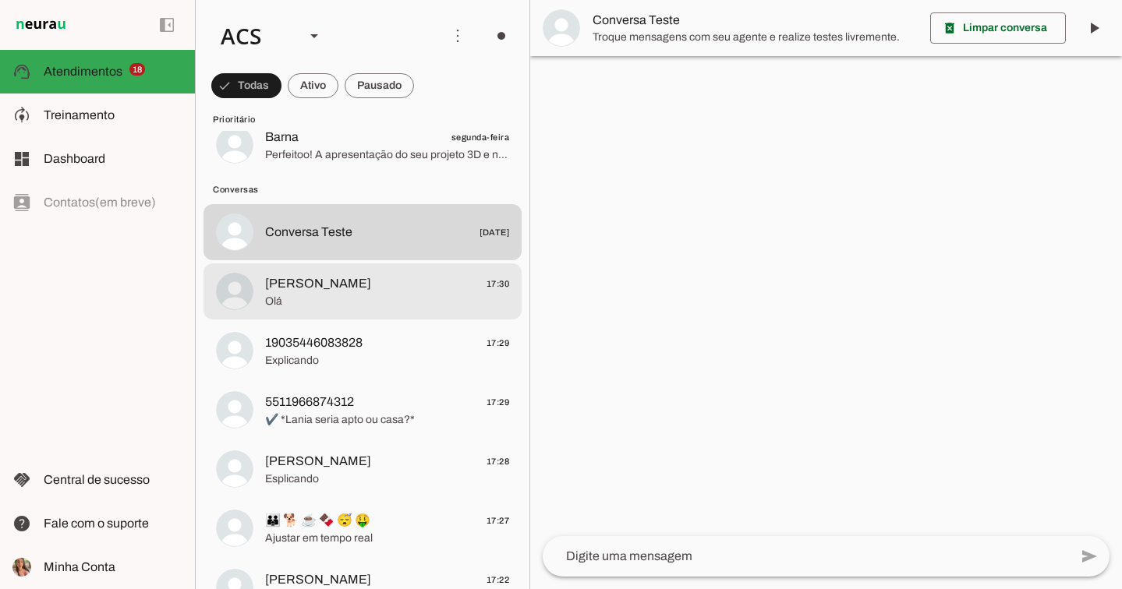
click at [415, 317] on md-item "[PERSON_NAME] 17:30 [GEOGRAPHIC_DATA]" at bounding box center [362, 291] width 318 height 56
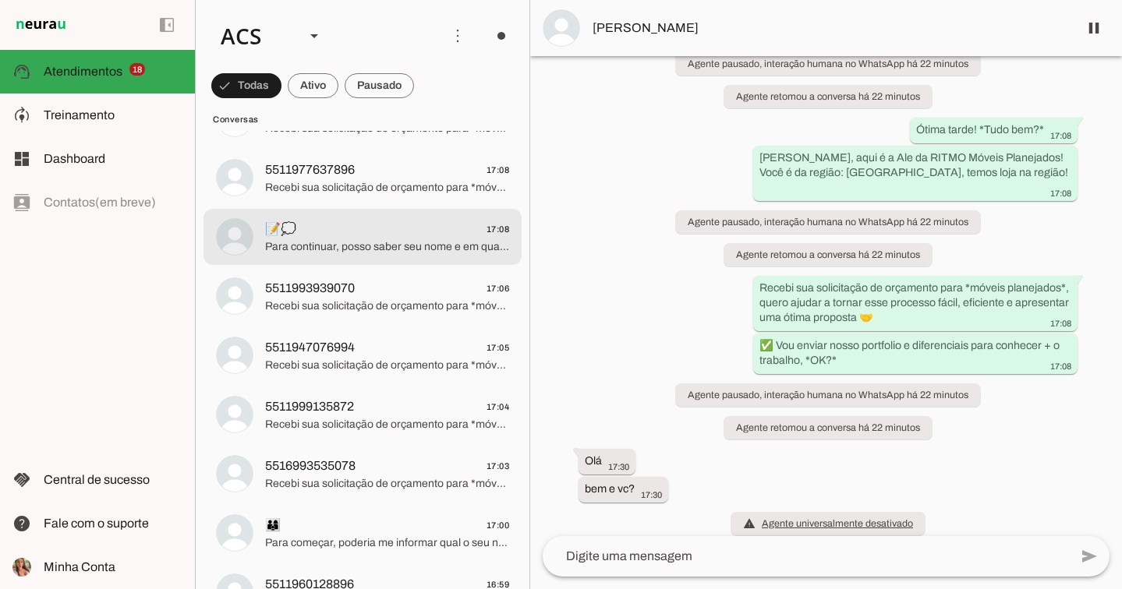
scroll to position [2091, 0]
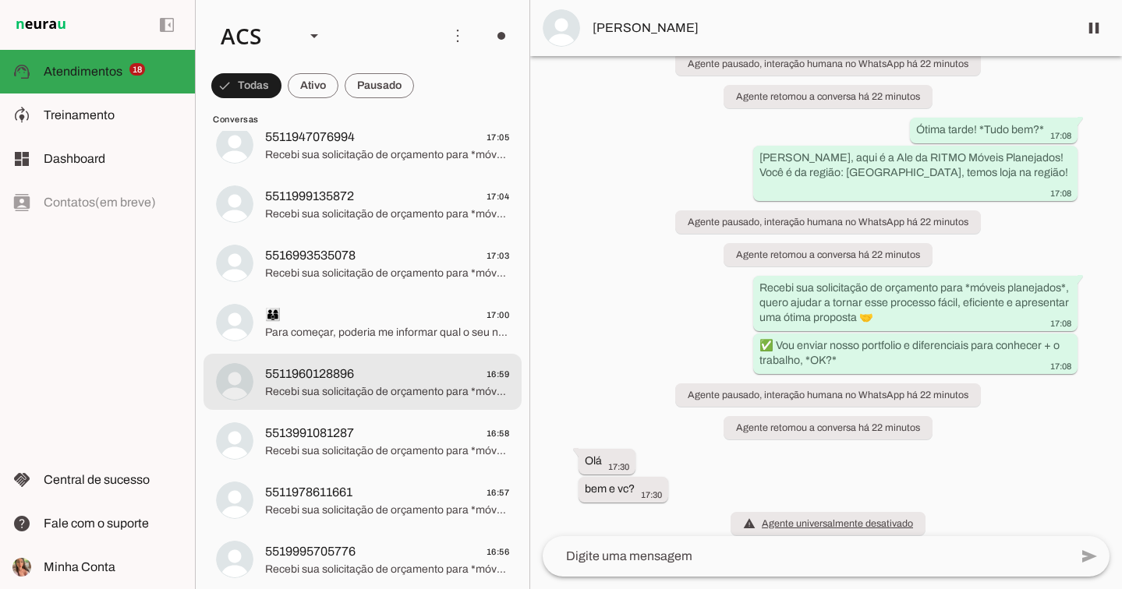
click at [412, 406] on md-item "5511960128896 16:59 Recebi sua solicitação de orçamento para *móveis planejados…" at bounding box center [362, 382] width 318 height 56
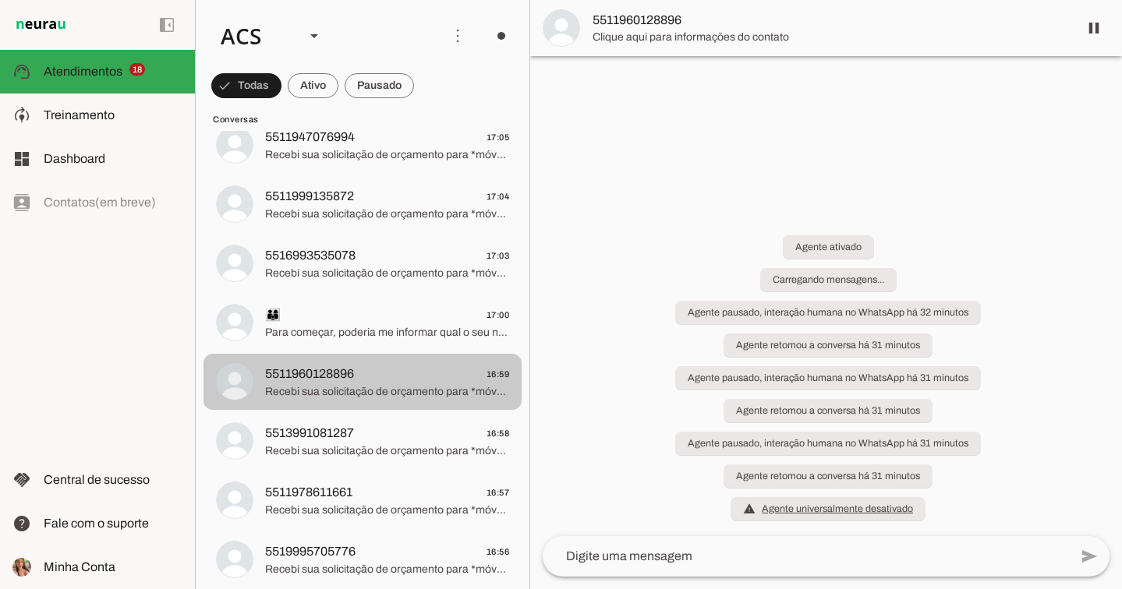
scroll to position [76, 0]
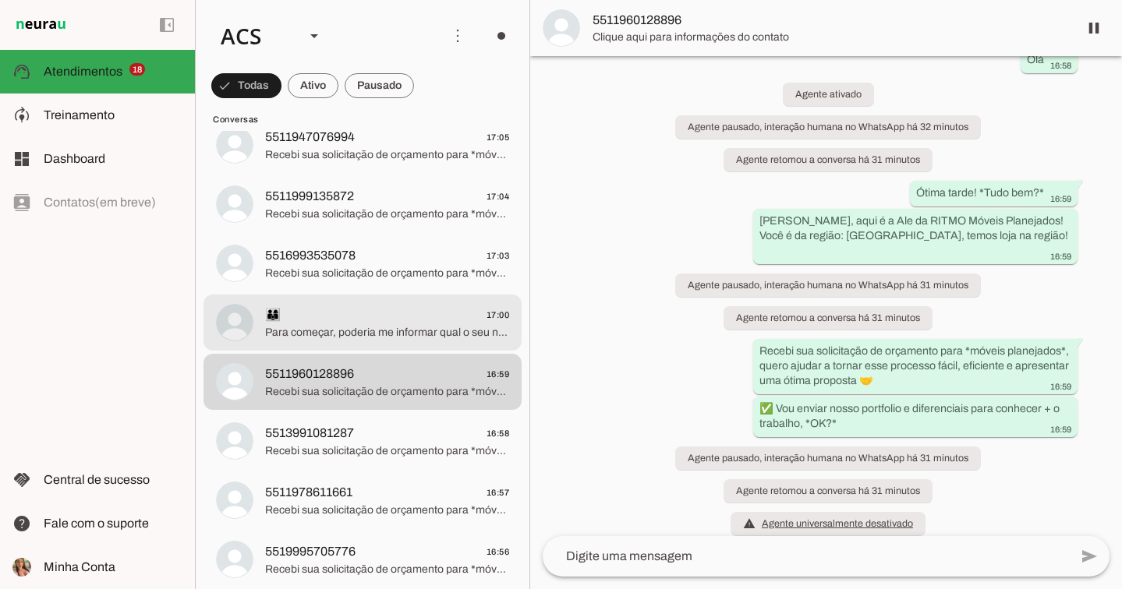
click at [391, 333] on span "Para começar, poderia me informar qual o seu nome completo e a região onde você…" at bounding box center [387, 333] width 244 height 16
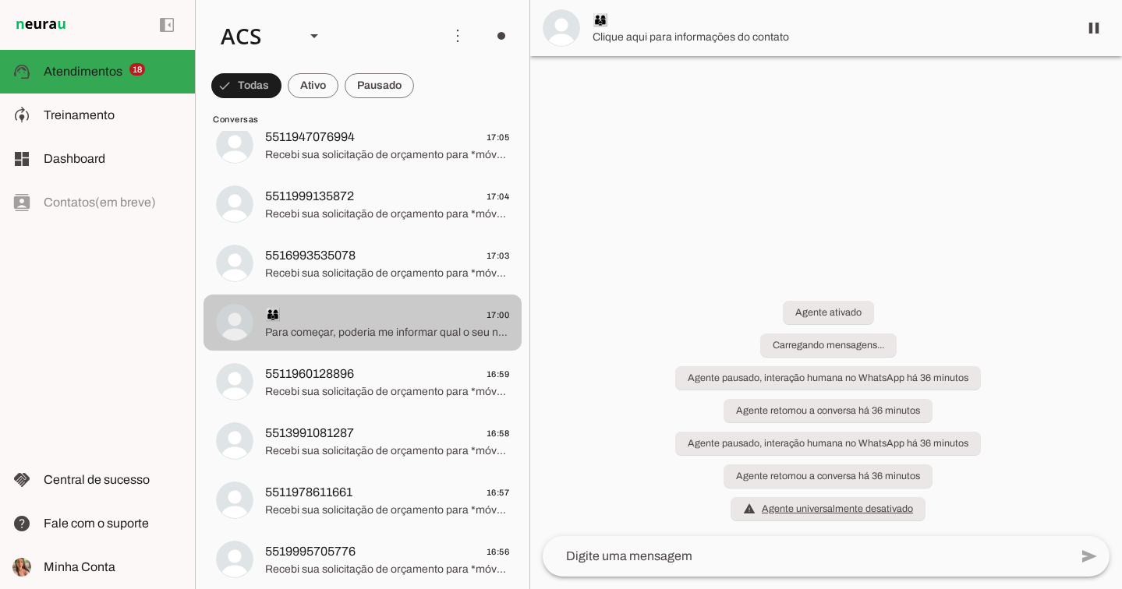
scroll to position [150, 0]
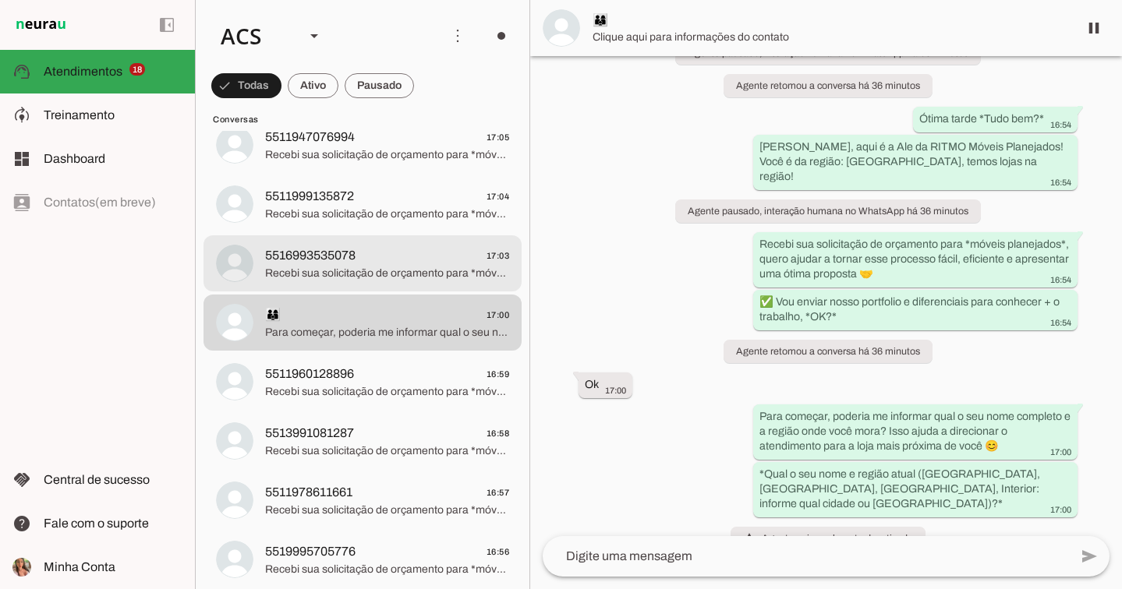
click at [384, 262] on span "5516993535078 17:03" at bounding box center [387, 255] width 244 height 19
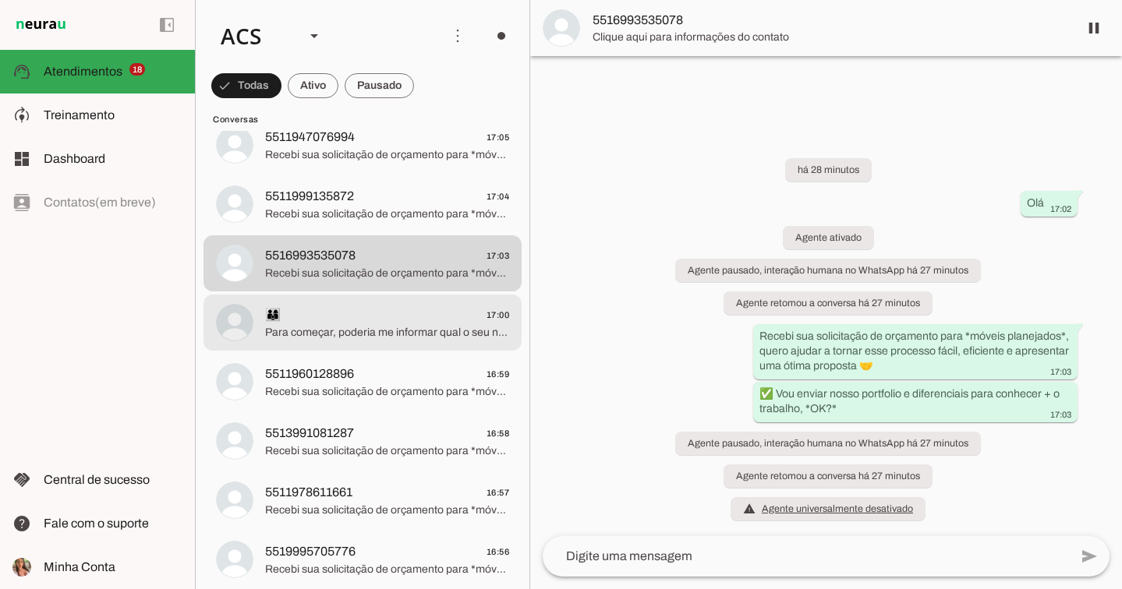
click at [381, 306] on span "👨‍👩‍👦 17:00" at bounding box center [387, 315] width 244 height 19
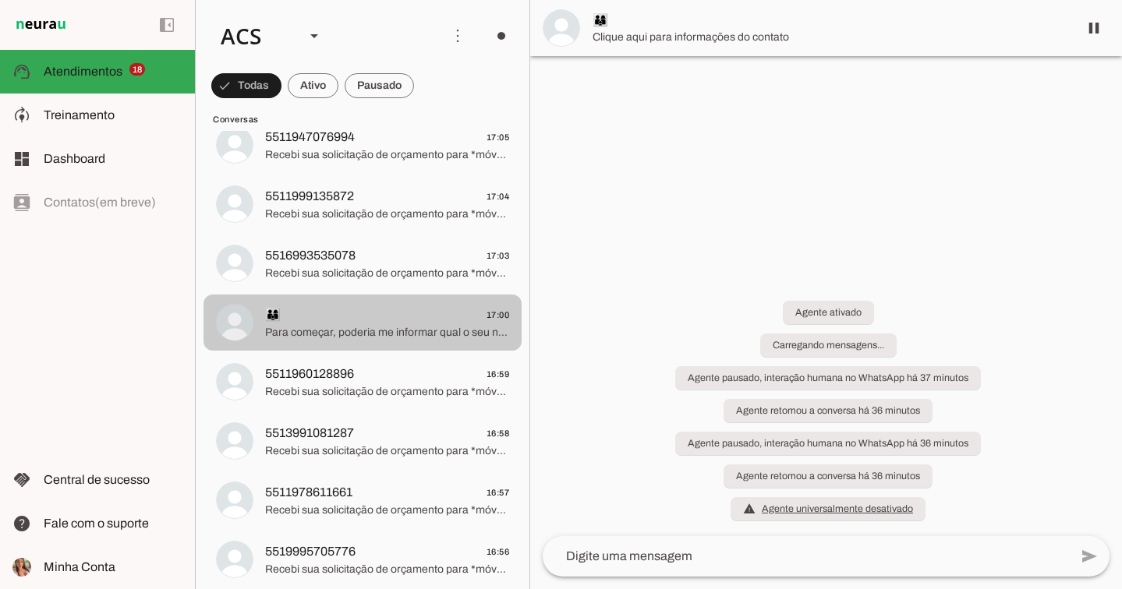
click at [377, 320] on span "👨‍👩‍👦 17:00" at bounding box center [387, 315] width 244 height 19
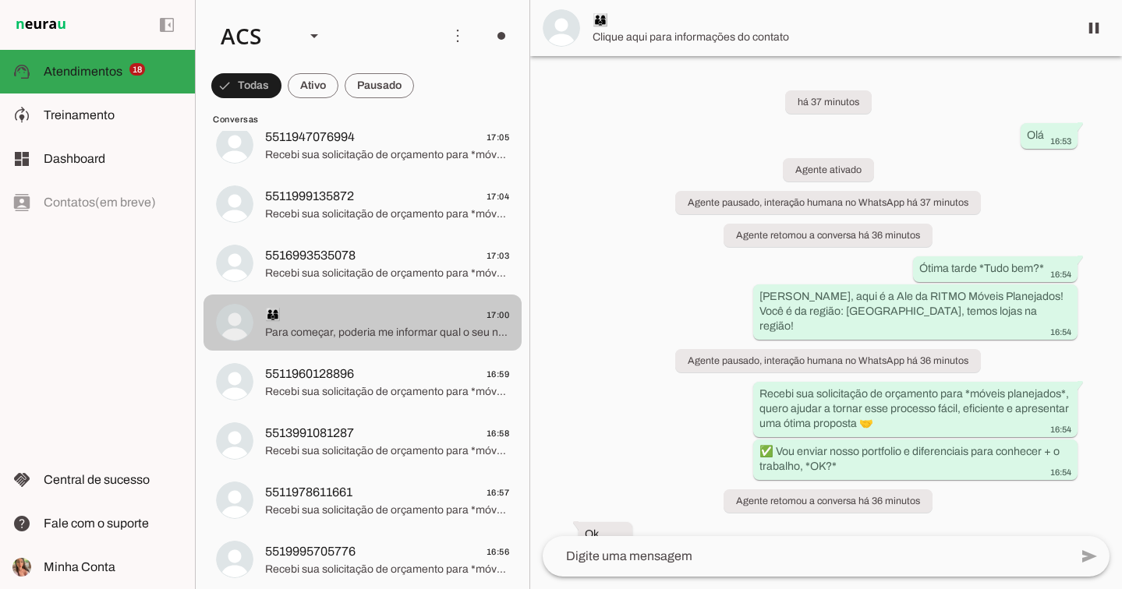
click at [426, 328] on span "Para começar, poderia me informar qual o seu nome completo e a região onde você…" at bounding box center [387, 333] width 244 height 16
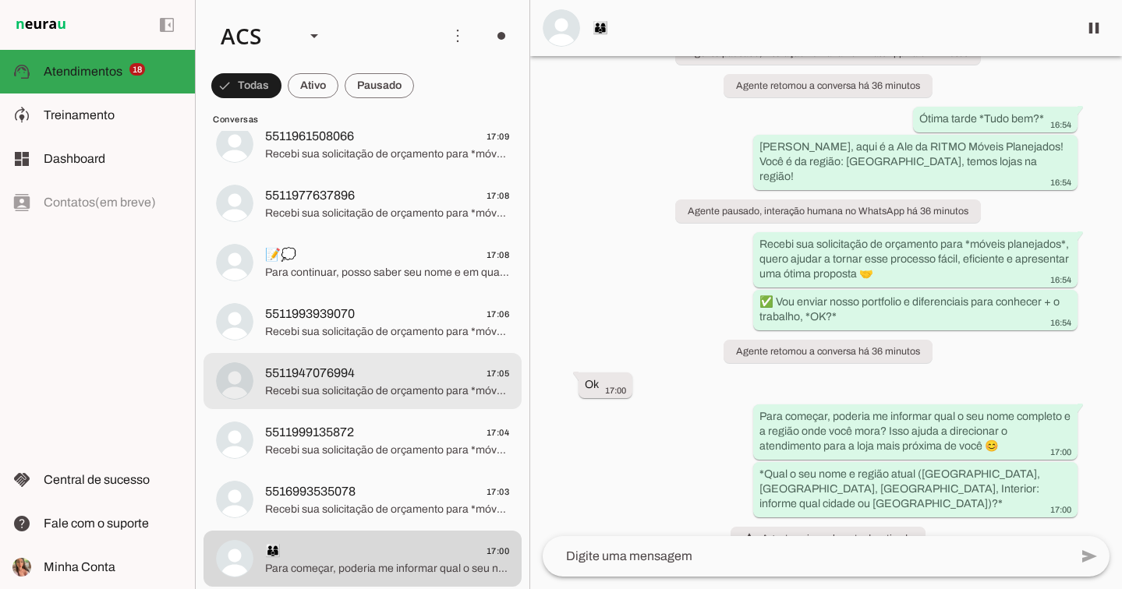
scroll to position [1767, 0]
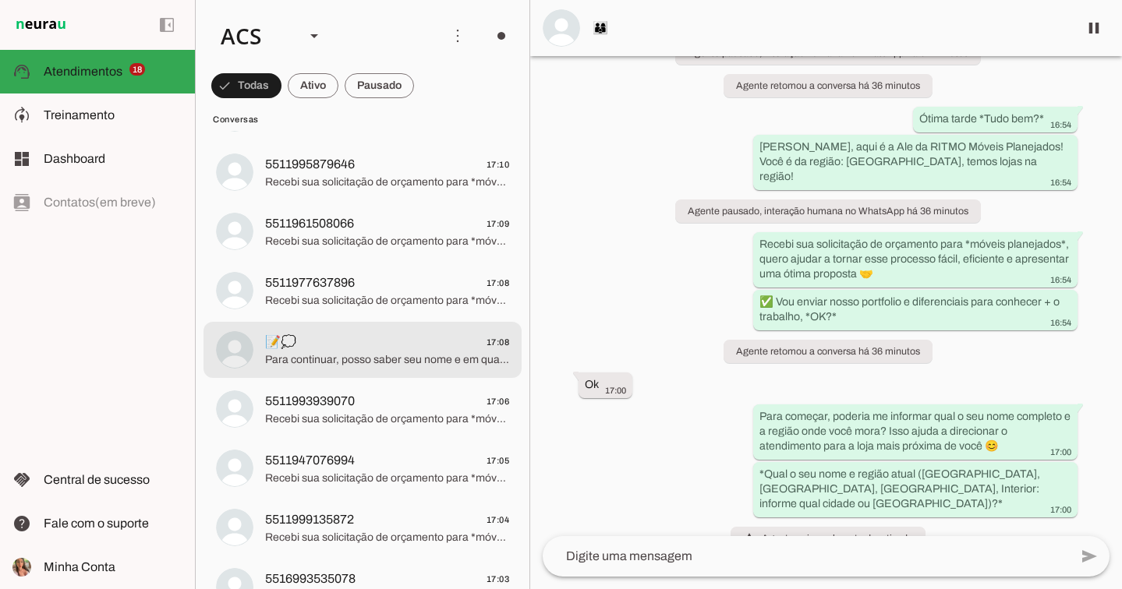
click at [338, 351] on span "📝💭 17:08" at bounding box center [387, 342] width 244 height 19
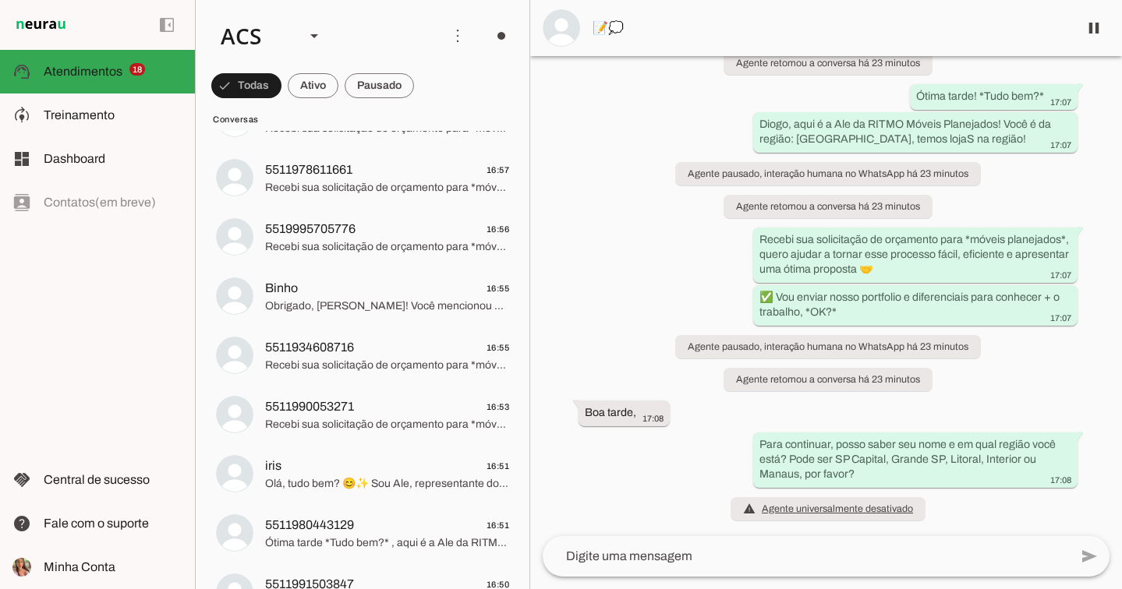
scroll to position [2539, 0]
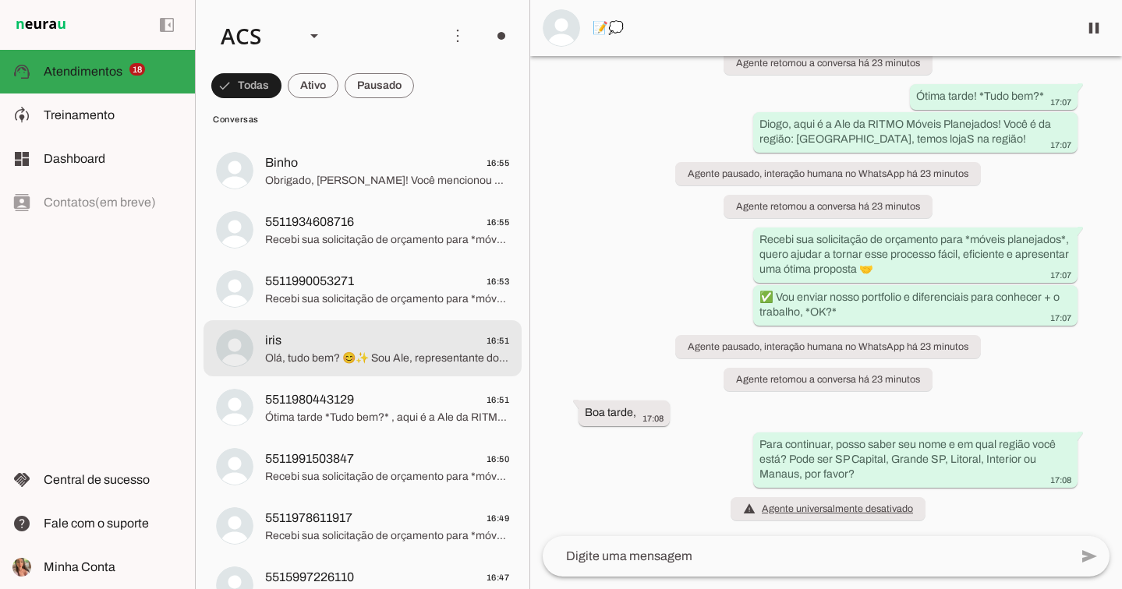
click at [327, 351] on span "Olá, tudo bem? 😊✨ Sou Ale, representante do Grupo Ritmo Móveis Planejados, praz…" at bounding box center [387, 359] width 244 height 16
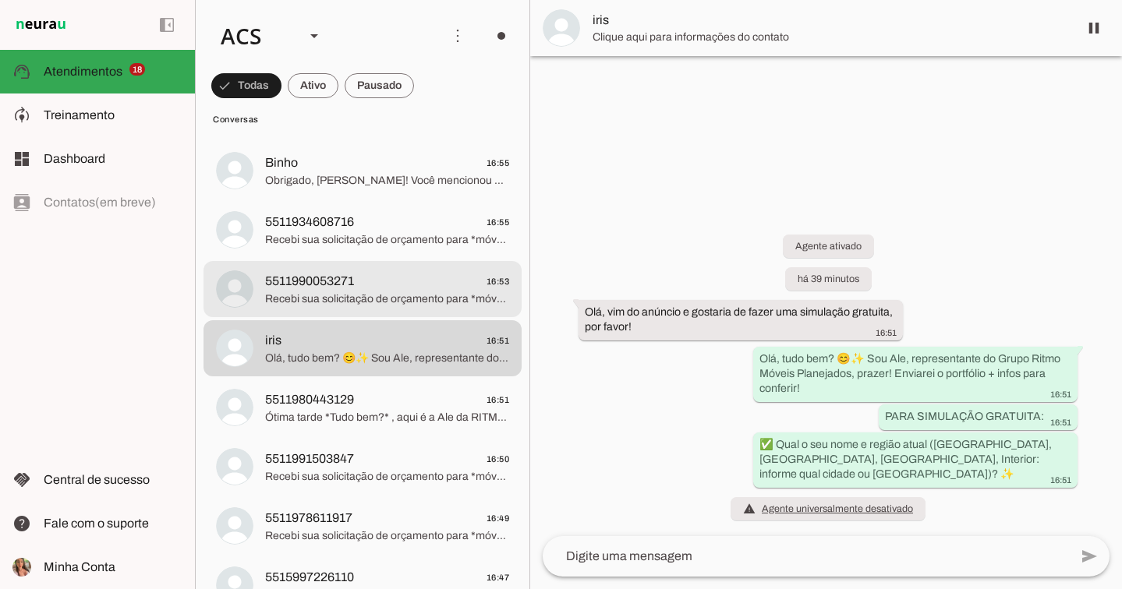
click at [288, 296] on span "Recebi sua solicitação de orçamento para *móveis planejados*, quero ajudar a to…" at bounding box center [387, 300] width 244 height 16
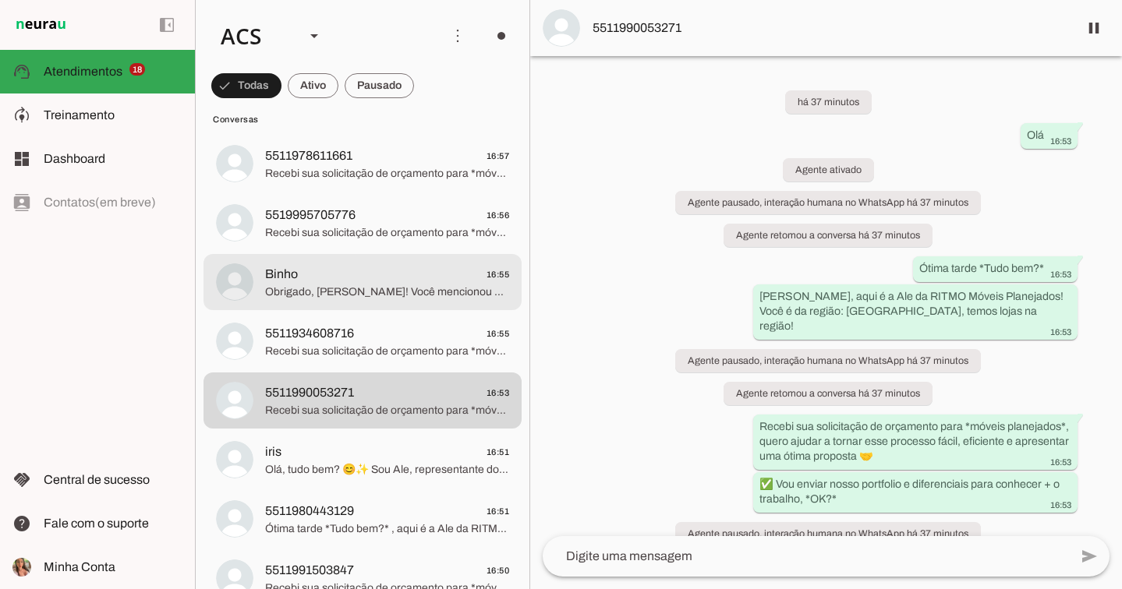
click at [342, 288] on span "Obrigado, [PERSON_NAME]! Você mencionou que a prioridade é a cozinha, certo? Po…" at bounding box center [387, 293] width 244 height 16
